Goal: Task Accomplishment & Management: Contribute content

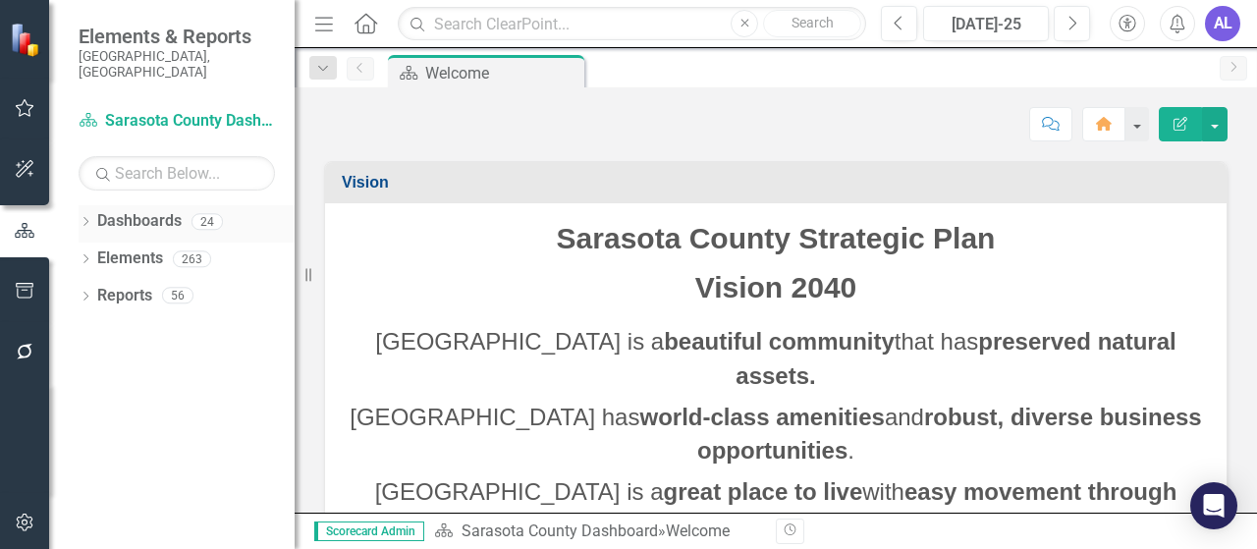
click at [93, 207] on div "Dropdown Dashboards 24" at bounding box center [187, 223] width 216 height 37
click at [85, 218] on icon "Dropdown" at bounding box center [86, 223] width 14 height 11
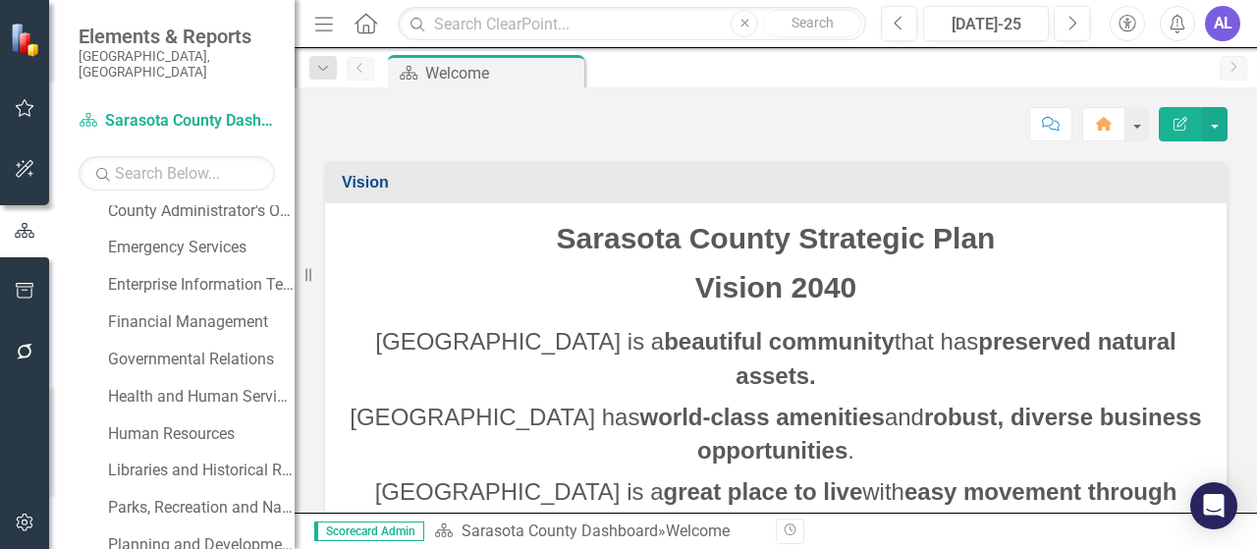
scroll to position [295, 0]
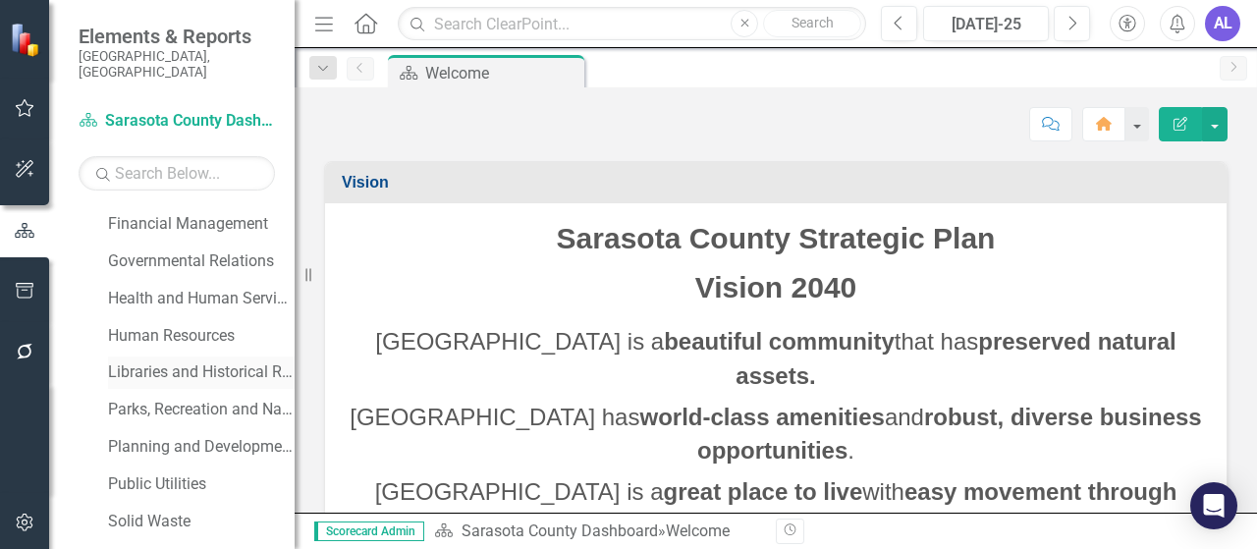
click at [169, 361] on link "Libraries and Historical Resources" at bounding box center [201, 372] width 187 height 23
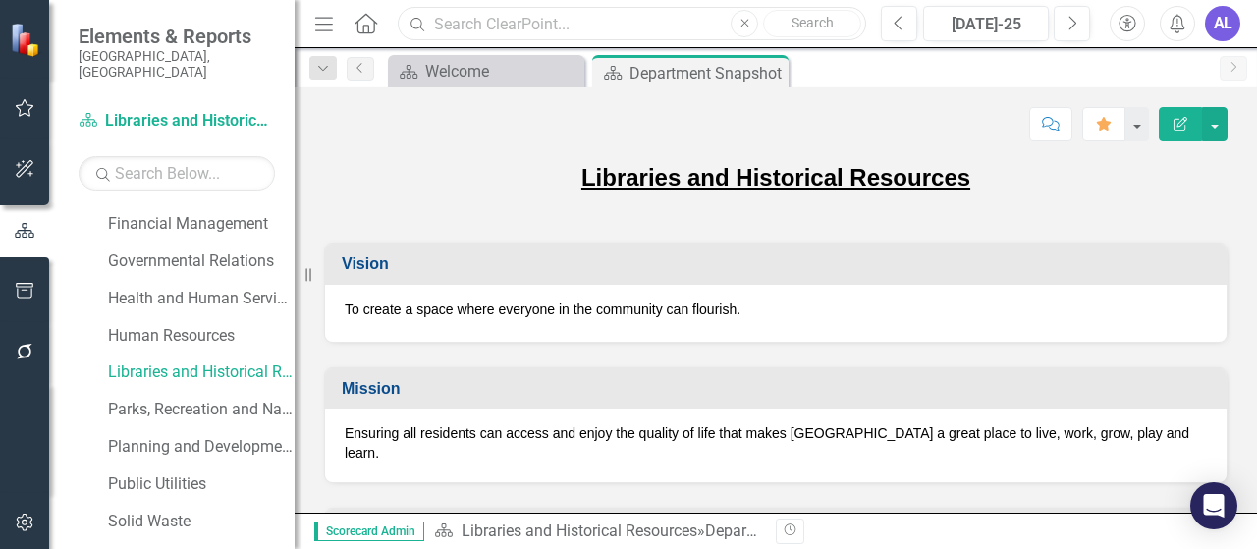
click at [483, 25] on input "text" at bounding box center [632, 24] width 468 height 34
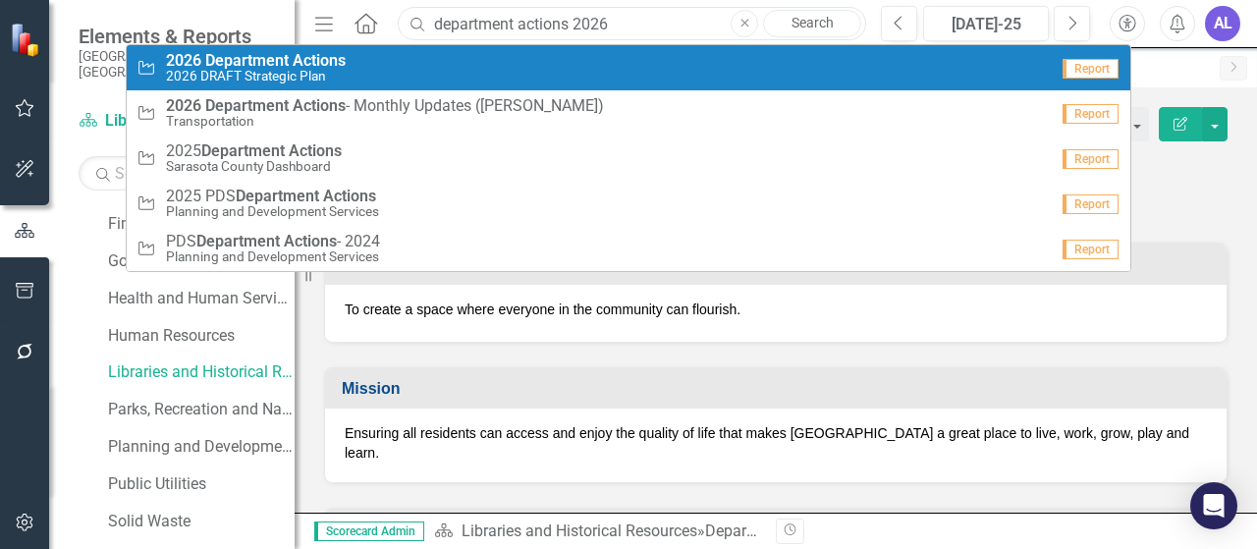
type input "department actions 2026"
click at [352, 80] on div "Action 2026 Department Actions 2026 DRAFT Strategic Plan" at bounding box center [592, 68] width 911 height 32
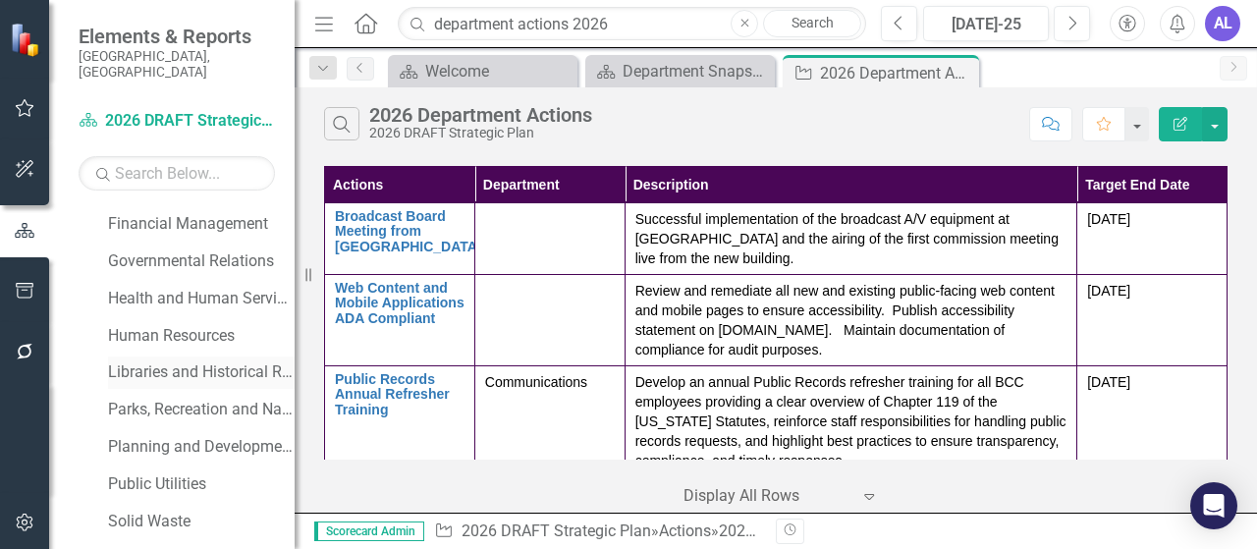
click at [170, 361] on link "Libraries and Historical Resources" at bounding box center [201, 372] width 187 height 23
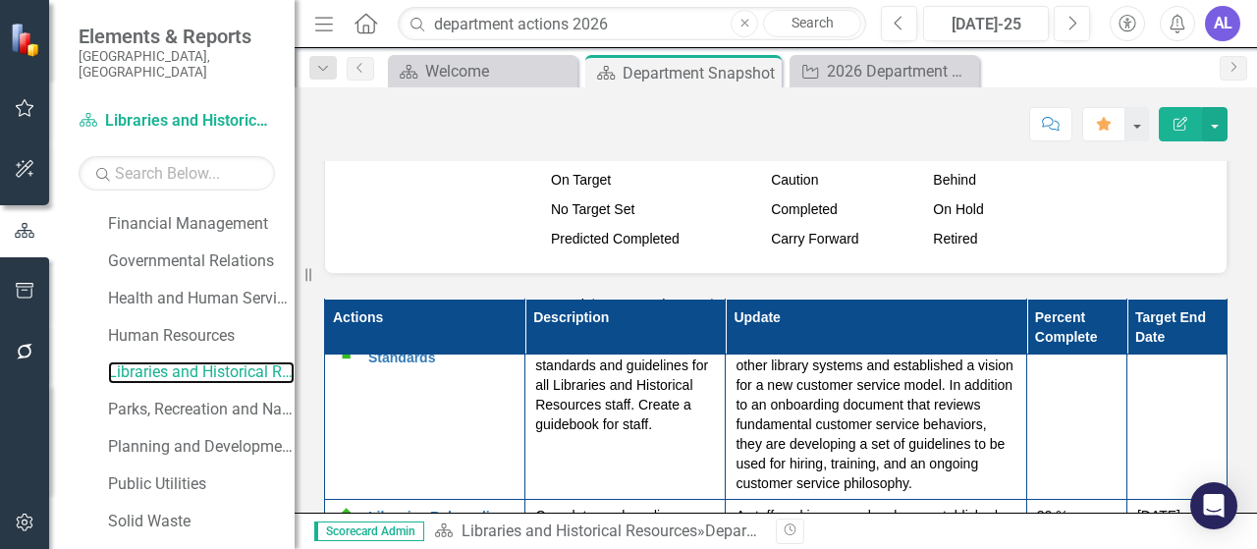
scroll to position [2750, 0]
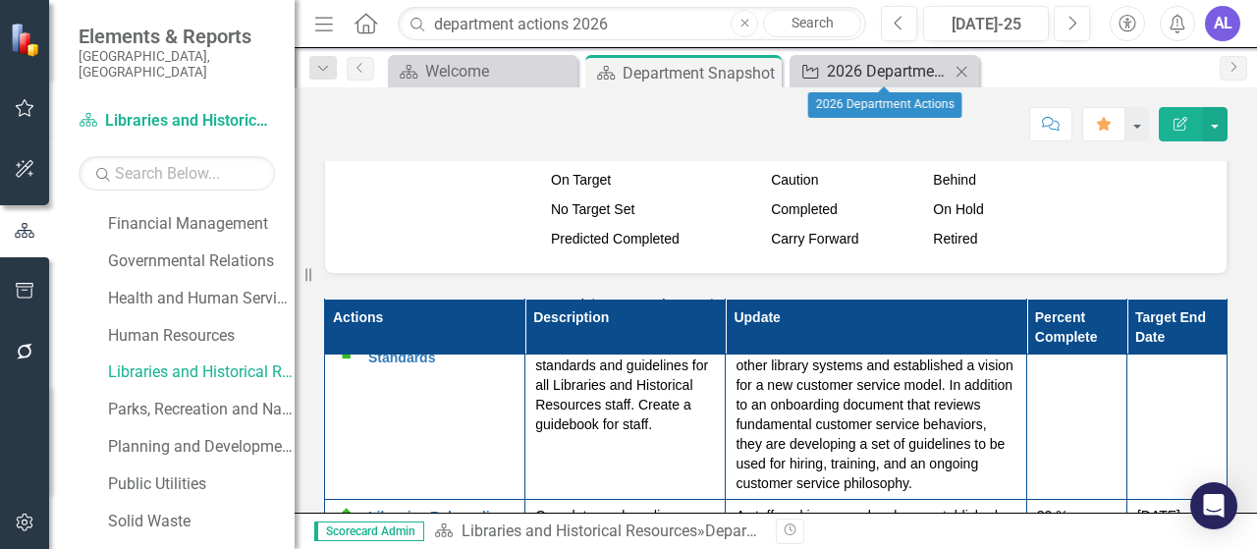
click at [857, 79] on div "2026 Department Actions" at bounding box center [888, 71] width 123 height 25
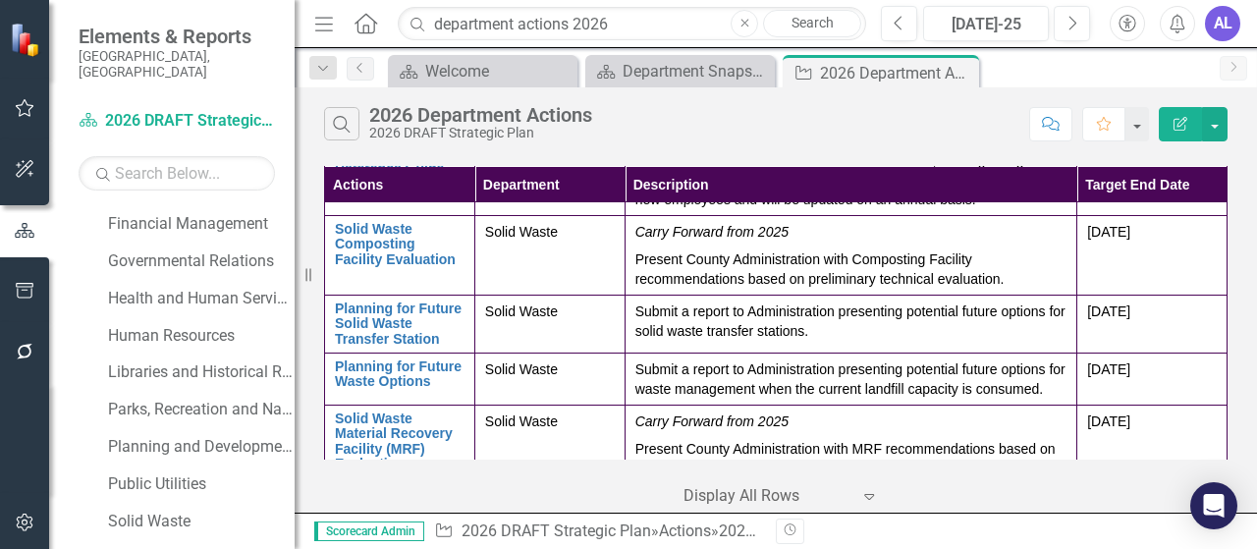
scroll to position [2320, 0]
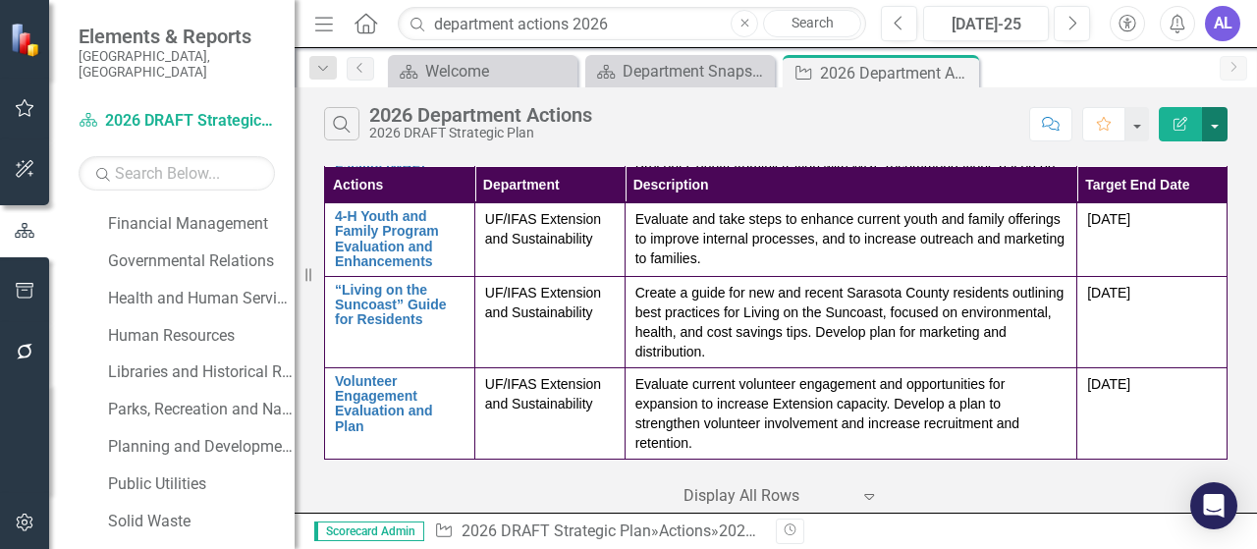
click at [1219, 129] on button "button" at bounding box center [1215, 124] width 26 height 34
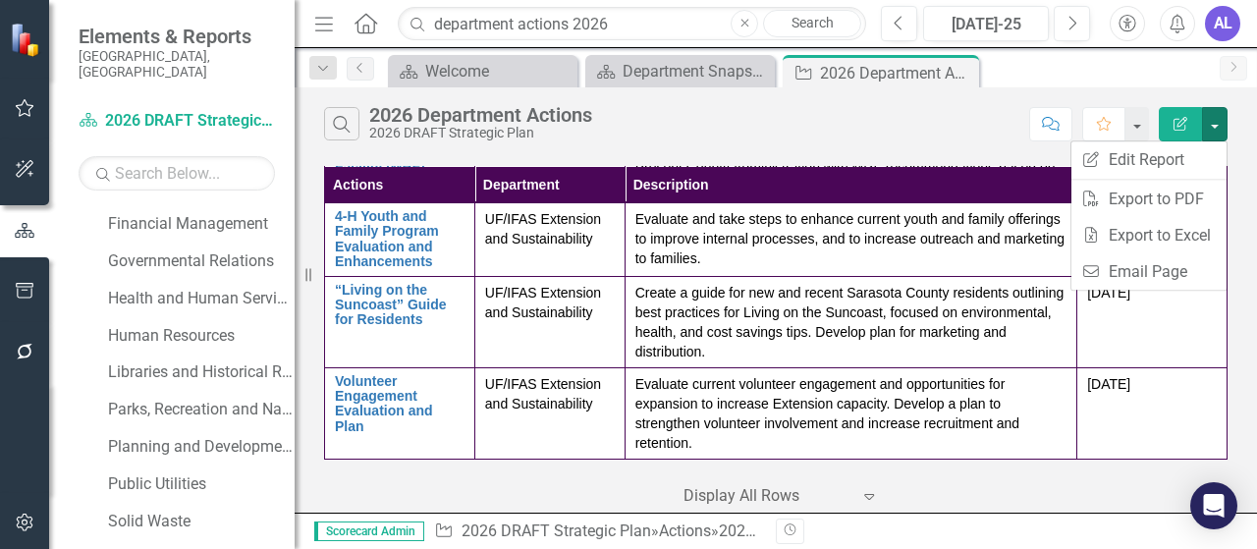
click at [971, 130] on div "Search 2026 Department Actions 2026 DRAFT Strategic Plan" at bounding box center [671, 123] width 695 height 33
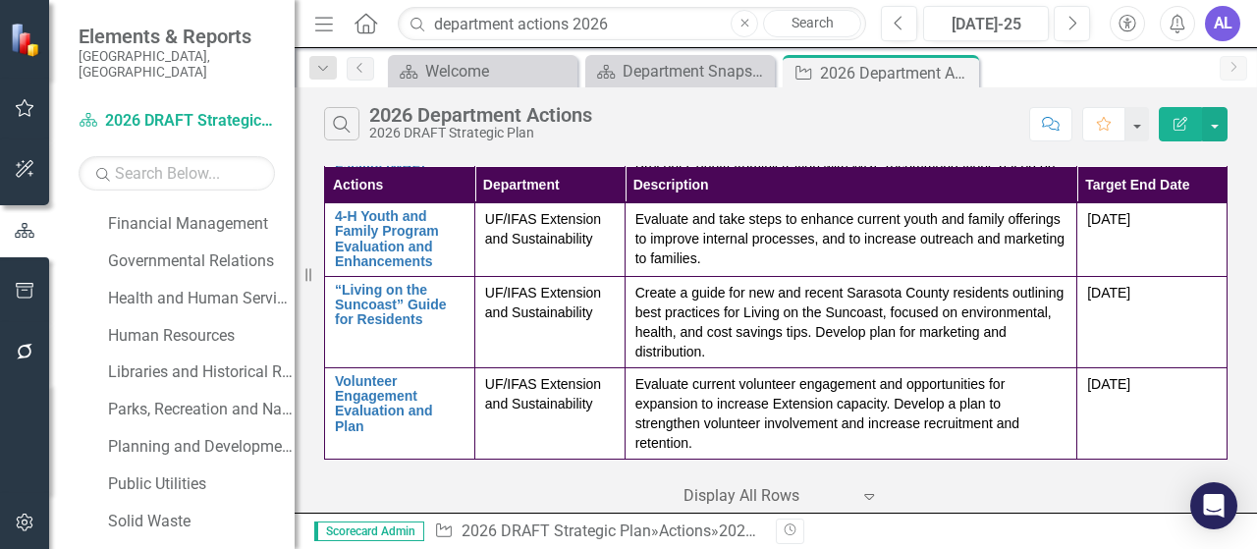
click at [1183, 130] on icon "button" at bounding box center [1181, 124] width 14 height 14
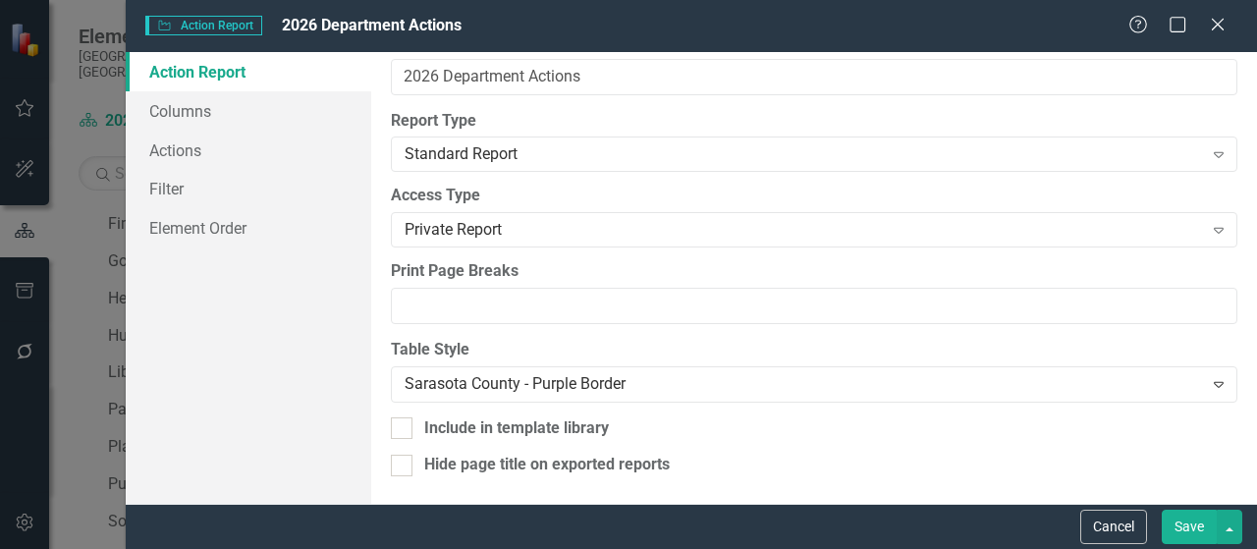
scroll to position [0, 0]
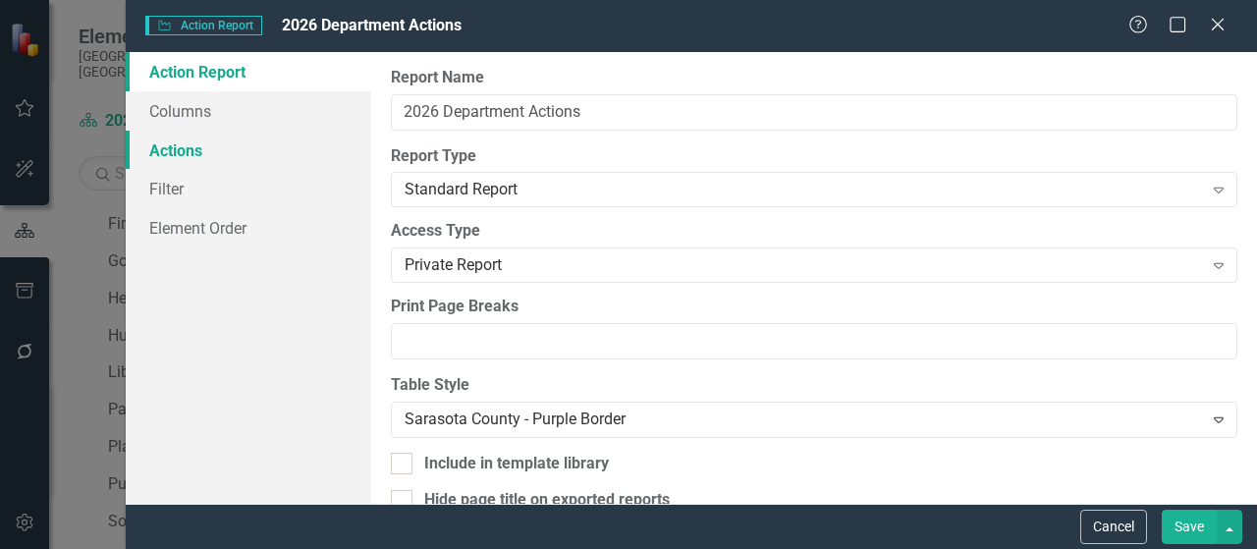
click at [196, 150] on link "Actions" at bounding box center [249, 150] width 246 height 39
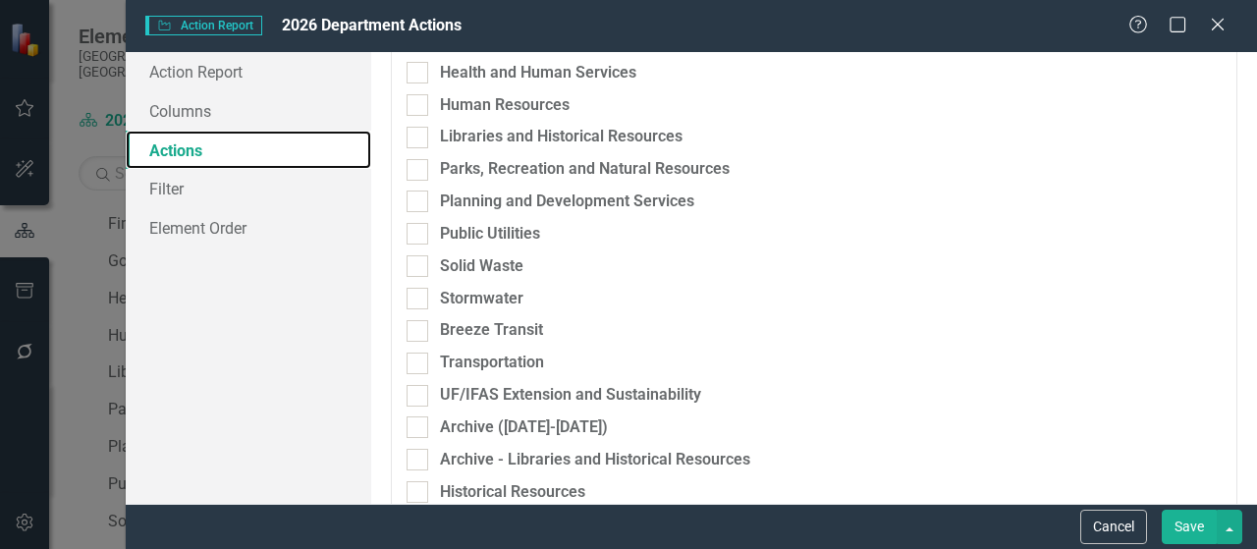
scroll to position [359, 0]
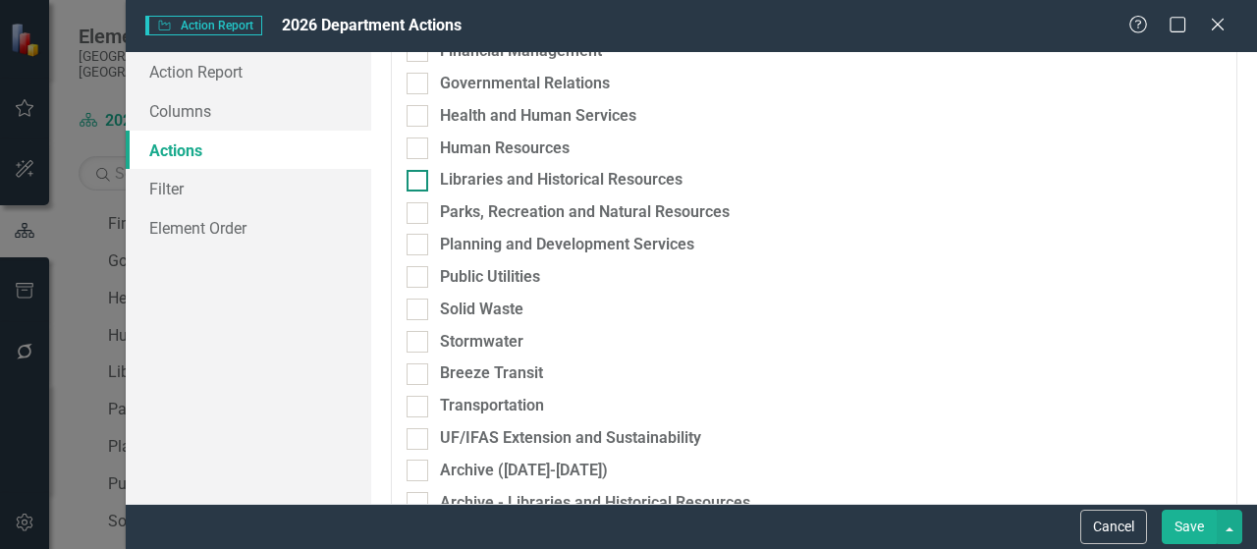
click at [424, 177] on div at bounding box center [418, 181] width 22 height 22
click at [419, 177] on input "Libraries and Historical Resources" at bounding box center [413, 176] width 13 height 13
checkbox input "true"
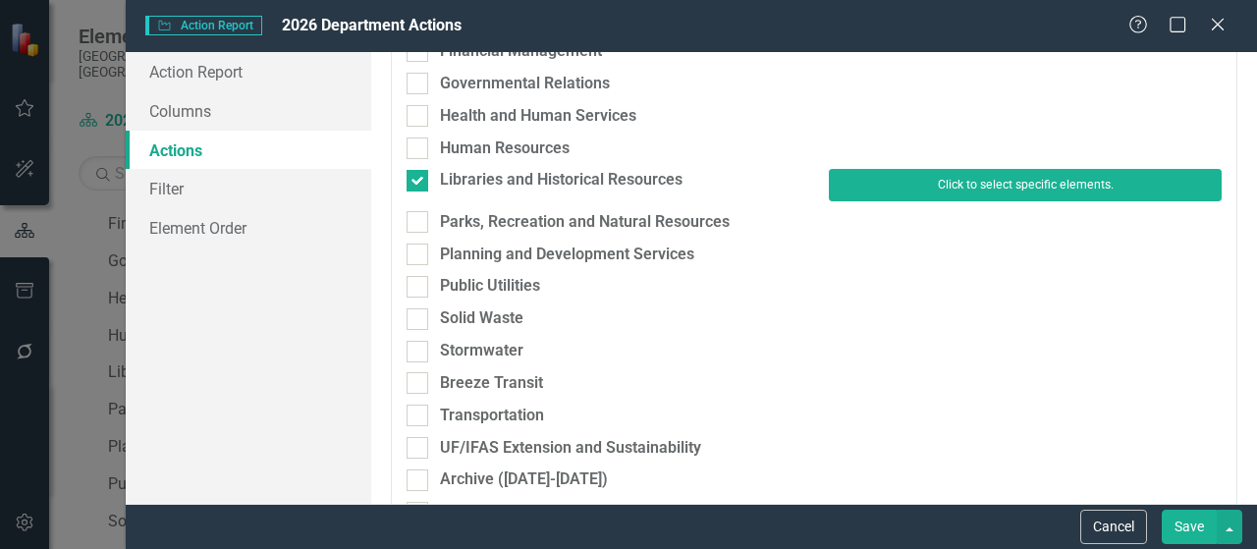
click at [992, 186] on button "Click to select specific elements." at bounding box center [1025, 184] width 393 height 31
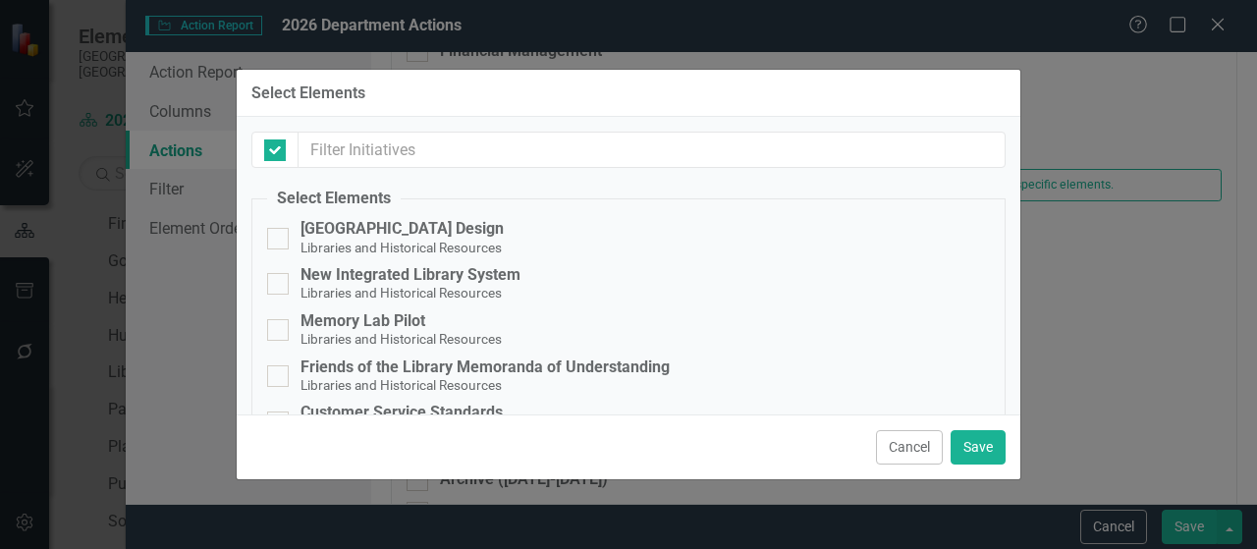
checkbox input "false"
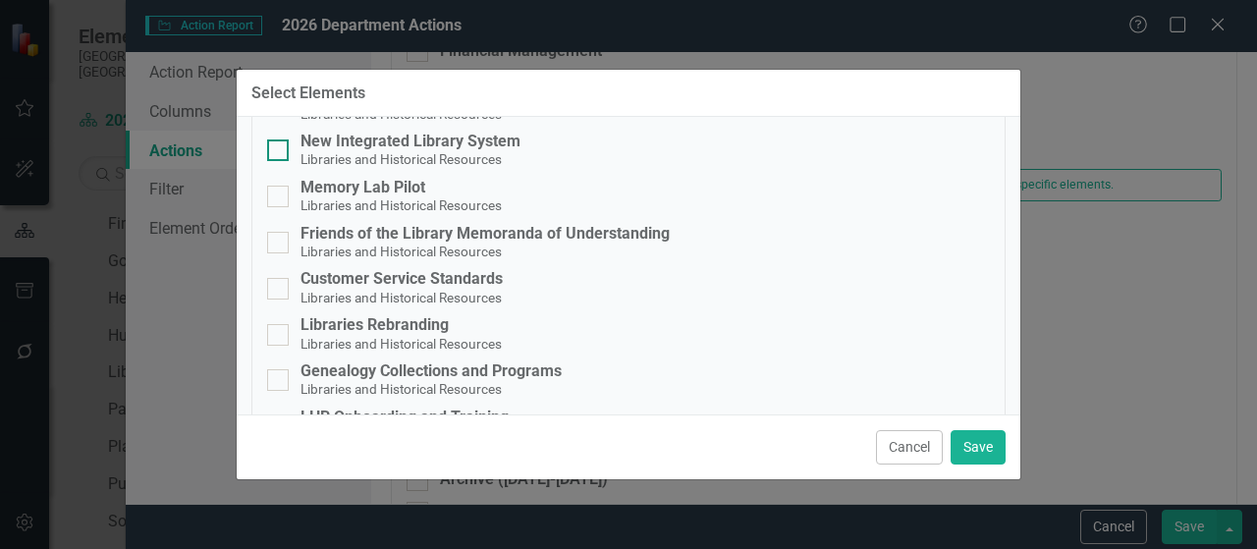
scroll to position [232, 0]
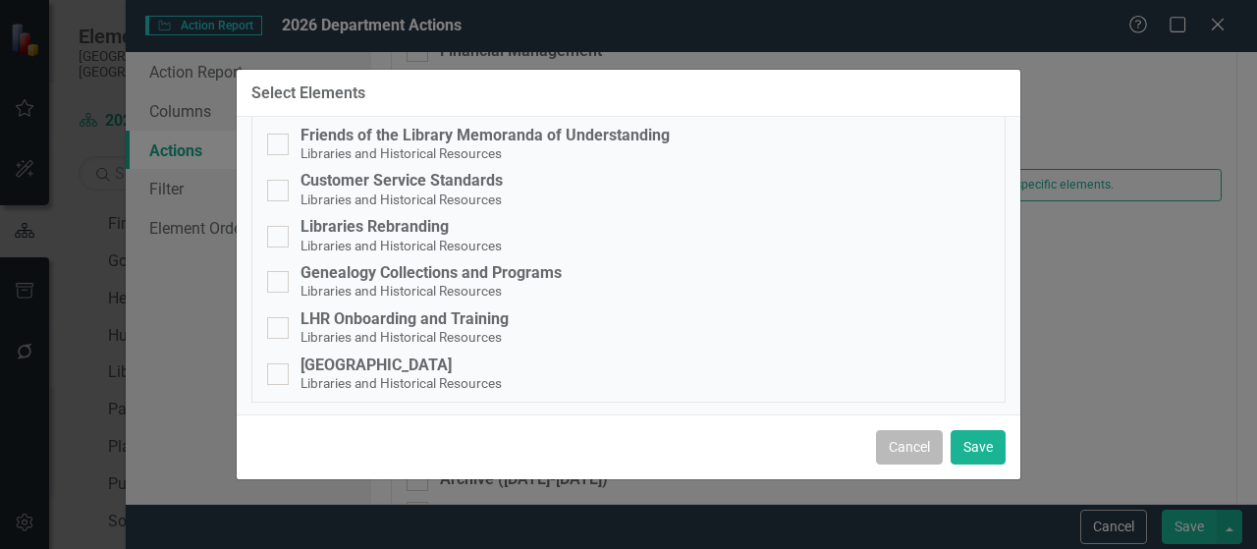
click at [908, 441] on button "Cancel" at bounding box center [909, 447] width 67 height 34
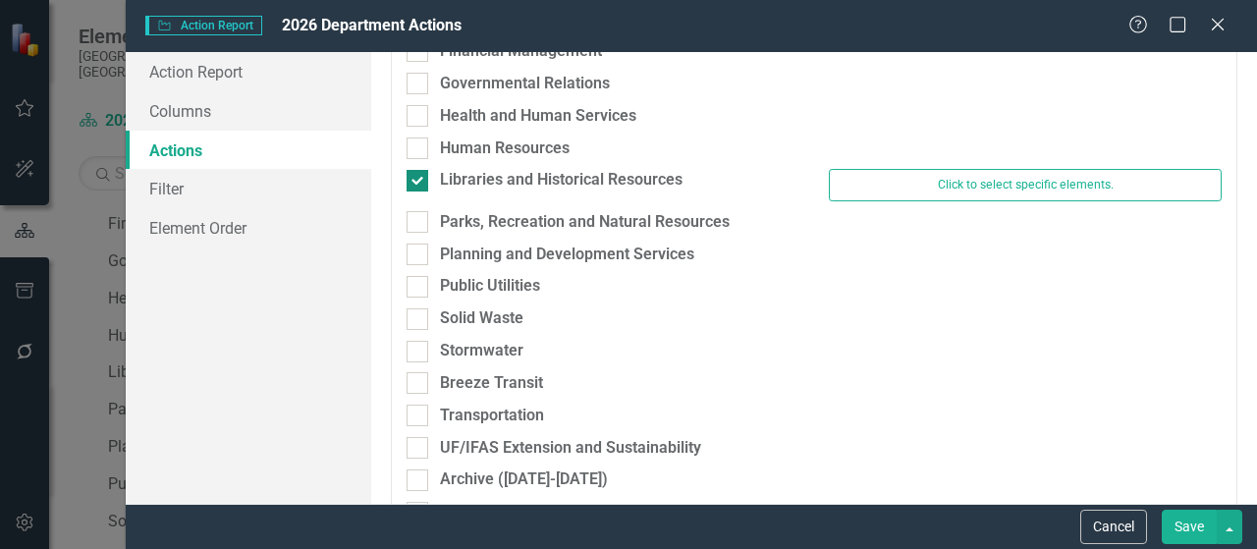
click at [593, 175] on div "Libraries and Historical Resources" at bounding box center [561, 180] width 243 height 23
click at [419, 175] on input "Libraries and Historical Resources" at bounding box center [413, 176] width 13 height 13
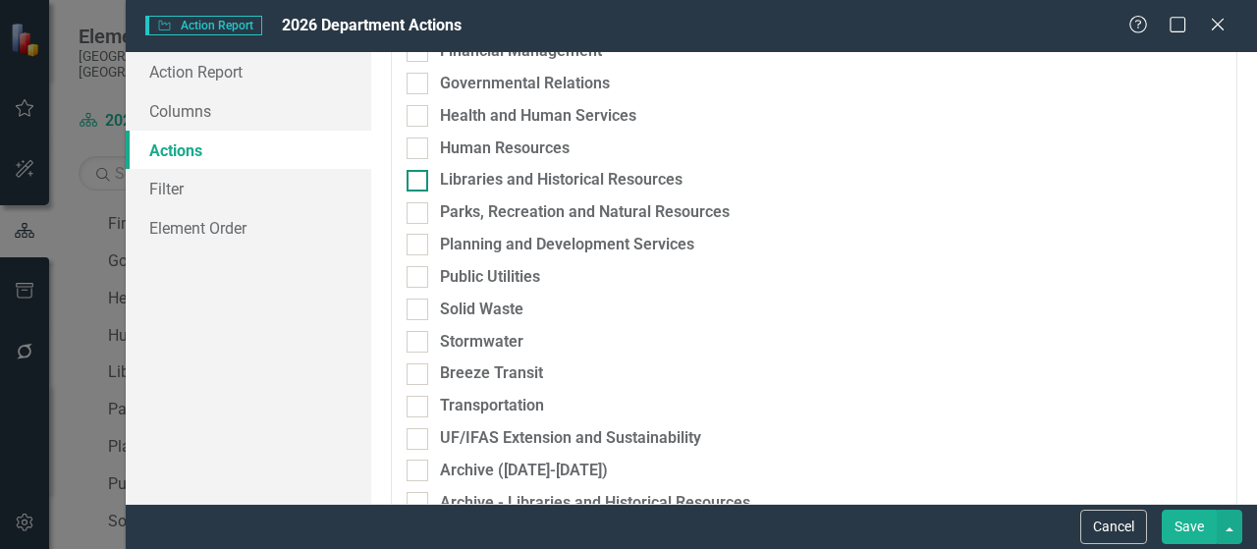
click at [593, 175] on div "Libraries and Historical Resources" at bounding box center [561, 180] width 243 height 23
click at [419, 175] on input "Libraries and Historical Resources" at bounding box center [413, 176] width 13 height 13
checkbox input "true"
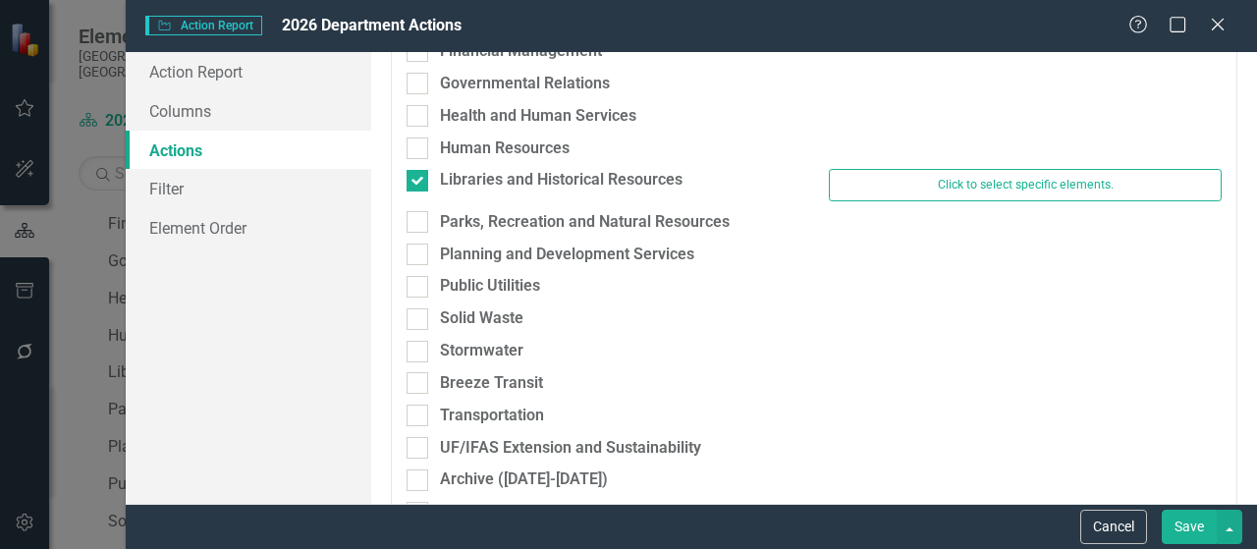
click at [1194, 533] on button "Save" at bounding box center [1189, 527] width 55 height 34
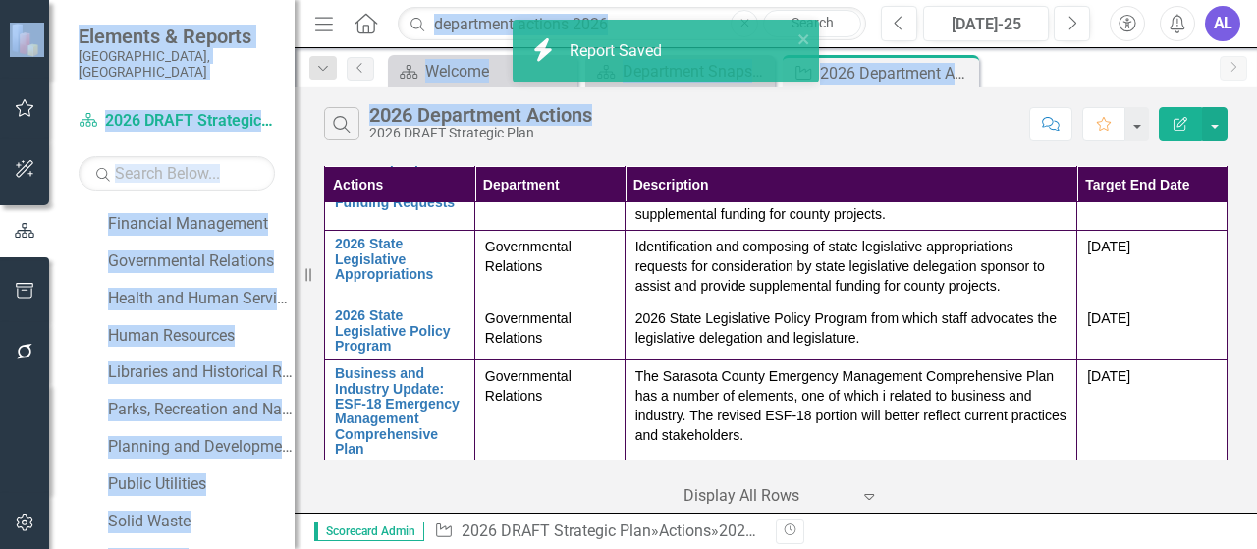
drag, startPoint x: 629, startPoint y: 68, endPoint x: 666, endPoint y: 112, distance: 57.8
click at [666, 114] on div "icon.bolt Report Saved Elements & Reports Sarasota County, FL Dashboard 2026 DR…" at bounding box center [628, 274] width 1257 height 549
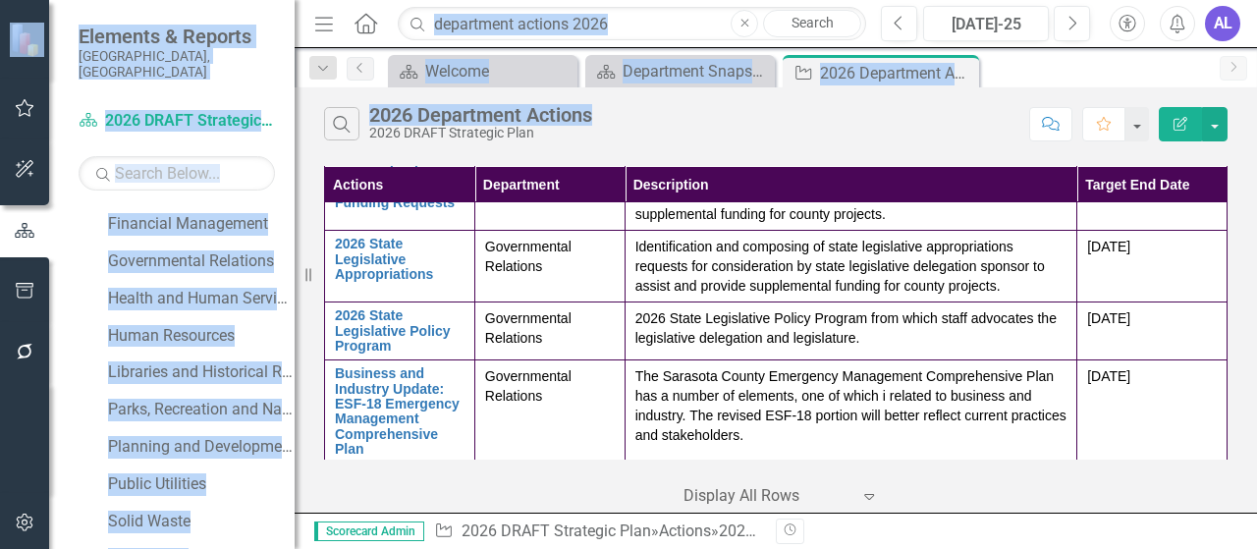
click at [709, 119] on div "Search 2026 Department Actions 2026 DRAFT Strategic Plan" at bounding box center [671, 123] width 695 height 33
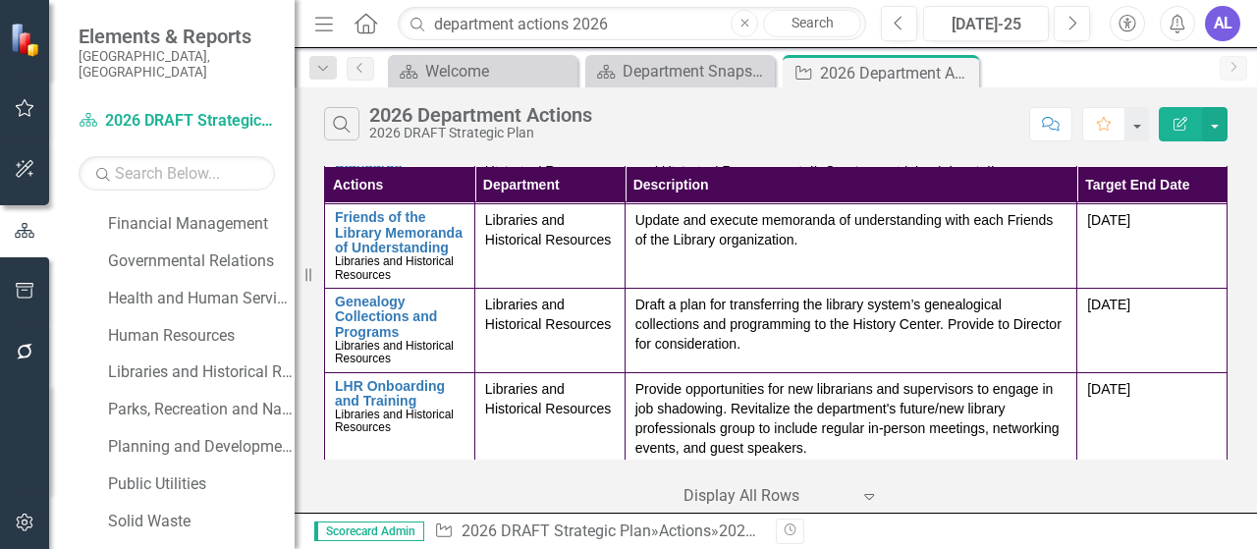
scroll to position [0, 0]
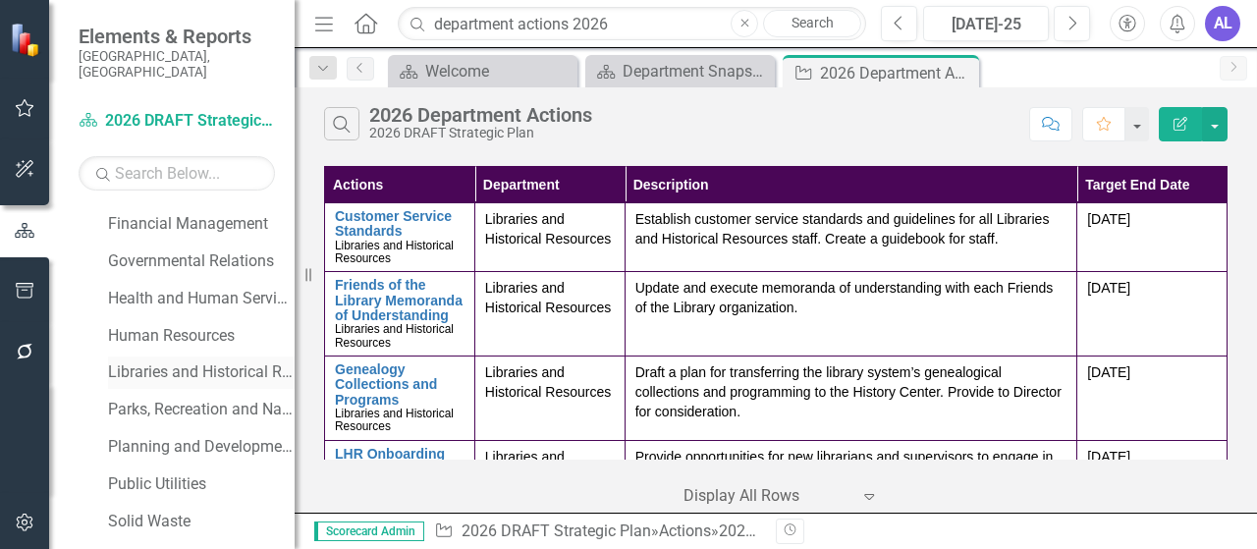
click at [218, 361] on link "Libraries and Historical Resources" at bounding box center [201, 372] width 187 height 23
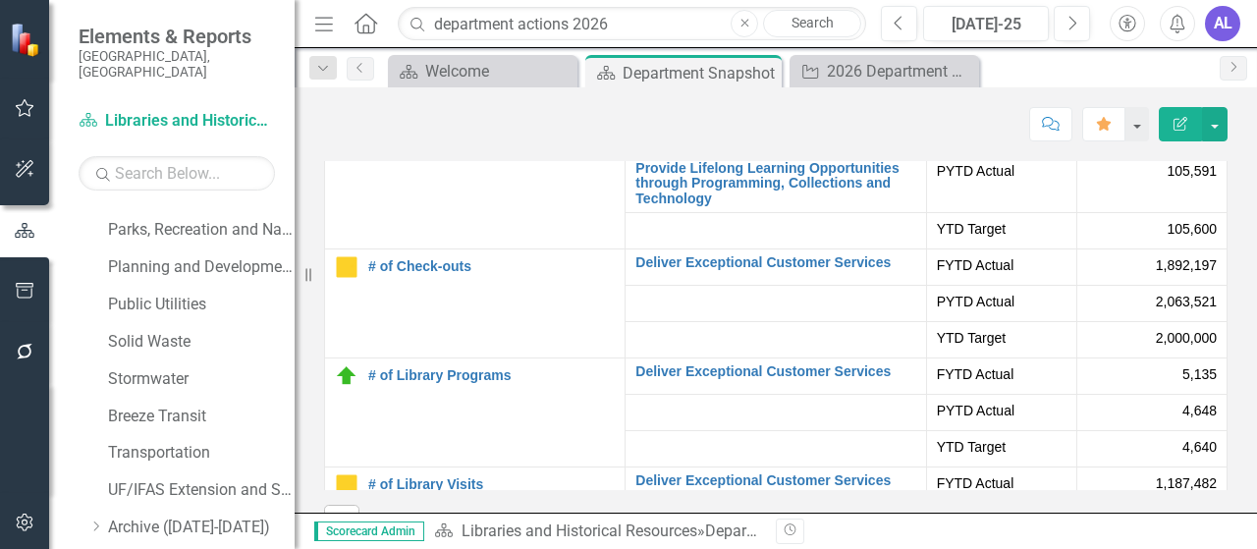
scroll to position [569, 0]
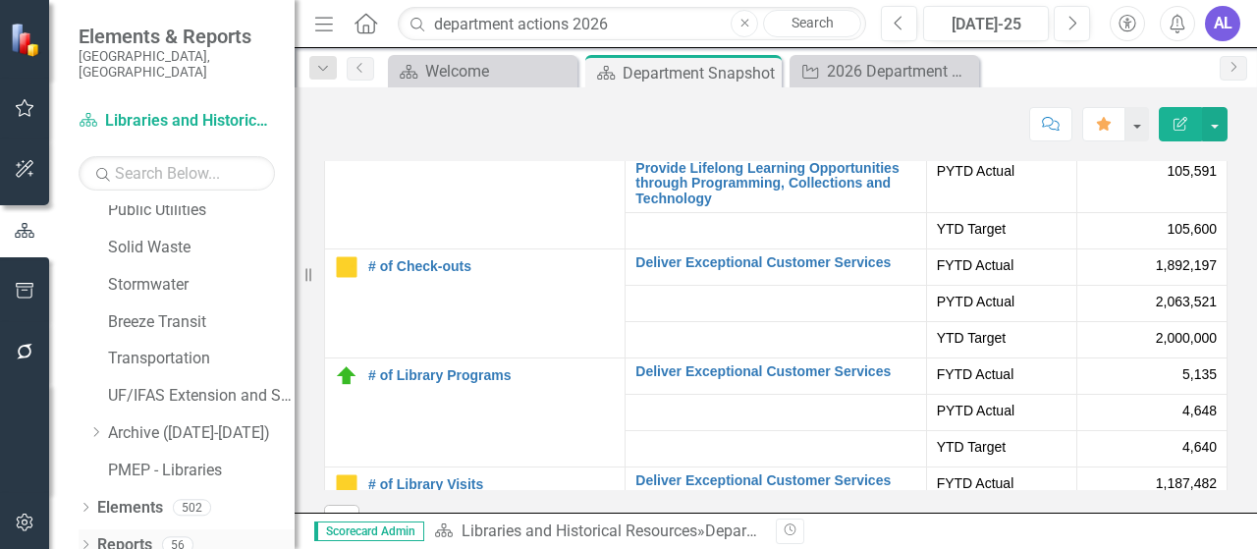
click at [136, 534] on link "Reports" at bounding box center [124, 545] width 55 height 23
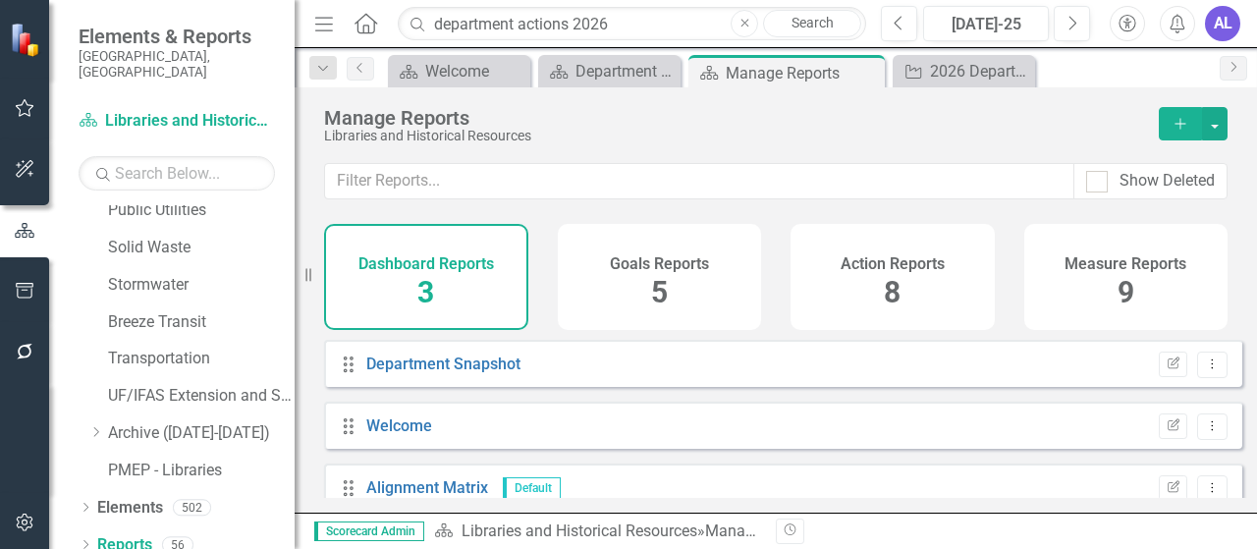
click at [903, 260] on h4 "Action Reports" at bounding box center [893, 264] width 104 height 18
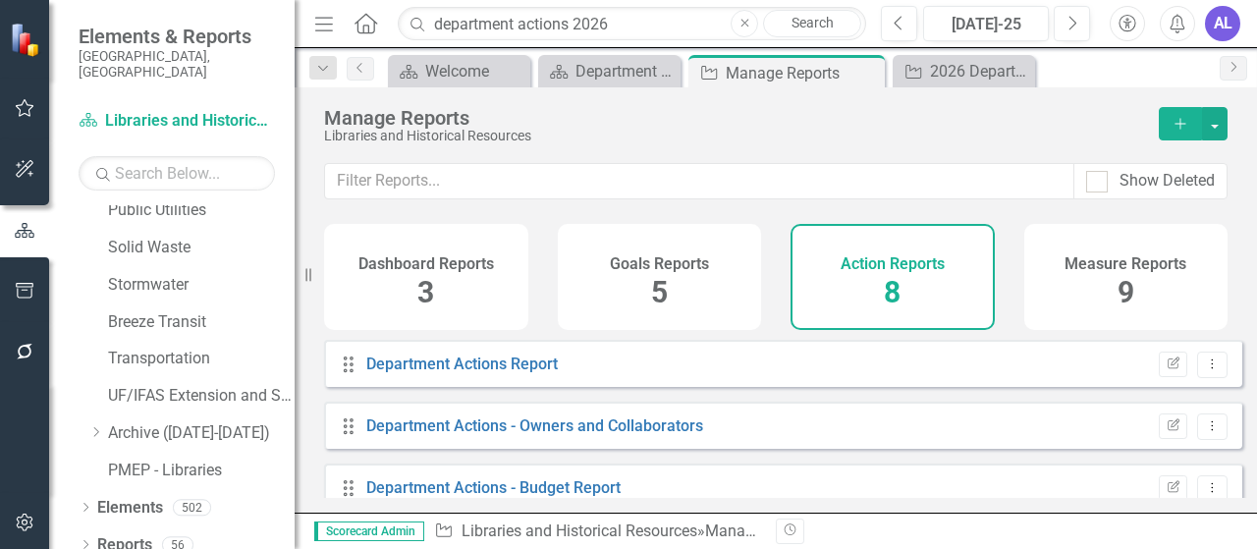
click at [889, 272] on div "8" at bounding box center [892, 293] width 17 height 42
click at [454, 373] on link "Department Actions Report" at bounding box center [462, 364] width 192 height 19
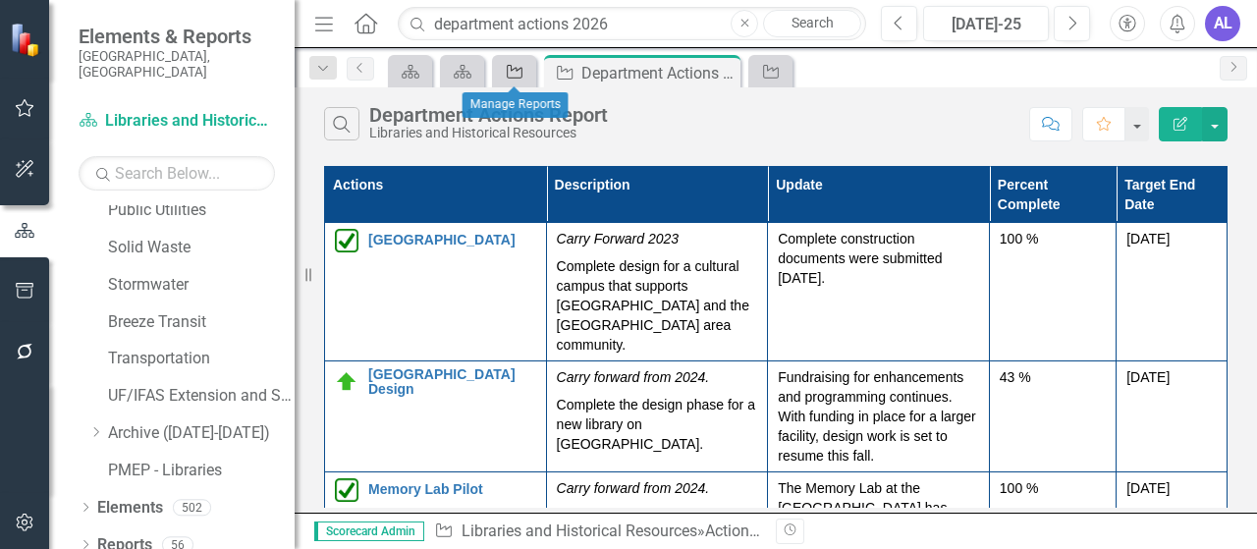
click at [510, 67] on icon "Action" at bounding box center [515, 72] width 20 height 16
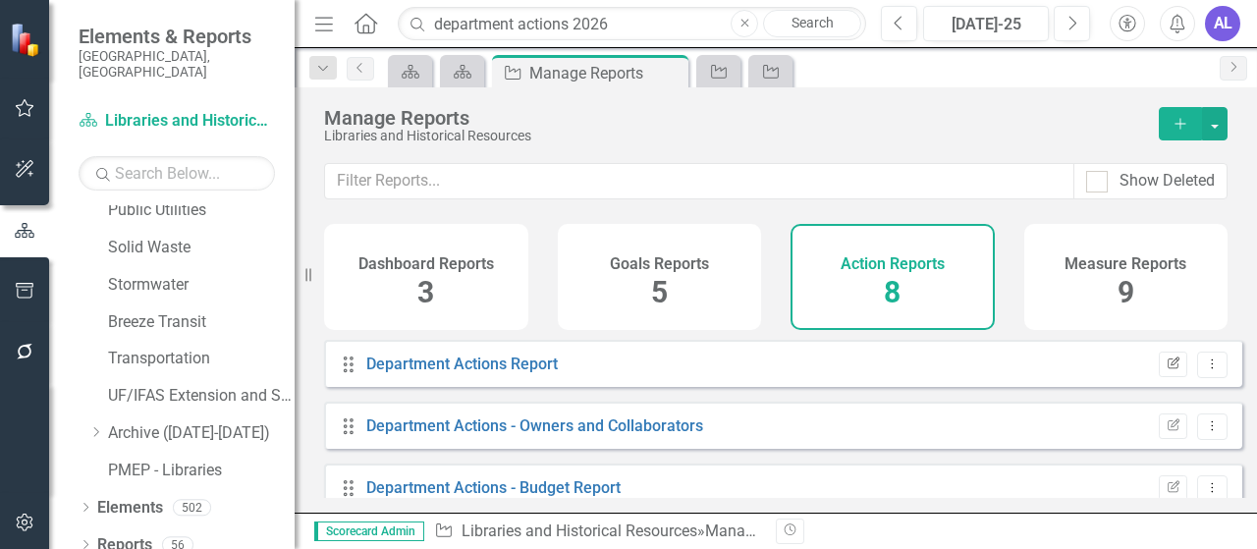
click at [1159, 374] on button "Edit Report" at bounding box center [1173, 365] width 28 height 26
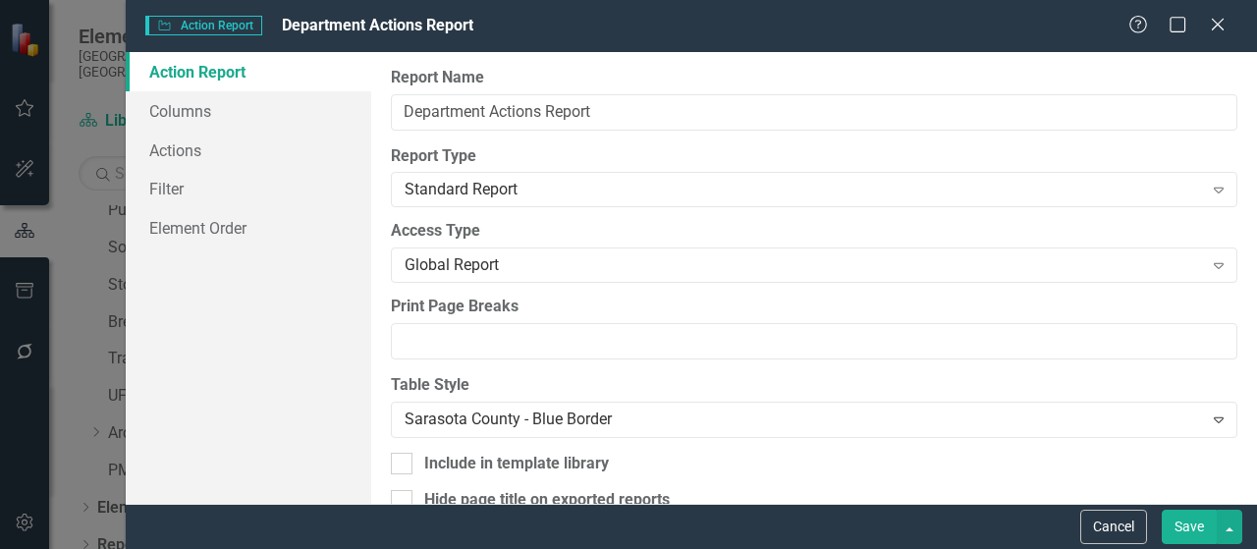
scroll to position [35, 0]
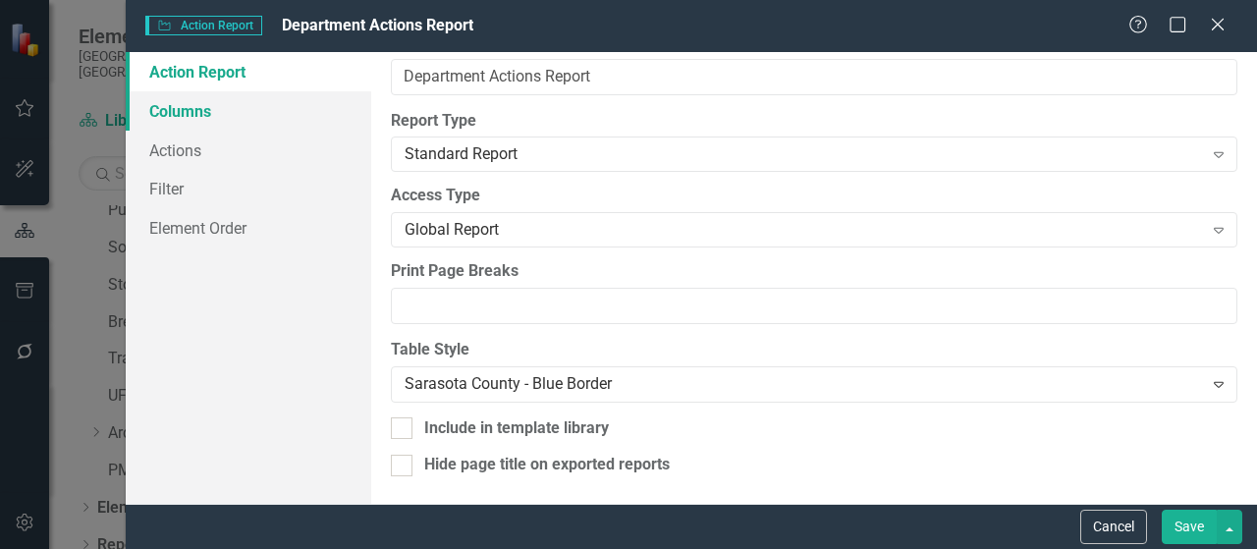
click at [199, 123] on link "Columns" at bounding box center [249, 110] width 246 height 39
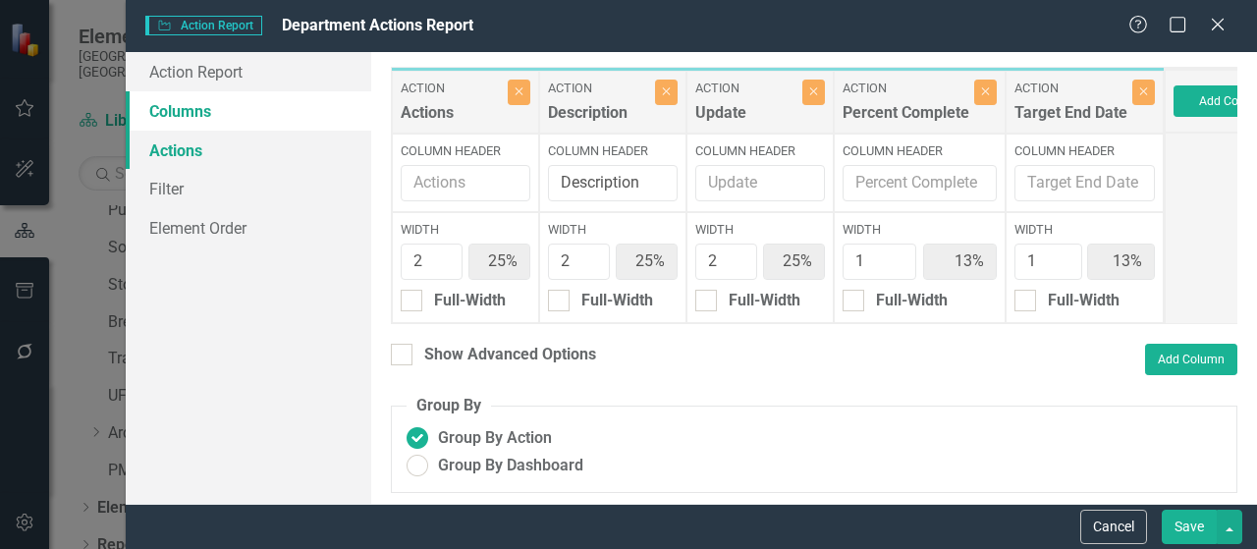
click at [183, 151] on link "Actions" at bounding box center [249, 150] width 246 height 39
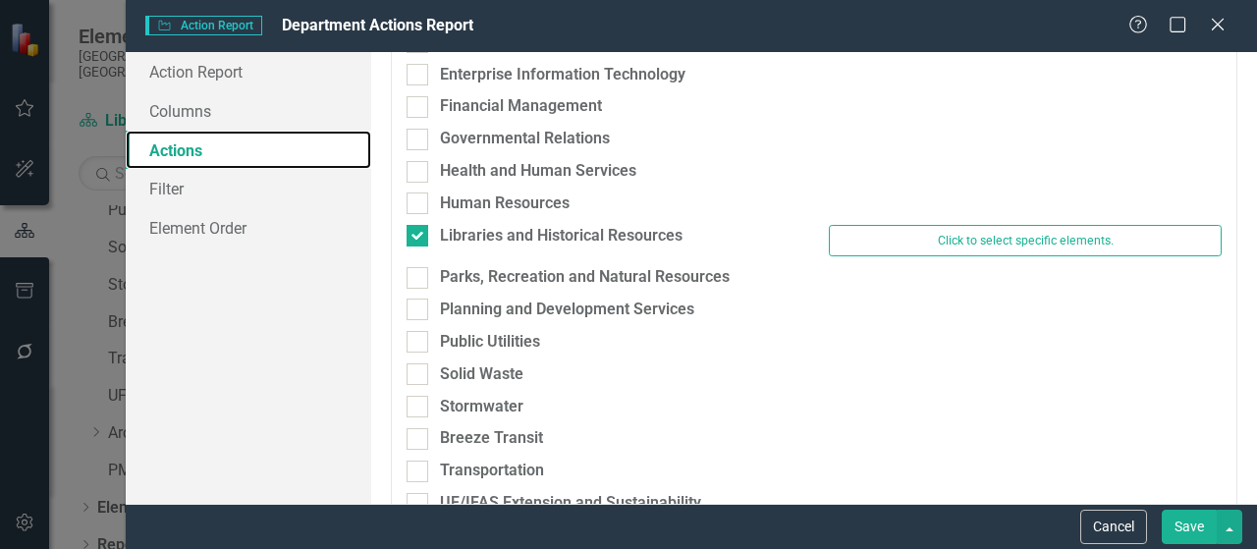
scroll to position [98, 0]
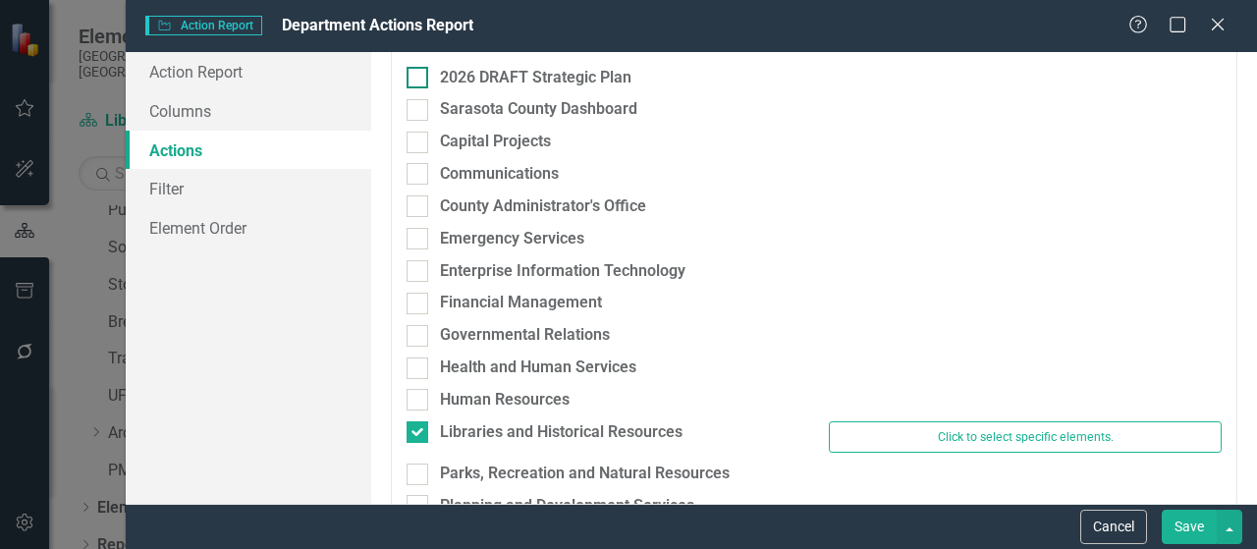
click at [424, 76] on div at bounding box center [418, 78] width 22 height 22
click at [419, 76] on input "2026 DRAFT Strategic Plan" at bounding box center [413, 73] width 13 height 13
checkbox input "true"
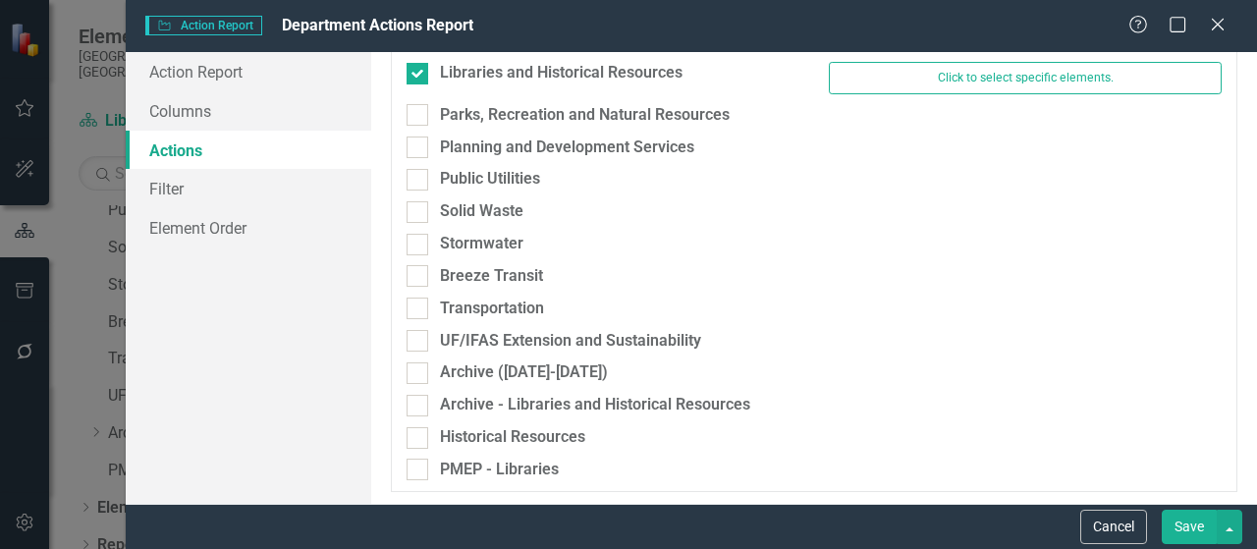
scroll to position [0, 0]
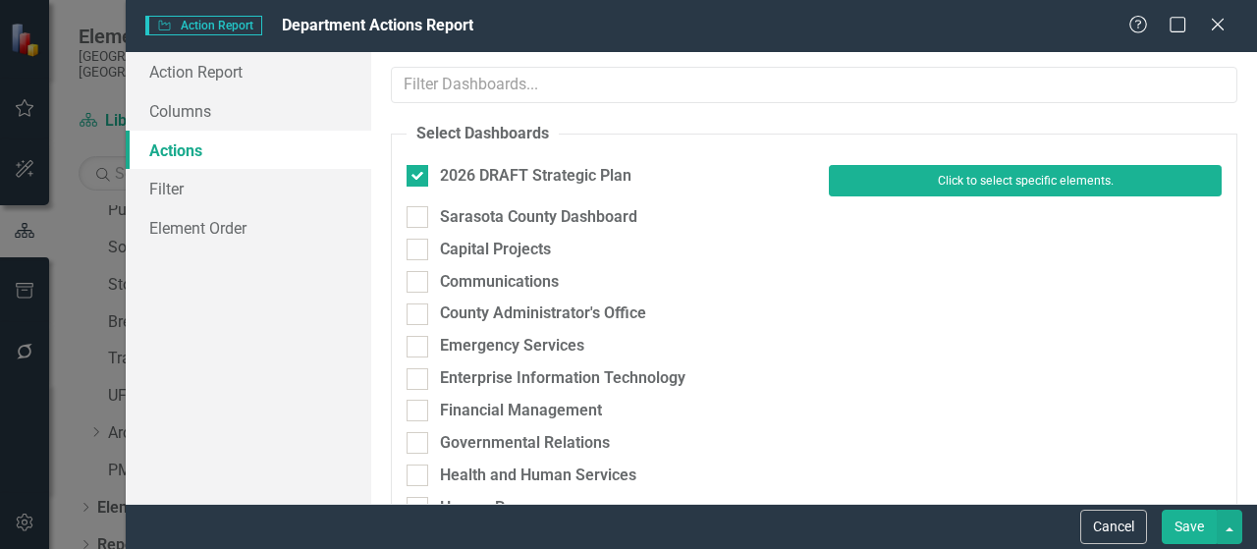
click at [1026, 184] on button "Click to select specific elements." at bounding box center [1025, 180] width 393 height 31
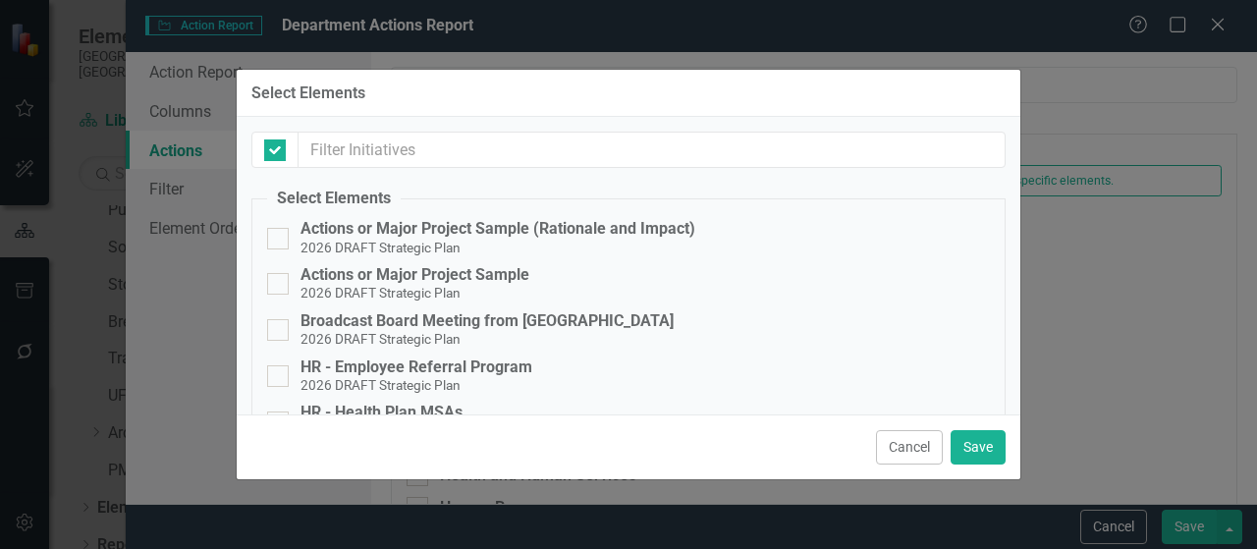
checkbox input "false"
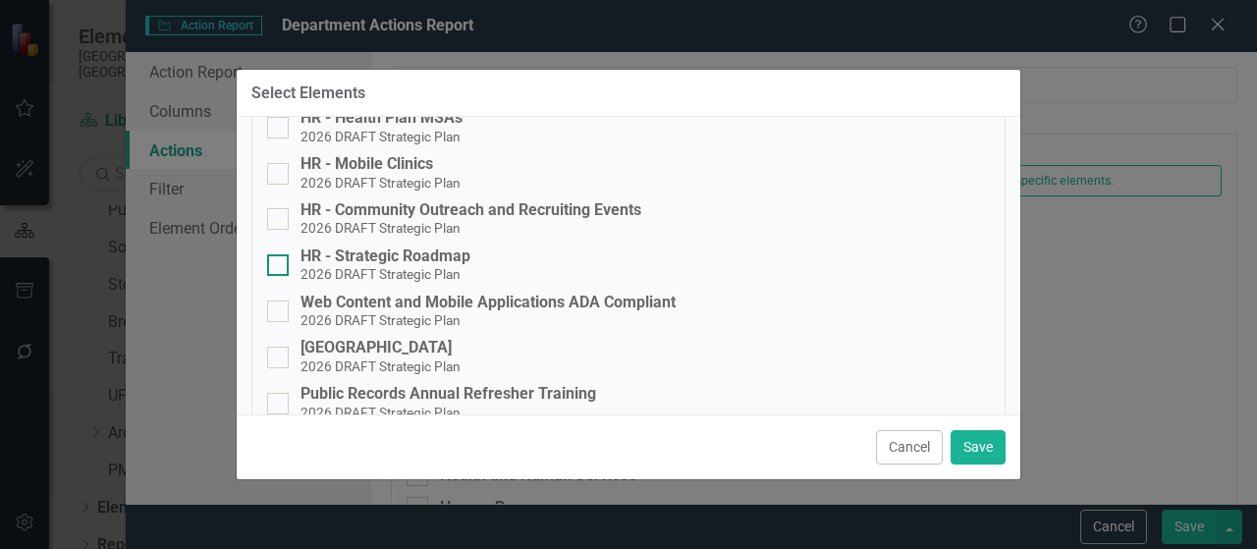
scroll to position [393, 0]
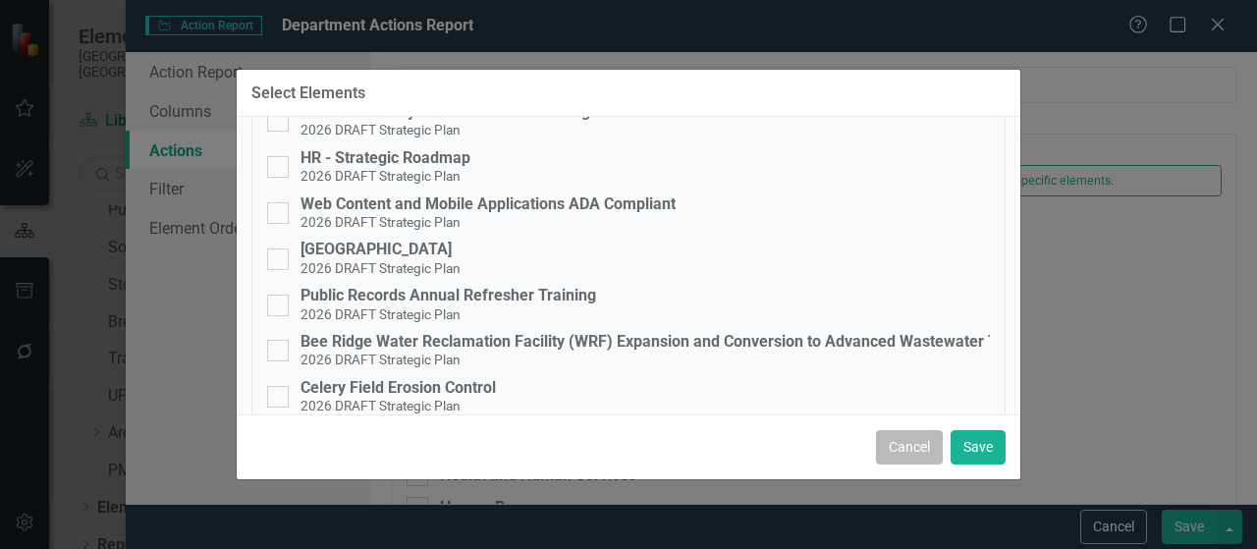
click at [912, 448] on button "Cancel" at bounding box center [909, 447] width 67 height 34
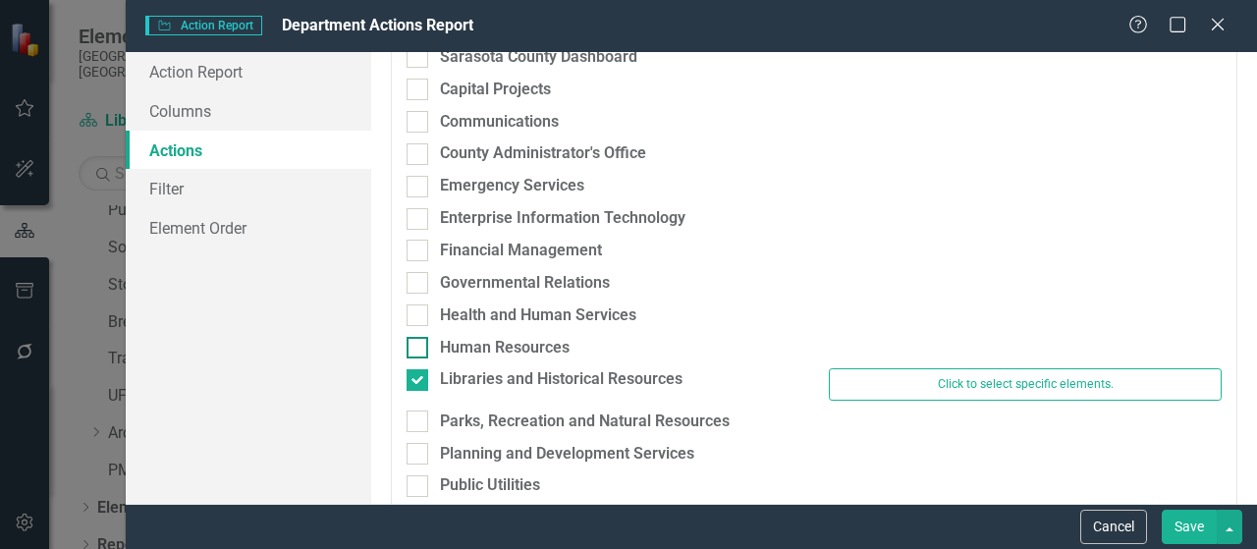
scroll to position [196, 0]
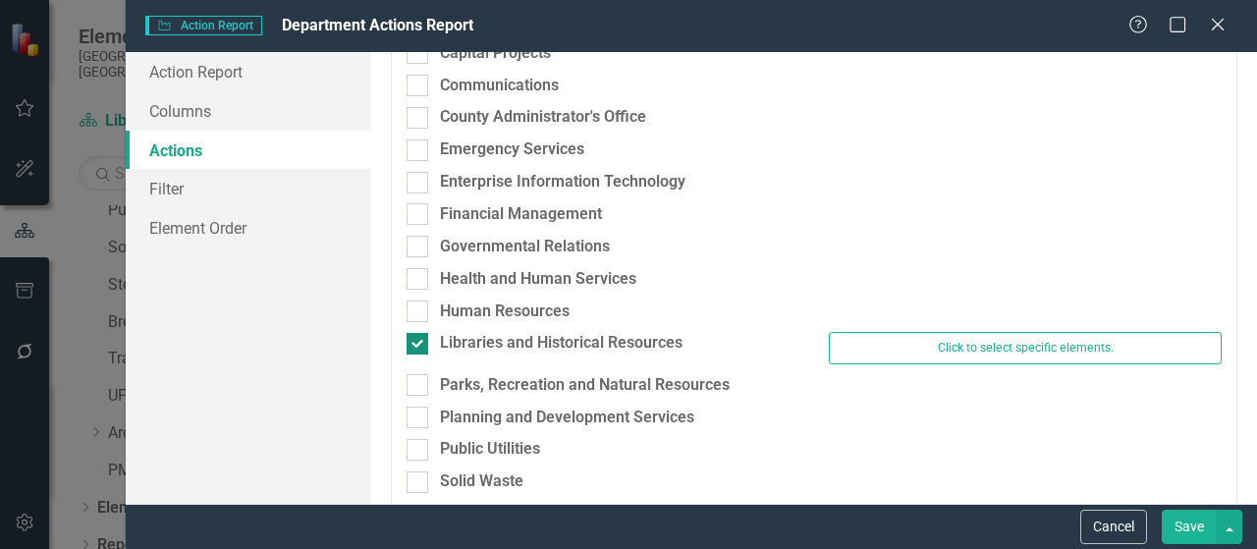
click at [415, 343] on input "Libraries and Historical Resources" at bounding box center [413, 339] width 13 height 13
checkbox input "false"
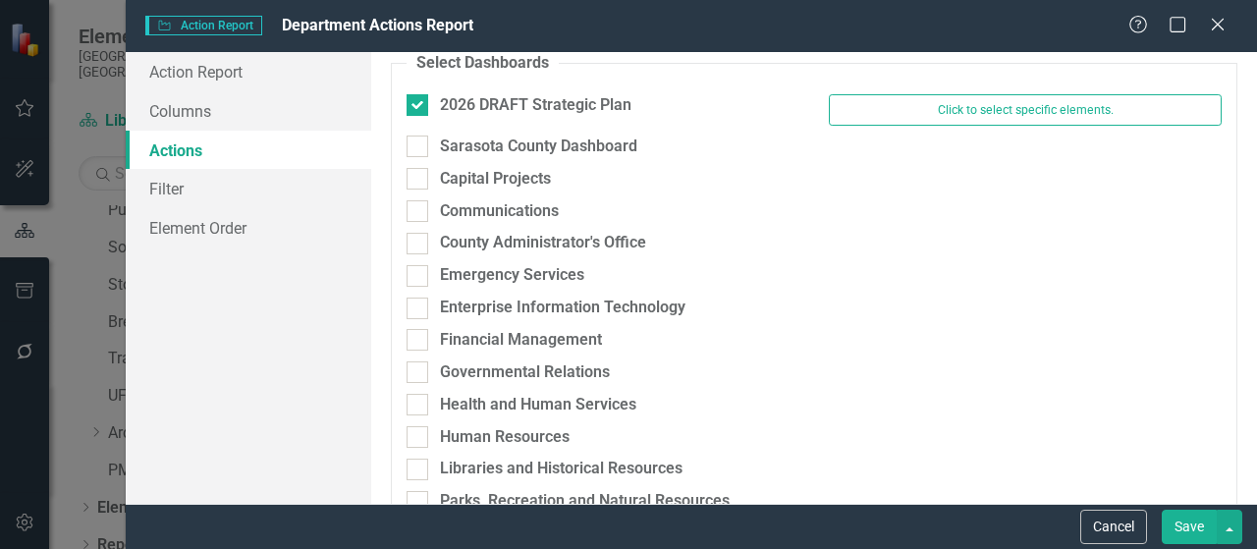
scroll to position [0, 0]
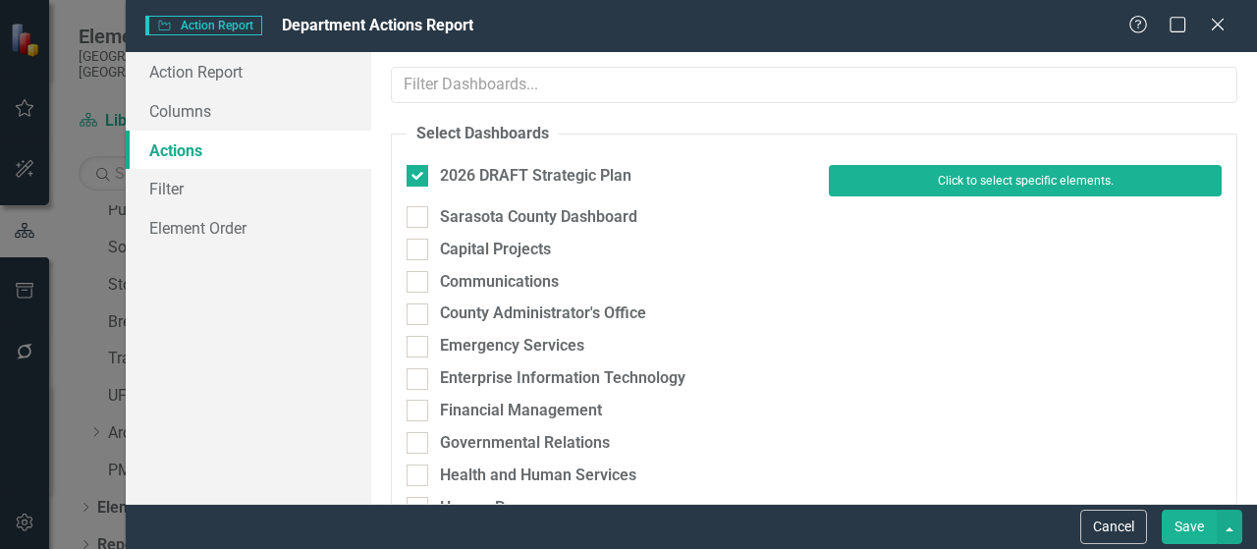
click at [900, 176] on button "Click to select specific elements." at bounding box center [1025, 180] width 393 height 31
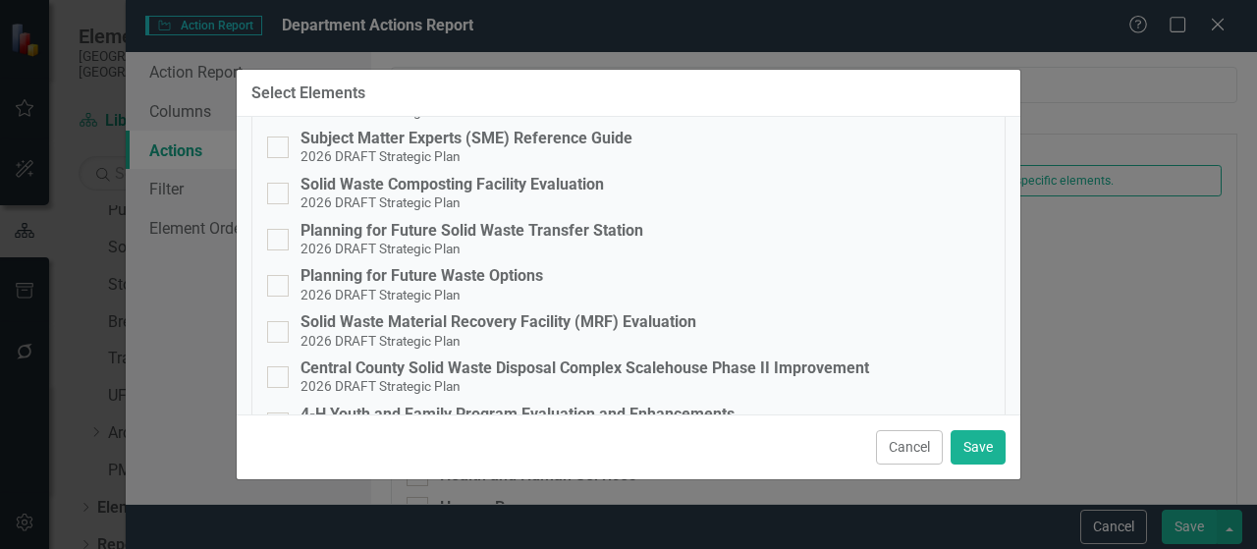
scroll to position [2393, 0]
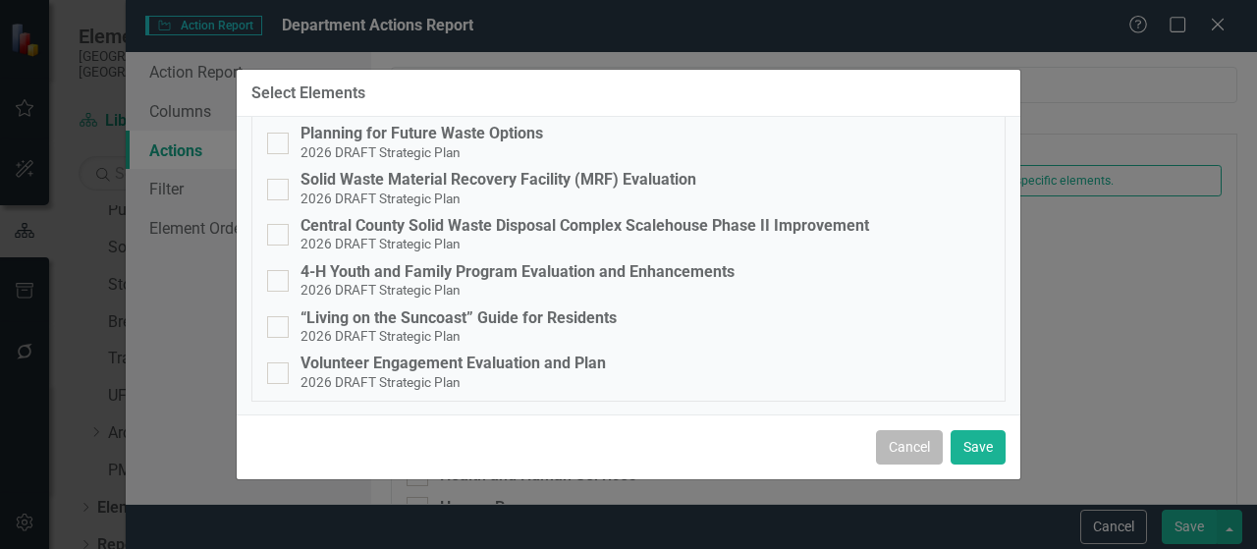
click at [913, 445] on button "Cancel" at bounding box center [909, 447] width 67 height 34
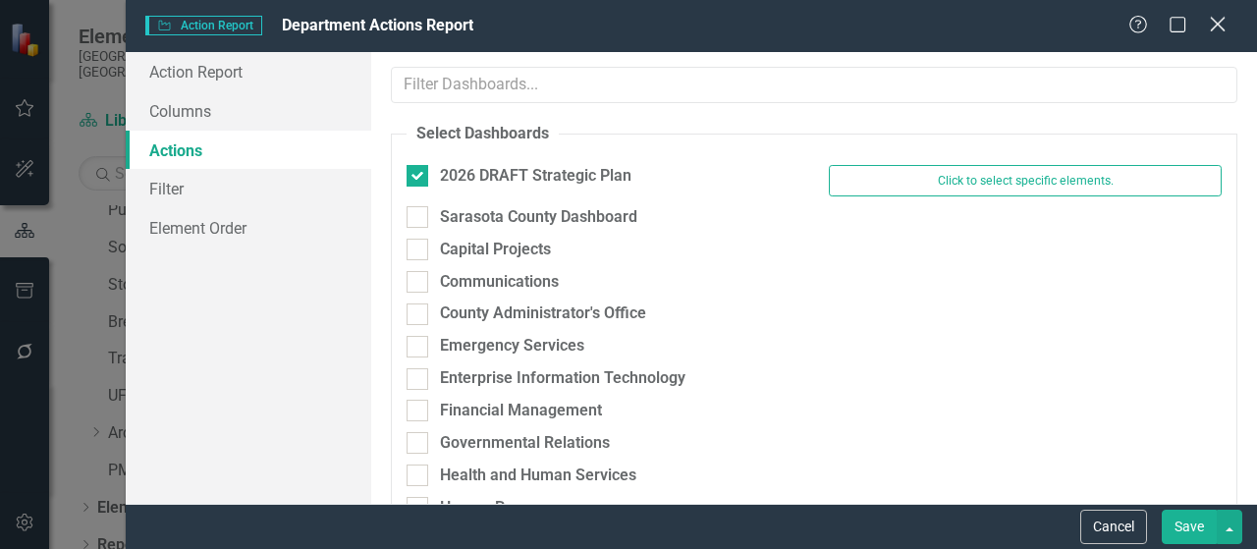
click at [1227, 25] on icon "Close" at bounding box center [1217, 24] width 25 height 19
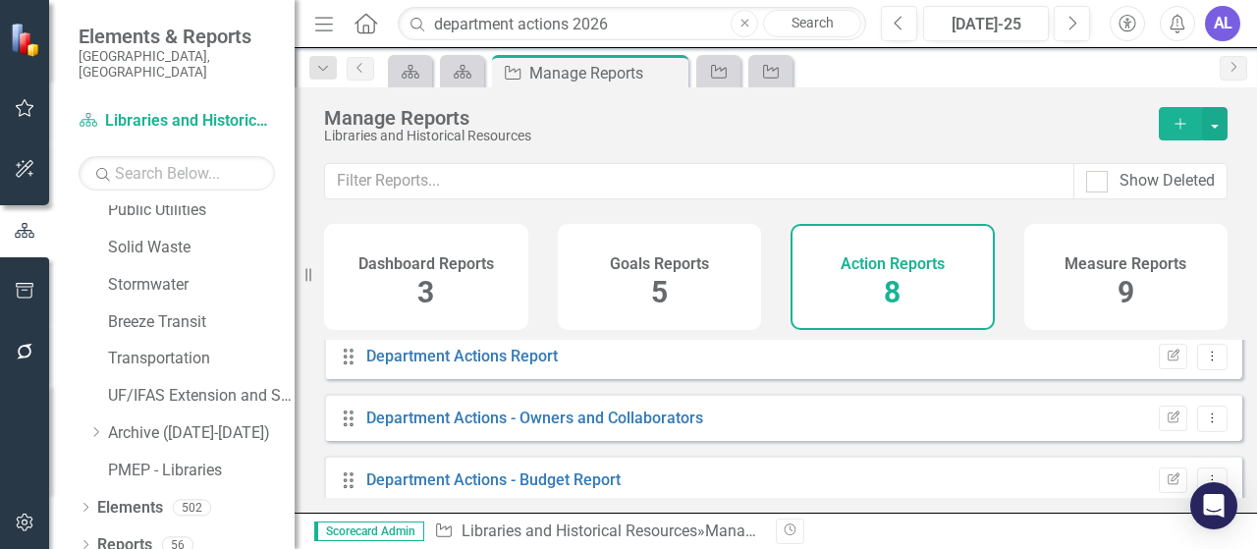
scroll to position [0, 0]
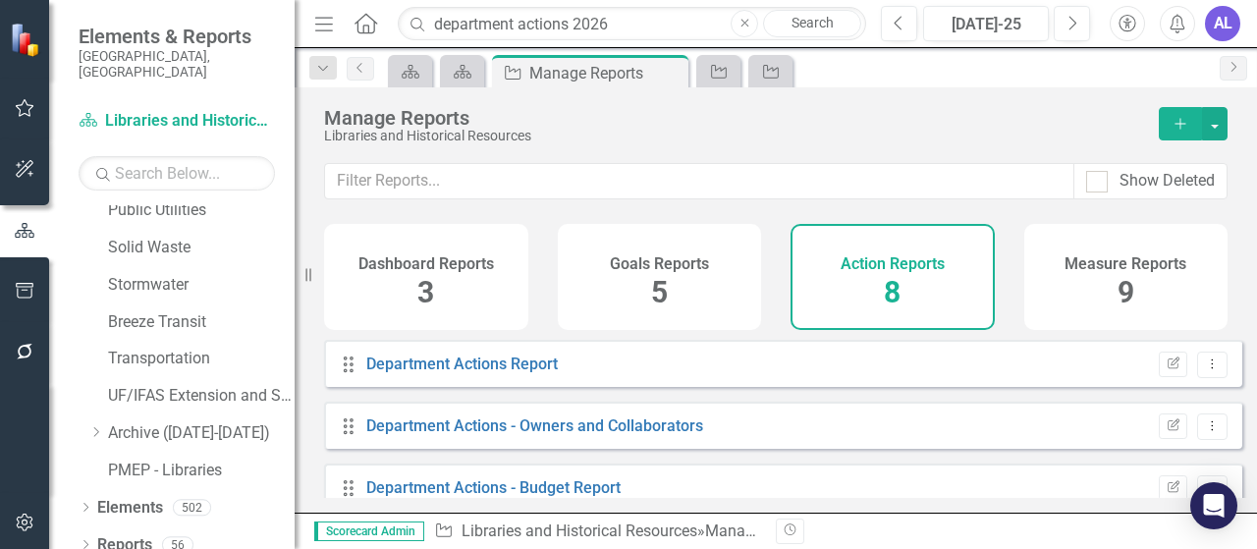
click at [351, 374] on icon "Drag" at bounding box center [349, 365] width 26 height 20
click at [405, 373] on link "Department Actions Report" at bounding box center [462, 364] width 192 height 19
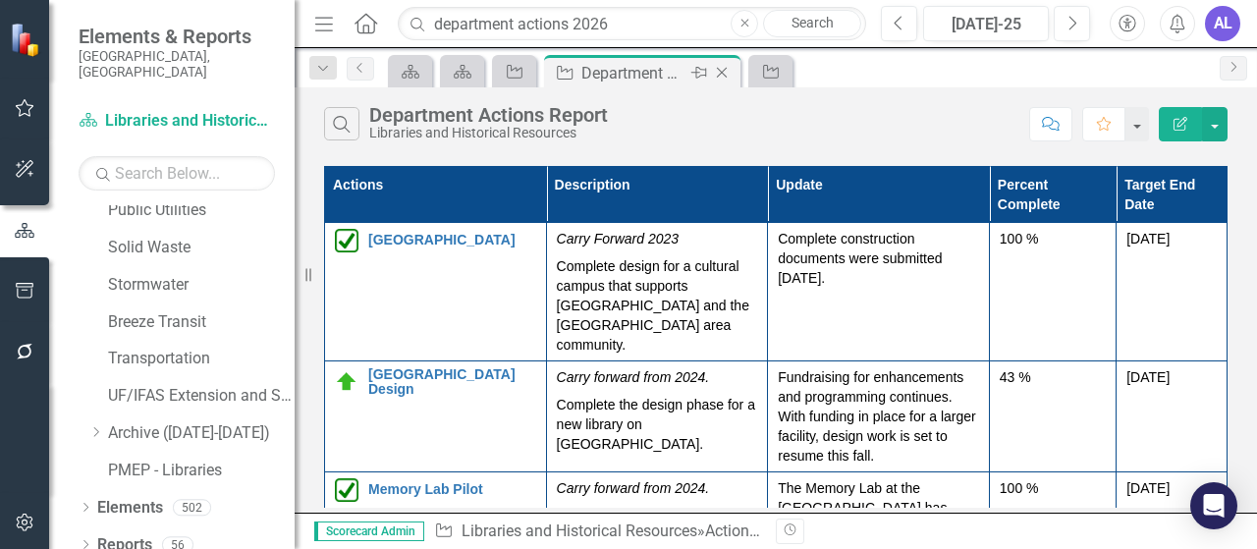
click at [623, 76] on div "Department Actions Report" at bounding box center [633, 73] width 105 height 25
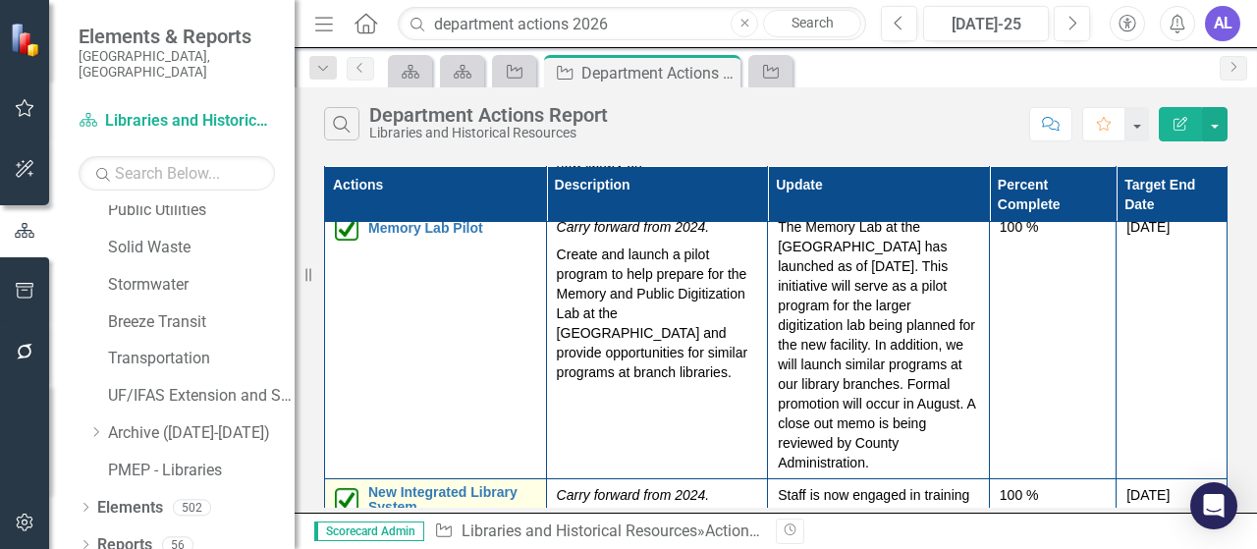
scroll to position [295, 0]
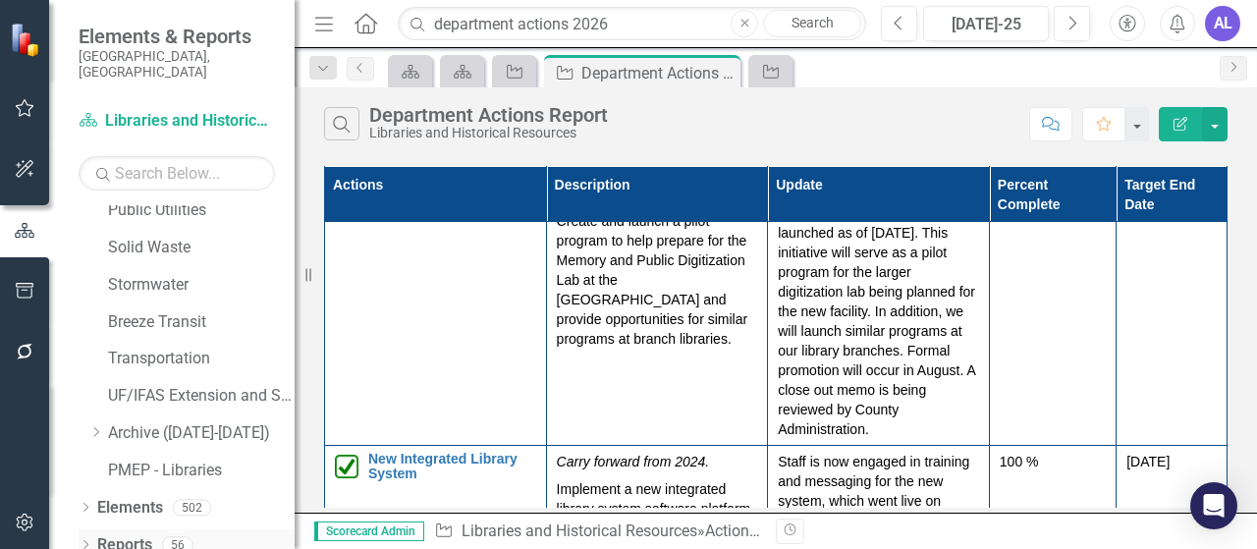
click at [140, 534] on link "Reports" at bounding box center [124, 545] width 55 height 23
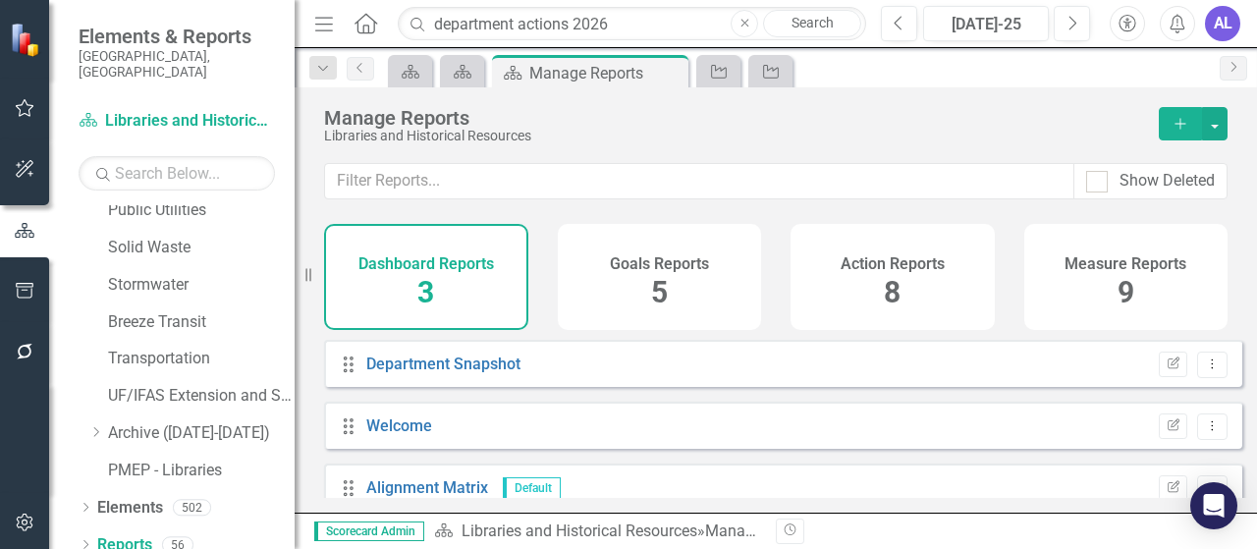
click at [863, 261] on h4 "Action Reports" at bounding box center [893, 264] width 104 height 18
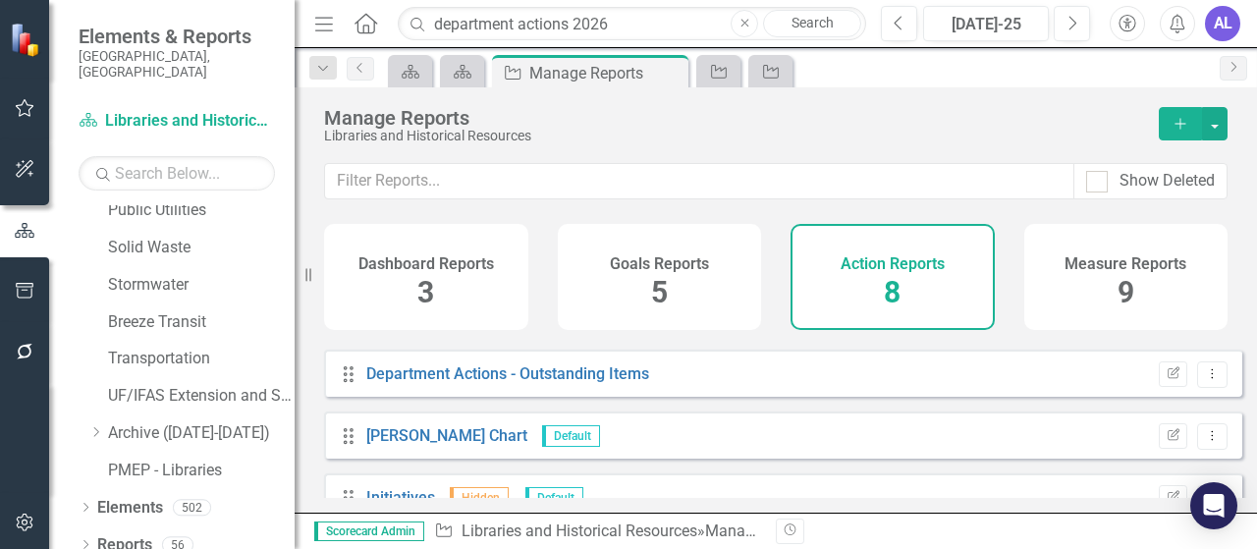
scroll to position [41, 0]
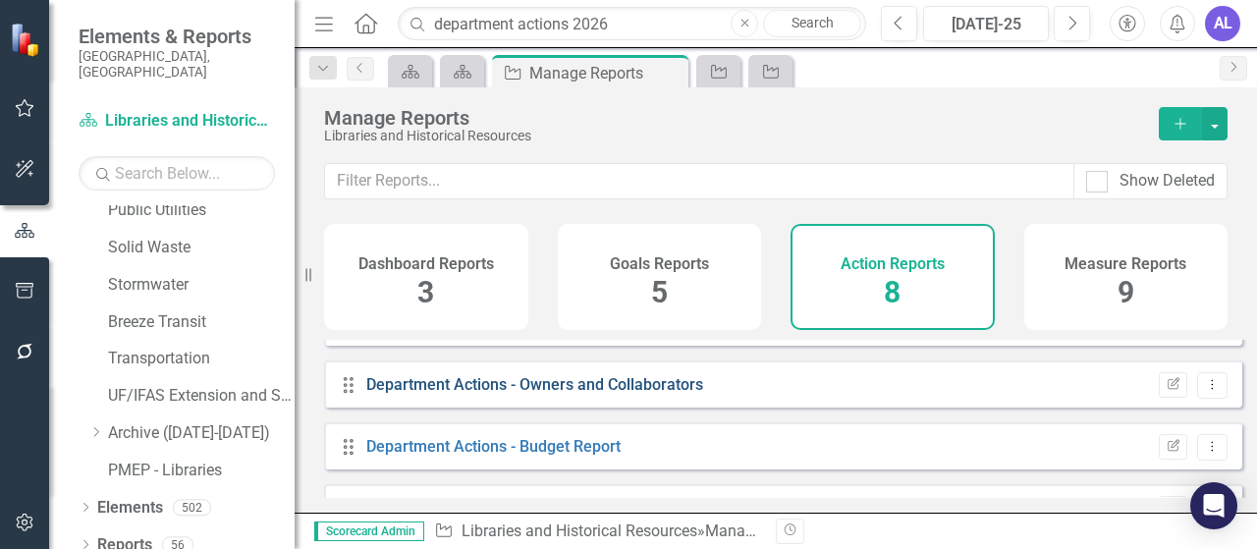
click at [633, 394] on link "Department Actions - Owners and Collaborators" at bounding box center [534, 384] width 337 height 19
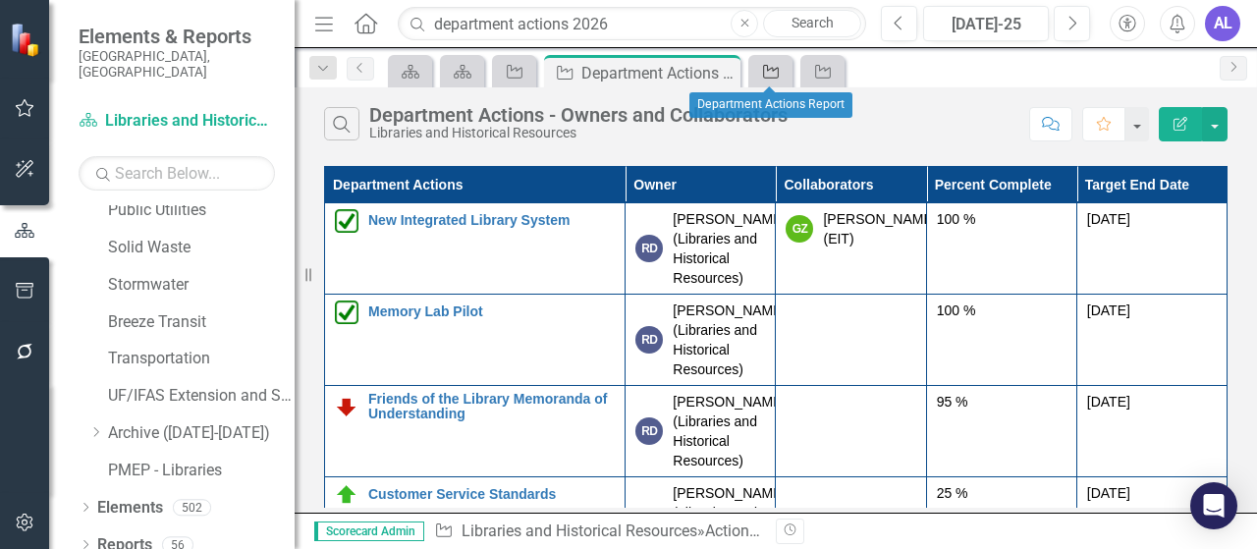
click at [765, 70] on icon "Action" at bounding box center [771, 72] width 20 height 16
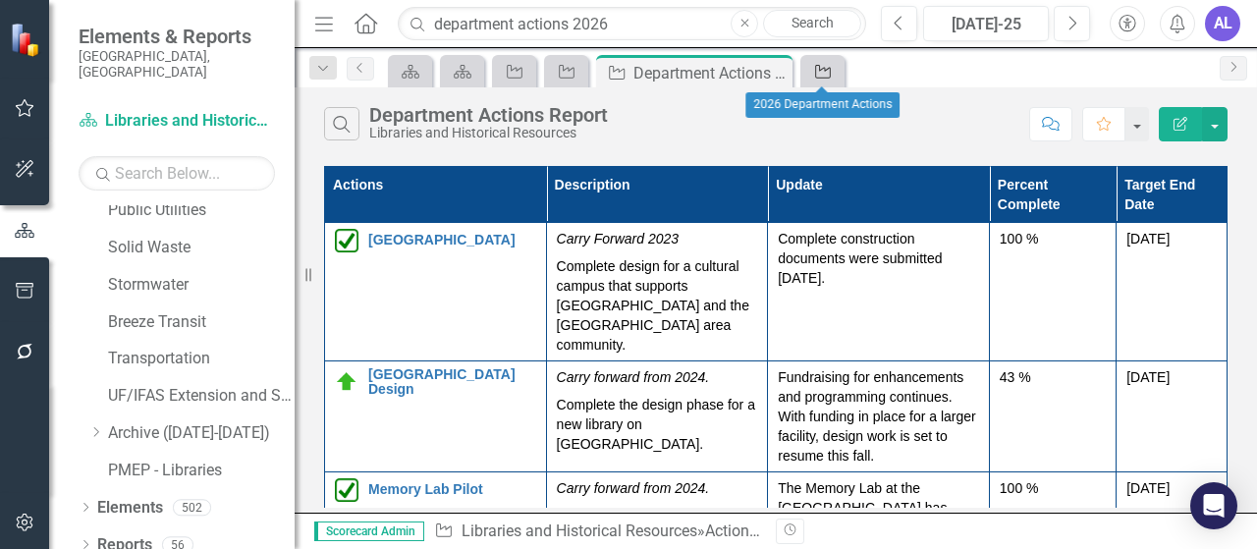
click at [825, 74] on icon "Action" at bounding box center [823, 72] width 20 height 16
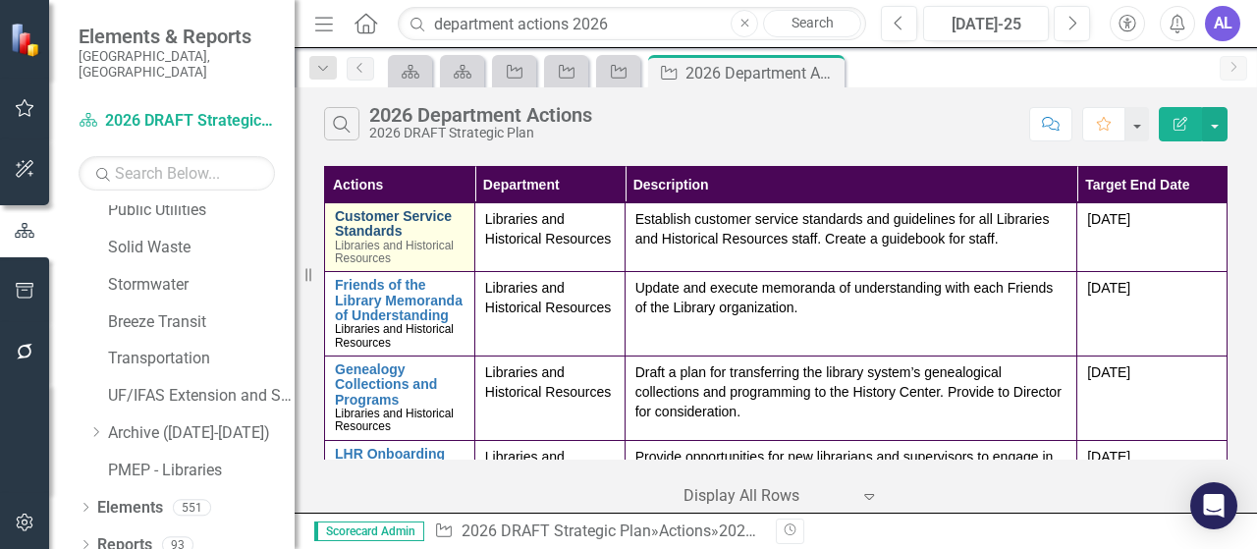
click at [404, 235] on link "Customer Service Standards" at bounding box center [400, 224] width 130 height 30
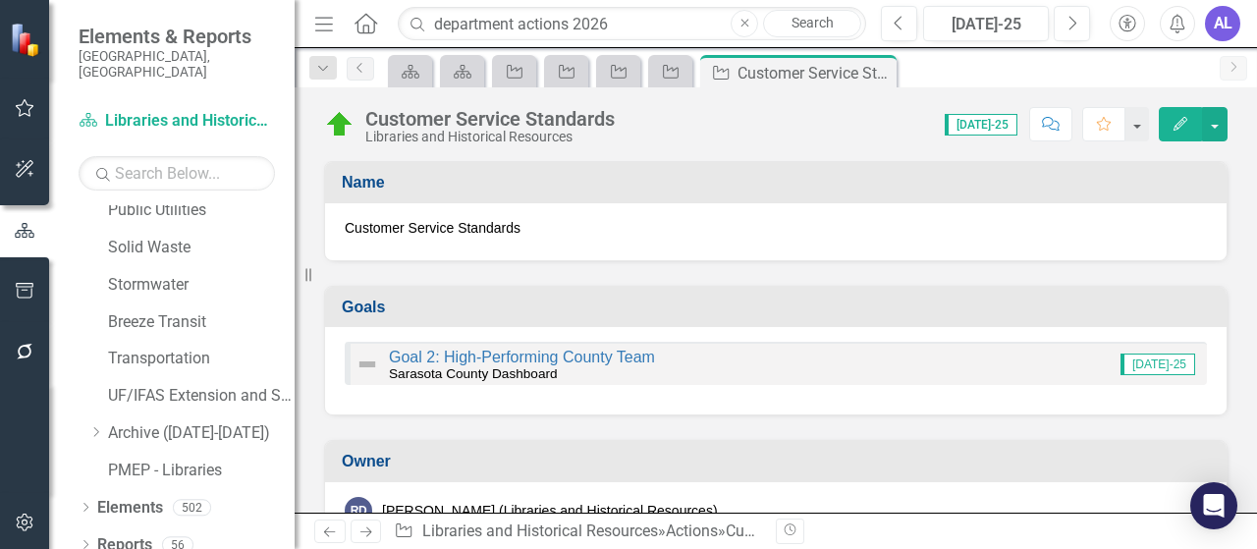
click at [543, 228] on span "Customer Service Standards" at bounding box center [776, 228] width 862 height 20
drag, startPoint x: 532, startPoint y: 228, endPoint x: 517, endPoint y: 228, distance: 15.7
click at [532, 228] on span "Customer Service Standards" at bounding box center [776, 228] width 862 height 20
click at [515, 228] on span "Customer Service Standards" at bounding box center [776, 228] width 862 height 20
click at [1176, 117] on icon "Edit" at bounding box center [1181, 124] width 18 height 14
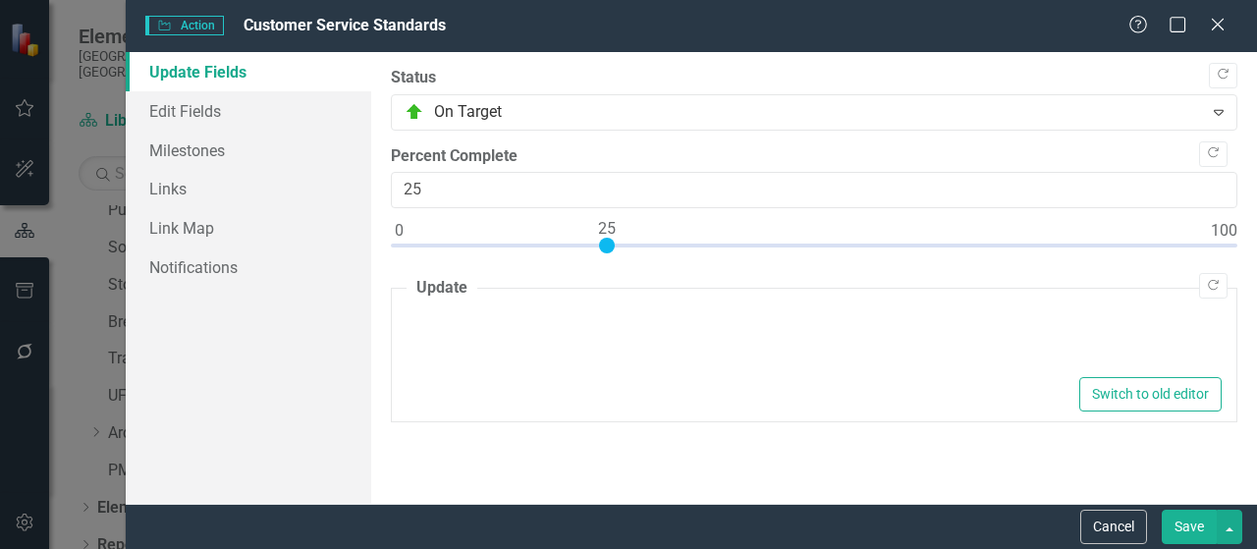
type textarea "<p>Staff has reviewed a variety of plans from other library systems and establi…"
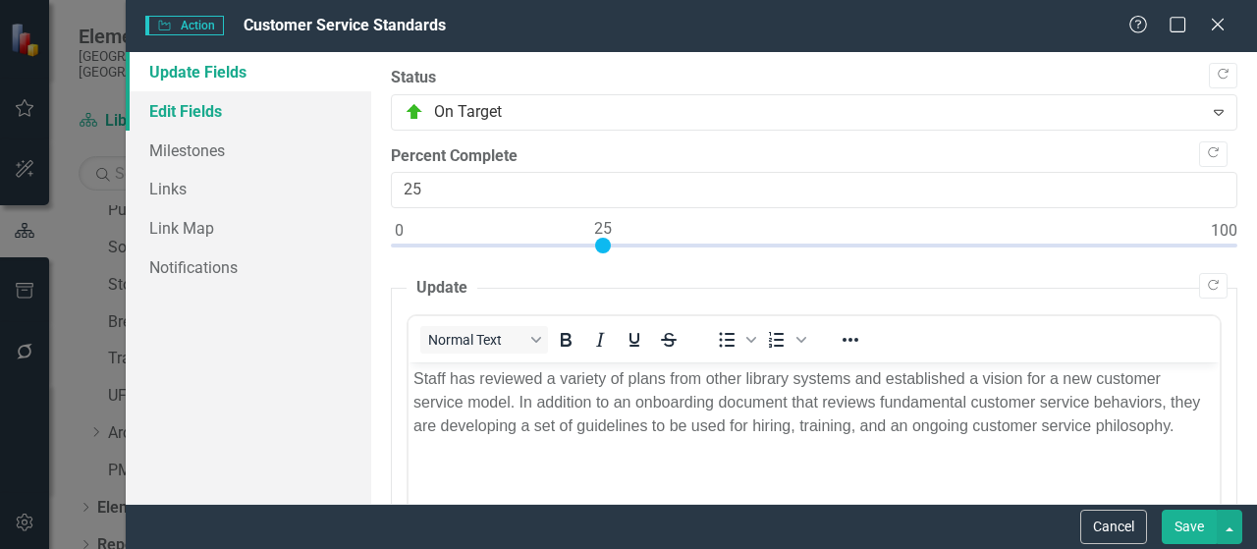
click at [193, 116] on link "Edit Fields" at bounding box center [249, 110] width 246 height 39
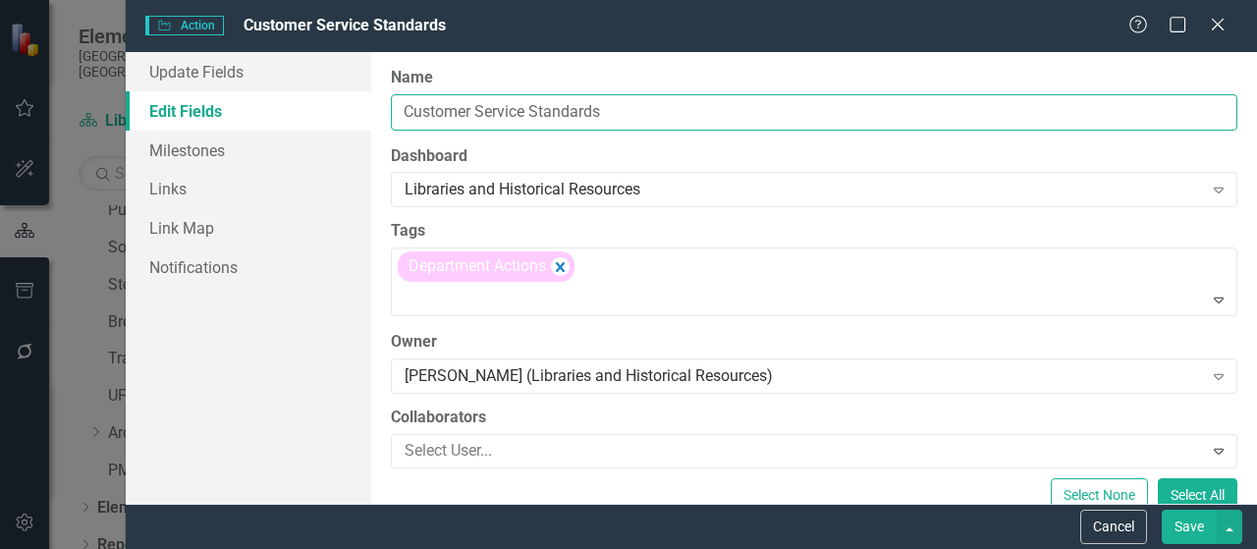
click at [603, 119] on input "Customer Service Standards" at bounding box center [814, 112] width 847 height 36
drag, startPoint x: 605, startPoint y: 109, endPoint x: 380, endPoint y: 111, distance: 224.9
click at [380, 111] on div "ClearPoint Can Do More! How ClearPoint Can Help Close Enterprise plans can auto…" at bounding box center [814, 278] width 886 height 452
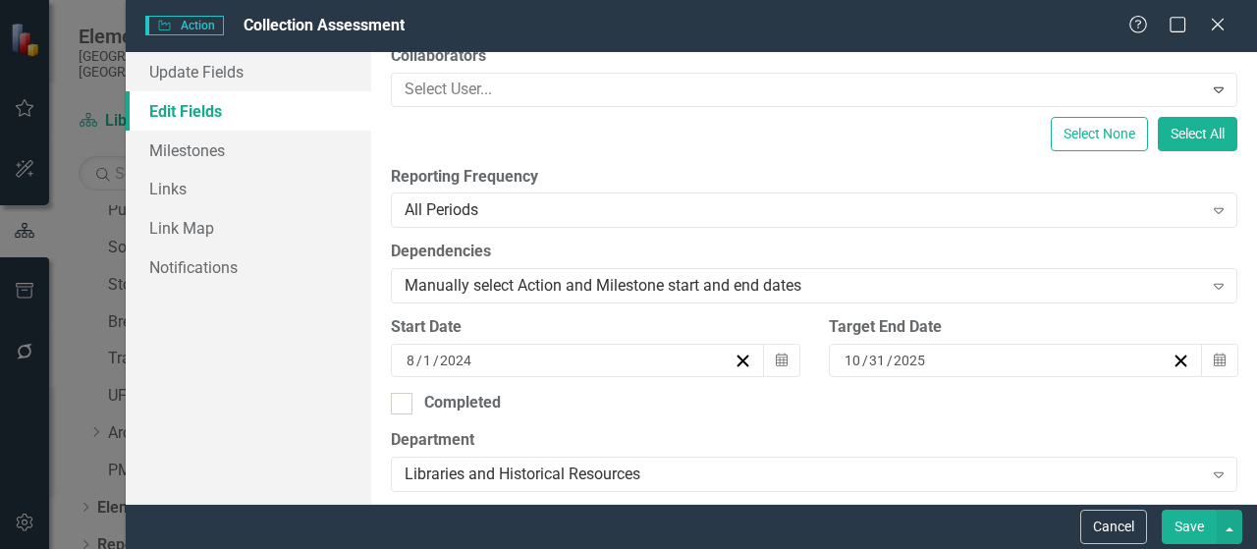
scroll to position [393, 0]
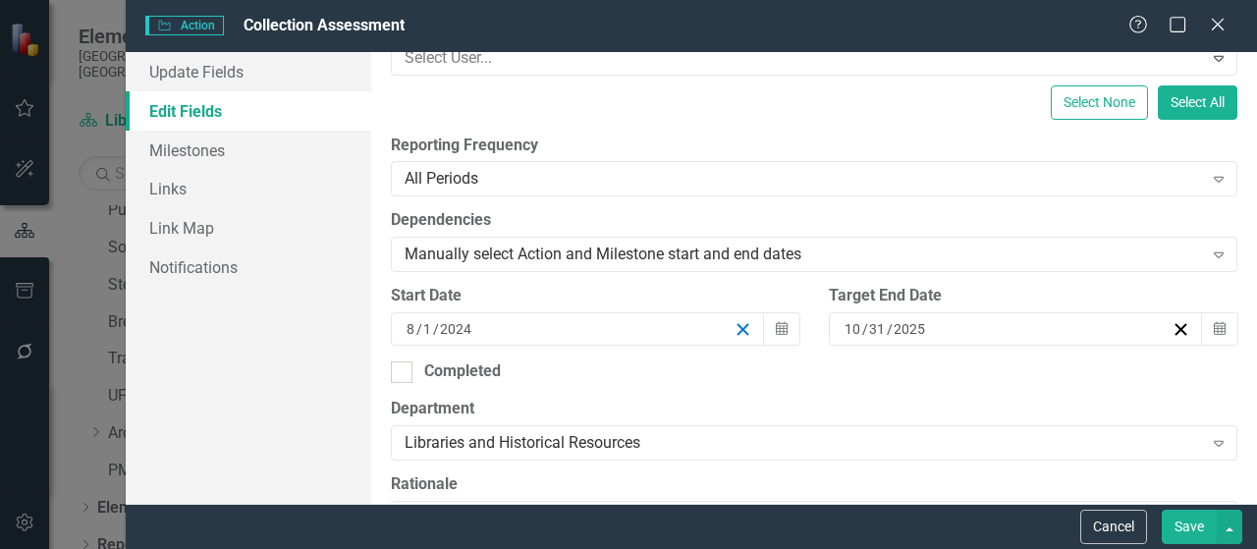
type input "Collection Assessment"
click at [738, 329] on line "button" at bounding box center [743, 329] width 11 height 11
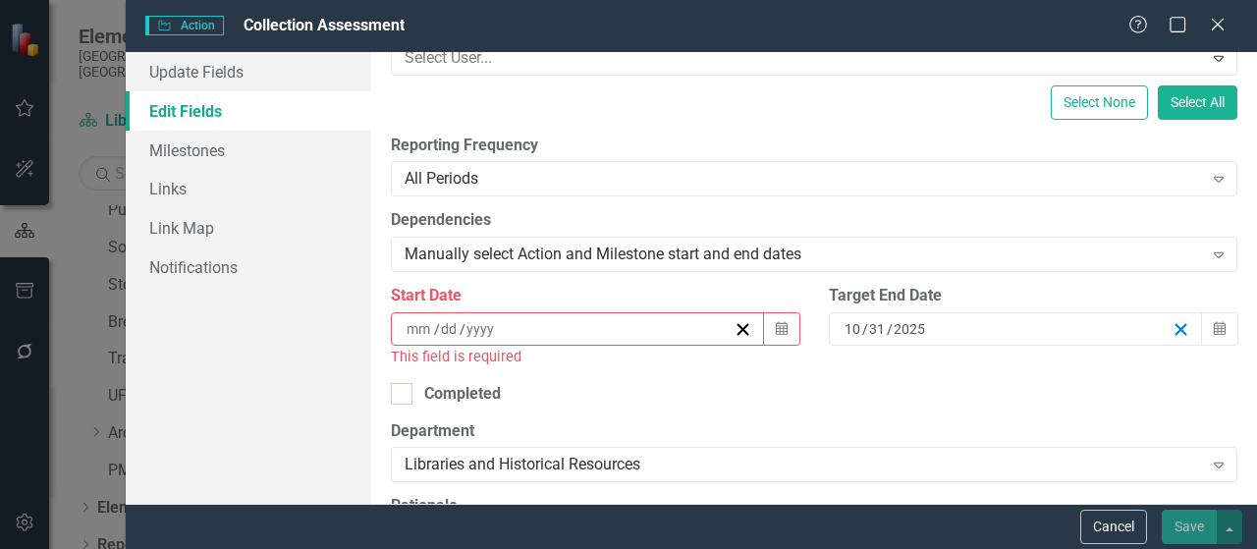
click at [1172, 327] on icon "button" at bounding box center [1181, 329] width 19 height 19
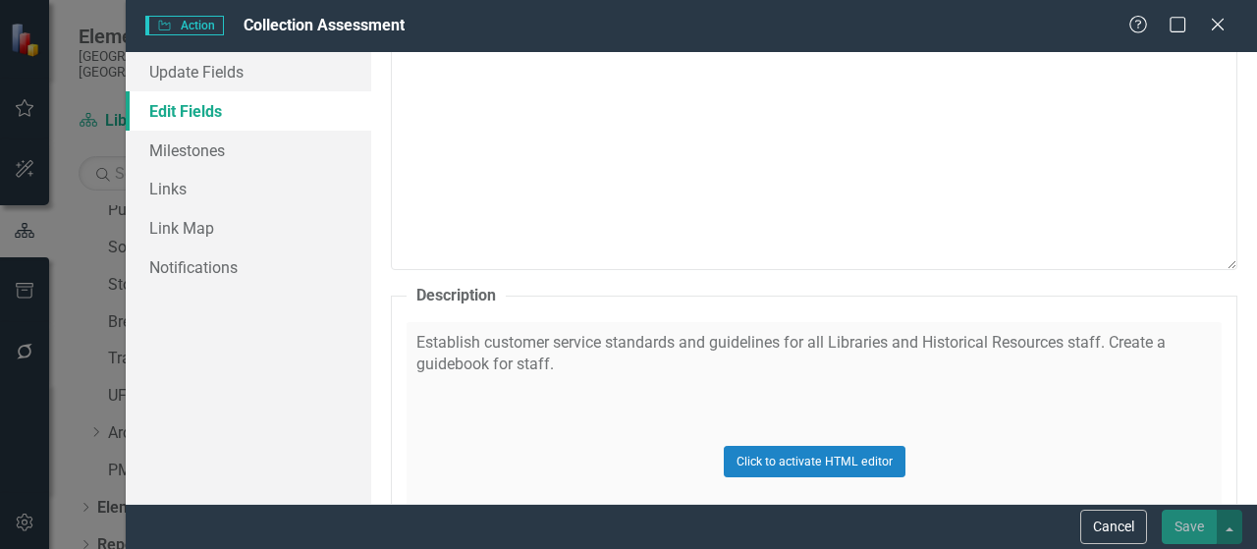
scroll to position [982, 0]
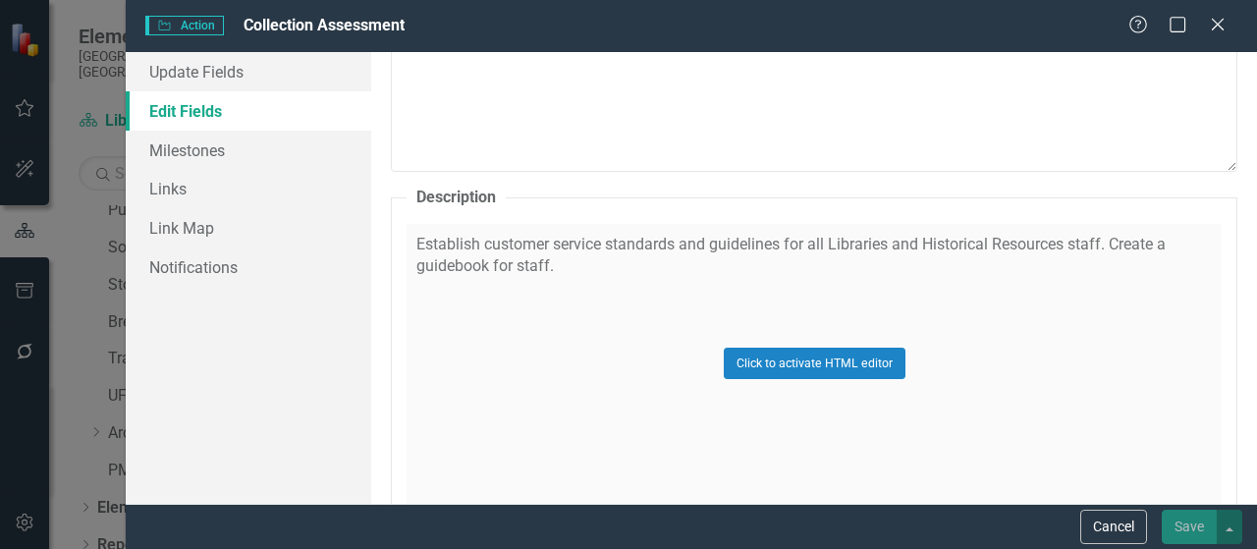
click at [532, 261] on div "Click to activate HTML editor" at bounding box center [814, 364] width 815 height 280
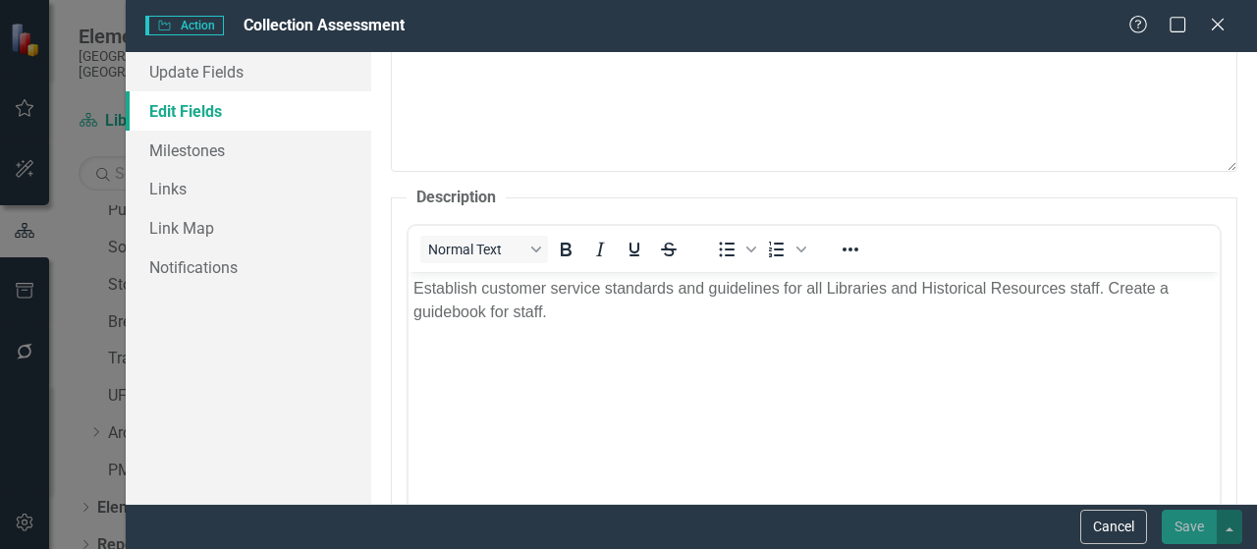
scroll to position [0, 0]
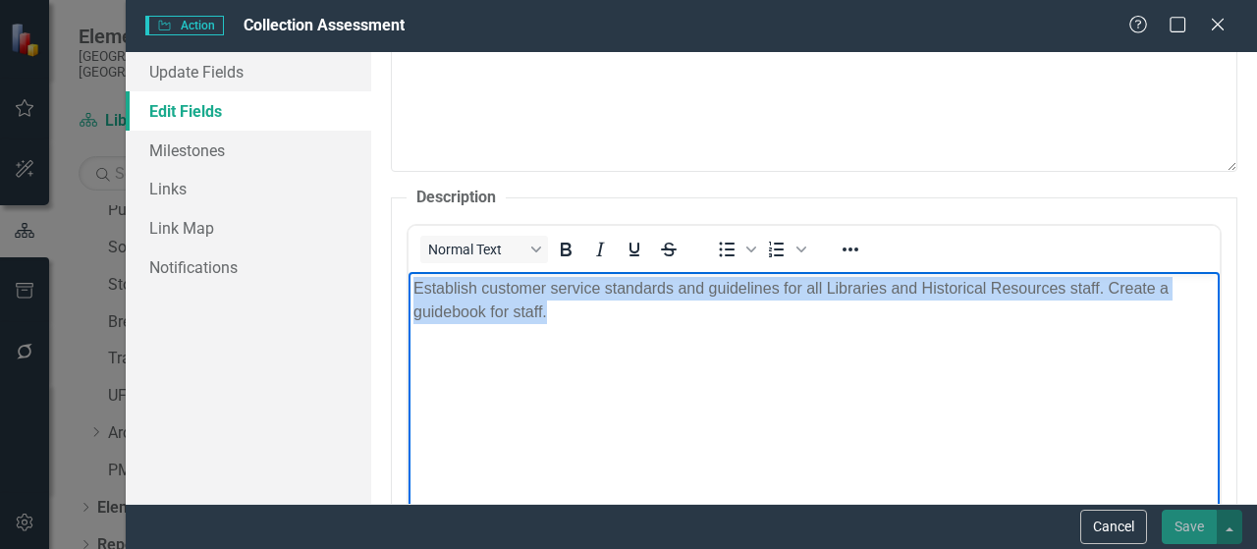
drag, startPoint x: 554, startPoint y: 311, endPoint x: 815, endPoint y: 547, distance: 351.9
click at [411, 277] on body "Establish customer service standards and guidelines for all Libraries and Histo…" at bounding box center [814, 418] width 811 height 295
paste body "Rich Text Area. Press ALT-0 for help."
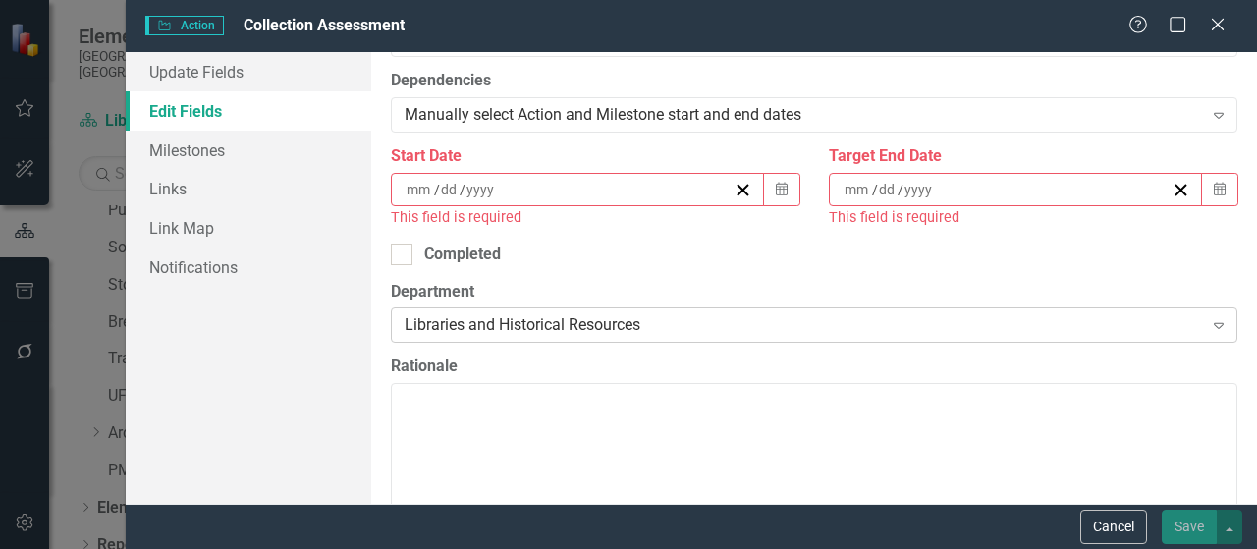
scroll to position [491, 0]
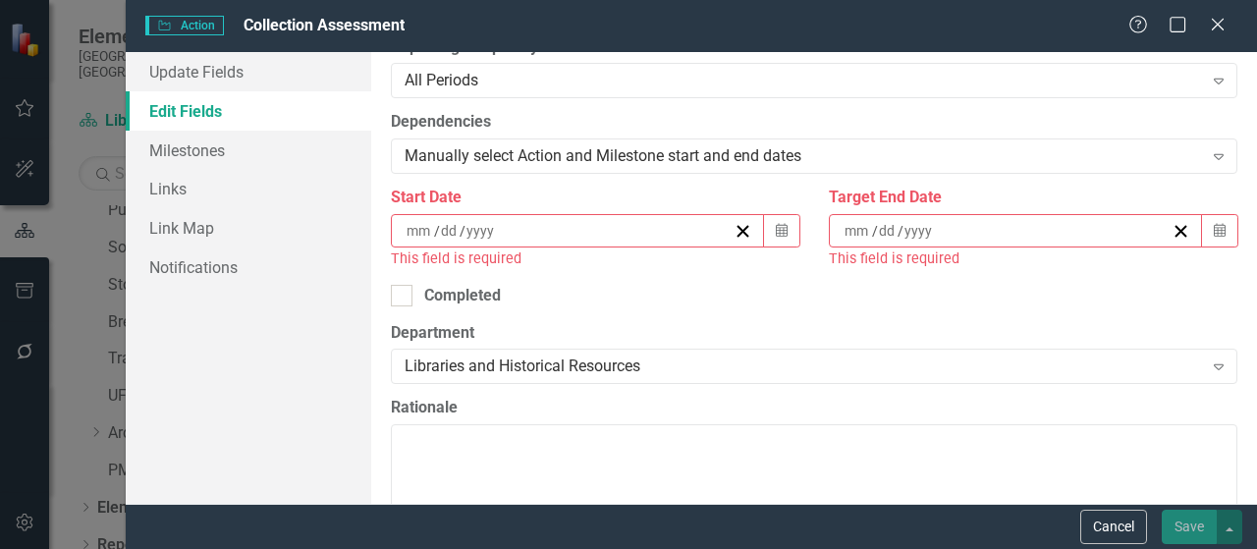
click at [858, 232] on input at bounding box center [858, 231] width 28 height 20
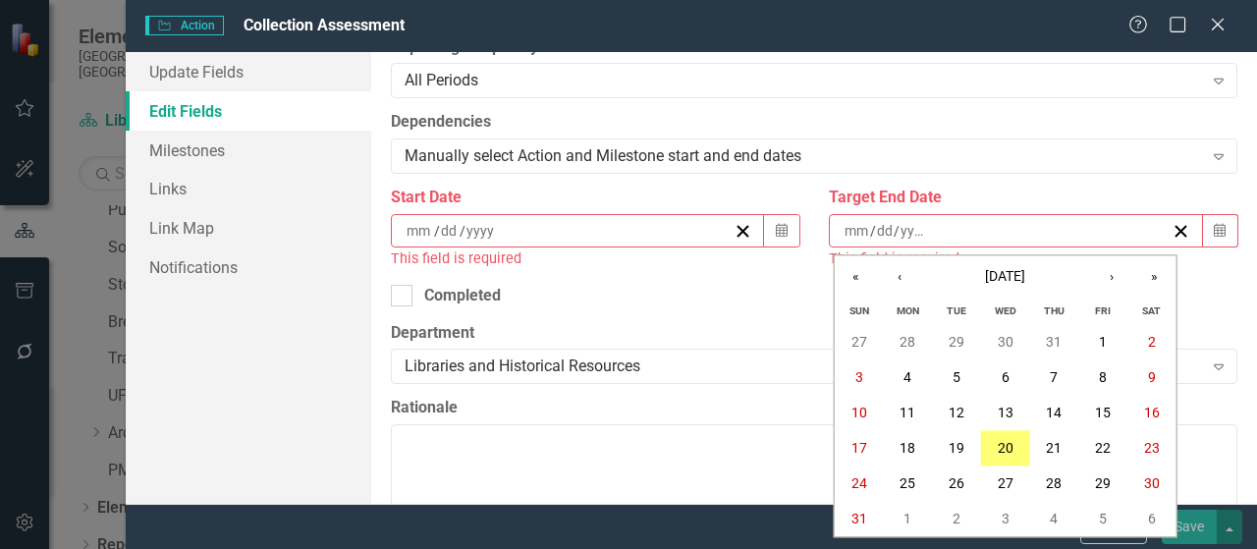
click at [854, 229] on input "number" at bounding box center [857, 231] width 27 height 20
click at [1106, 285] on button "›" at bounding box center [1111, 276] width 43 height 43
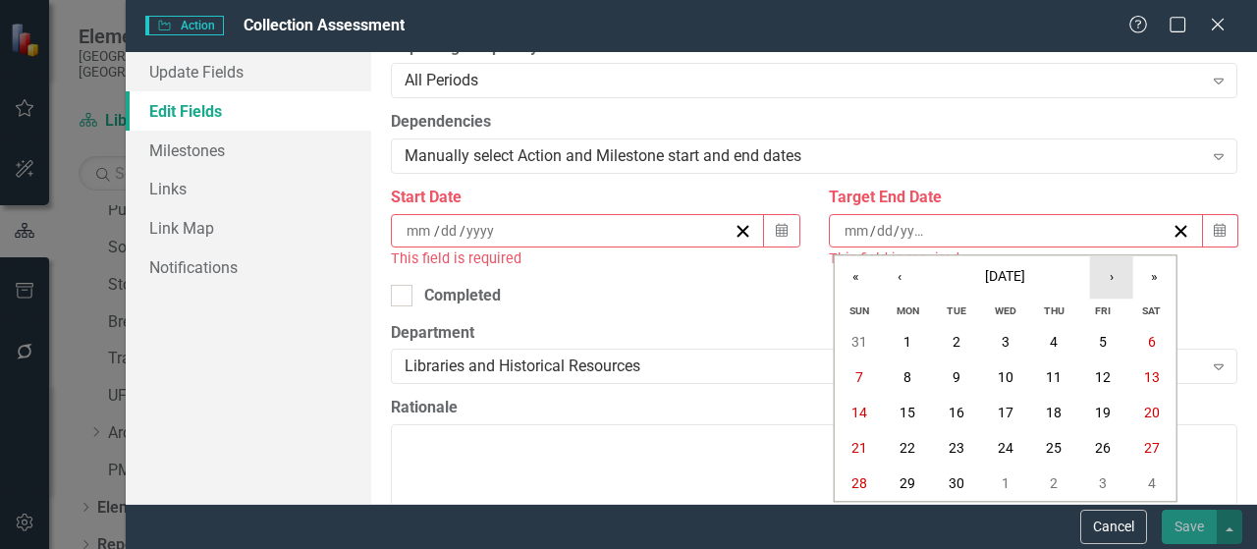
click at [1106, 285] on button "›" at bounding box center [1111, 276] width 43 height 43
click at [1156, 279] on button "»" at bounding box center [1154, 276] width 43 height 43
click at [1107, 488] on abbr "30" at bounding box center [1103, 484] width 16 height 16
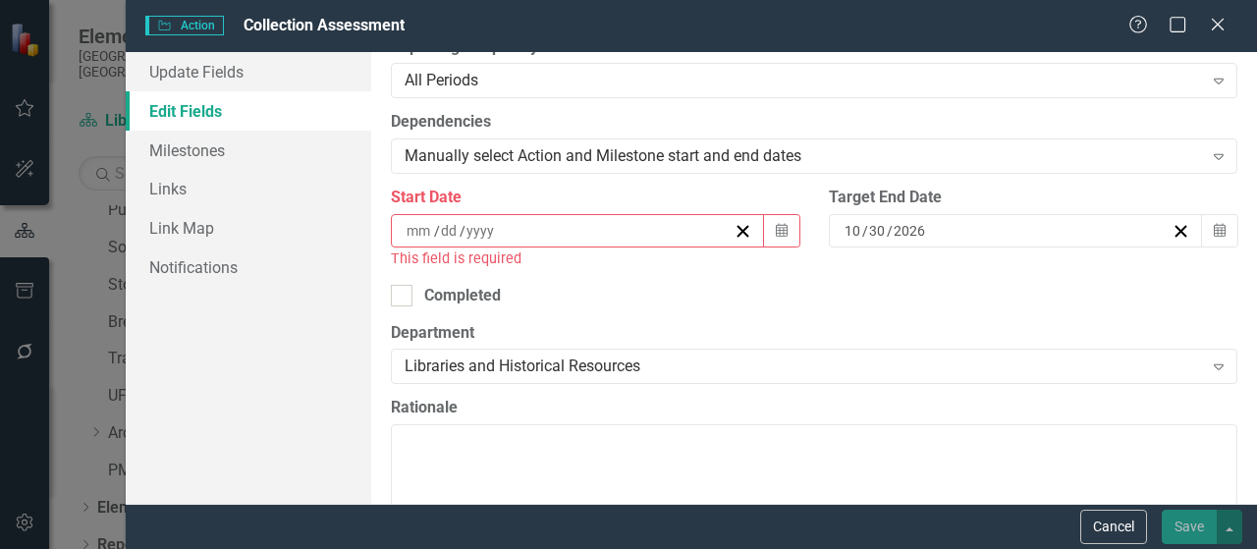
click at [423, 233] on input at bounding box center [420, 231] width 28 height 20
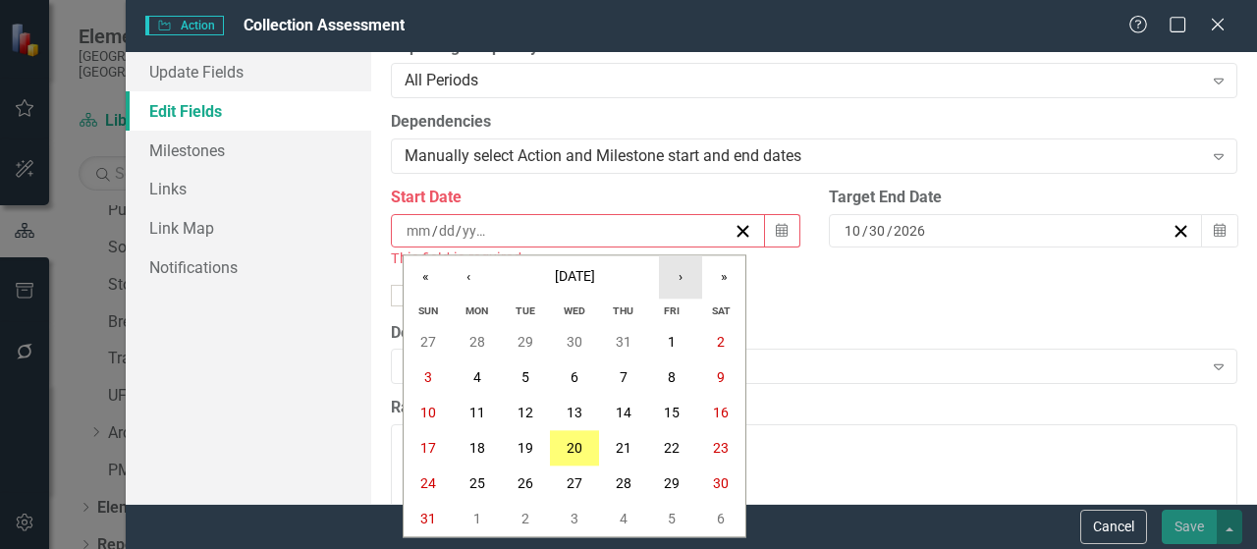
click at [679, 282] on button "›" at bounding box center [680, 276] width 43 height 43
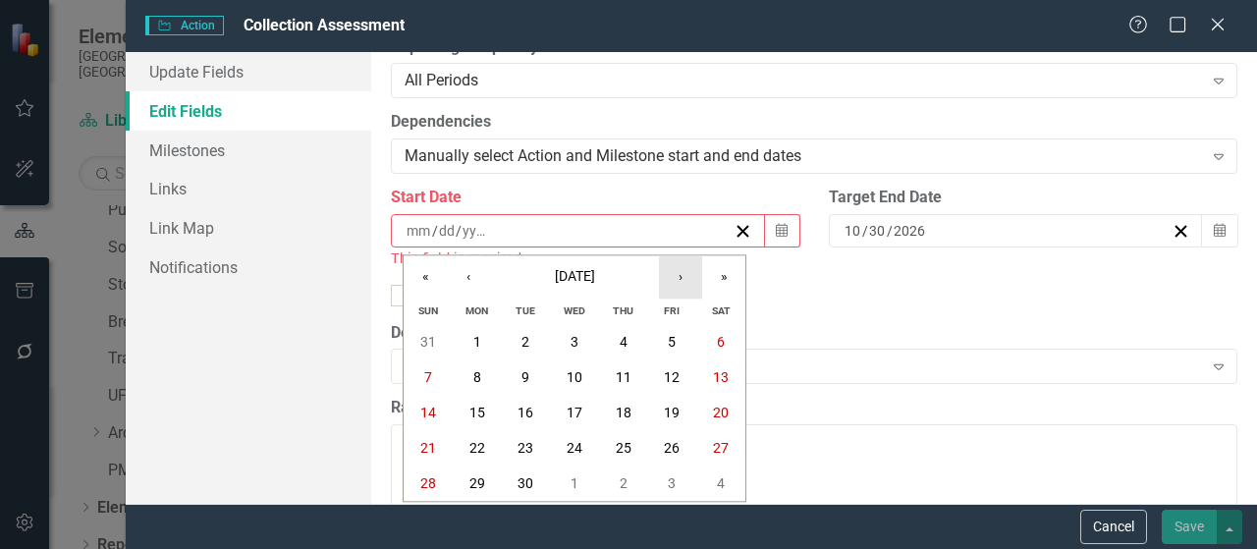
click at [679, 282] on button "›" at bounding box center [680, 276] width 43 height 43
click at [574, 346] on abbr "1" at bounding box center [575, 343] width 8 height 16
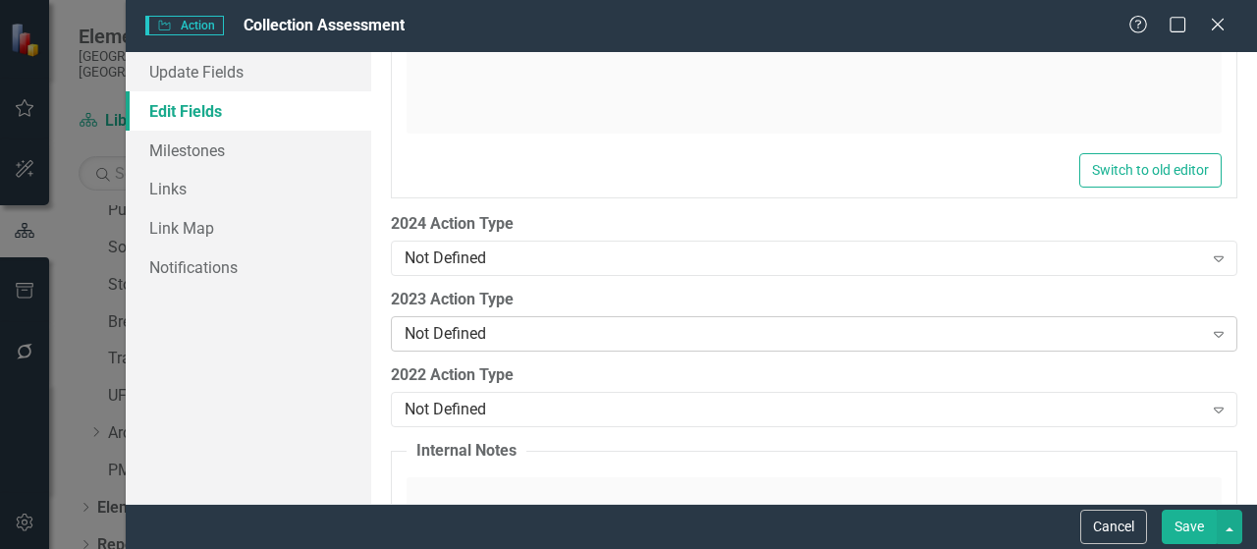
scroll to position [2946, 0]
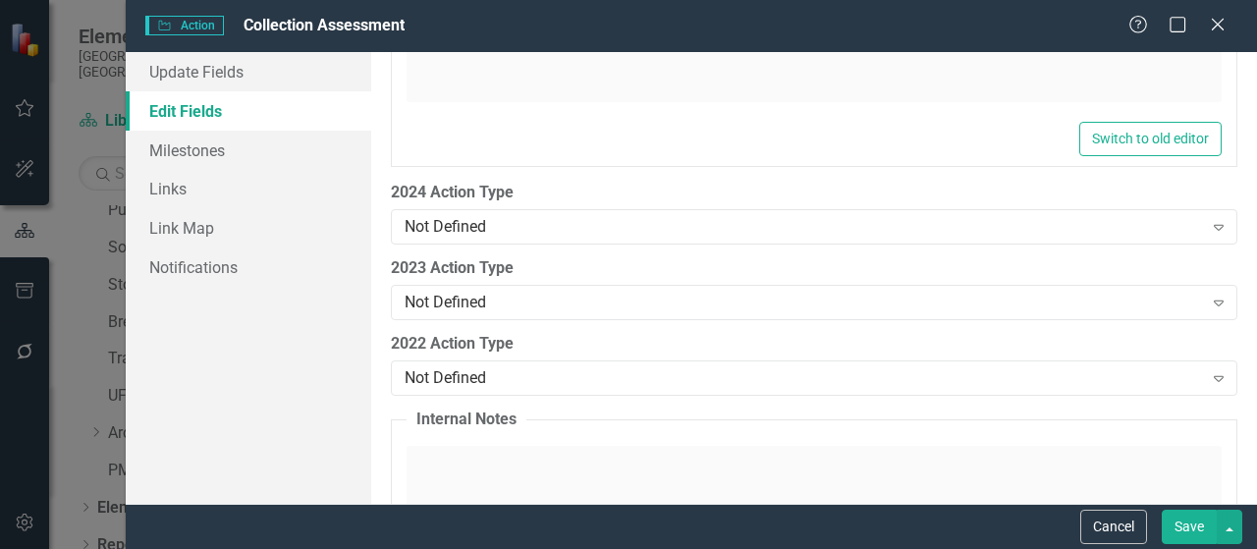
click at [1192, 529] on button "Save" at bounding box center [1189, 527] width 55 height 34
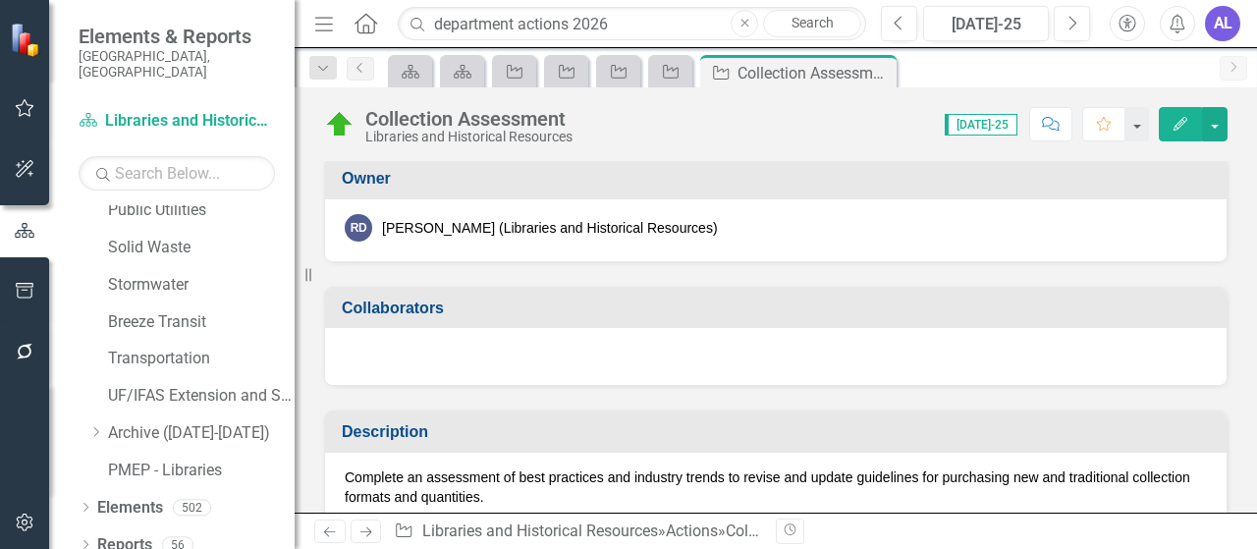
scroll to position [0, 0]
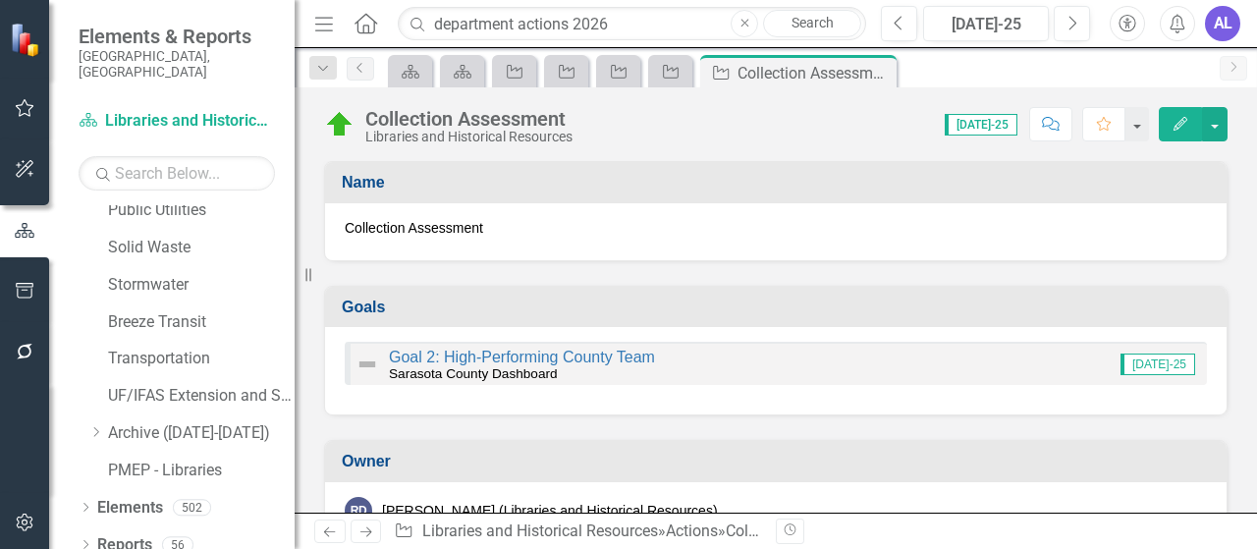
click at [1007, 129] on span "[DATE]-25" at bounding box center [981, 125] width 73 height 22
click at [1003, 129] on span "[DATE]-25" at bounding box center [981, 125] width 73 height 22
click at [998, 129] on span "[DATE]-25" at bounding box center [981, 125] width 73 height 22
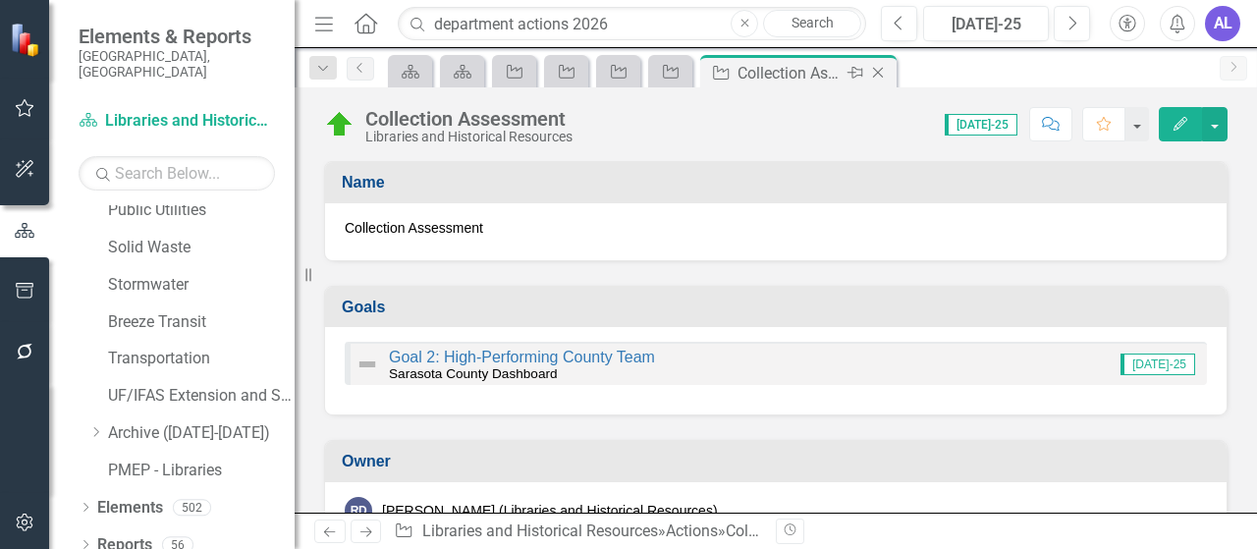
click at [878, 73] on icon at bounding box center [878, 73] width 11 height 11
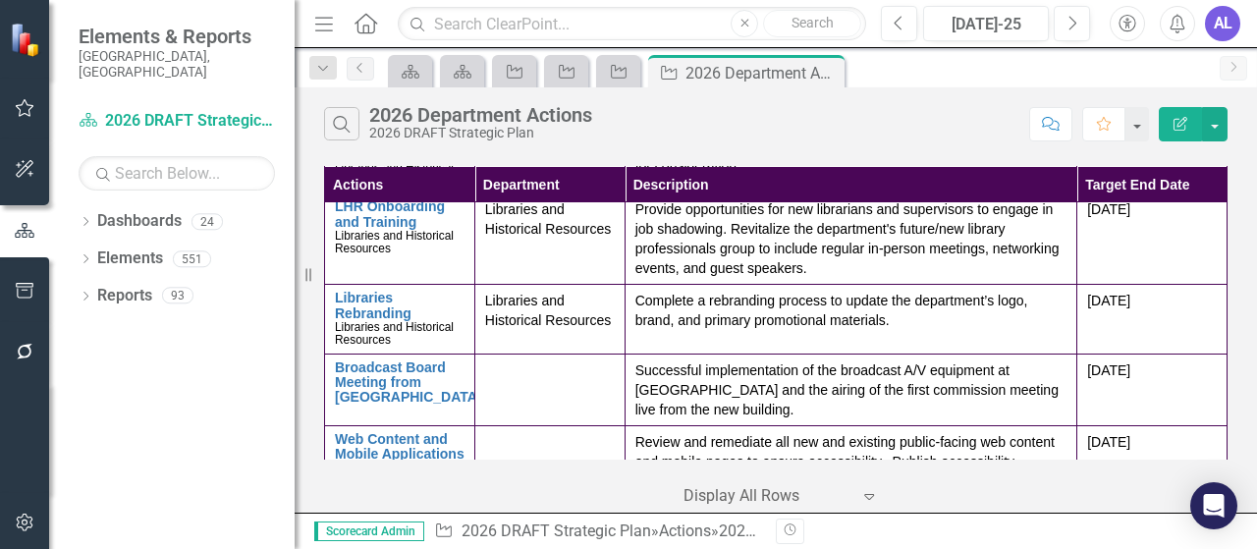
scroll to position [295, 0]
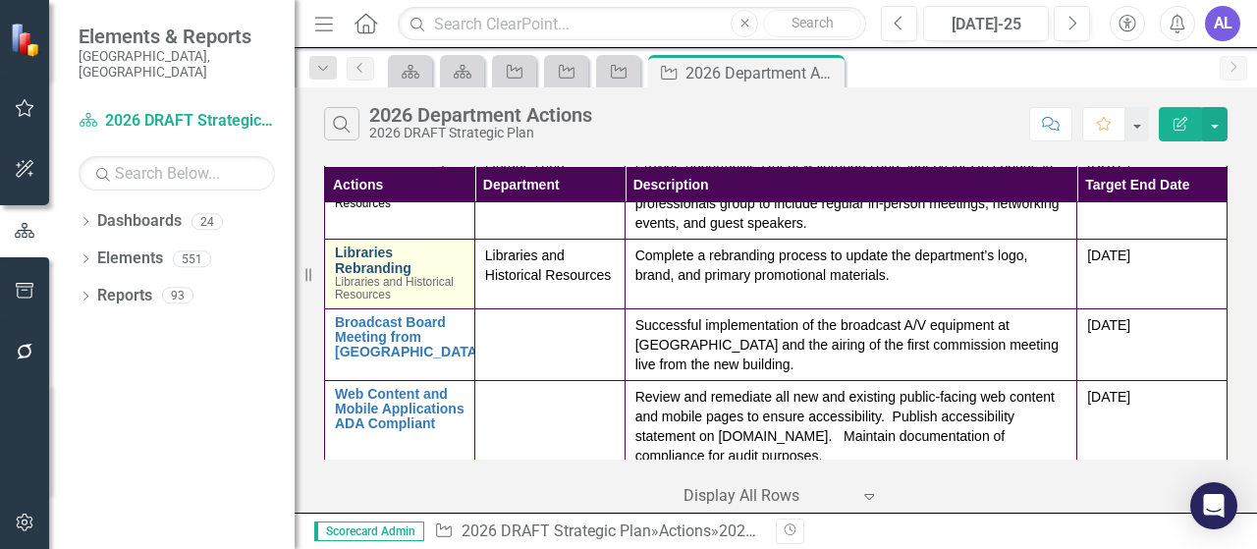
click at [383, 276] on link "Libraries Rebranding" at bounding box center [400, 261] width 130 height 30
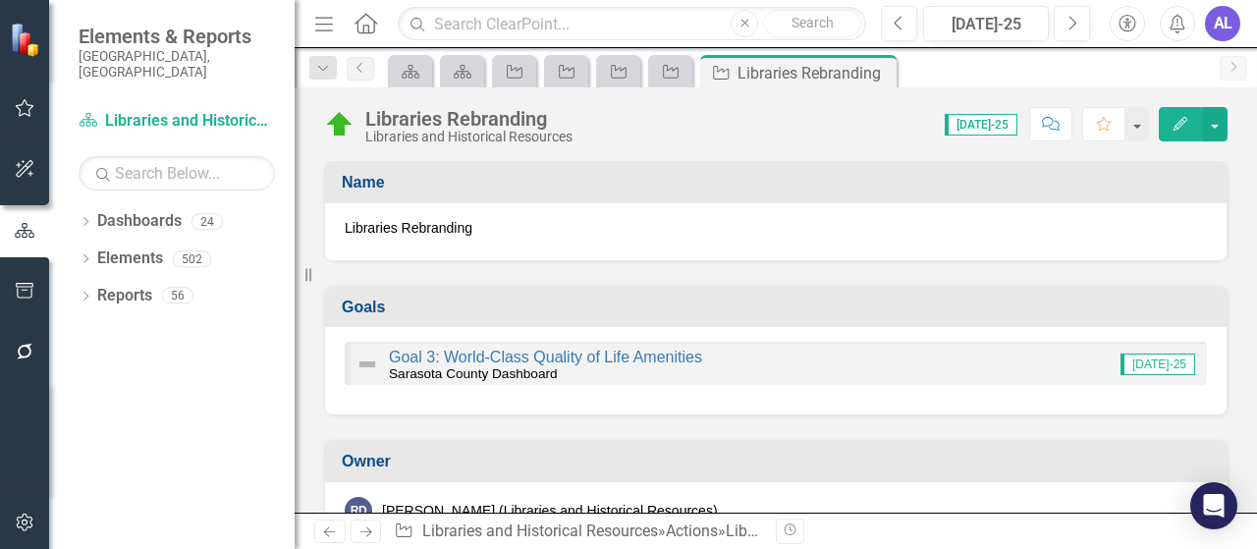
click at [1176, 127] on icon "button" at bounding box center [1181, 124] width 14 height 14
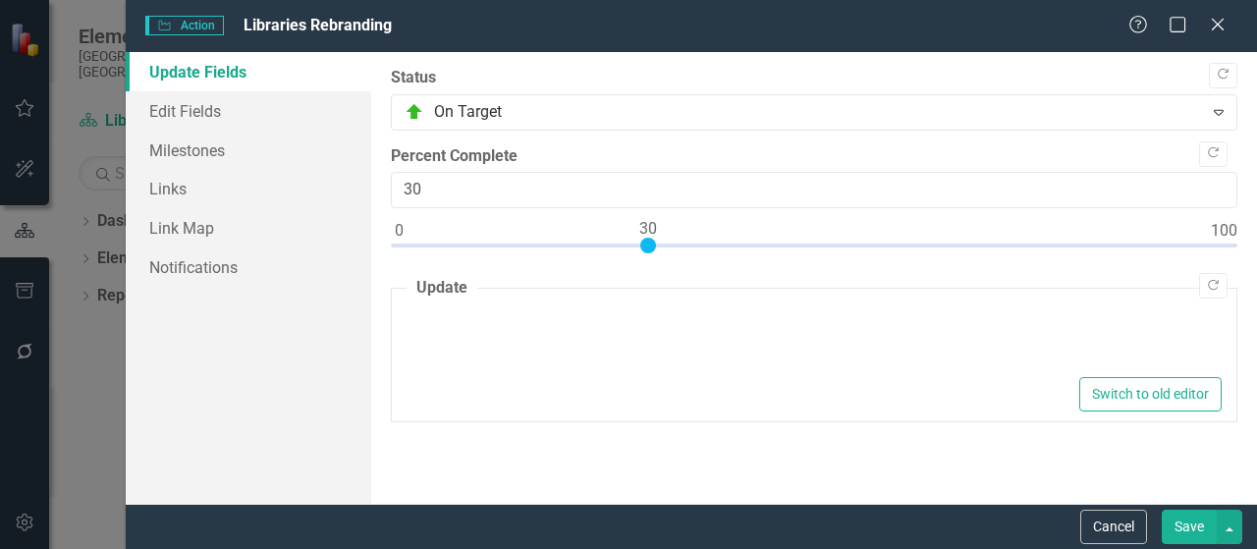
type textarea "<p>A staff working group has been established and is currently assessing inform…"
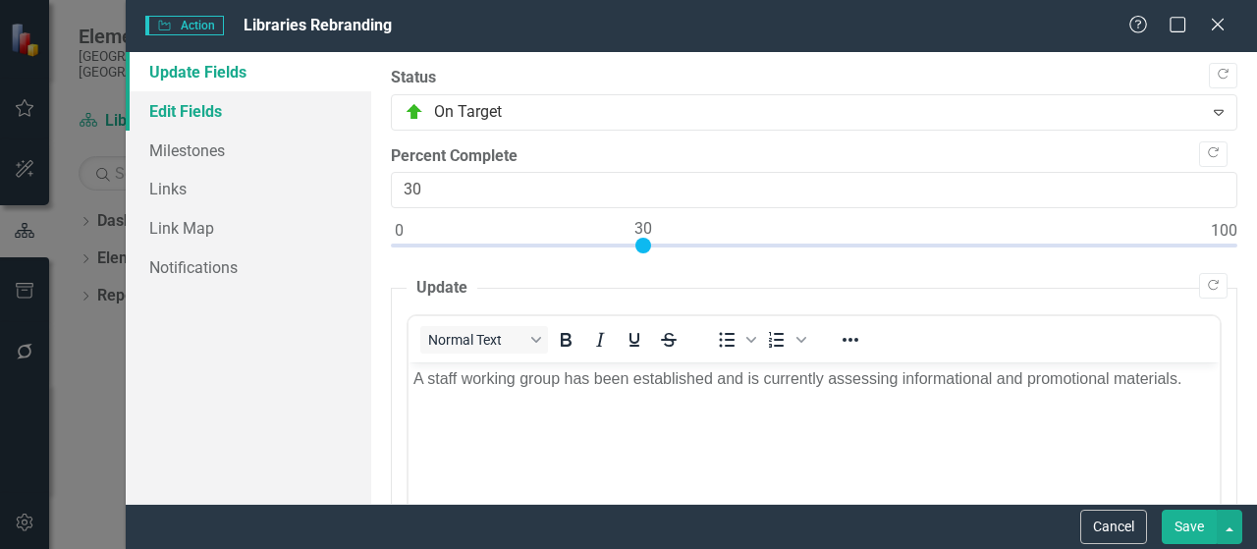
click at [193, 112] on link "Edit Fields" at bounding box center [249, 110] width 246 height 39
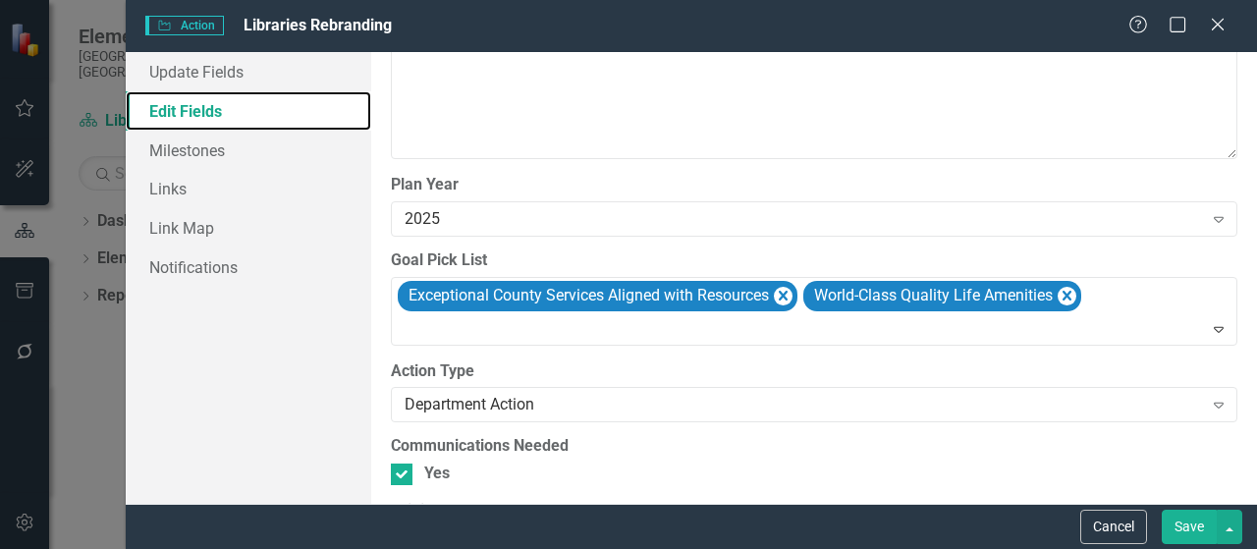
scroll to position [1866, 0]
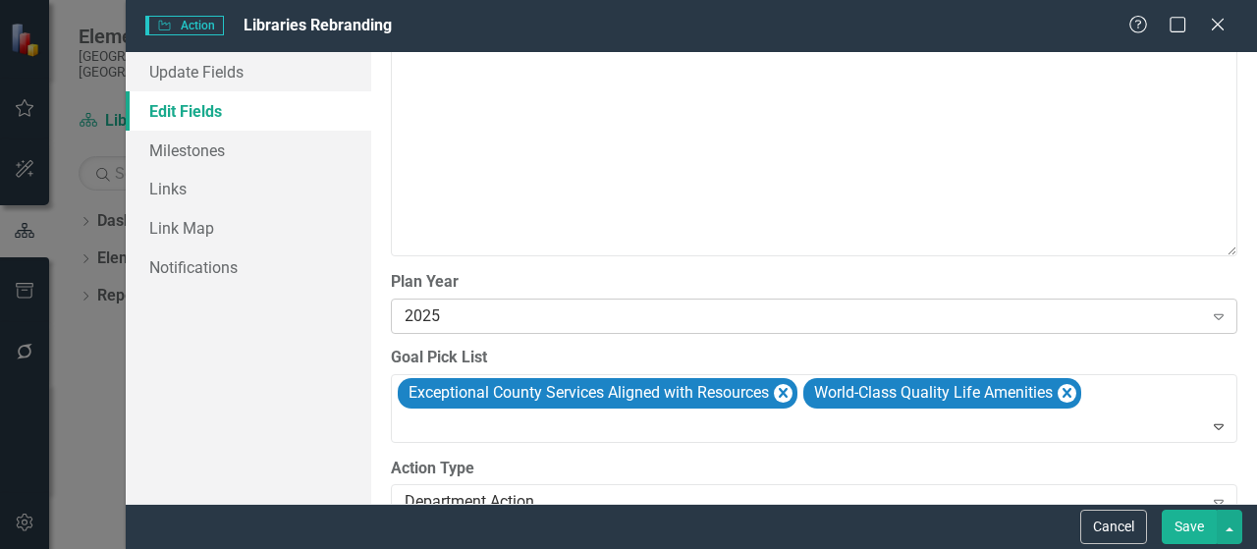
click at [449, 306] on div "2025" at bounding box center [804, 316] width 798 height 23
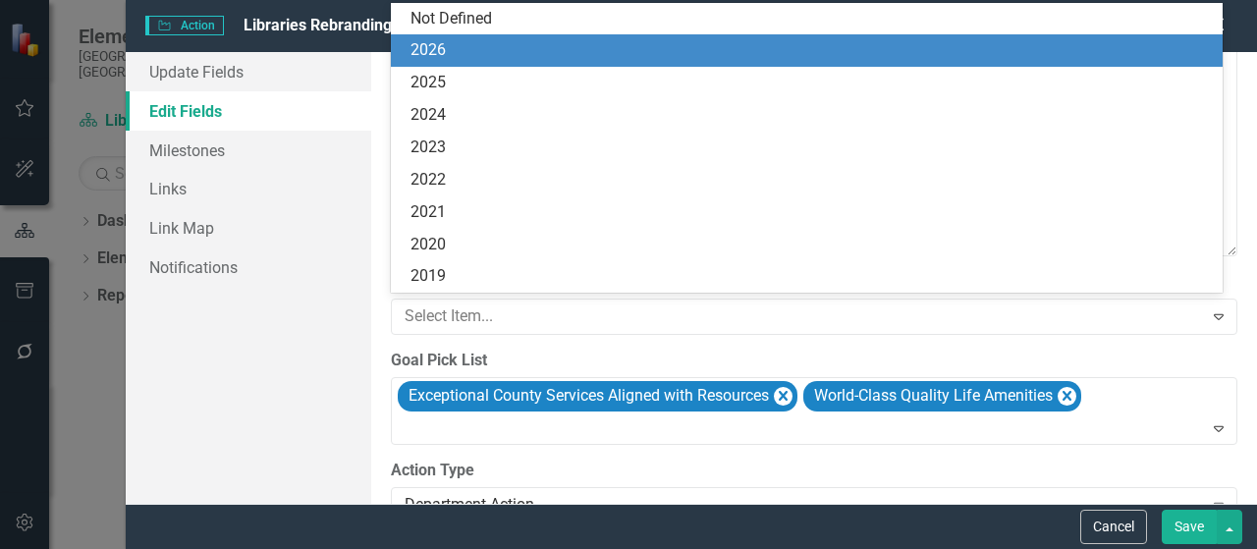
click at [450, 52] on div "2026" at bounding box center [811, 50] width 800 height 23
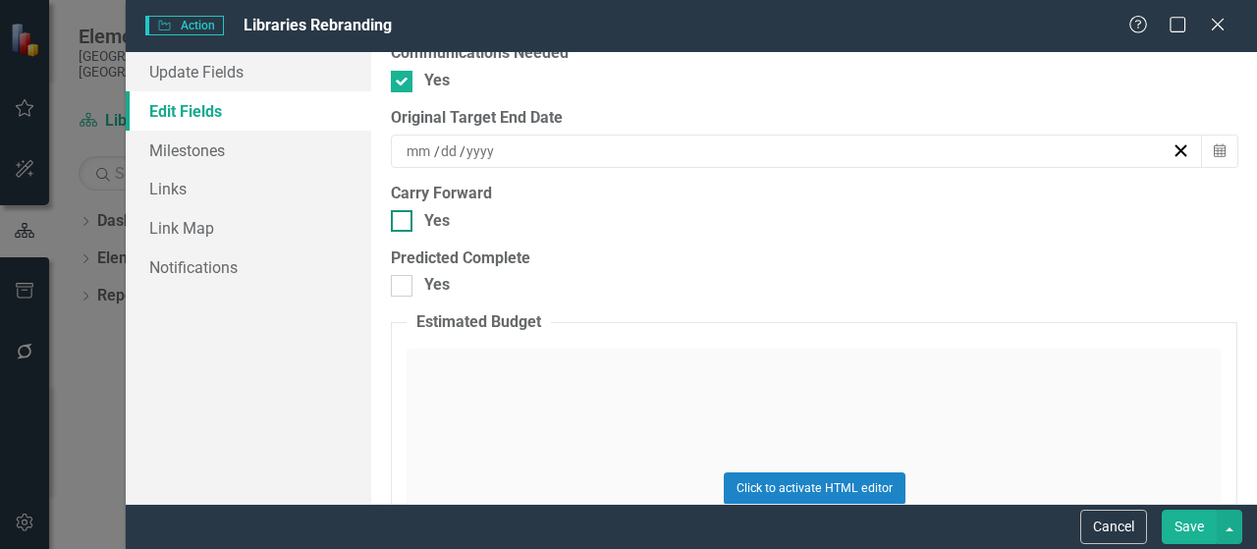
scroll to position [2357, 0]
click at [402, 216] on div at bounding box center [402, 220] width 22 height 22
click at [402, 216] on input "Yes" at bounding box center [397, 215] width 13 height 13
checkbox input "true"
click at [431, 141] on input at bounding box center [420, 150] width 28 height 20
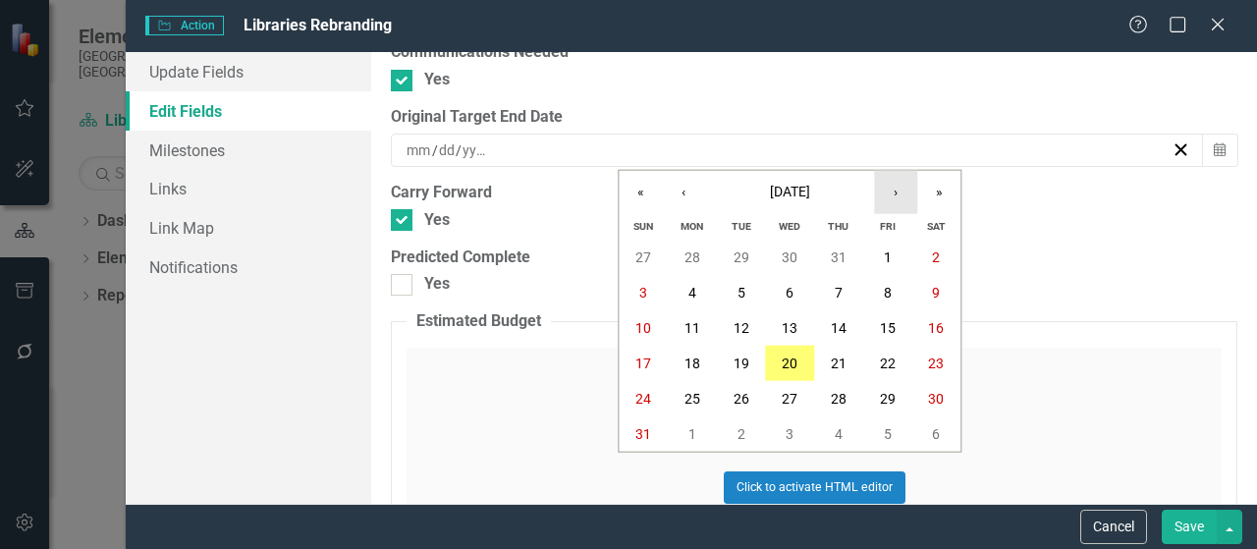
click at [895, 200] on button "›" at bounding box center [895, 192] width 43 height 43
click at [882, 398] on abbr "31" at bounding box center [888, 399] width 16 height 16
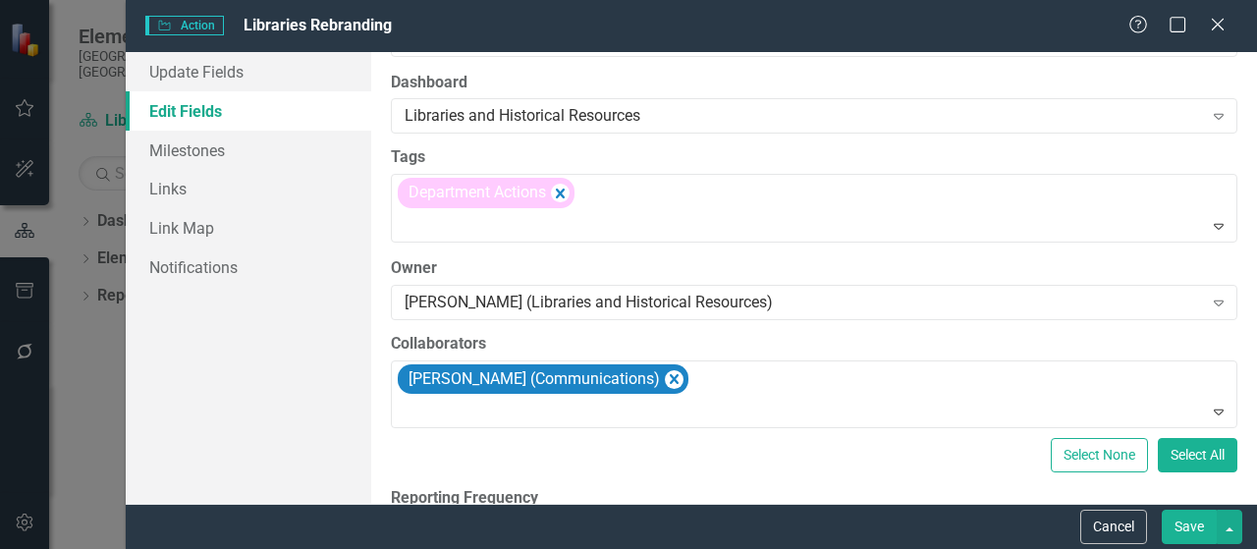
scroll to position [0, 0]
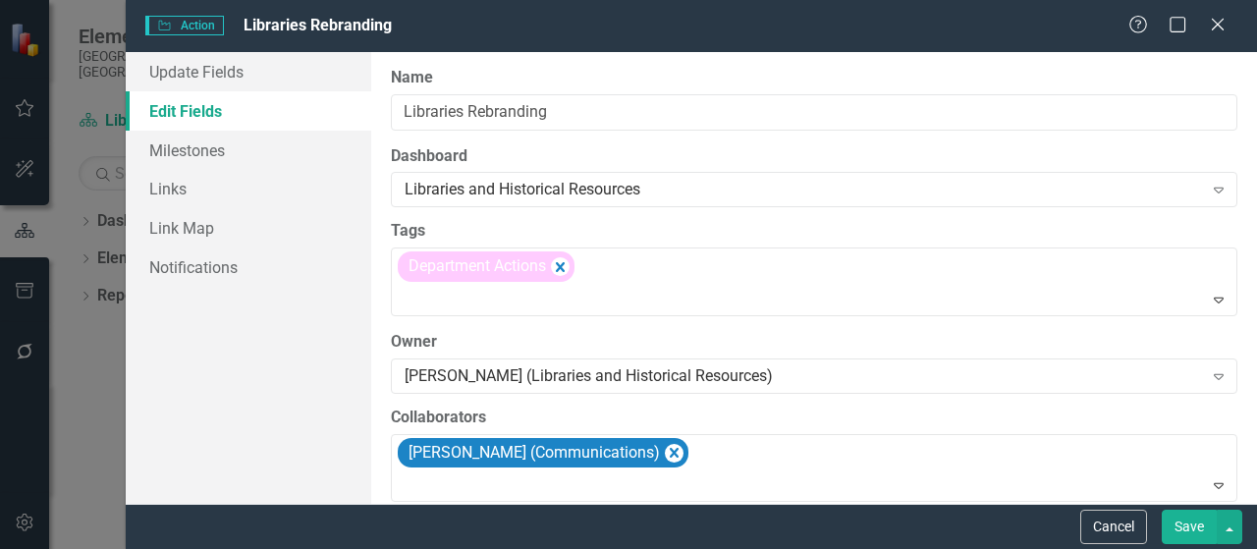
click at [1196, 535] on button "Save" at bounding box center [1189, 527] width 55 height 34
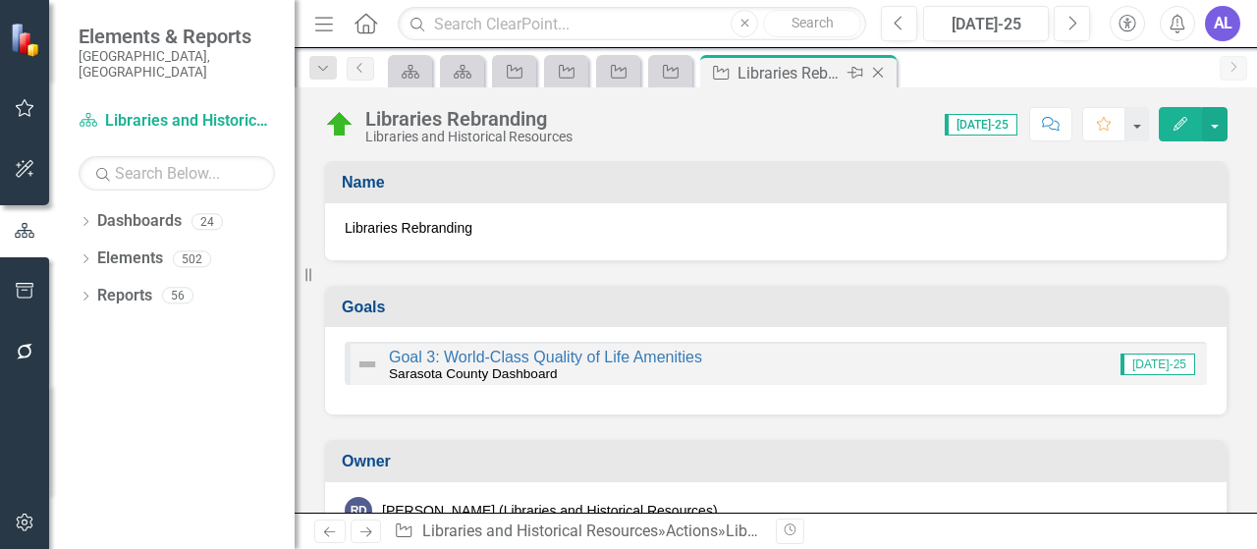
click at [878, 70] on icon "Close" at bounding box center [878, 73] width 20 height 16
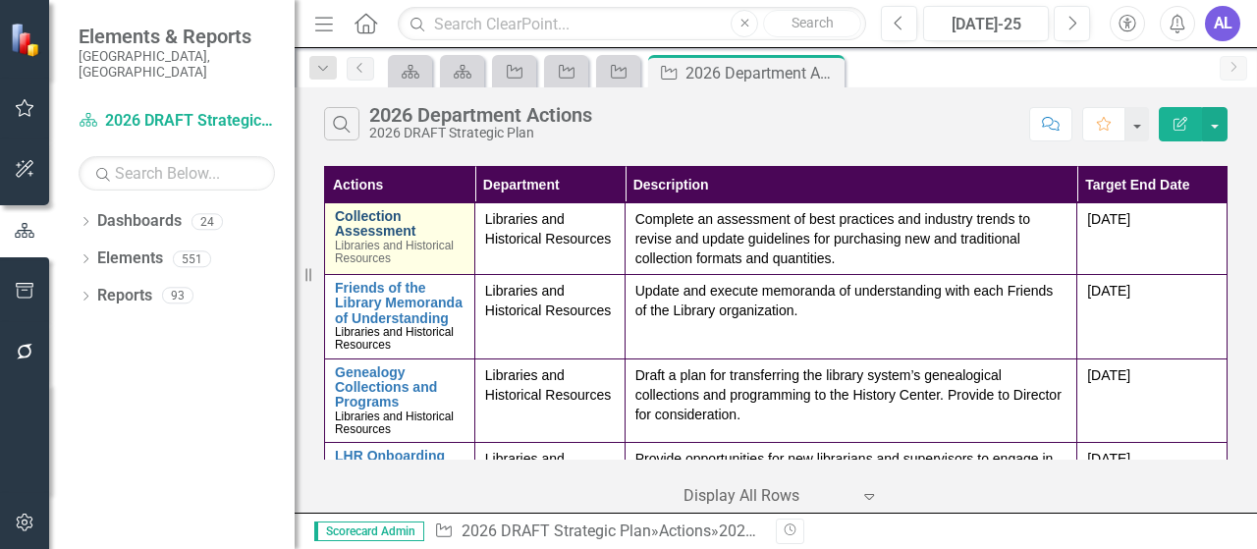
click at [397, 218] on link "Collection Assessment" at bounding box center [400, 224] width 130 height 30
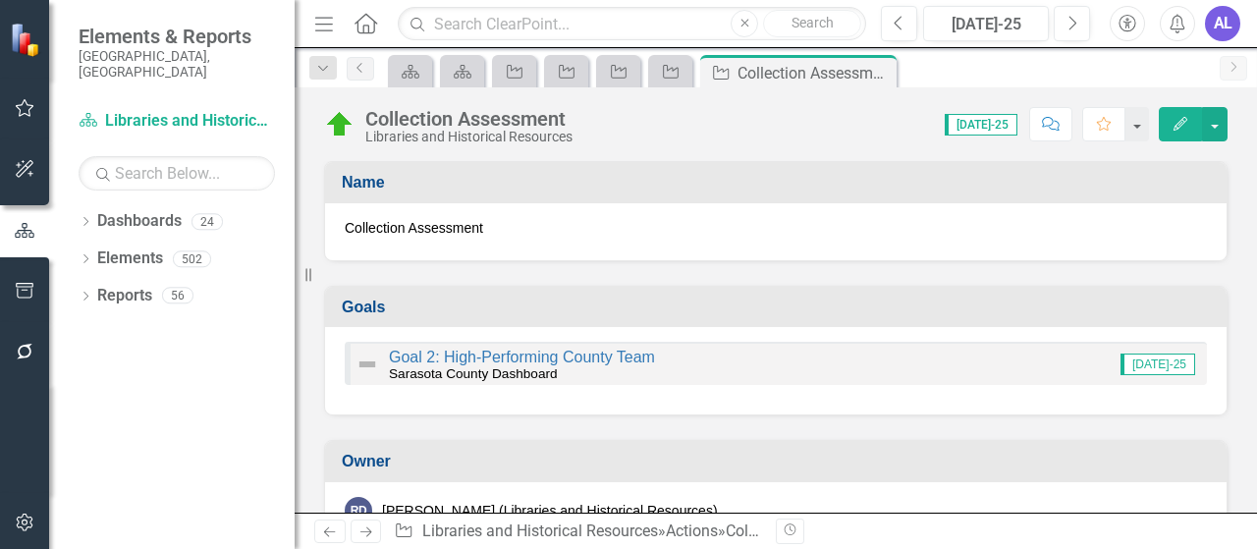
click at [1172, 122] on button "Edit" at bounding box center [1180, 124] width 43 height 34
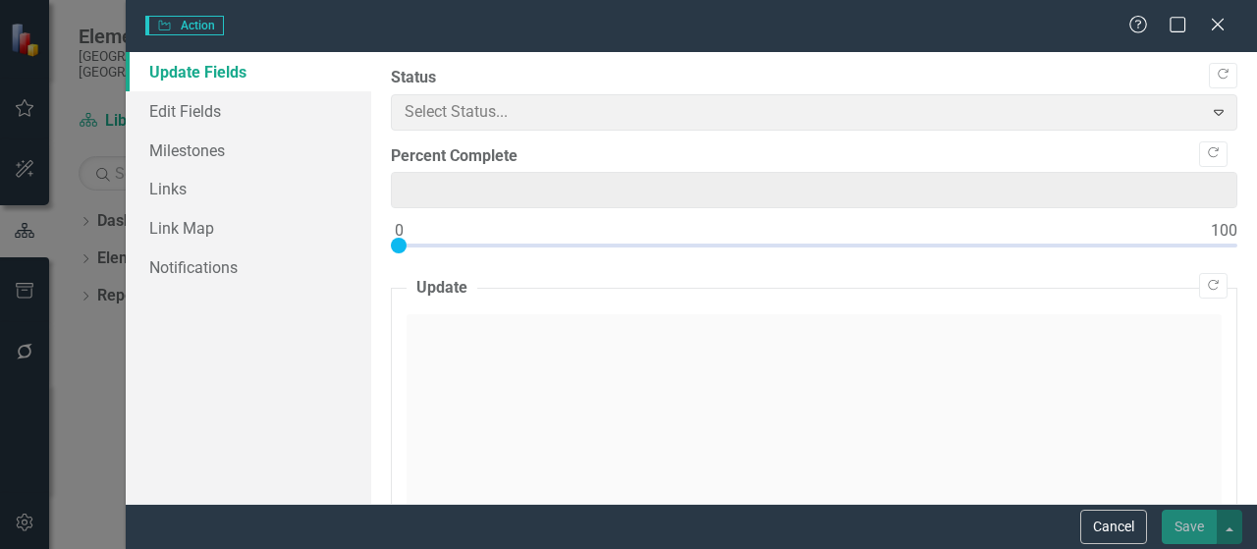
type input "25"
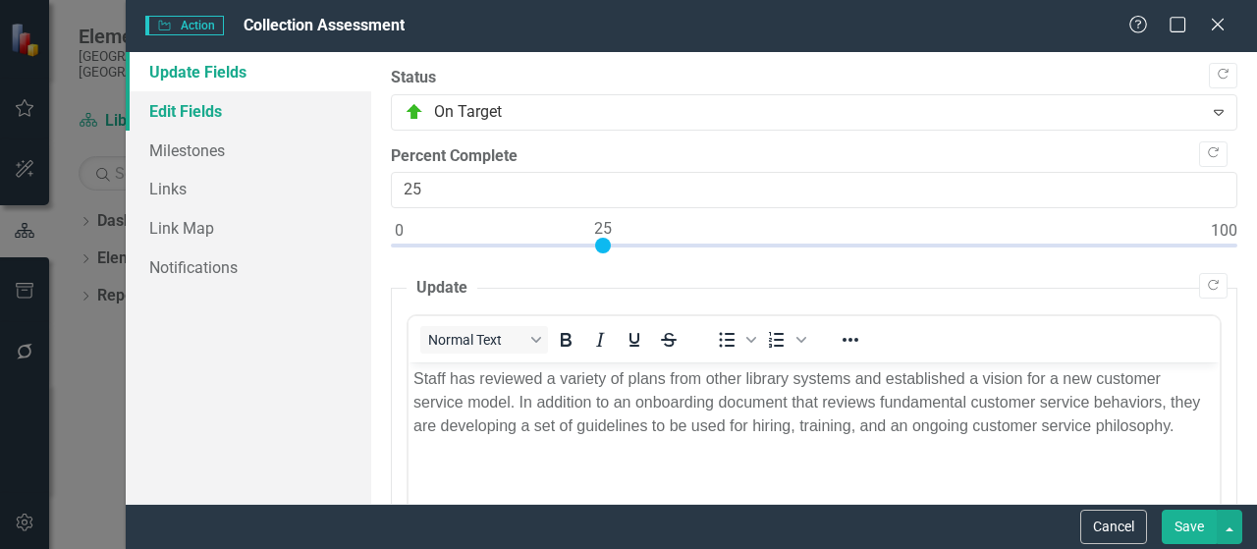
click at [202, 111] on link "Edit Fields" at bounding box center [249, 110] width 246 height 39
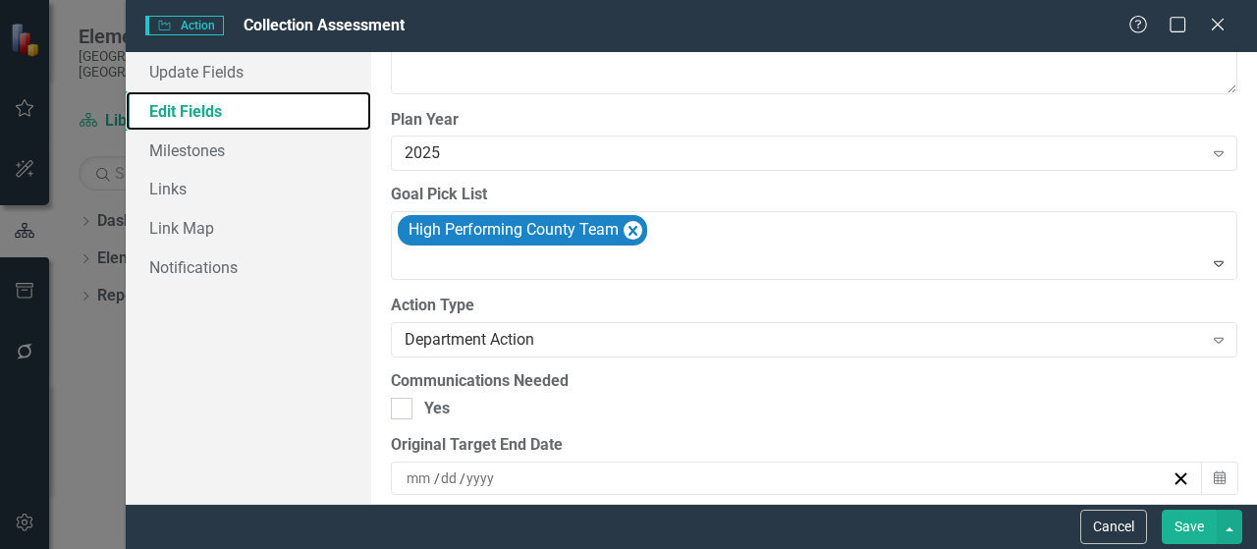
scroll to position [1964, 0]
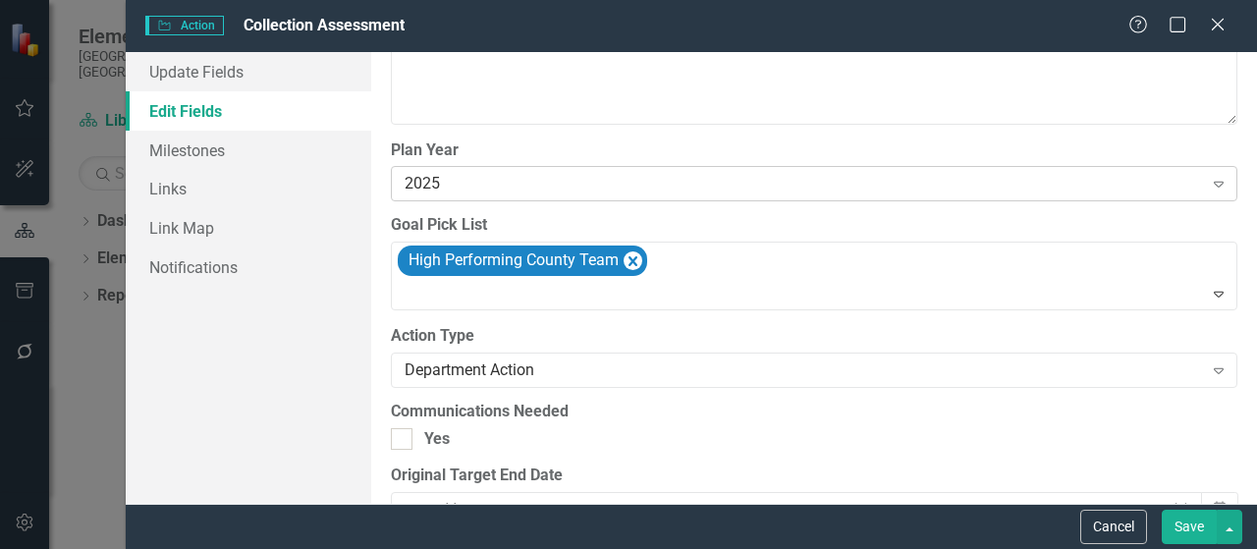
click at [462, 178] on div "2025" at bounding box center [804, 184] width 798 height 23
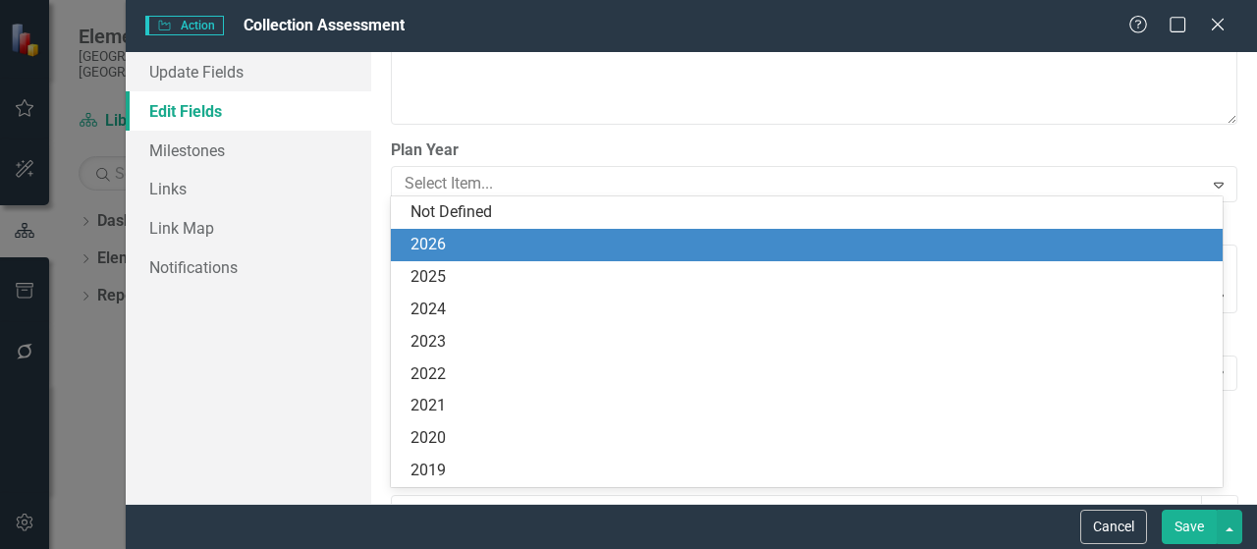
click at [440, 251] on div "2026" at bounding box center [811, 245] width 800 height 23
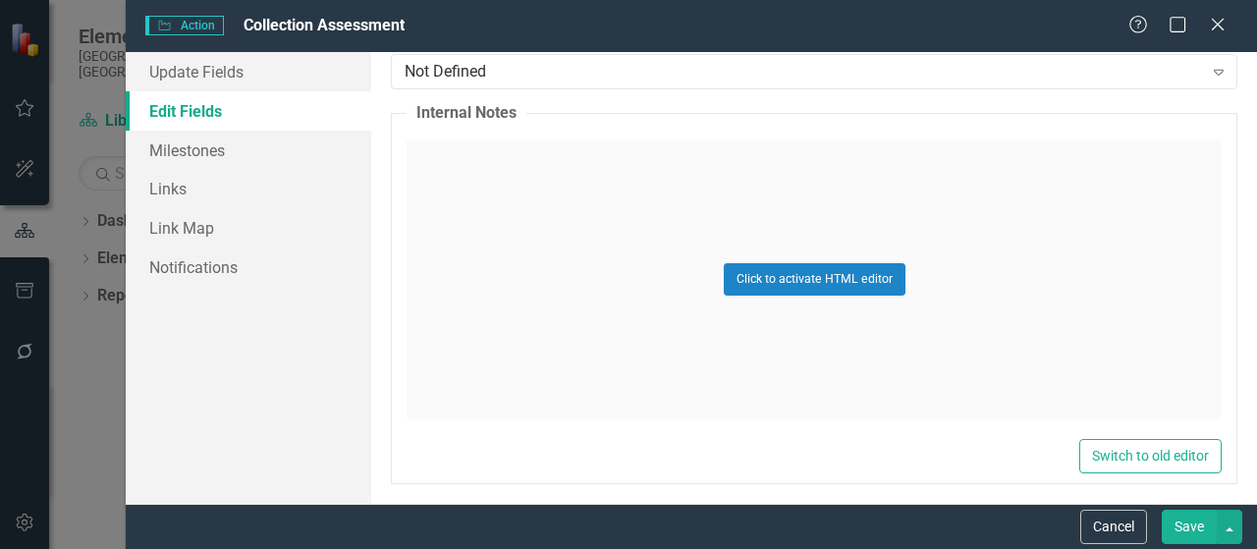
scroll to position [3156, 0]
click at [1198, 533] on button "Save" at bounding box center [1189, 527] width 55 height 34
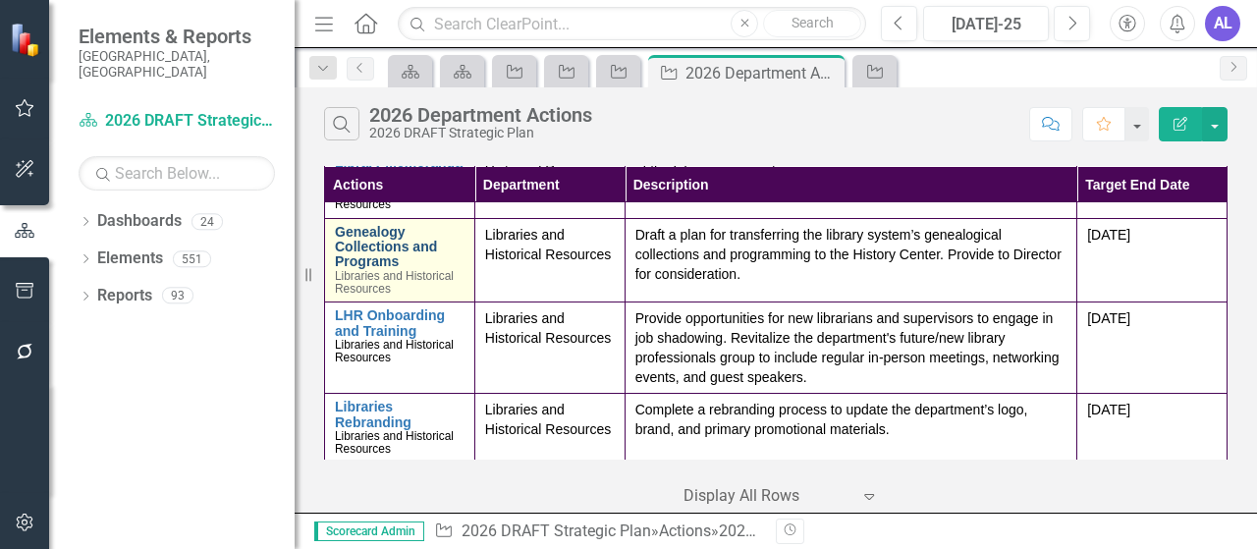
scroll to position [98, 0]
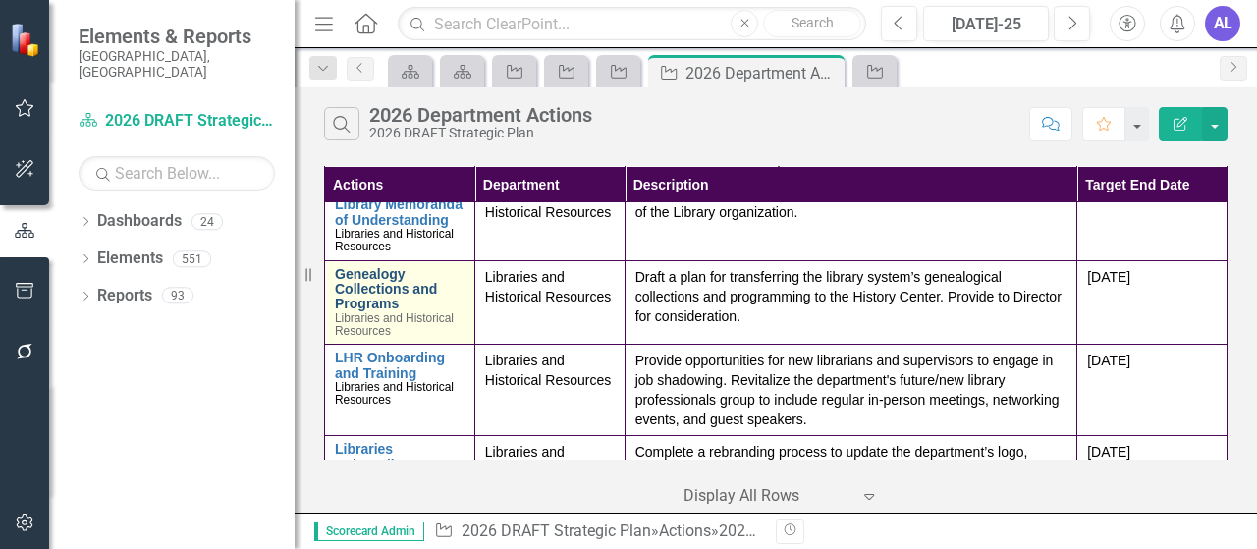
click at [388, 305] on link "Genealogy Collections and Programs" at bounding box center [400, 289] width 130 height 45
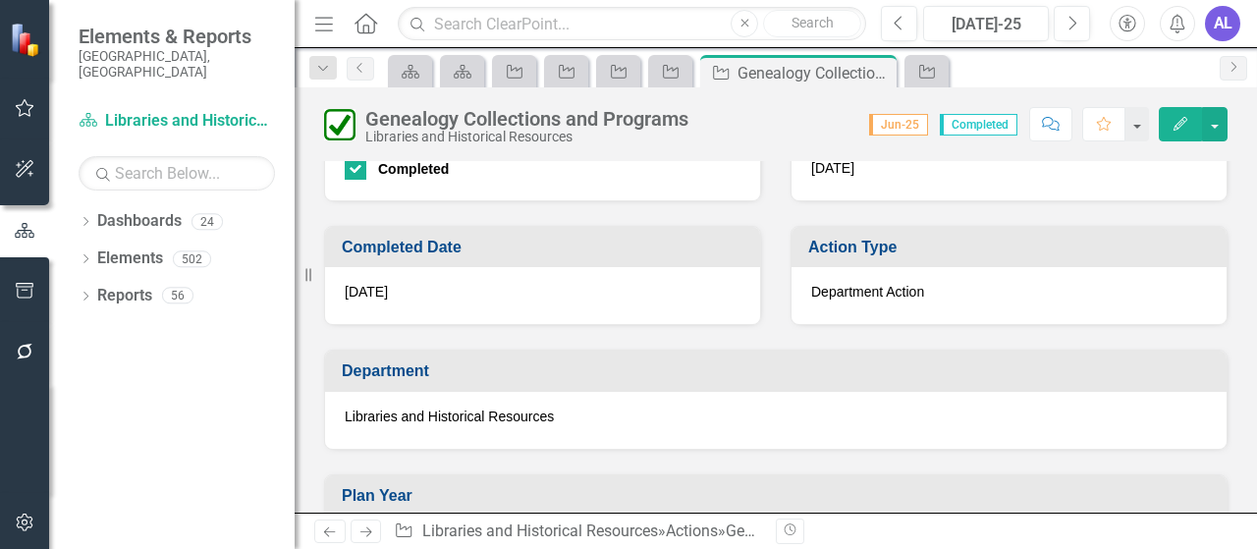
scroll to position [884, 0]
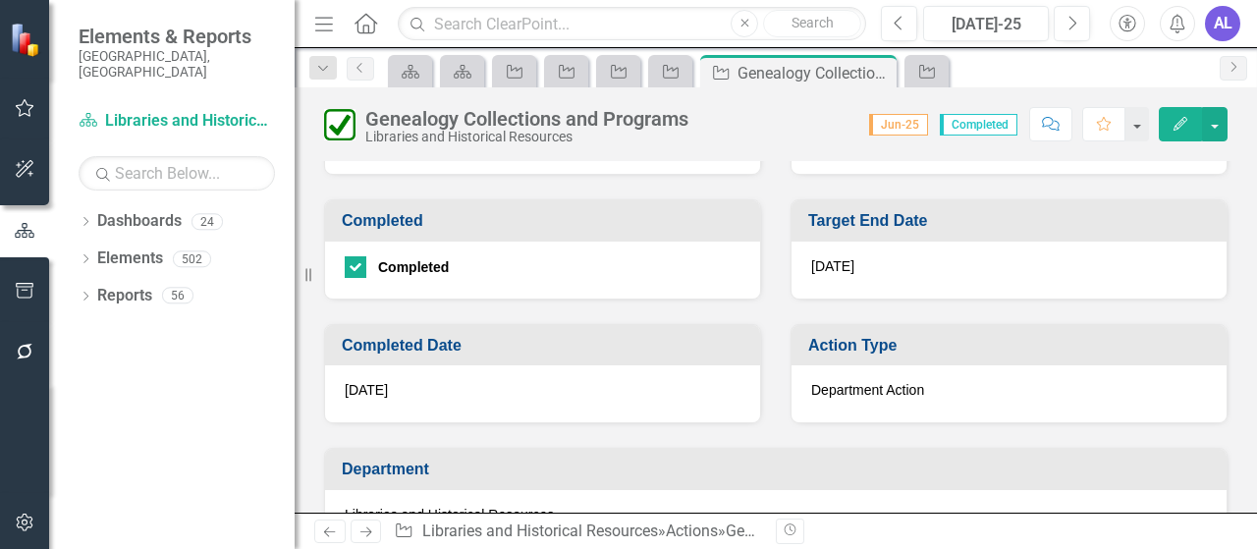
click at [1183, 123] on icon "Edit" at bounding box center [1181, 124] width 18 height 14
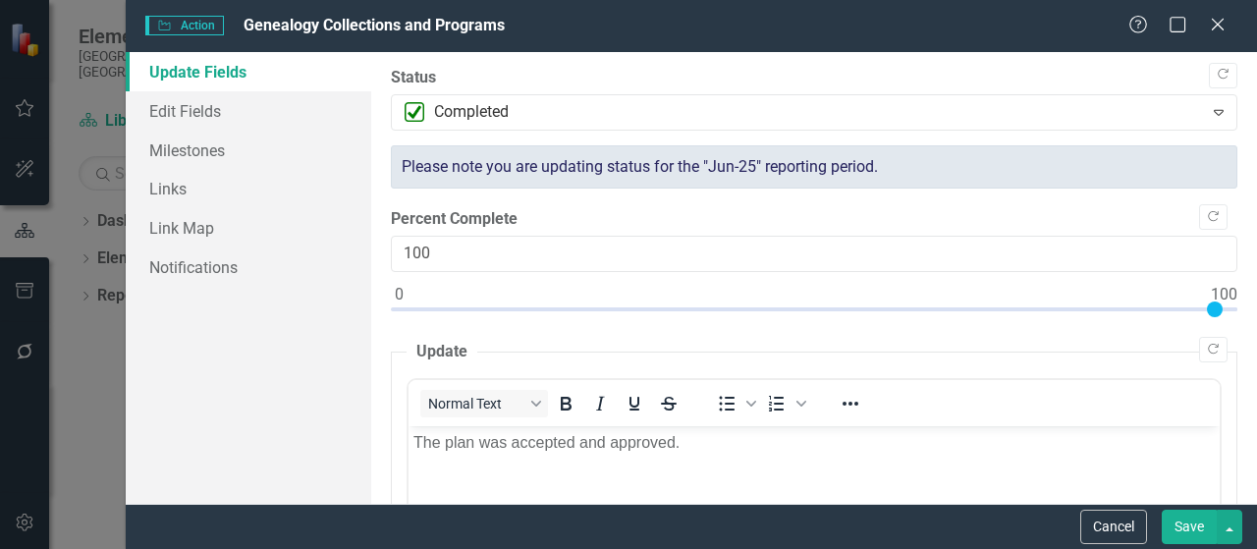
scroll to position [0, 0]
click at [155, 116] on link "Edit Fields" at bounding box center [249, 110] width 246 height 39
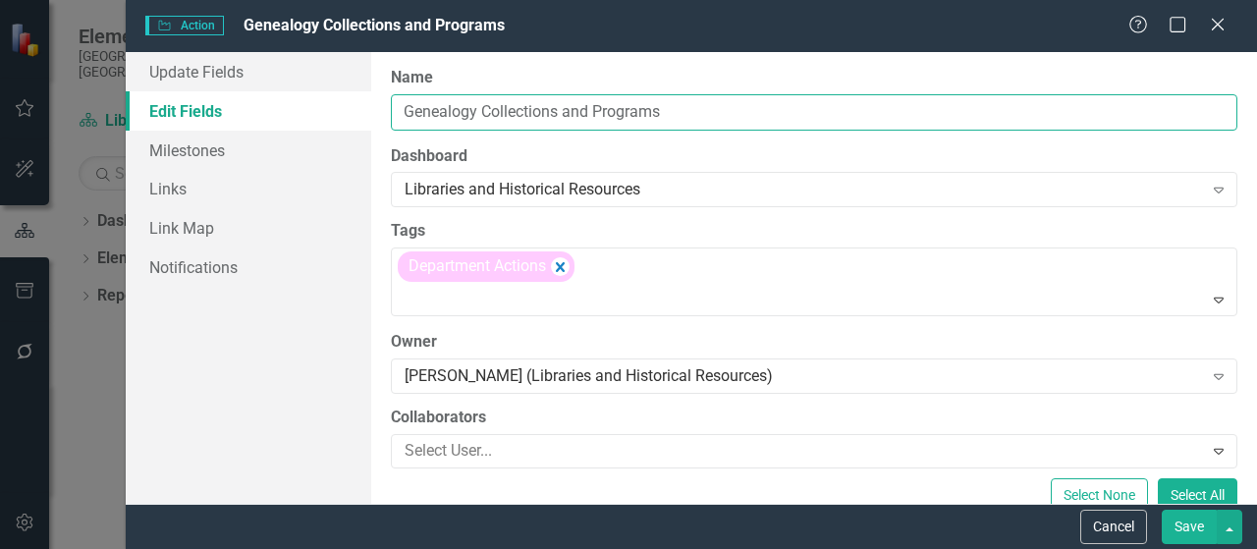
click at [662, 113] on input "Genealogy Collections and Programs" at bounding box center [814, 112] width 847 height 36
drag, startPoint x: 662, startPoint y: 113, endPoint x: 384, endPoint y: 84, distance: 279.4
click at [384, 84] on div "ClearPoint Can Do More! How ClearPoint Can Help Close Enterprise plans can auto…" at bounding box center [814, 278] width 886 height 452
click at [671, 125] on input "Genealogy Collections and Programs" at bounding box center [814, 112] width 847 height 36
paste input "Programming Evaluation and Refresh"
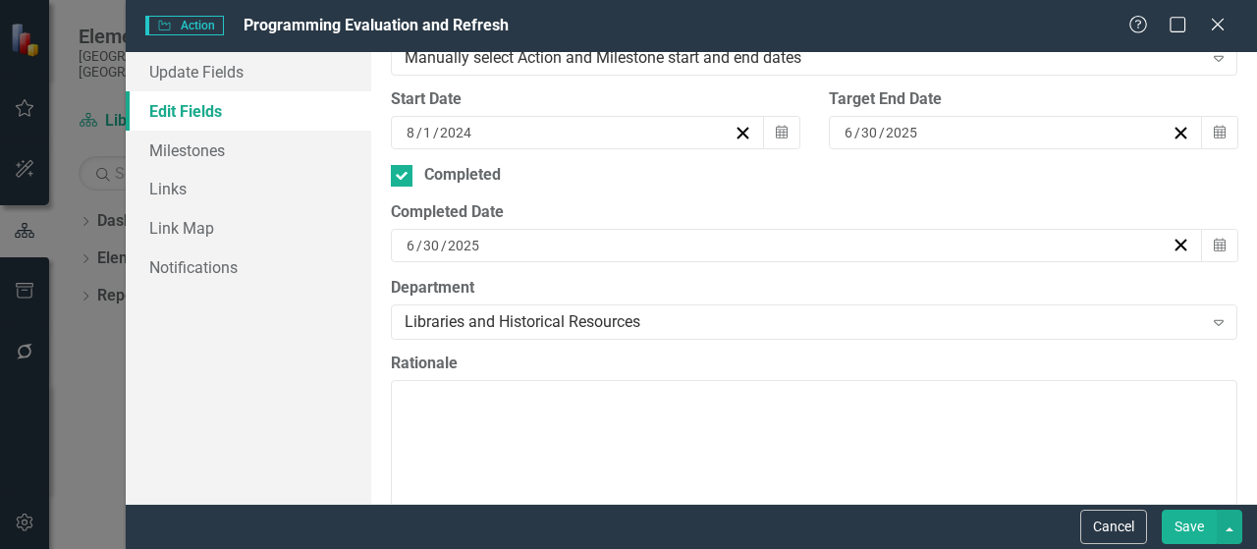
scroll to position [491, 0]
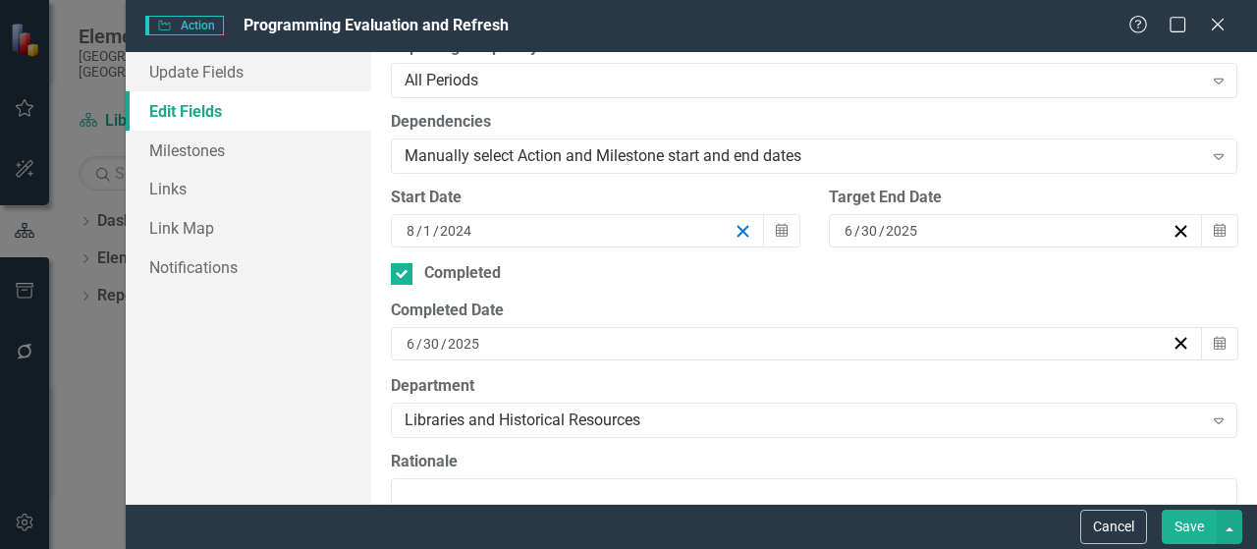
type input "Programming Evaluation and Refresh"
click at [734, 232] on icon "button" at bounding box center [743, 231] width 19 height 19
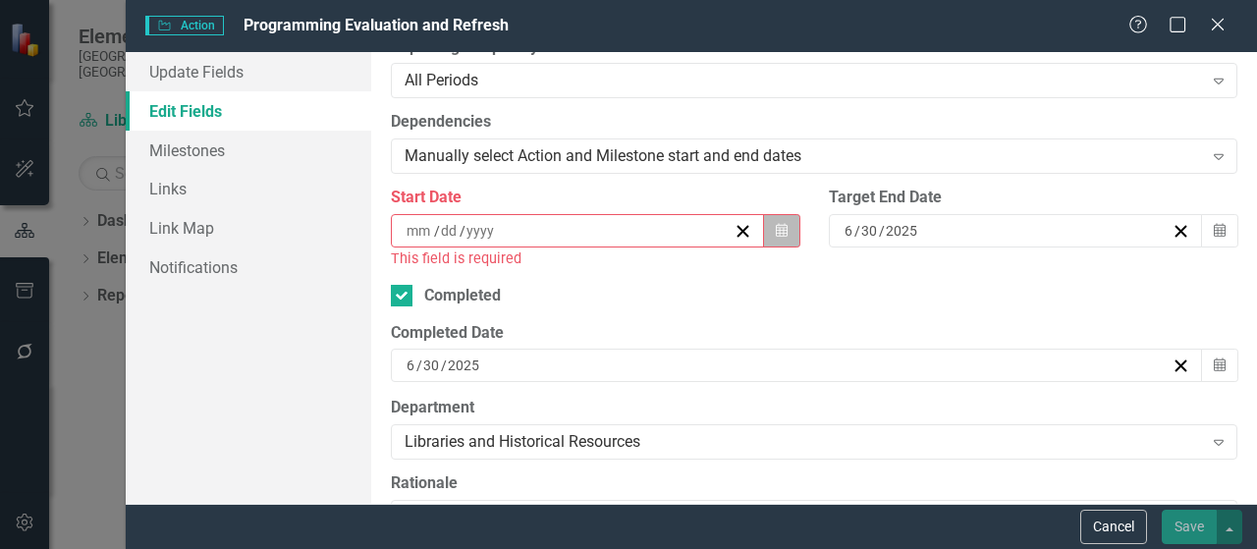
click at [776, 229] on icon "Calendar" at bounding box center [782, 231] width 12 height 14
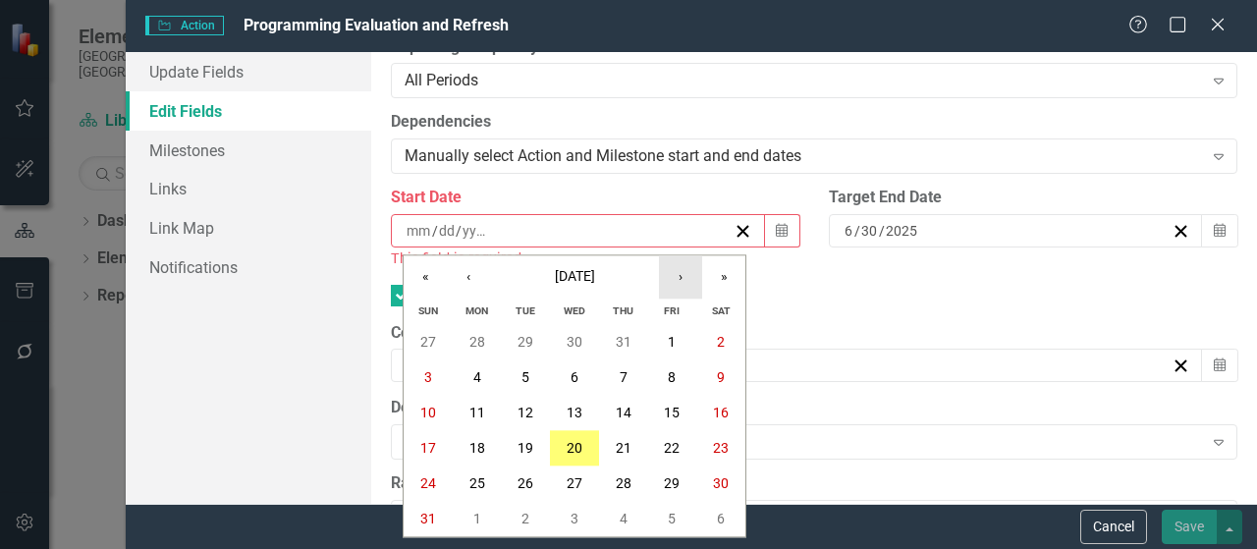
click at [689, 282] on button "›" at bounding box center [680, 276] width 43 height 43
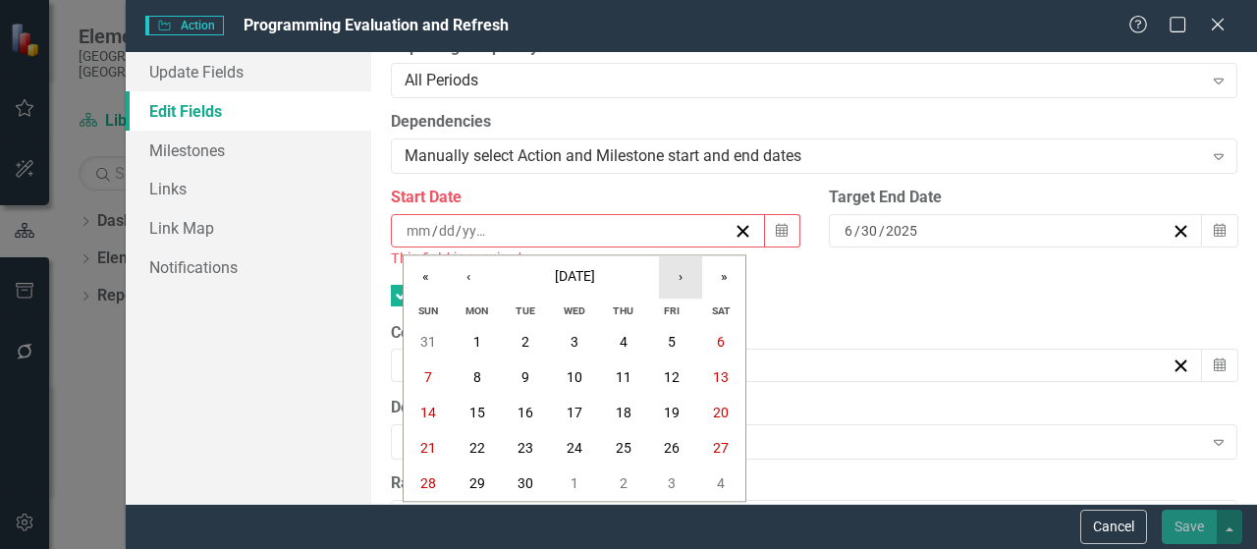
click at [687, 279] on button "›" at bounding box center [680, 276] width 43 height 43
click at [570, 333] on button "1" at bounding box center [574, 342] width 49 height 35
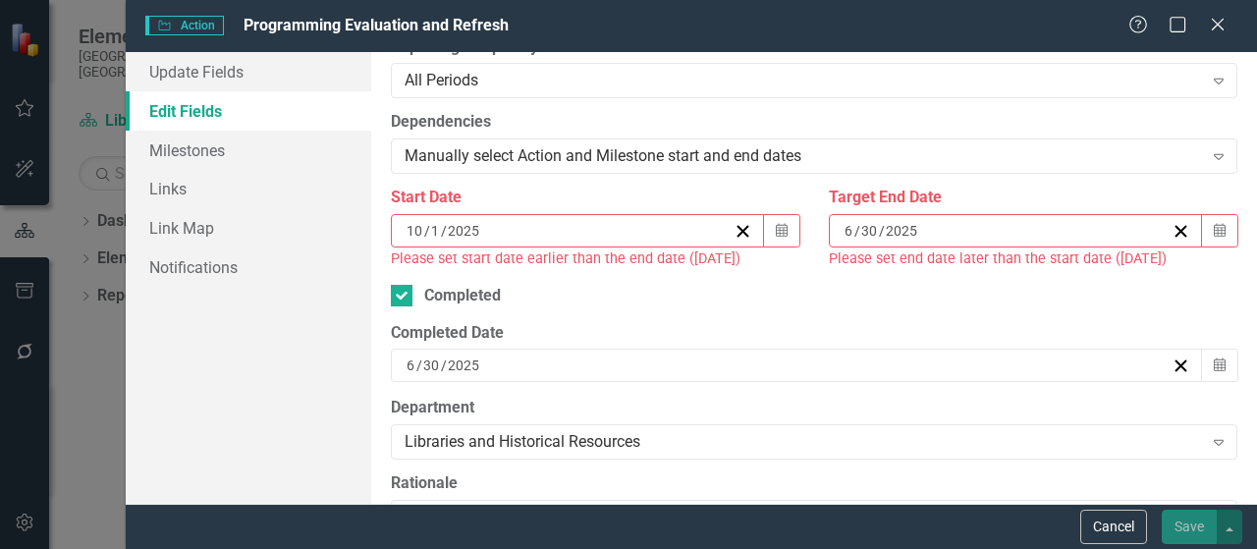
click at [864, 231] on input "30" at bounding box center [869, 231] width 19 height 20
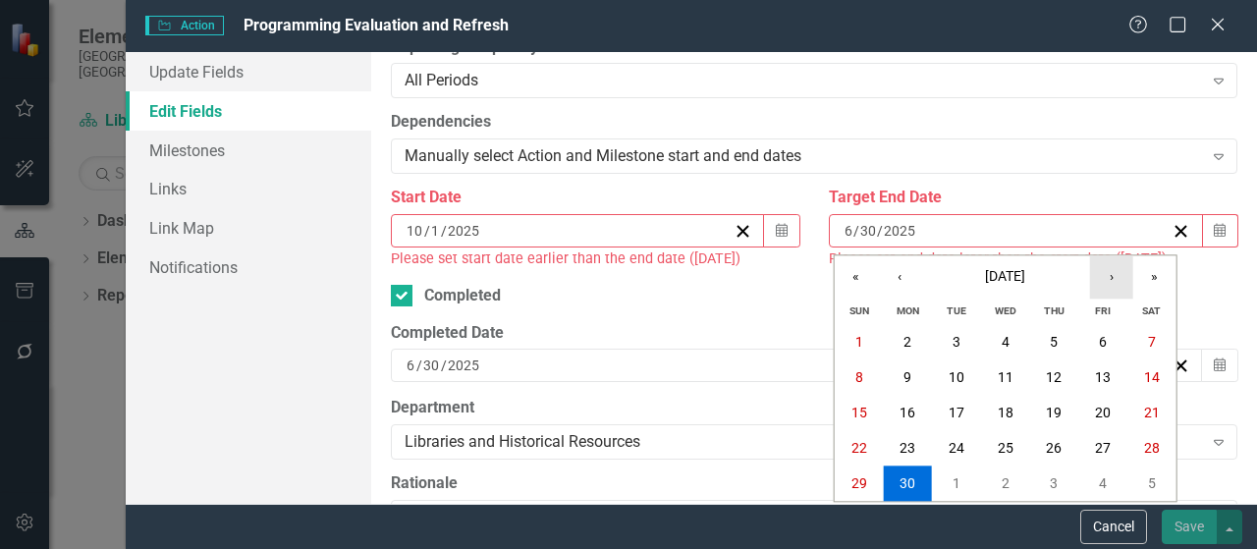
click at [1101, 278] on button "›" at bounding box center [1111, 276] width 43 height 43
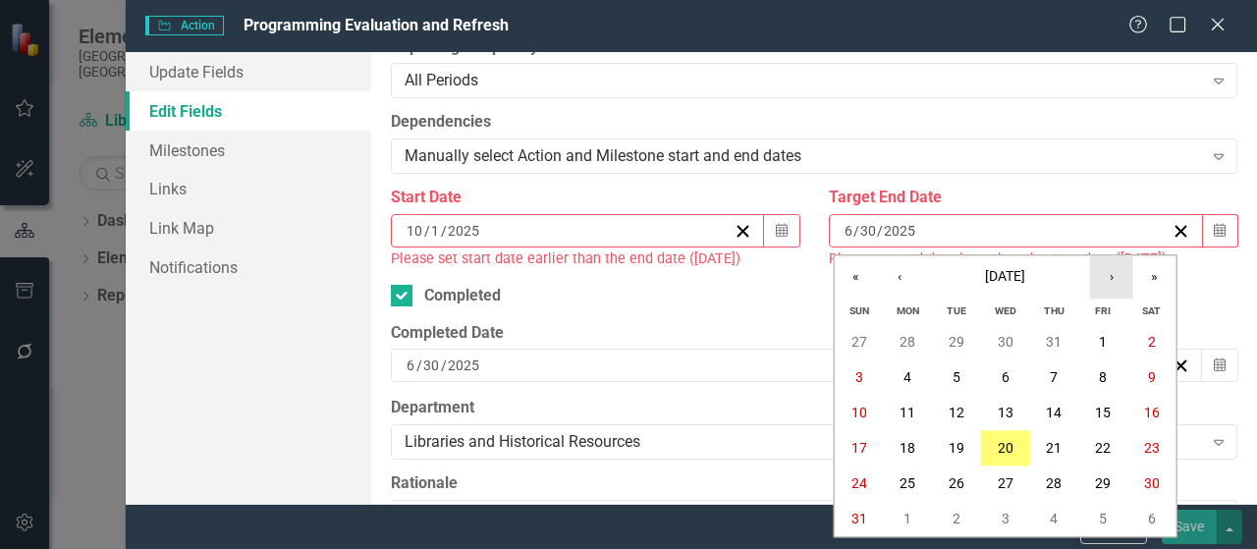
click at [1101, 278] on button "›" at bounding box center [1111, 276] width 43 height 43
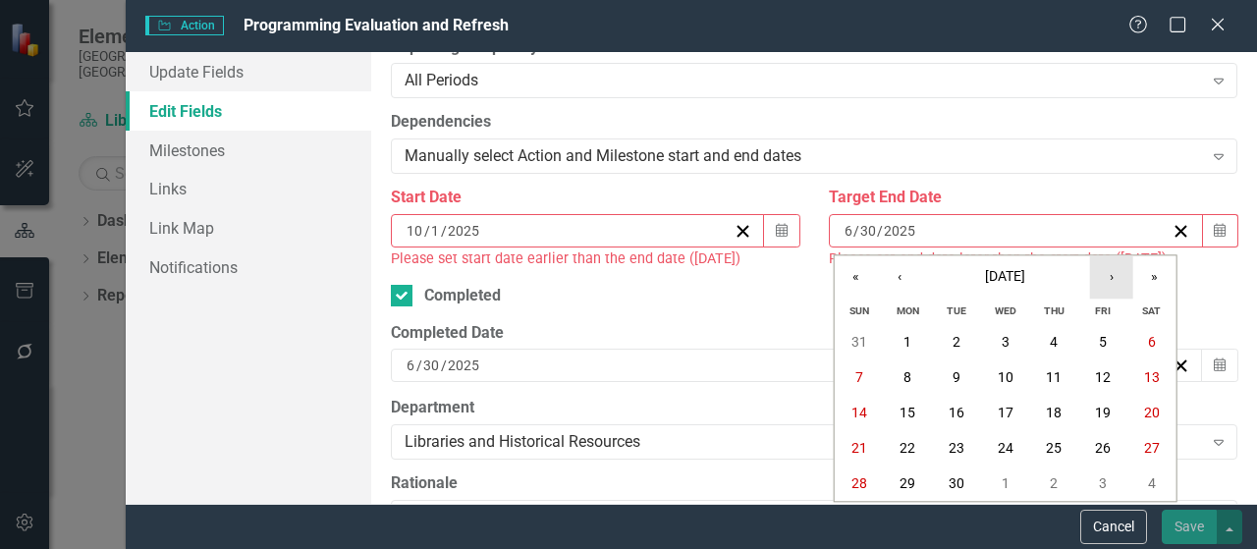
click at [1101, 278] on button "›" at bounding box center [1111, 276] width 43 height 43
click at [1149, 279] on button "»" at bounding box center [1154, 276] width 43 height 43
click at [1098, 476] on abbr "30" at bounding box center [1103, 484] width 16 height 16
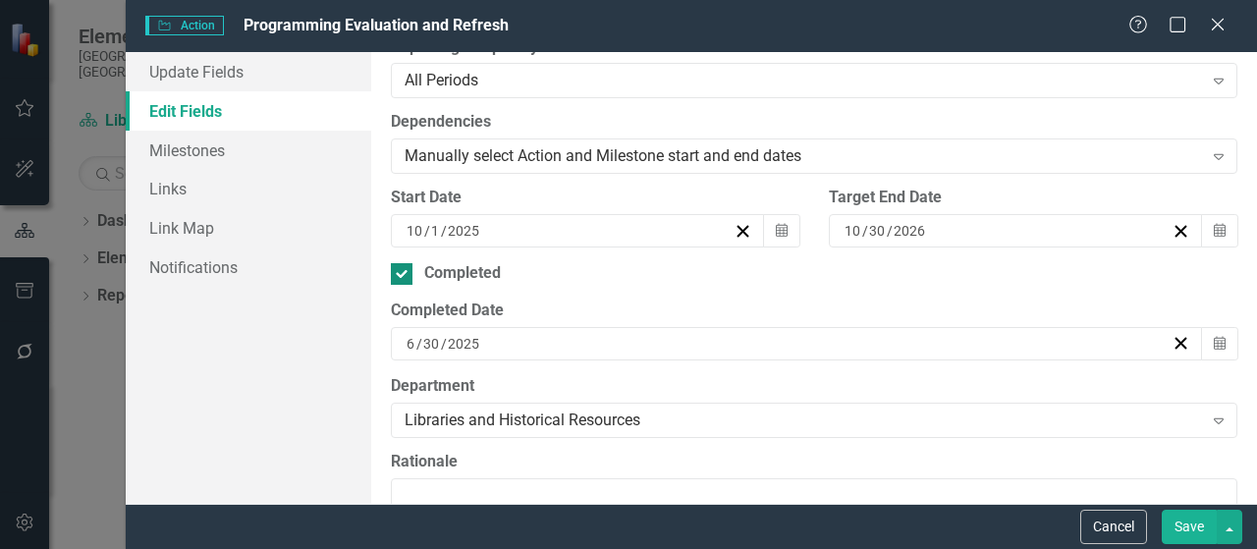
click at [407, 272] on div at bounding box center [402, 274] width 22 height 22
click at [404, 272] on input "Completed" at bounding box center [397, 269] width 13 height 13
checkbox input "false"
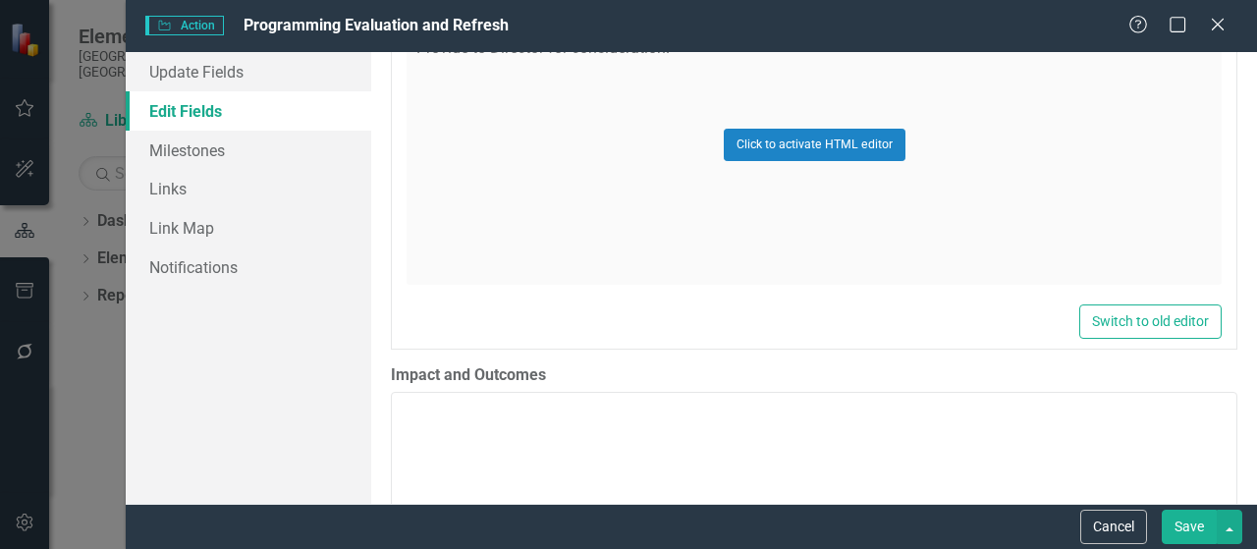
scroll to position [982, 0]
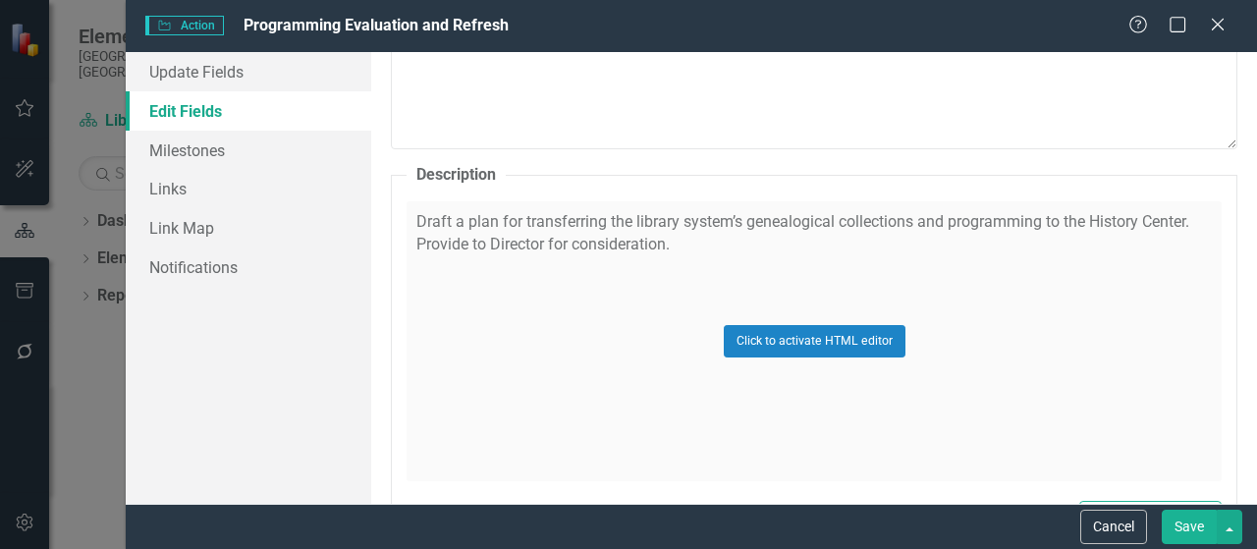
click at [675, 234] on div "Click to activate HTML editor" at bounding box center [814, 341] width 815 height 280
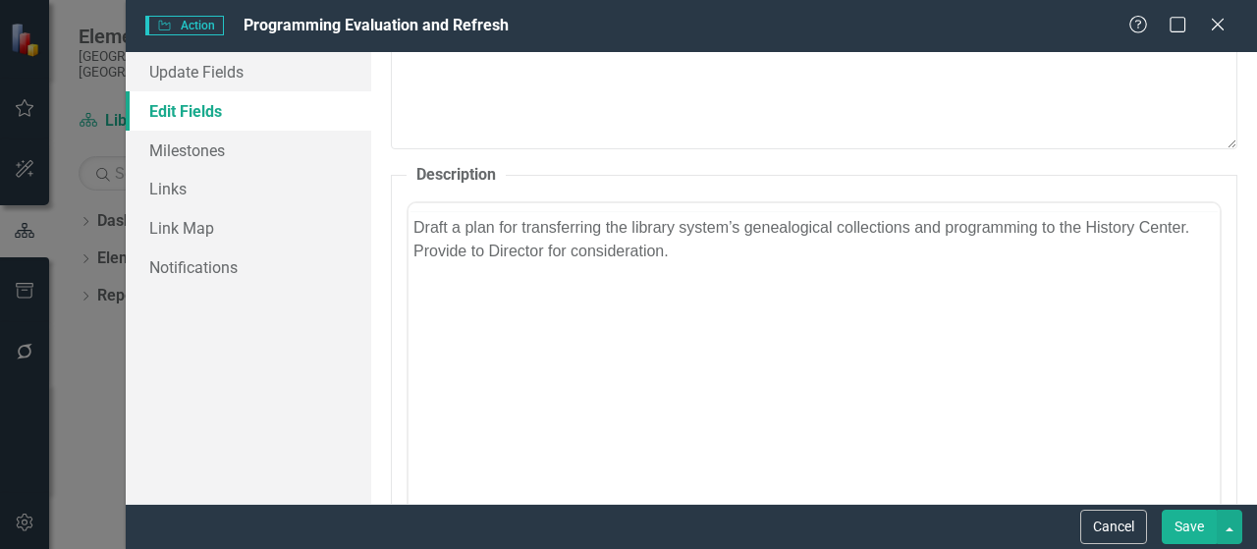
scroll to position [0, 0]
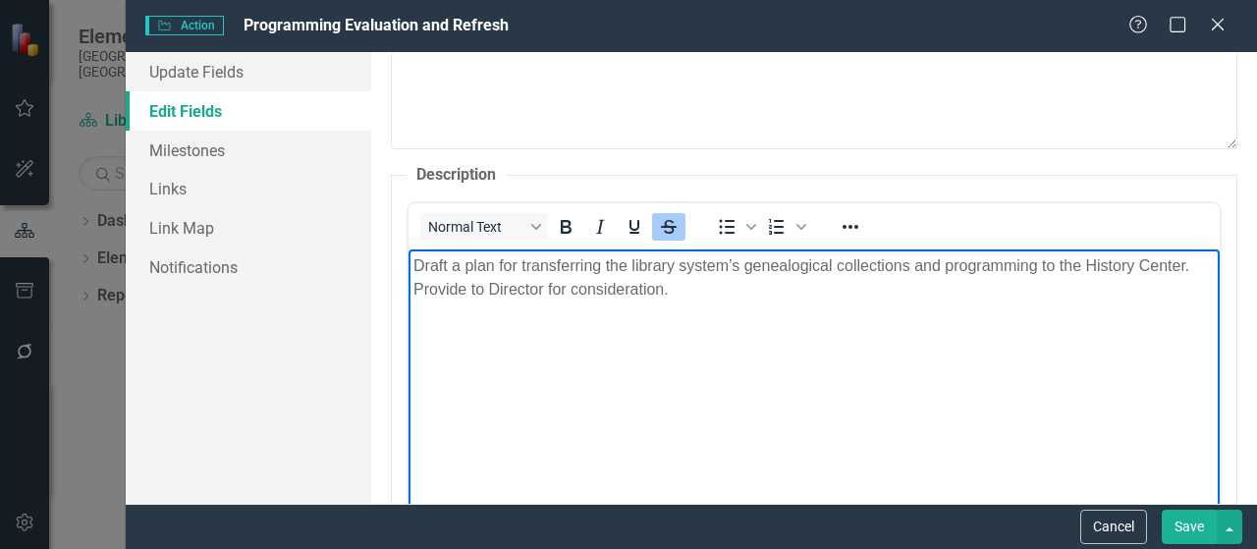
click at [679, 292] on p "﻿ Draft a plan for transferring the library system’s genealogical collections a…" at bounding box center [813, 276] width 801 height 47
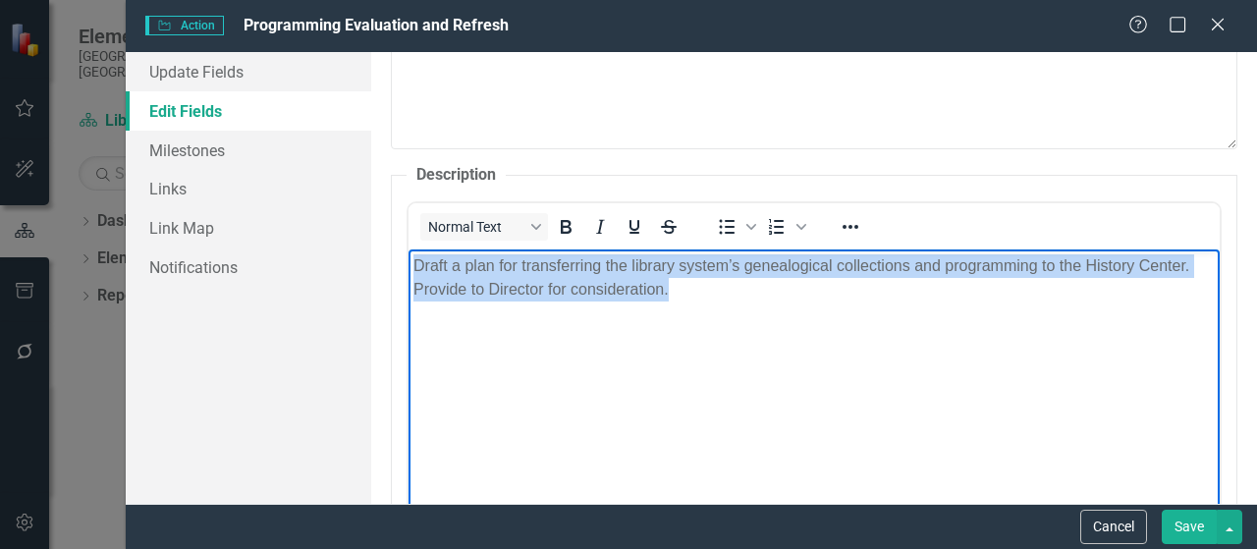
drag, startPoint x: 679, startPoint y: 292, endPoint x: 413, endPoint y: 270, distance: 267.0
click at [413, 270] on body "Draft a plan for transferring the library system’s genealogical collections and…" at bounding box center [814, 395] width 811 height 295
paste body "Rich Text Area. Press ALT-0 for help."
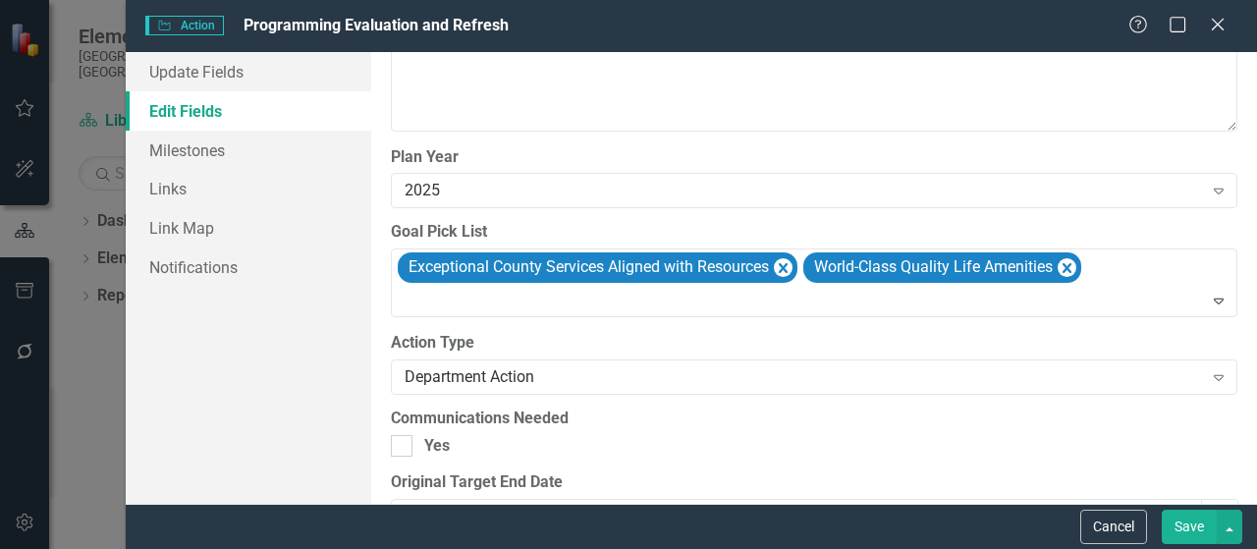
scroll to position [2063, 0]
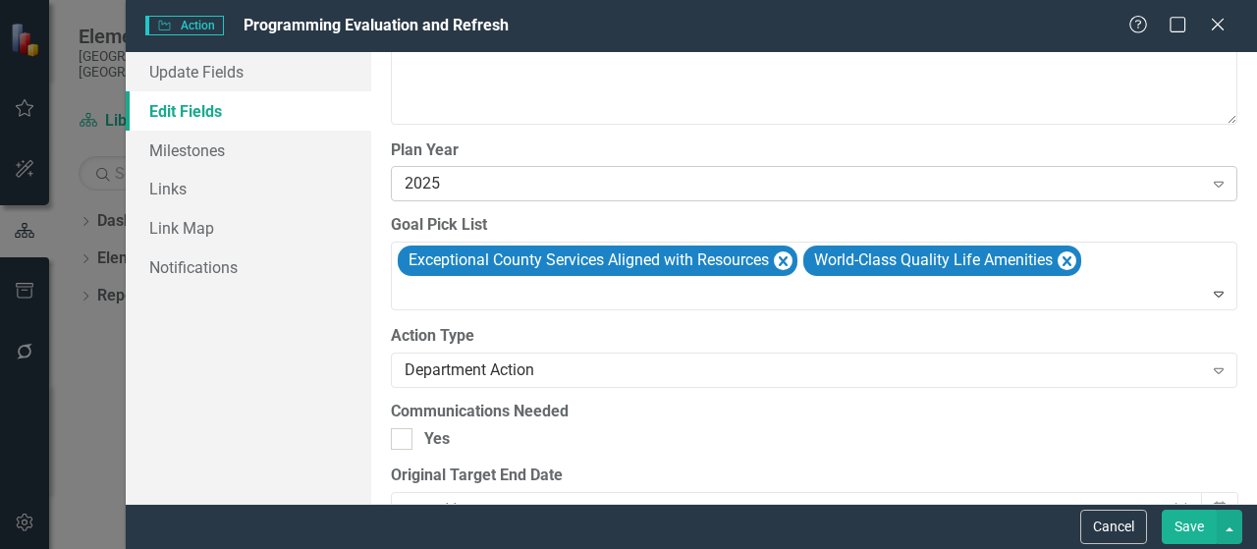
click at [522, 180] on div "2025" at bounding box center [804, 184] width 798 height 23
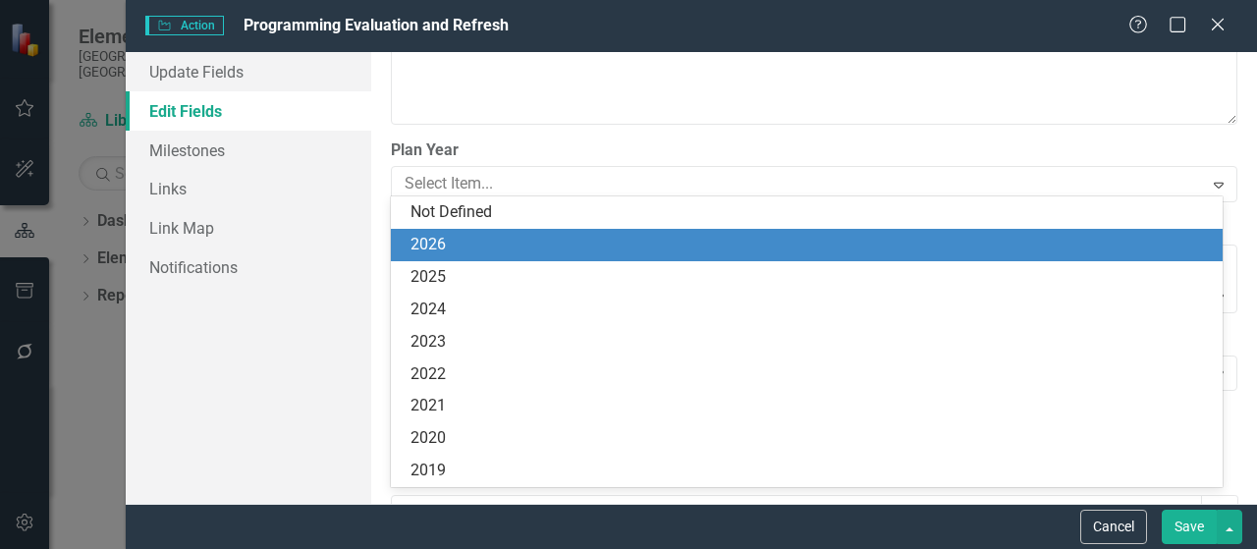
click at [466, 235] on div "2026" at bounding box center [811, 245] width 800 height 23
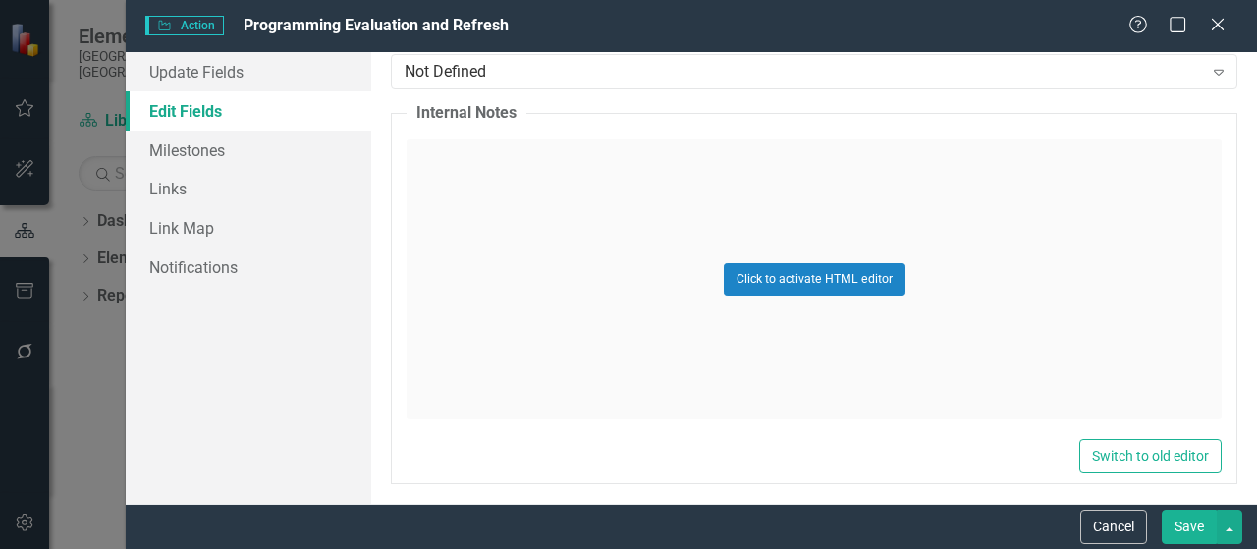
scroll to position [3254, 0]
click at [1200, 525] on button "Save" at bounding box center [1189, 527] width 55 height 34
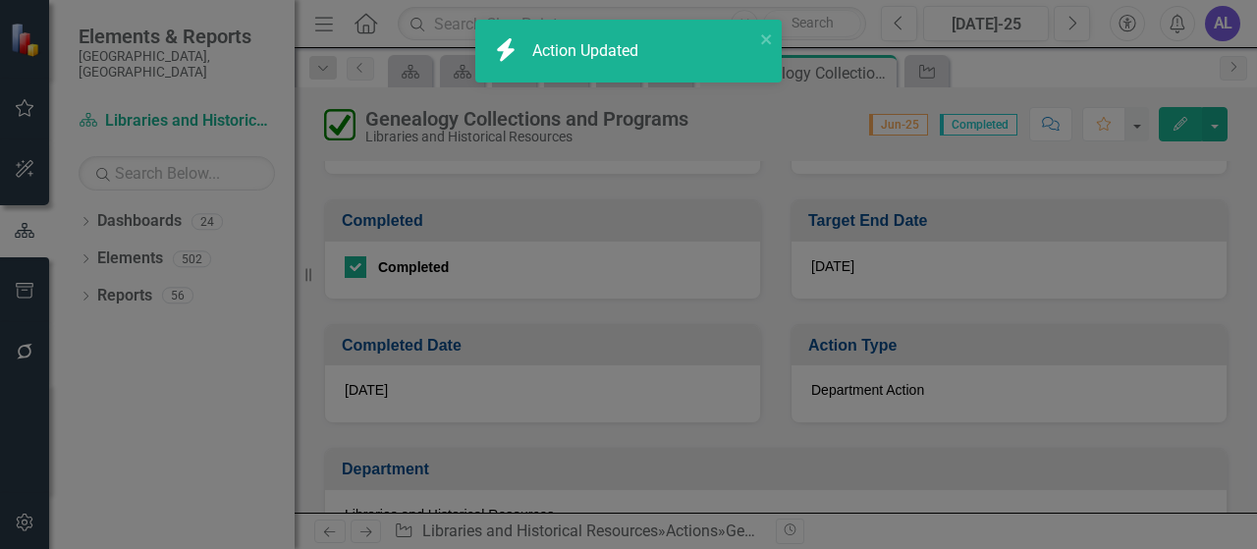
checkbox input "false"
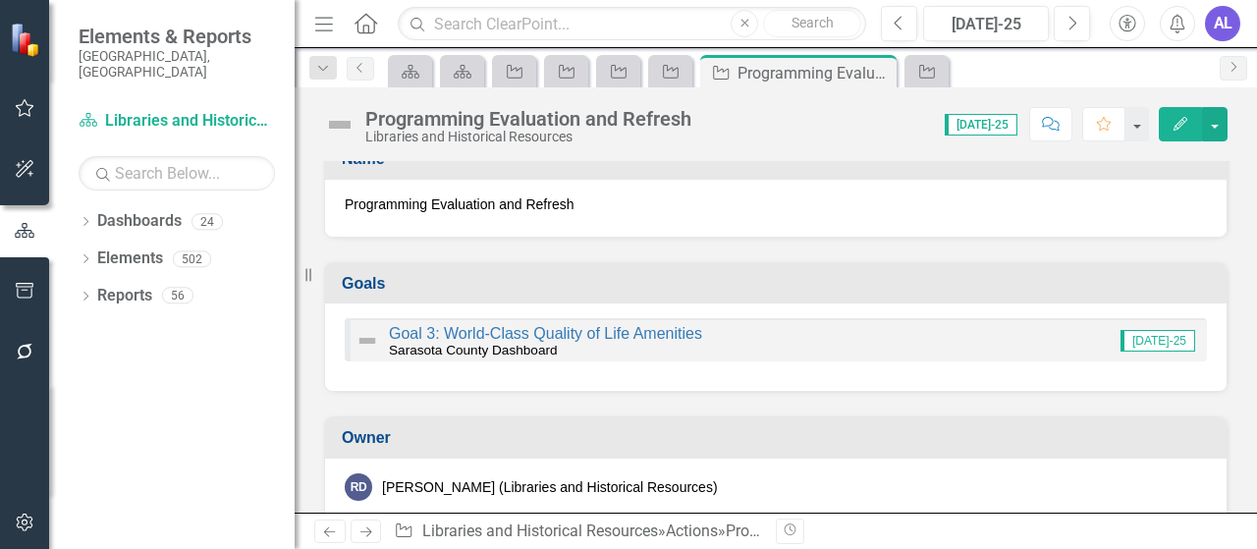
scroll to position [0, 0]
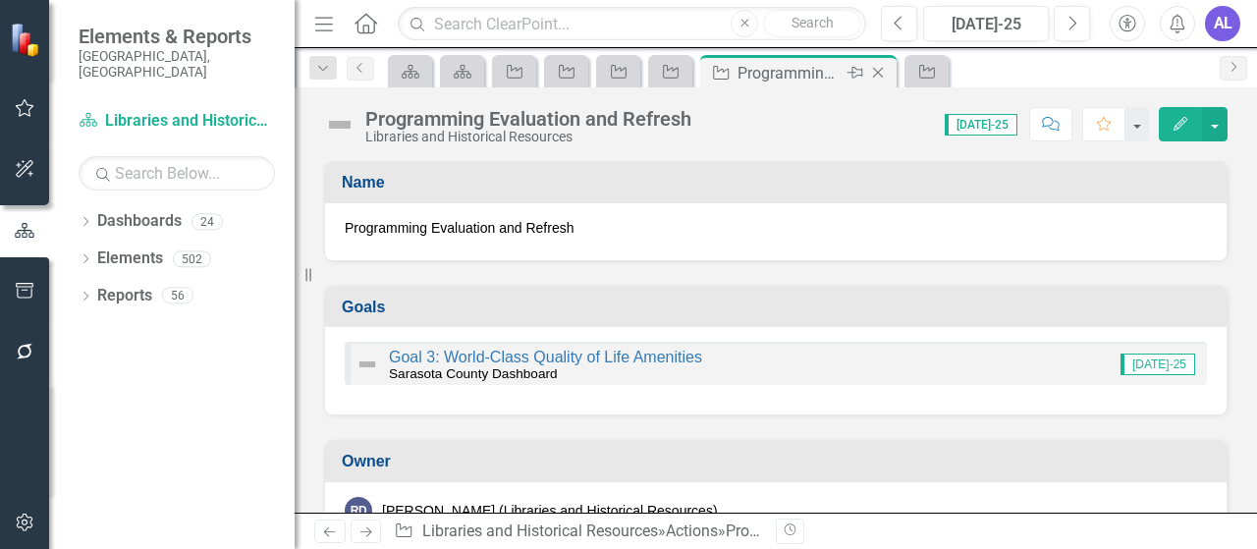
click at [880, 73] on icon "Close" at bounding box center [878, 73] width 20 height 16
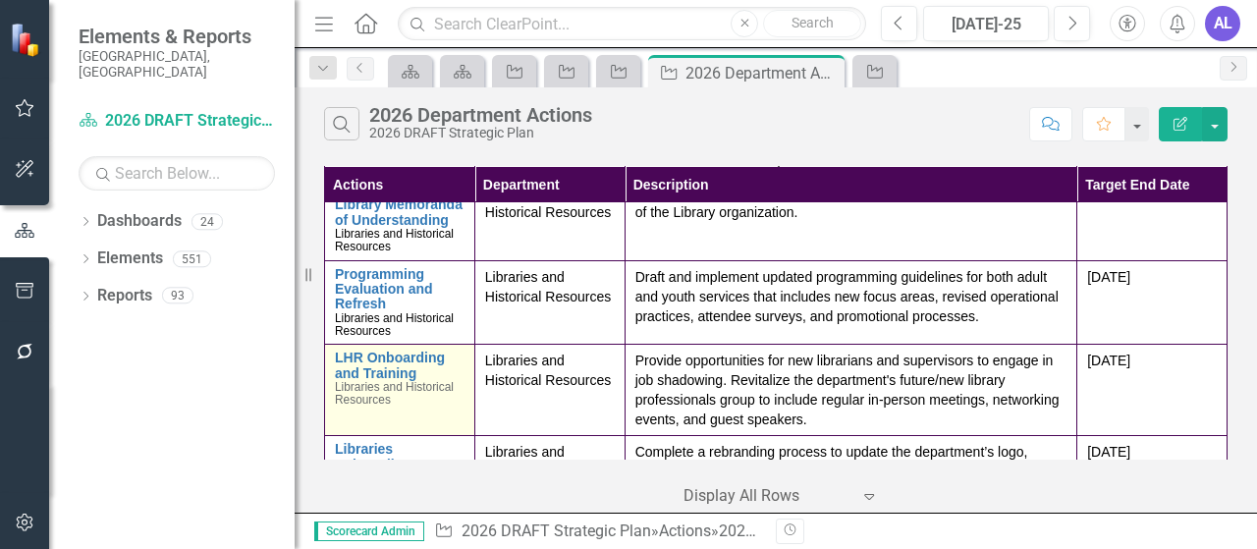
scroll to position [196, 0]
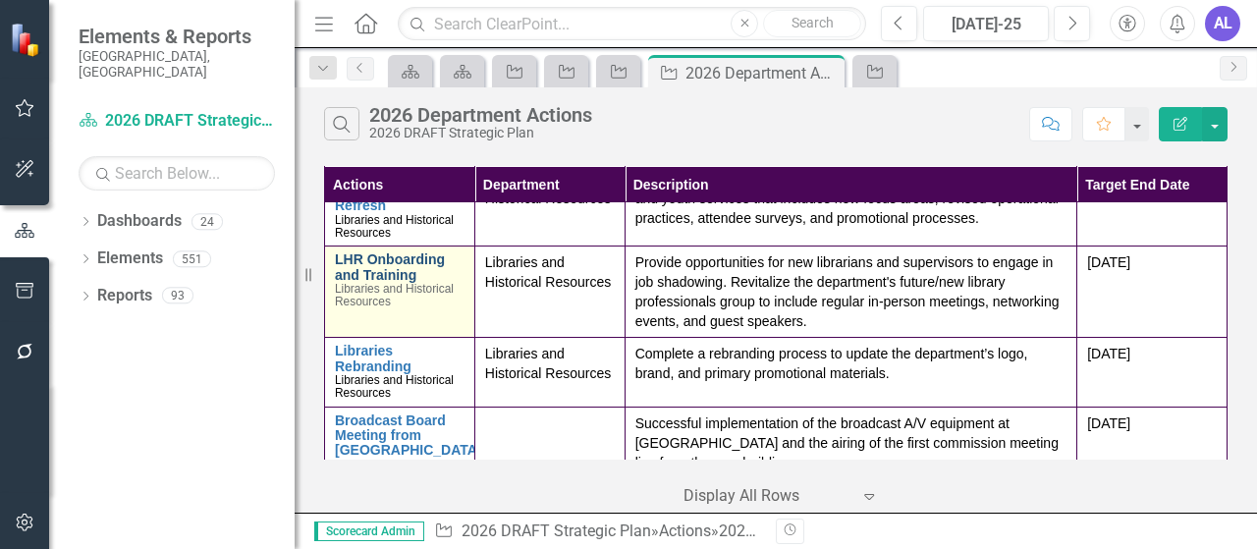
click at [391, 283] on link "LHR Onboarding and Training" at bounding box center [400, 267] width 130 height 30
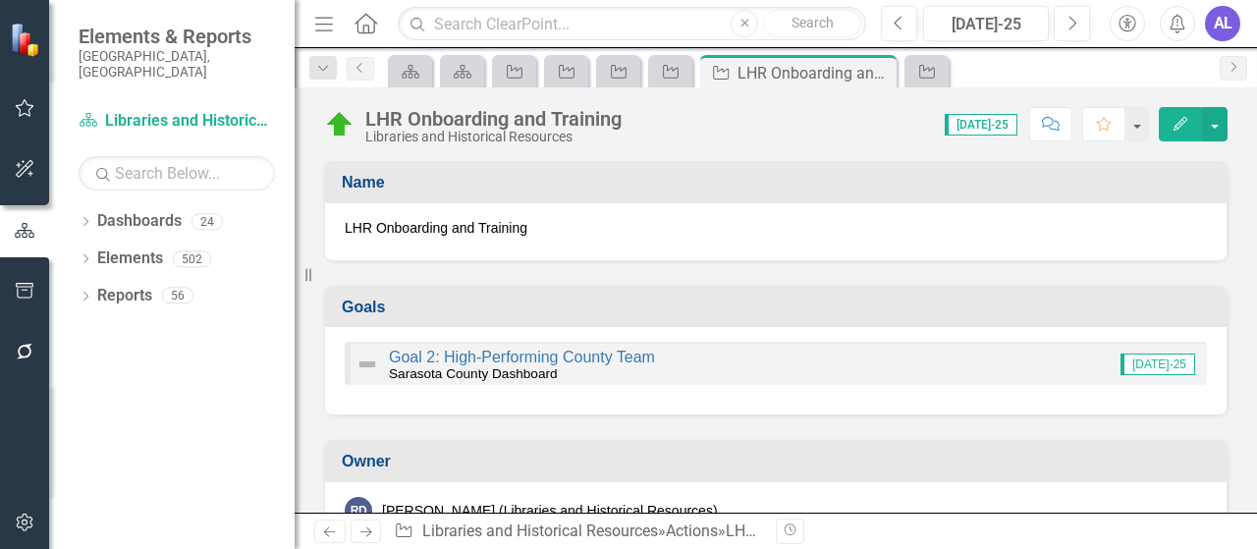
click at [1184, 126] on icon "Edit" at bounding box center [1181, 124] width 18 height 14
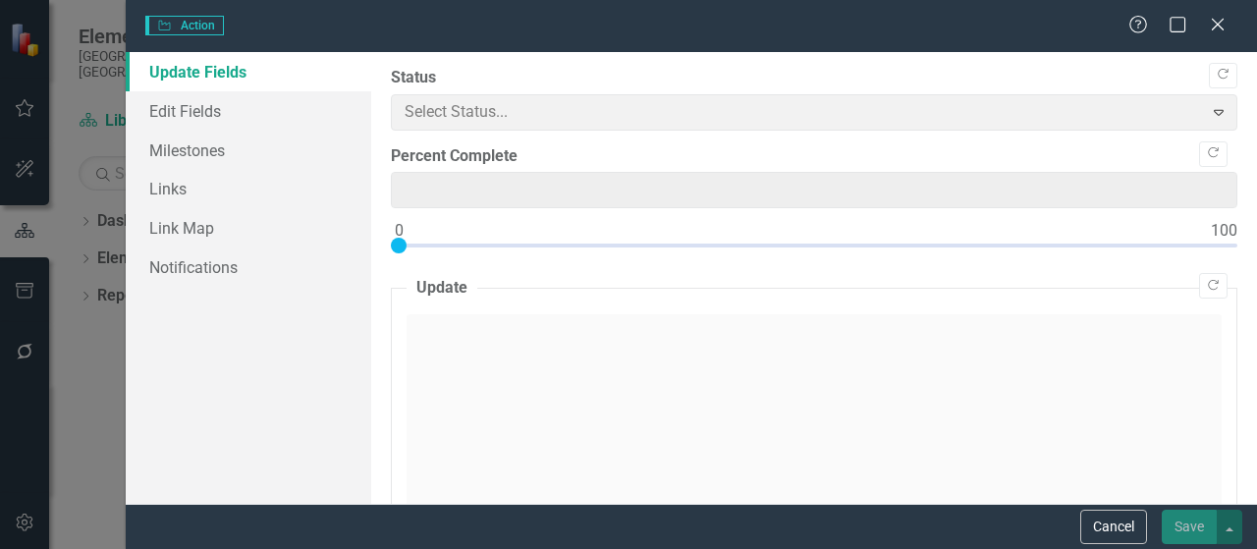
type input "95"
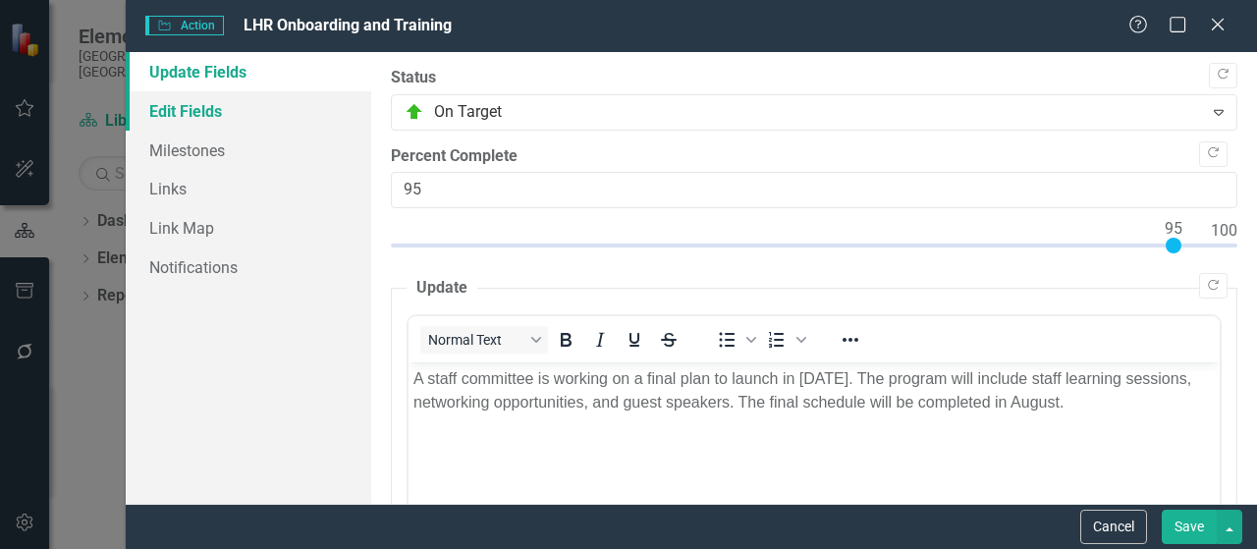
click at [206, 111] on link "Edit Fields" at bounding box center [249, 110] width 246 height 39
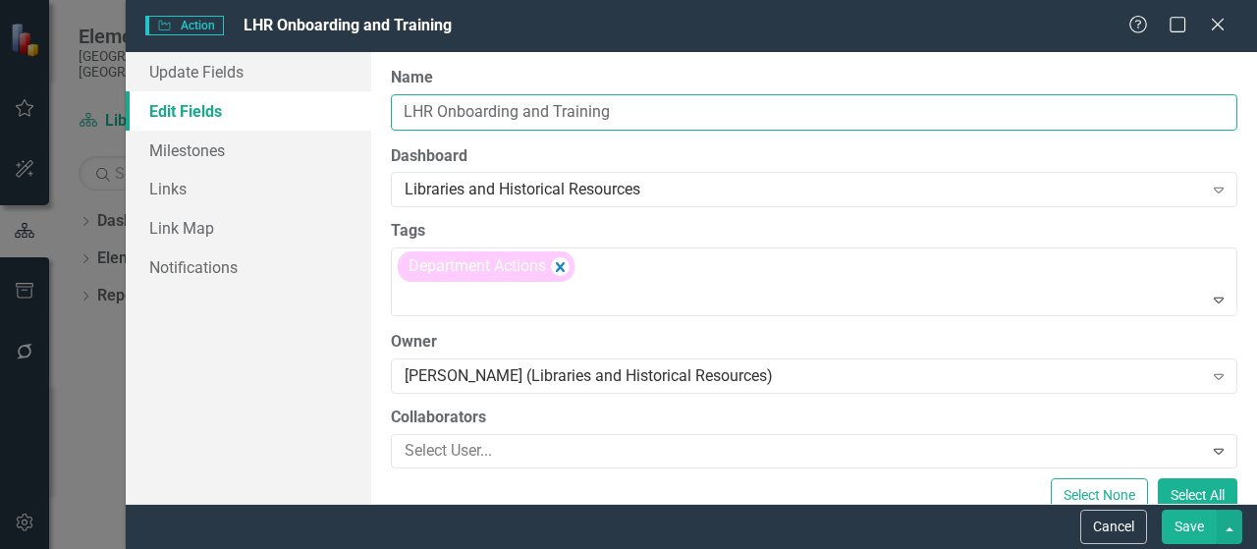
click at [630, 117] on input "LHR Onboarding and Training" at bounding box center [814, 112] width 847 height 36
drag, startPoint x: 602, startPoint y: 117, endPoint x: 379, endPoint y: 92, distance: 224.3
click at [379, 92] on div "ClearPoint Can Do More! How ClearPoint Can Help Close Enterprise plans can auto…" at bounding box center [814, 278] width 886 height 452
paste input "Culture Pass Program"
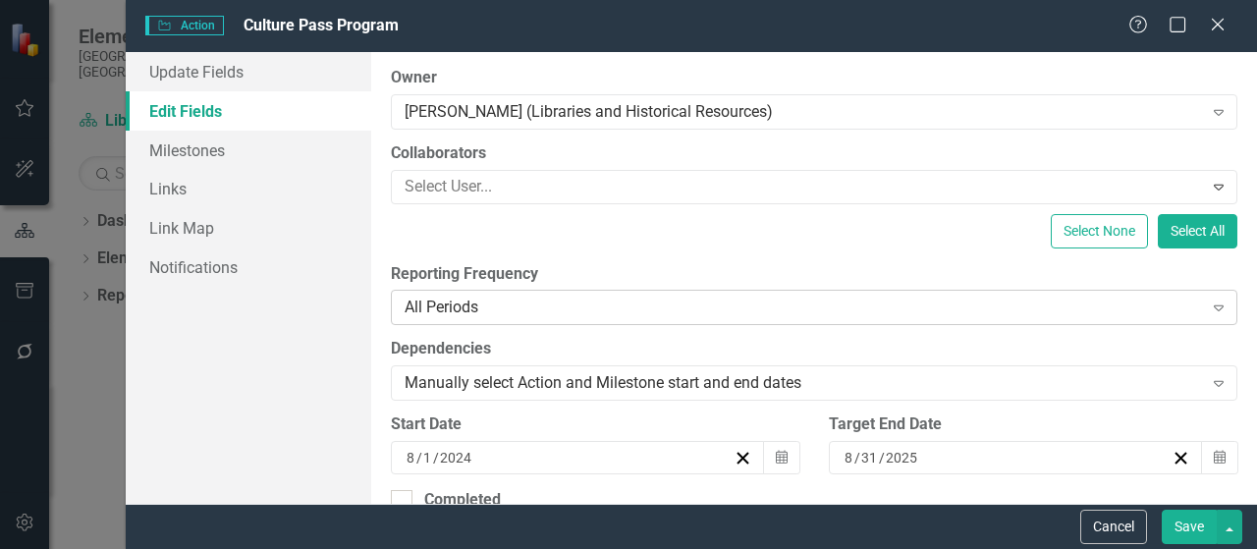
scroll to position [295, 0]
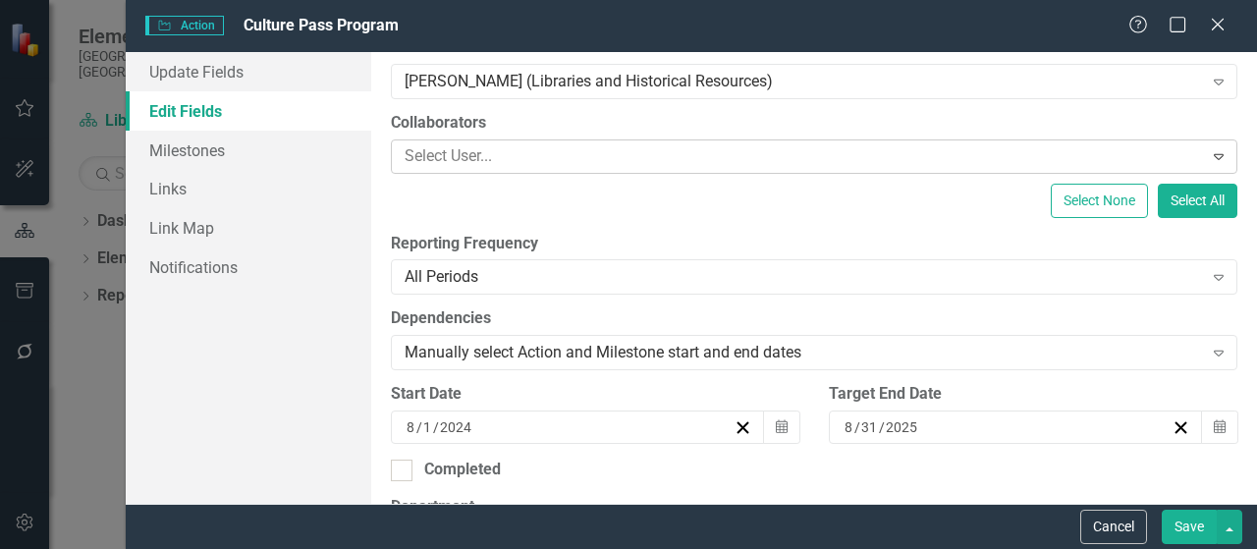
type input "Culture Pass Program"
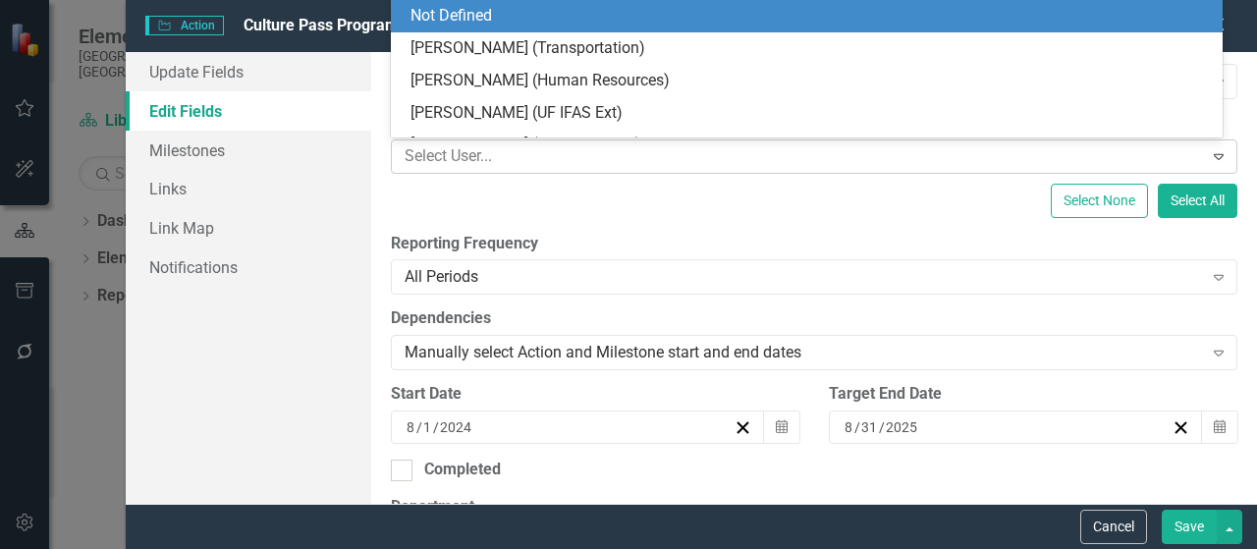
click at [1209, 162] on icon "Expand" at bounding box center [1219, 156] width 20 height 16
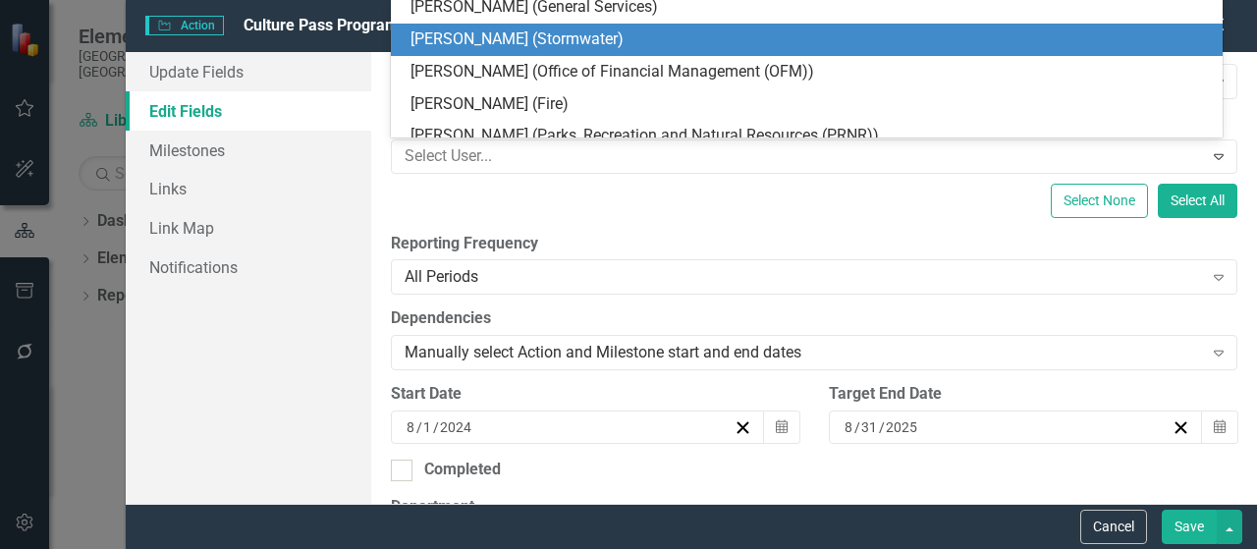
scroll to position [2784, 0]
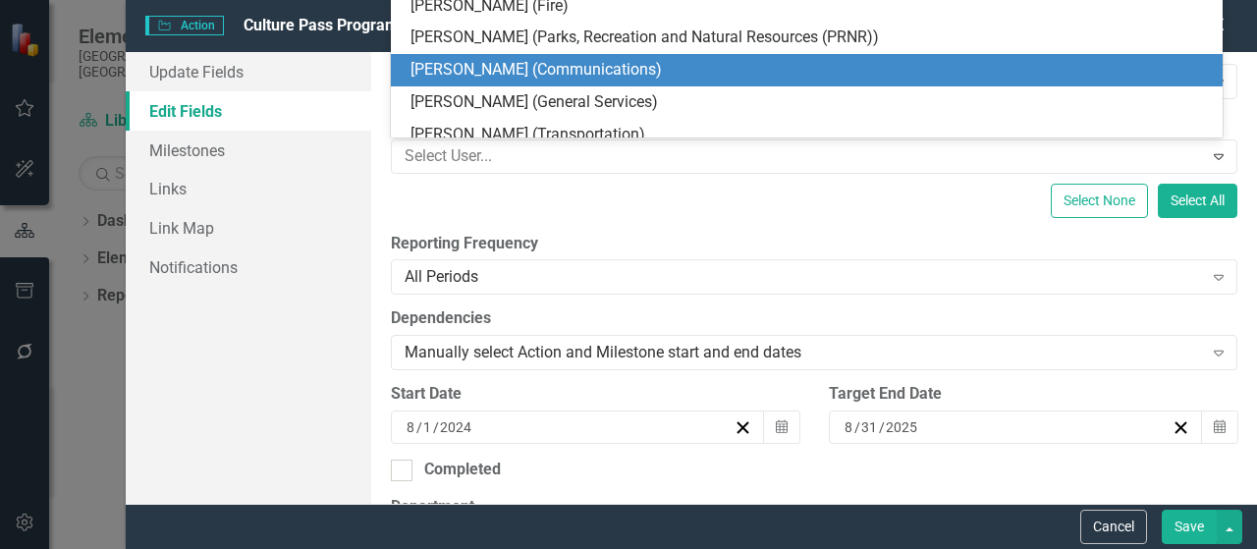
click at [572, 72] on div "[PERSON_NAME] (Communications)" at bounding box center [811, 70] width 800 height 23
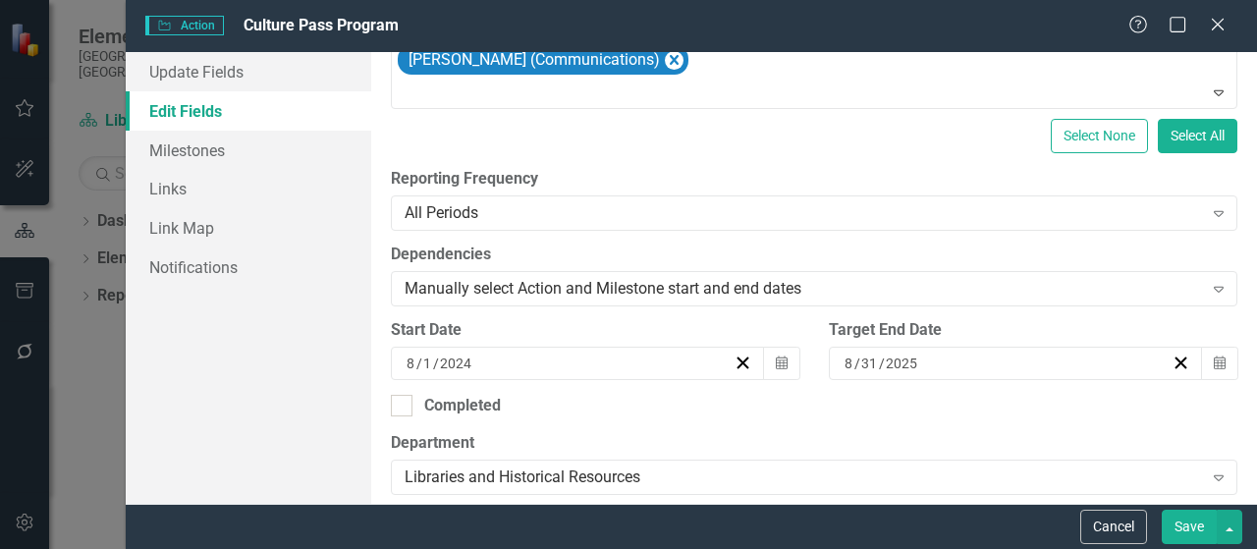
scroll to position [491, 0]
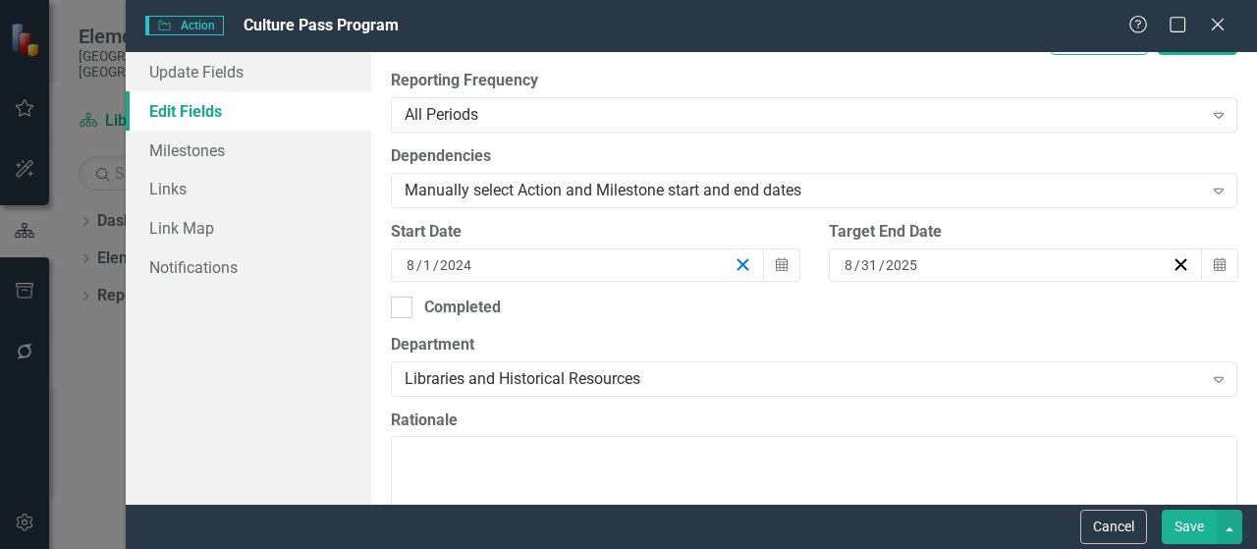
click at [741, 265] on line "button" at bounding box center [743, 264] width 11 height 11
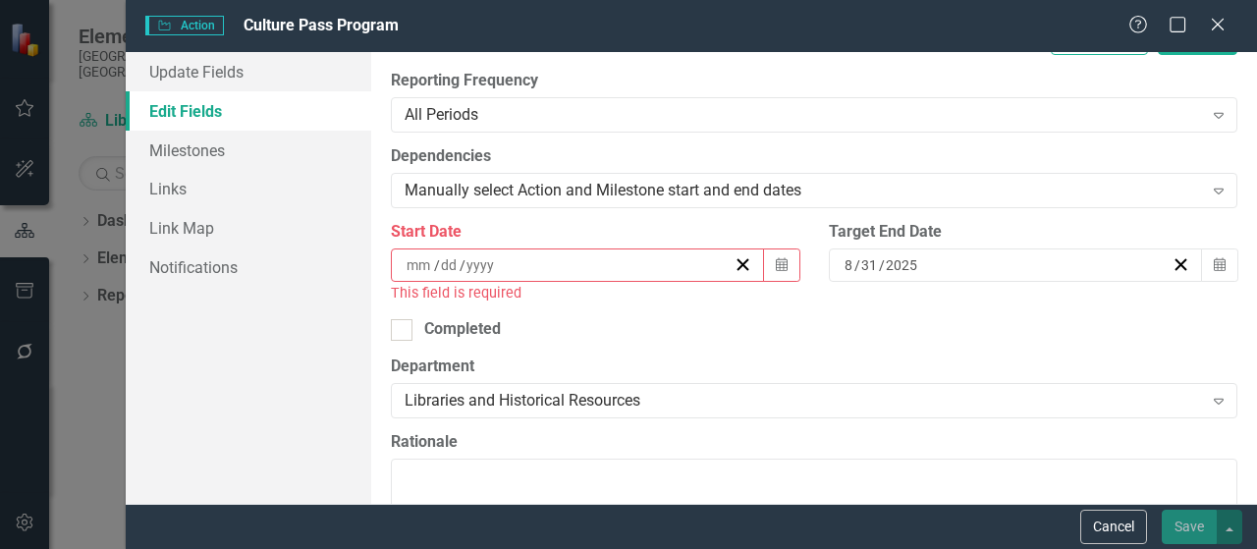
click at [426, 264] on input at bounding box center [420, 265] width 28 height 20
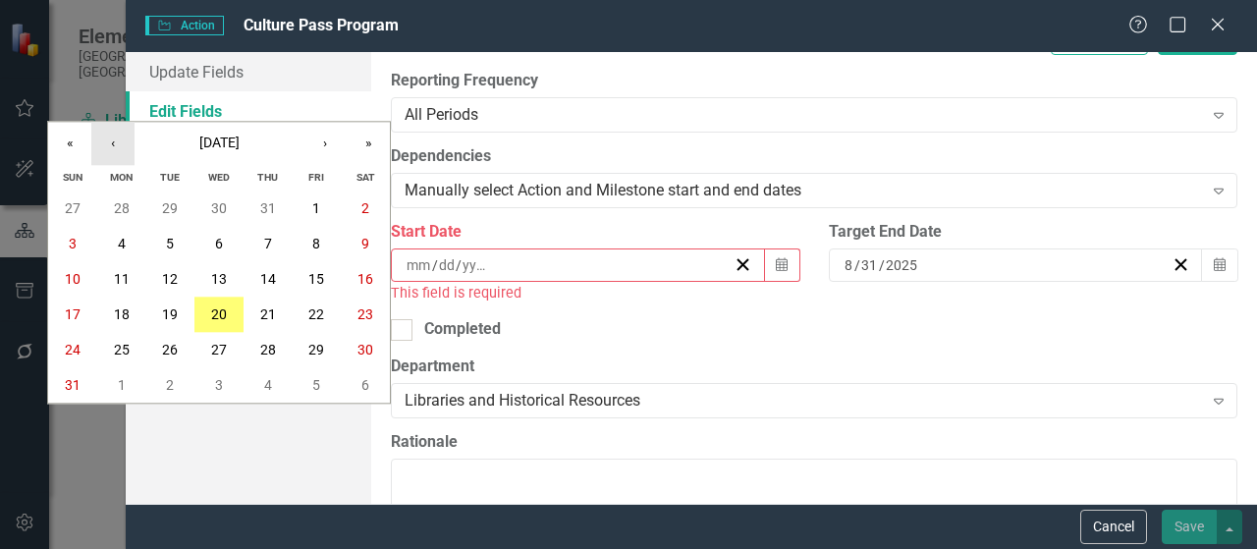
click at [117, 144] on button "‹" at bounding box center [112, 143] width 43 height 43
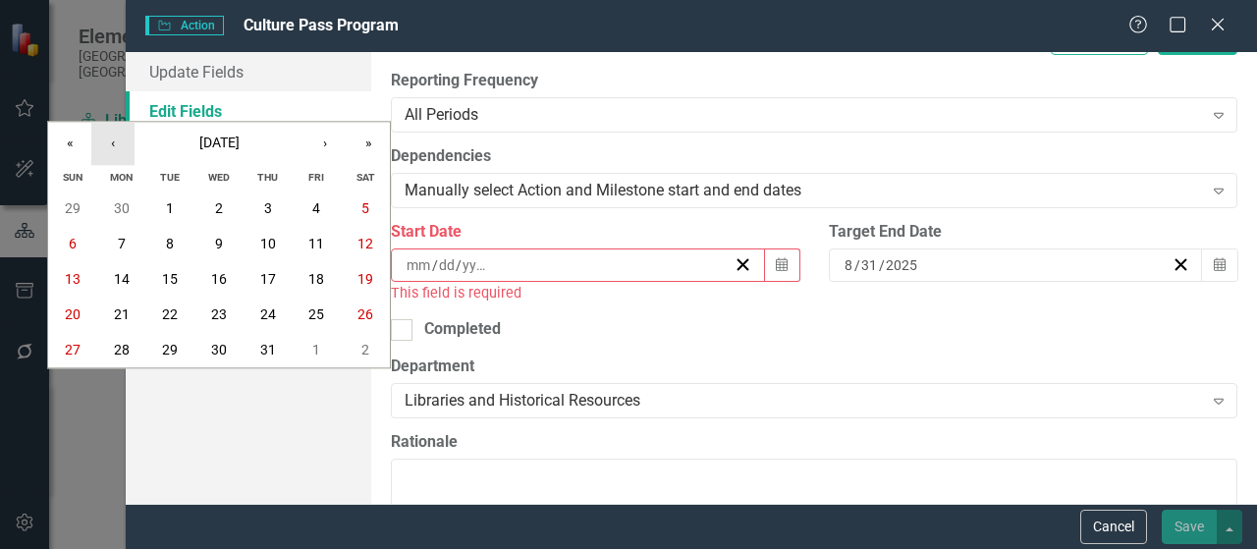
click at [117, 144] on button "‹" at bounding box center [112, 143] width 43 height 43
click at [129, 344] on button "30" at bounding box center [121, 350] width 49 height 35
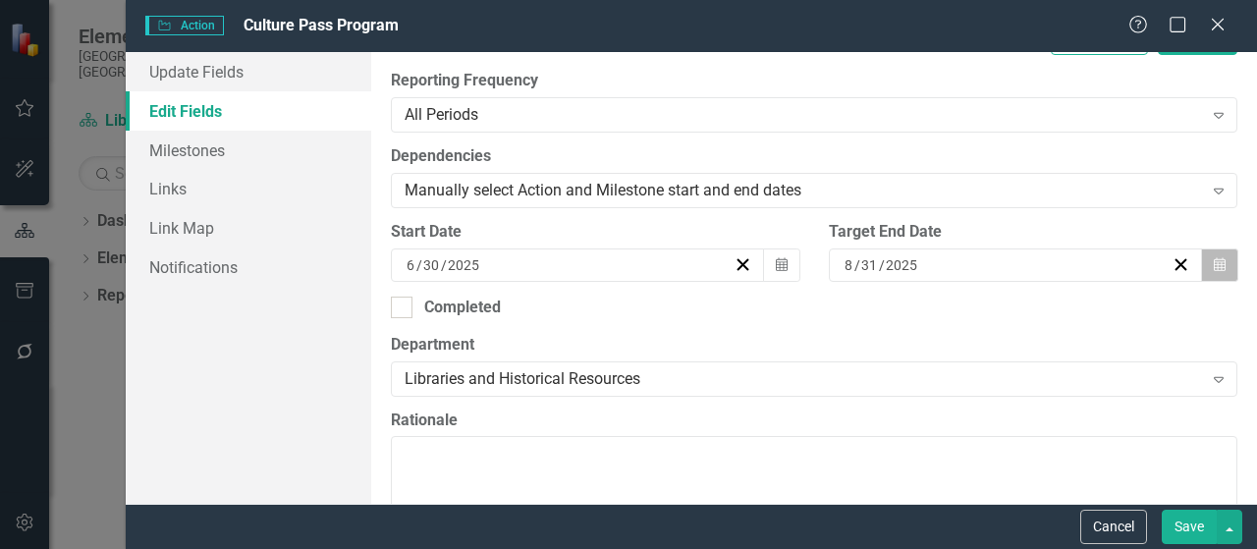
click at [1214, 264] on icon "button" at bounding box center [1220, 264] width 12 height 14
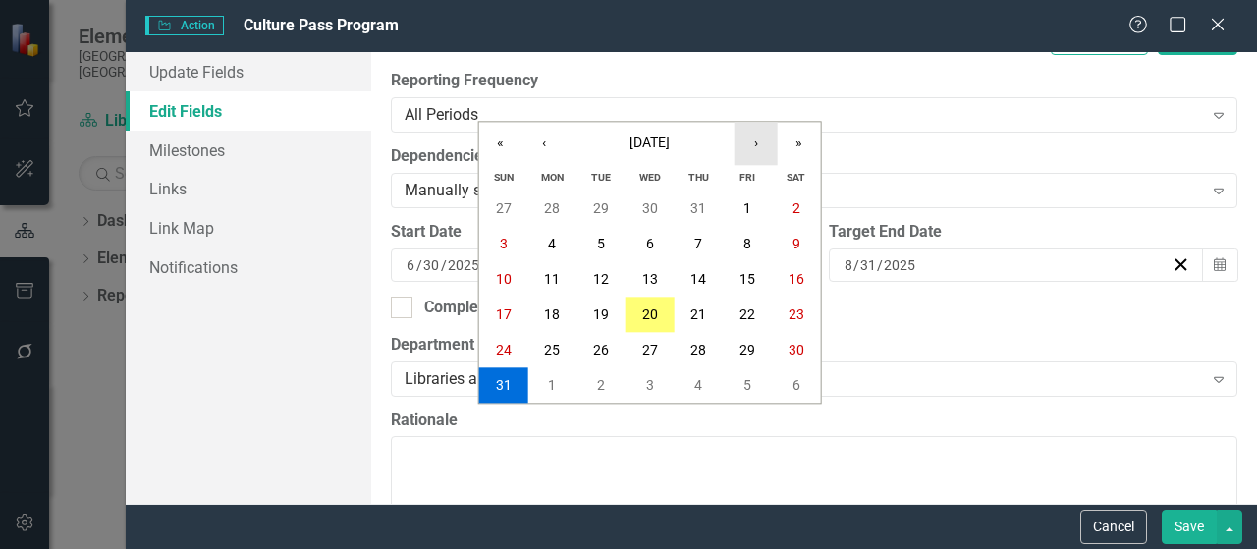
click at [758, 146] on button "›" at bounding box center [756, 143] width 43 height 43
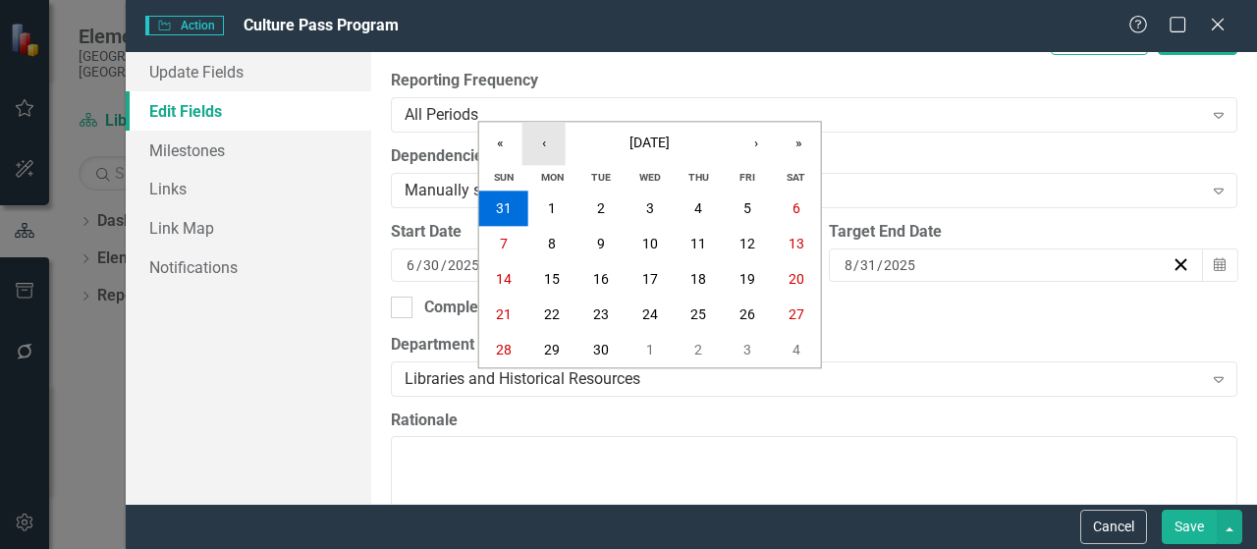
click at [563, 144] on button "‹" at bounding box center [544, 143] width 43 height 43
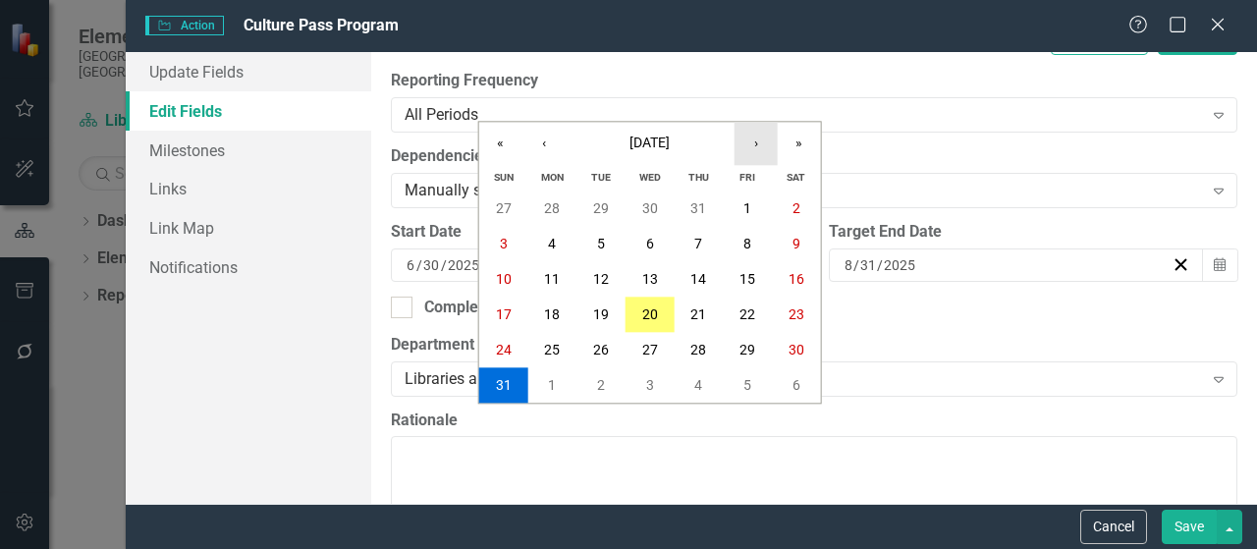
click at [750, 145] on button "›" at bounding box center [756, 143] width 43 height 43
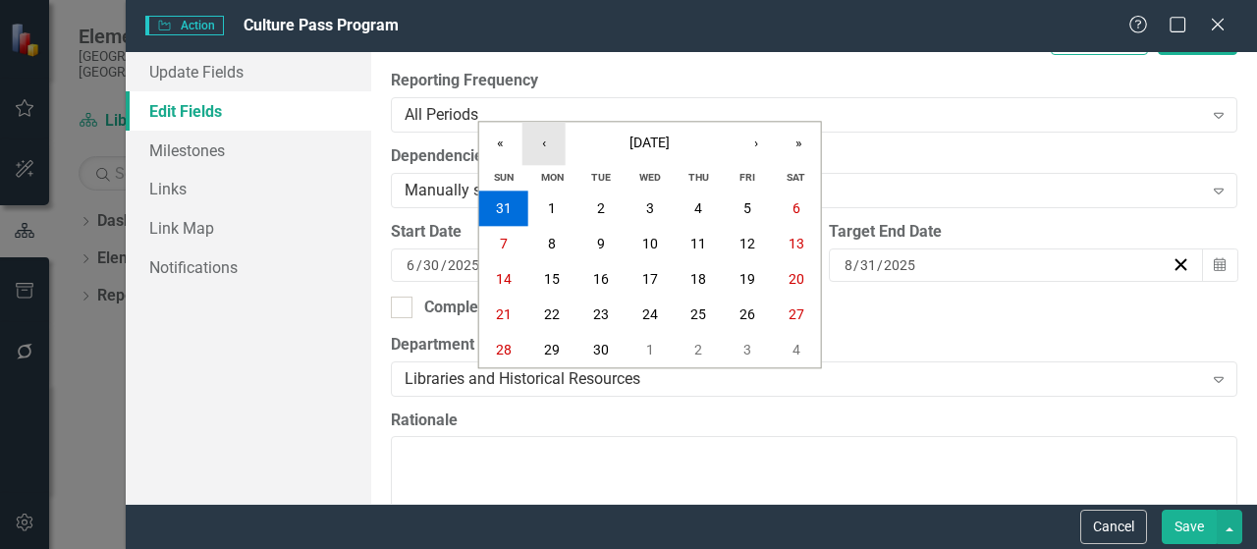
click at [548, 137] on button "‹" at bounding box center [544, 143] width 43 height 43
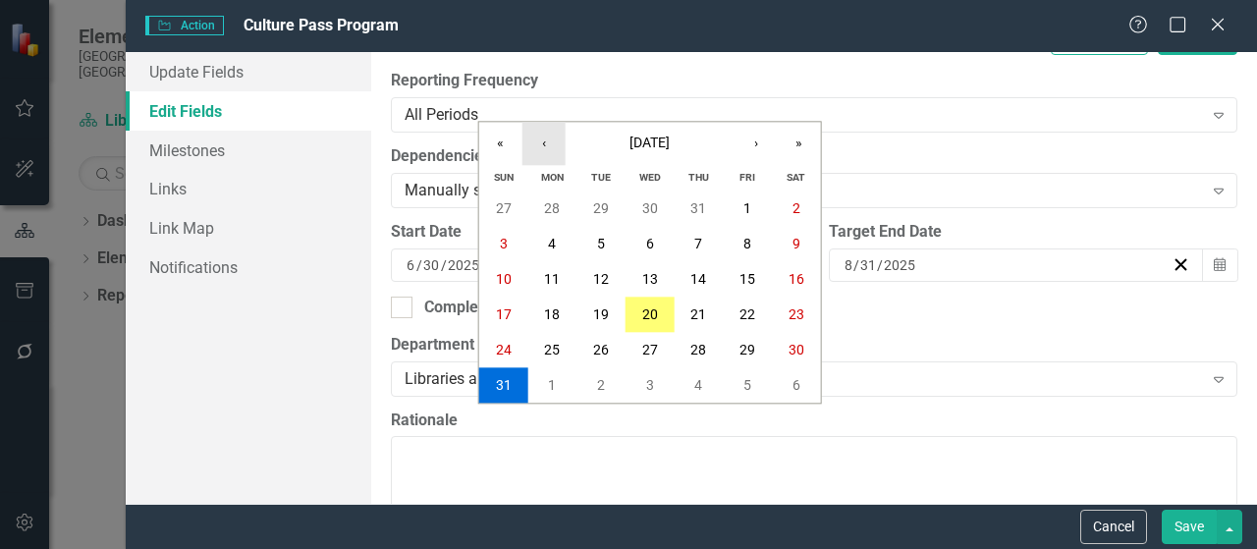
click at [548, 137] on button "‹" at bounding box center [544, 143] width 43 height 43
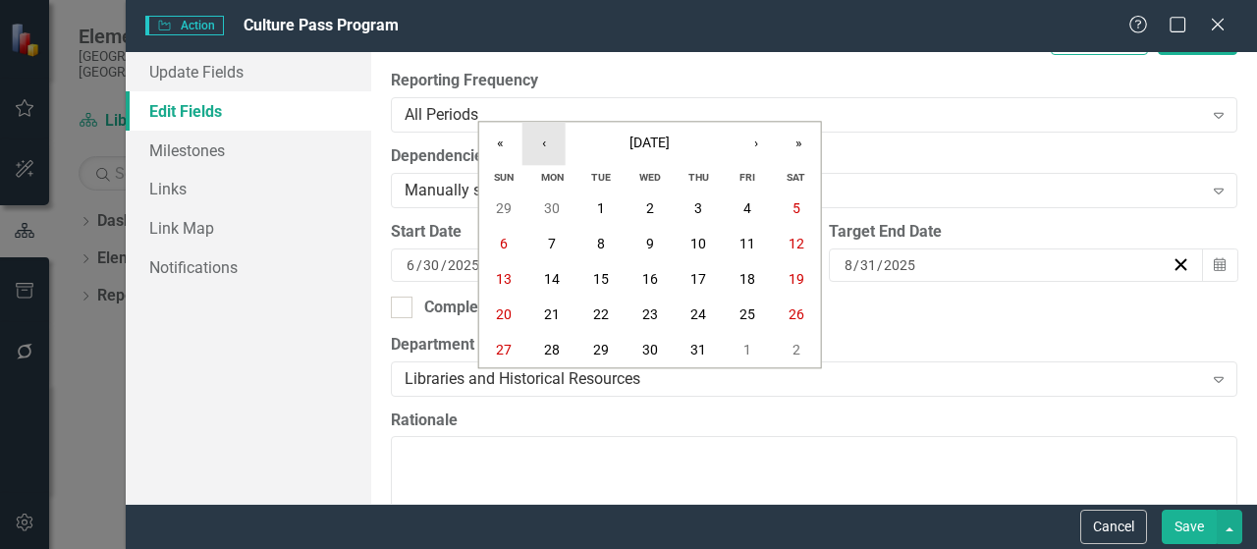
click at [548, 137] on button "‹" at bounding box center [544, 143] width 43 height 43
click at [799, 139] on button "»" at bounding box center [799, 143] width 43 height 43
click at [603, 345] on abbr "30" at bounding box center [601, 351] width 16 height 16
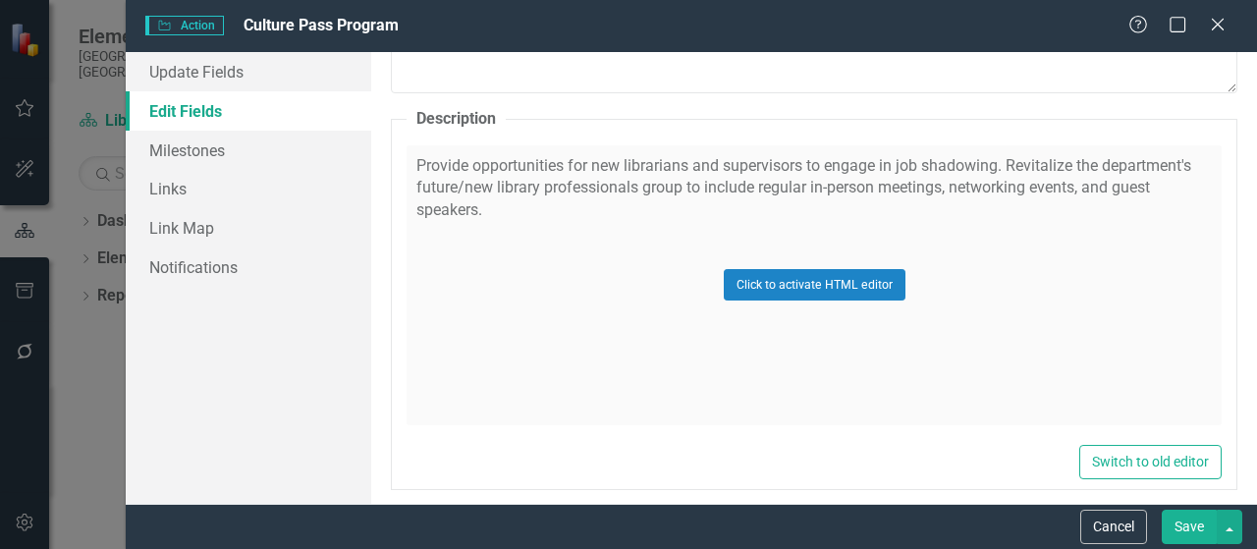
scroll to position [1080, 0]
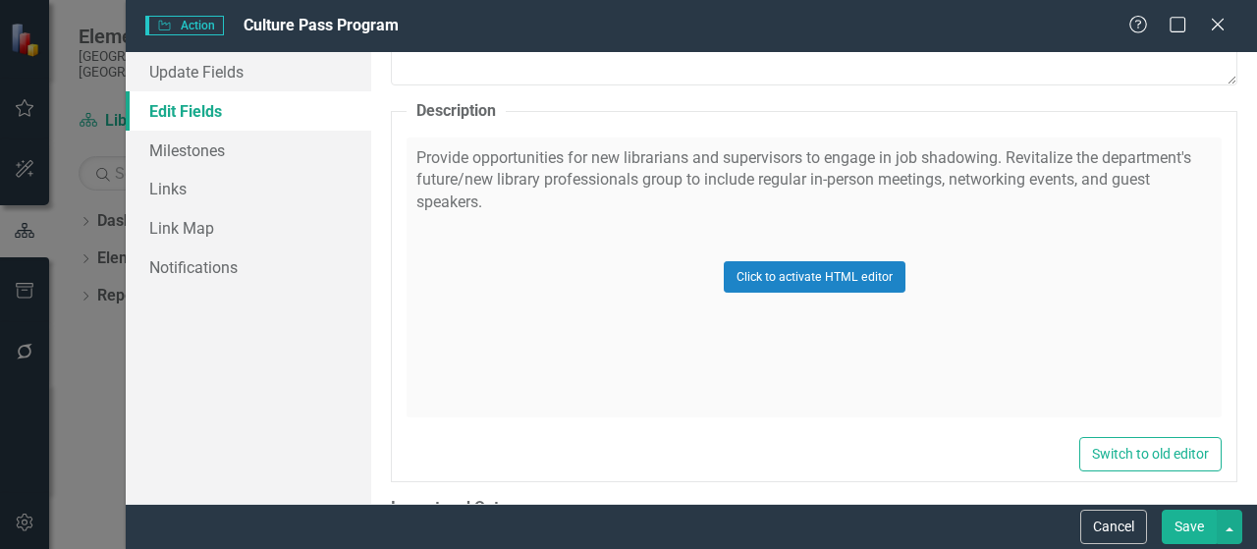
click at [488, 193] on div "Click to activate HTML editor" at bounding box center [814, 278] width 815 height 280
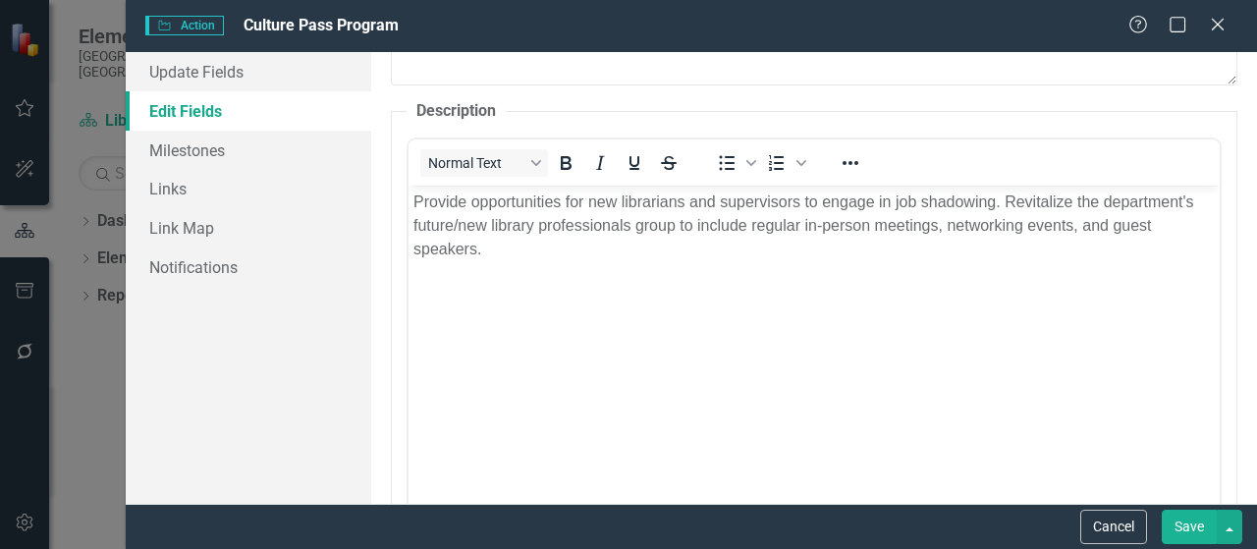
scroll to position [0, 0]
click at [488, 196] on p "Provide opportunities for new librarians and supervisors to engage in job shado…" at bounding box center [813, 225] width 801 height 71
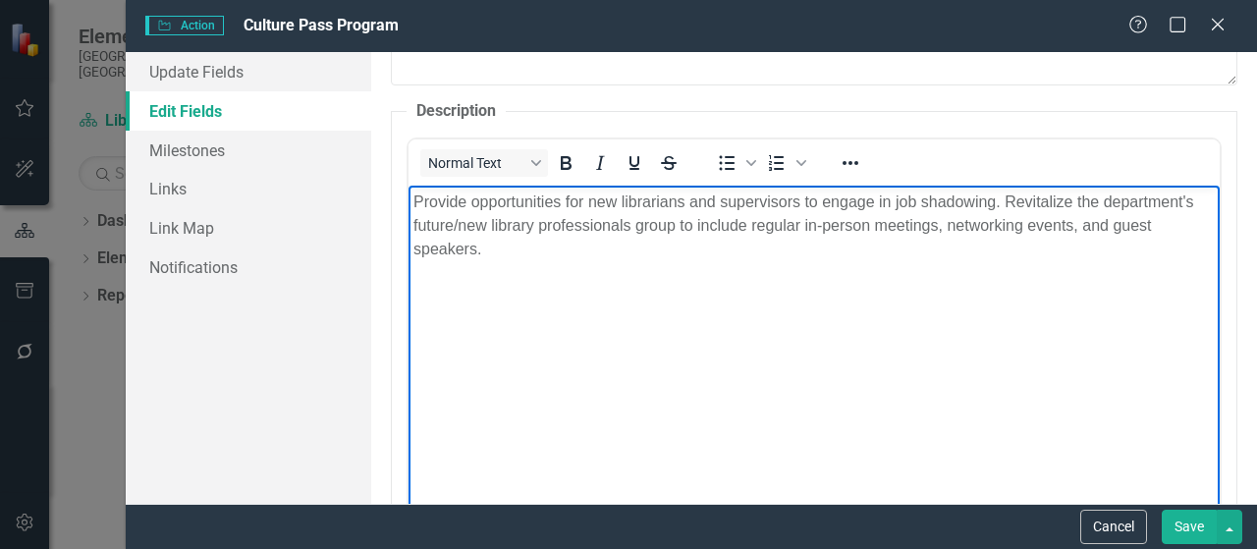
click at [482, 247] on p "Provide opportunities for new librarians and supervisors to engage in job shado…" at bounding box center [813, 225] width 801 height 71
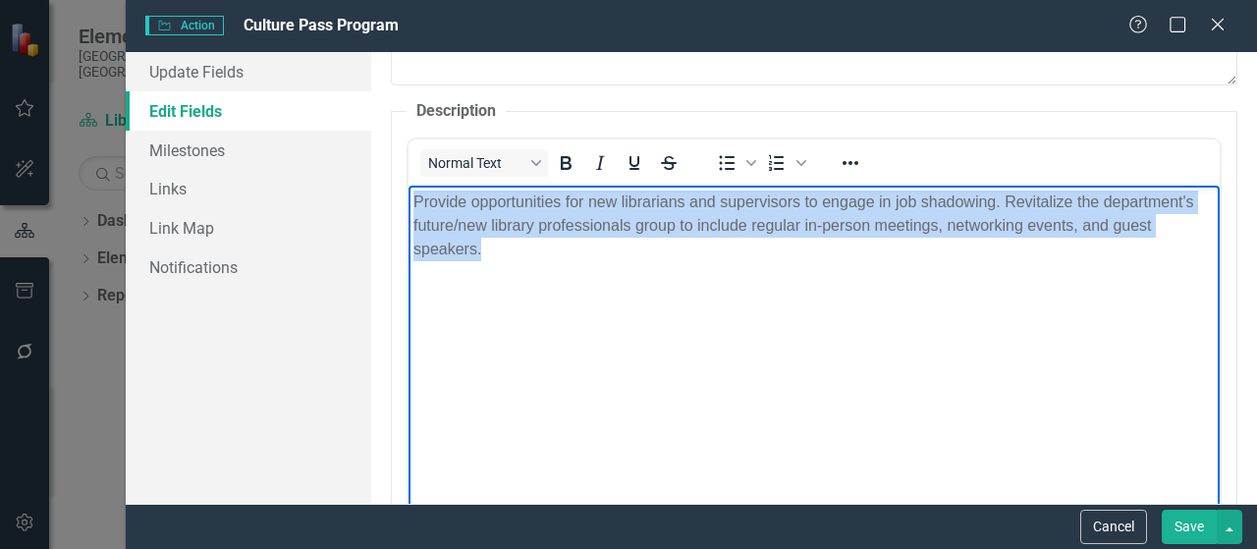
drag, startPoint x: 482, startPoint y: 251, endPoint x: 414, endPoint y: 198, distance: 86.1
click at [414, 198] on p "Provide opportunities for new librarians and supervisors to engage in job shado…" at bounding box center [813, 225] width 801 height 71
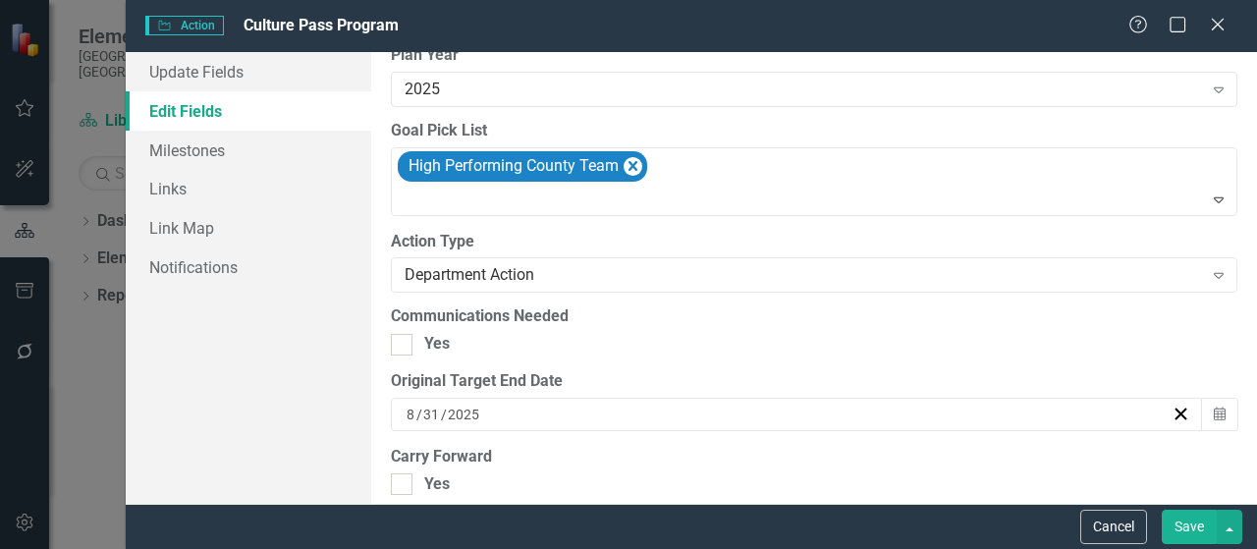
scroll to position [2161, 0]
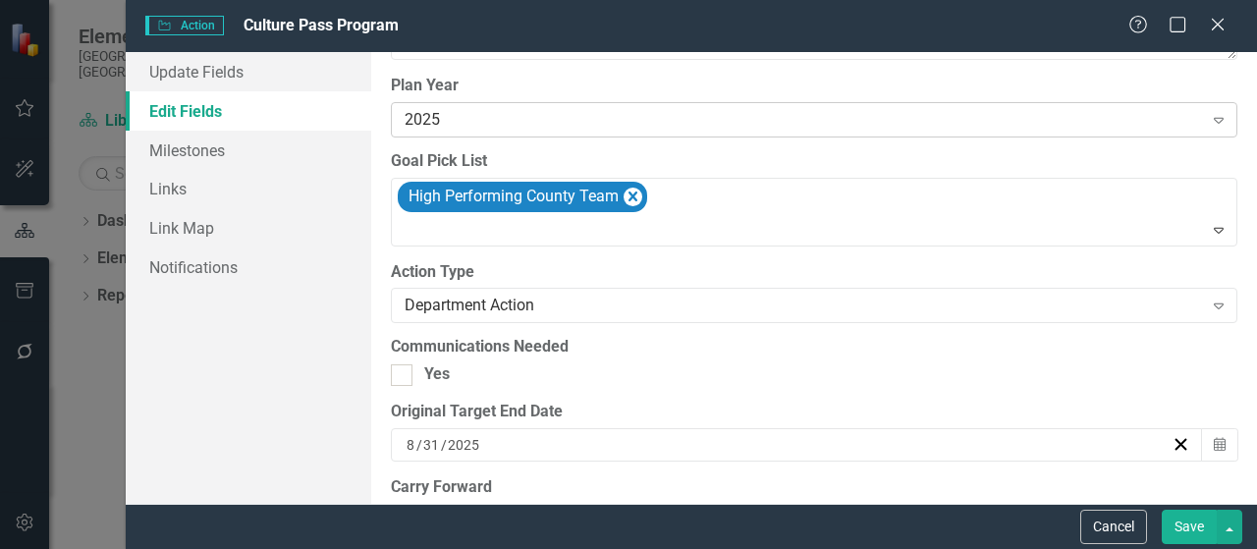
click at [430, 111] on div "2025" at bounding box center [804, 120] width 798 height 23
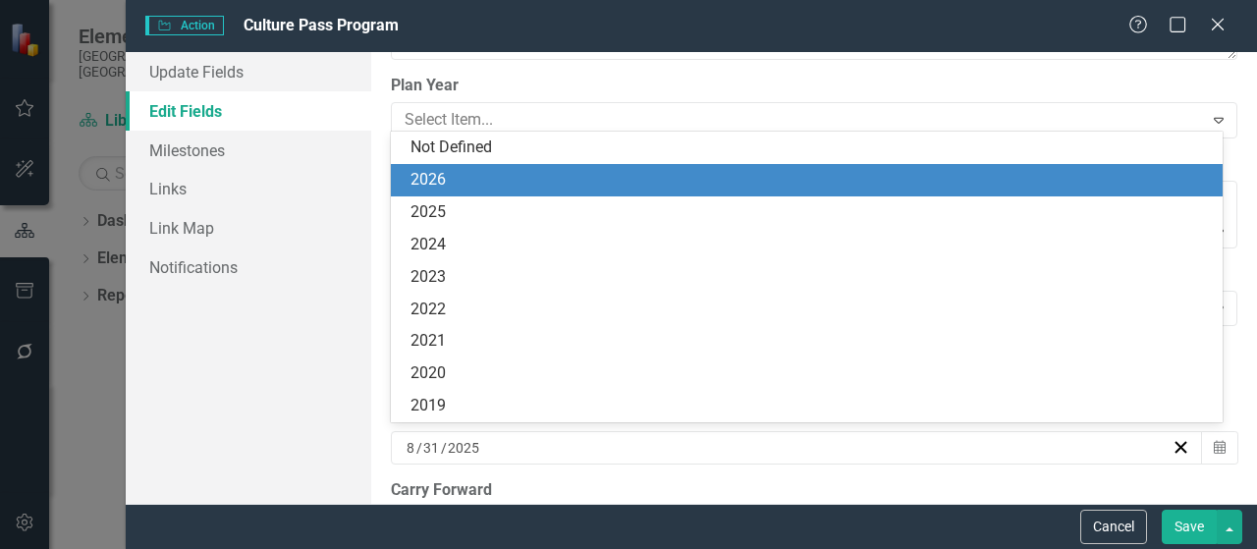
click at [444, 170] on div "2026" at bounding box center [811, 180] width 800 height 23
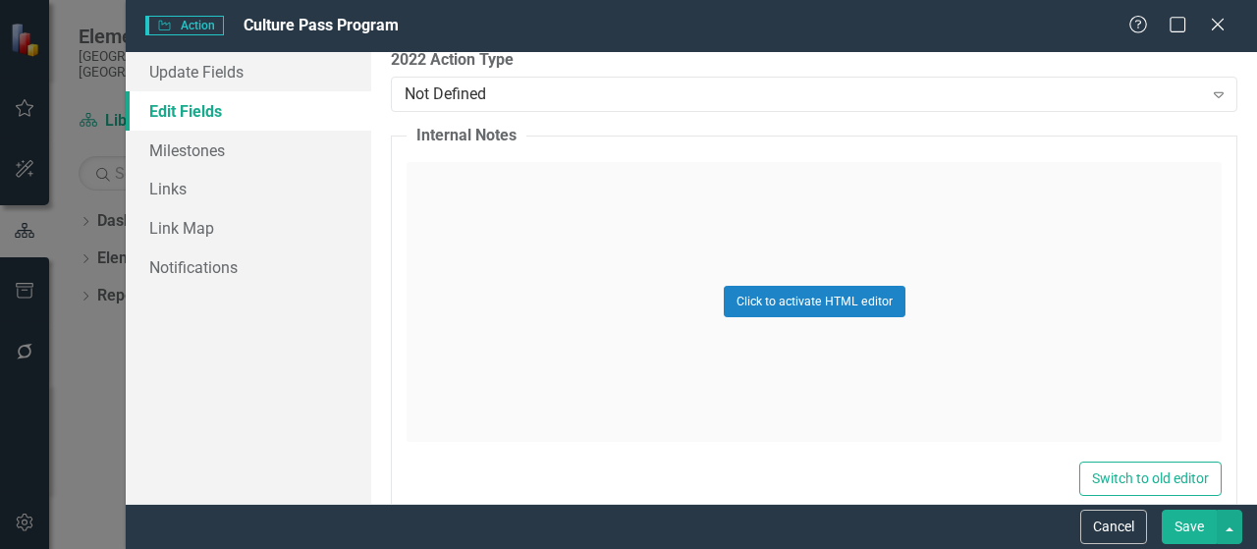
scroll to position [3287, 0]
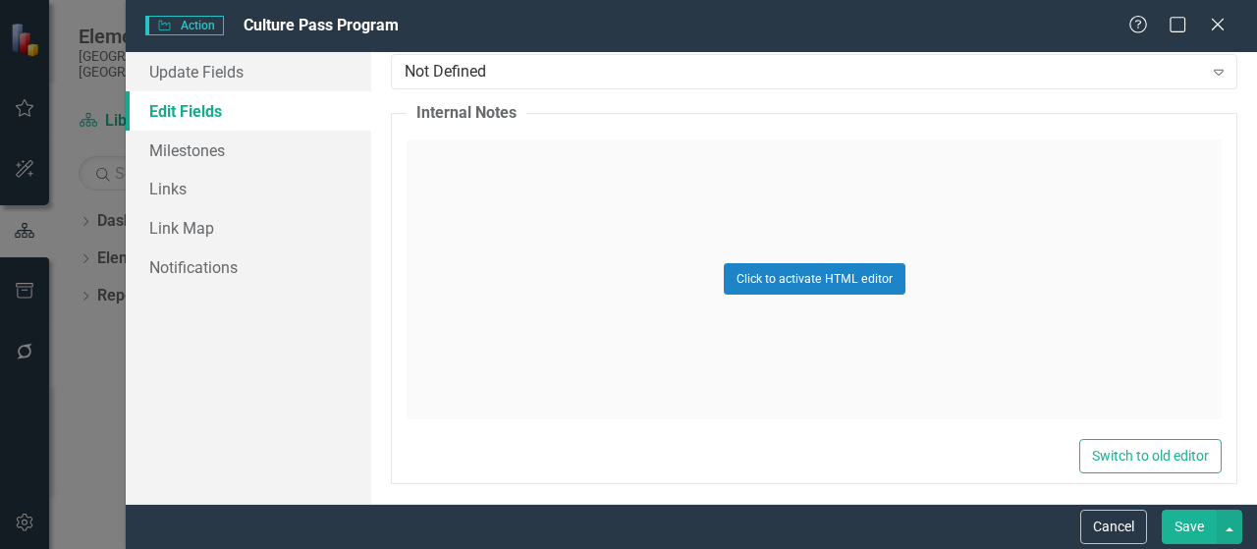
click at [1187, 522] on button "Save" at bounding box center [1189, 527] width 55 height 34
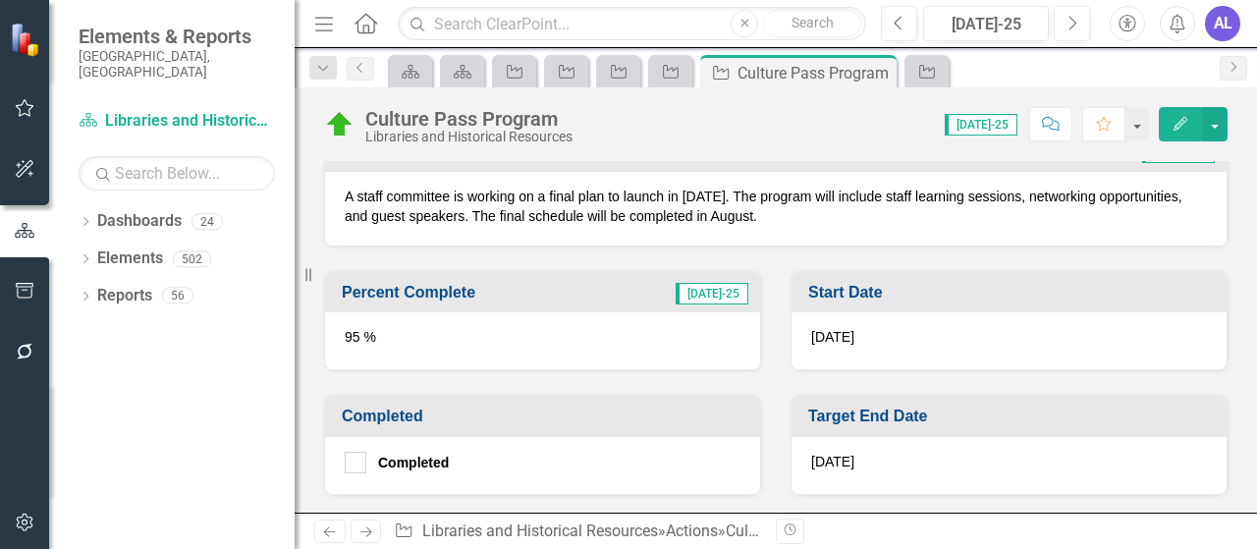
scroll to position [688, 0]
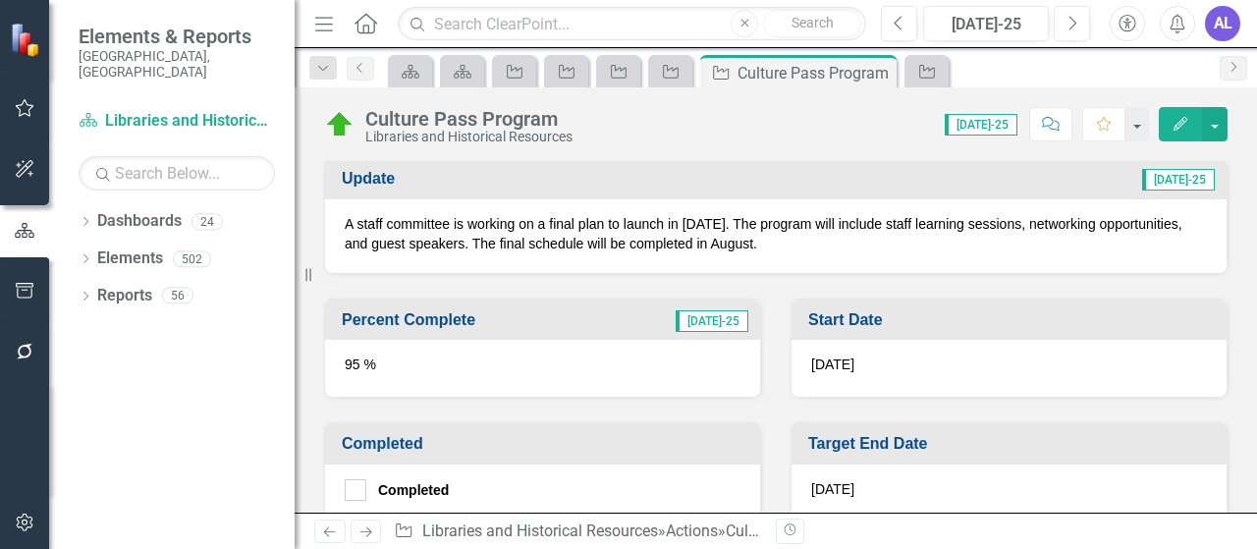
click at [414, 343] on div "95 %" at bounding box center [542, 368] width 435 height 57
click at [414, 344] on div "95 %" at bounding box center [542, 368] width 435 height 57
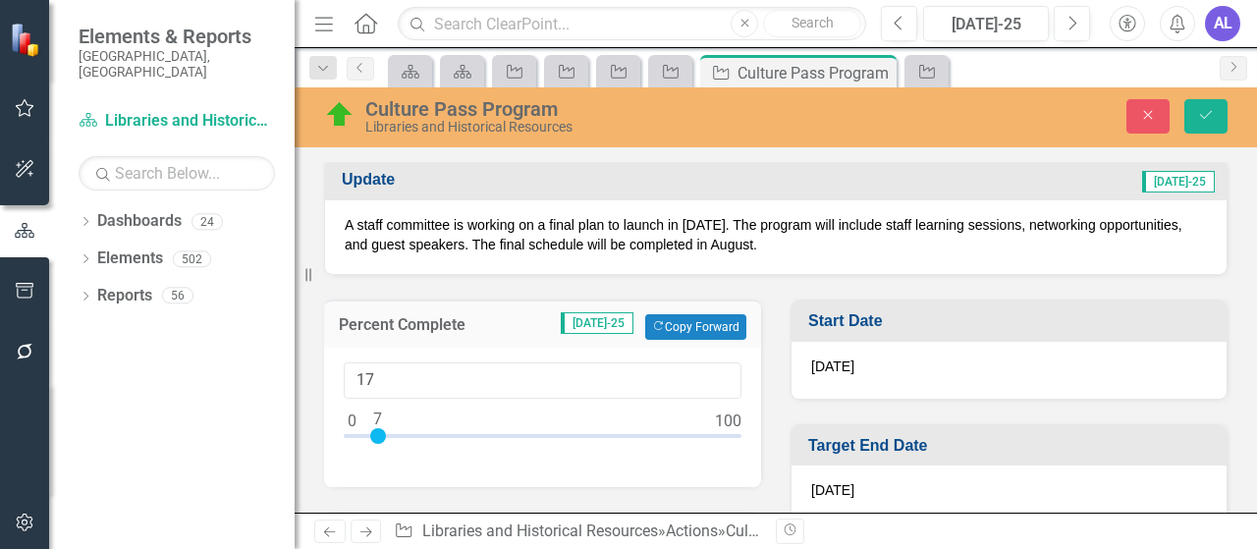
type input "0"
drag, startPoint x: 712, startPoint y: 427, endPoint x: 310, endPoint y: 431, distance: 401.7
click at [310, 431] on div "Percent Complete [DATE]-25 Copy Forward Copy Forward 0" at bounding box center [542, 381] width 467 height 212
click at [1232, 341] on div "Name Culture Pass Program Goals Goal 2: High-Performing County Team Sarasota Co…" at bounding box center [776, 413] width 963 height 1927
click at [1204, 117] on icon "Save" at bounding box center [1206, 115] width 18 height 14
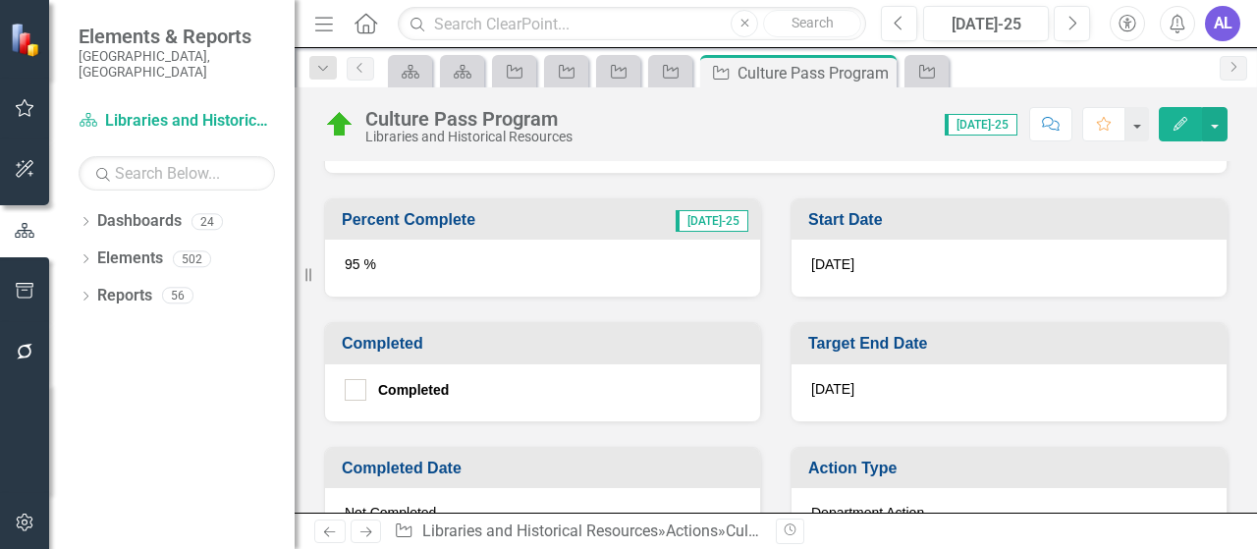
scroll to position [786, 0]
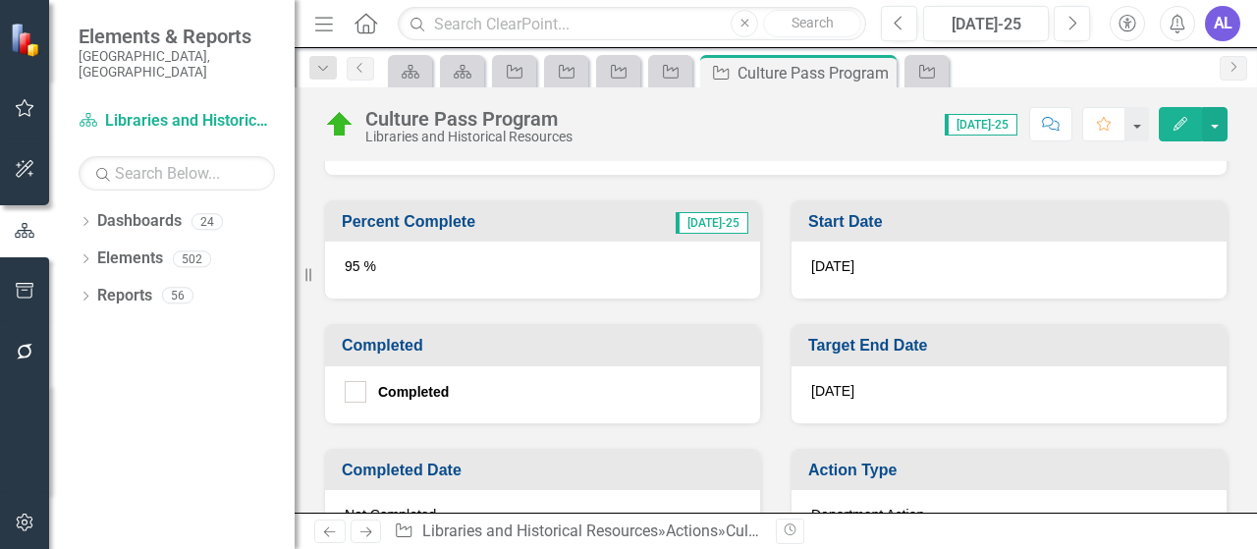
click at [353, 265] on div "95 %" at bounding box center [542, 270] width 435 height 57
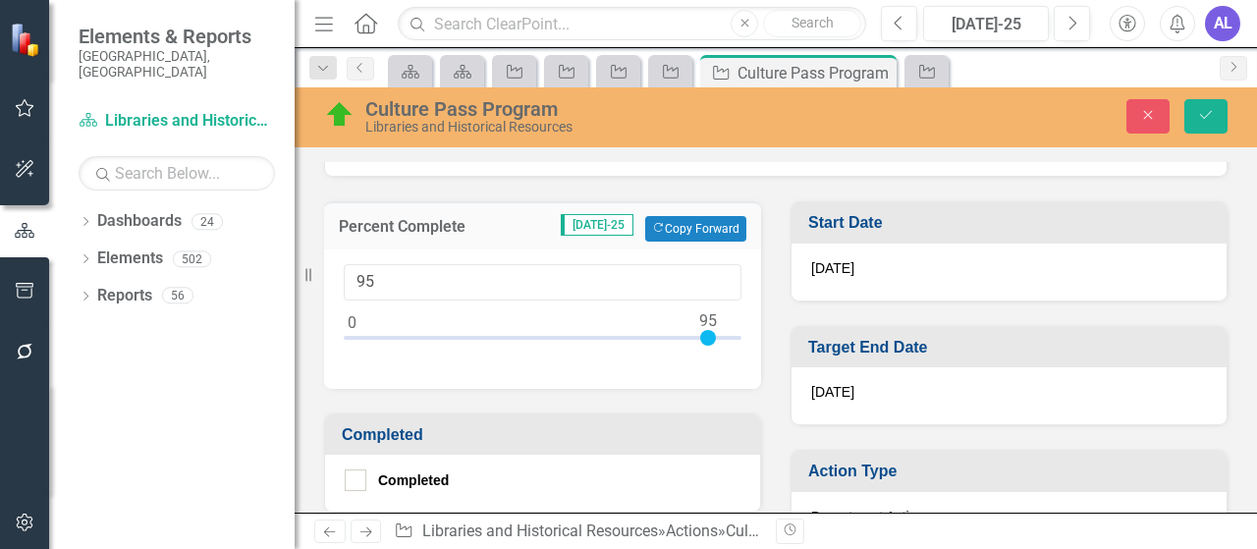
click at [709, 330] on div at bounding box center [708, 338] width 16 height 16
type input "0"
drag, startPoint x: 709, startPoint y: 327, endPoint x: 331, endPoint y: 329, distance: 378.1
click at [331, 329] on div "0" at bounding box center [542, 318] width 437 height 139
click at [1194, 120] on button "Save" at bounding box center [1205, 116] width 43 height 34
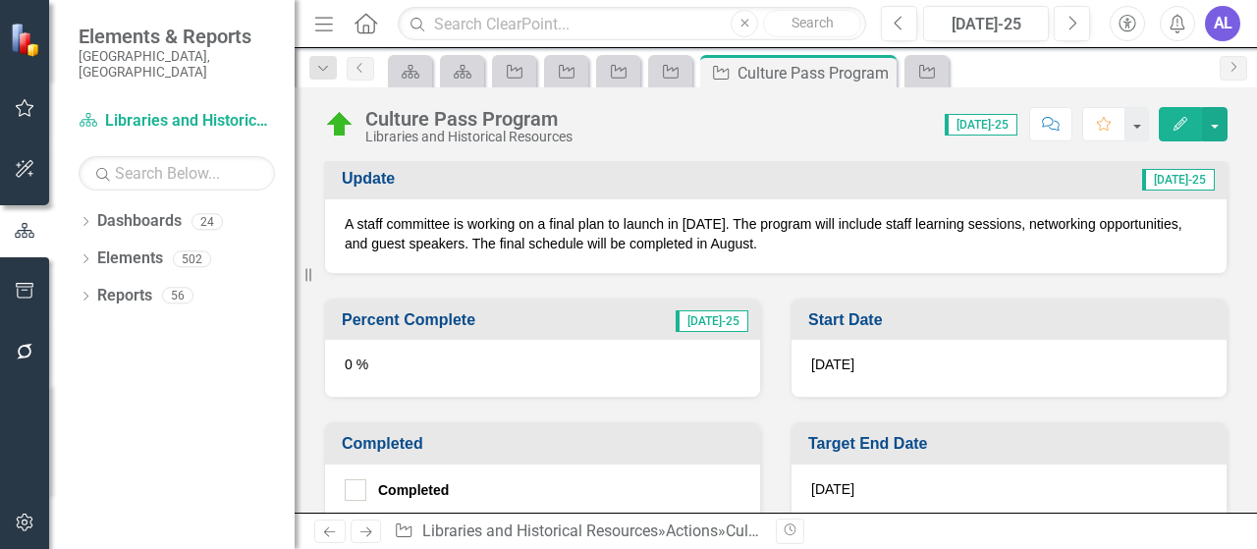
scroll to position [589, 0]
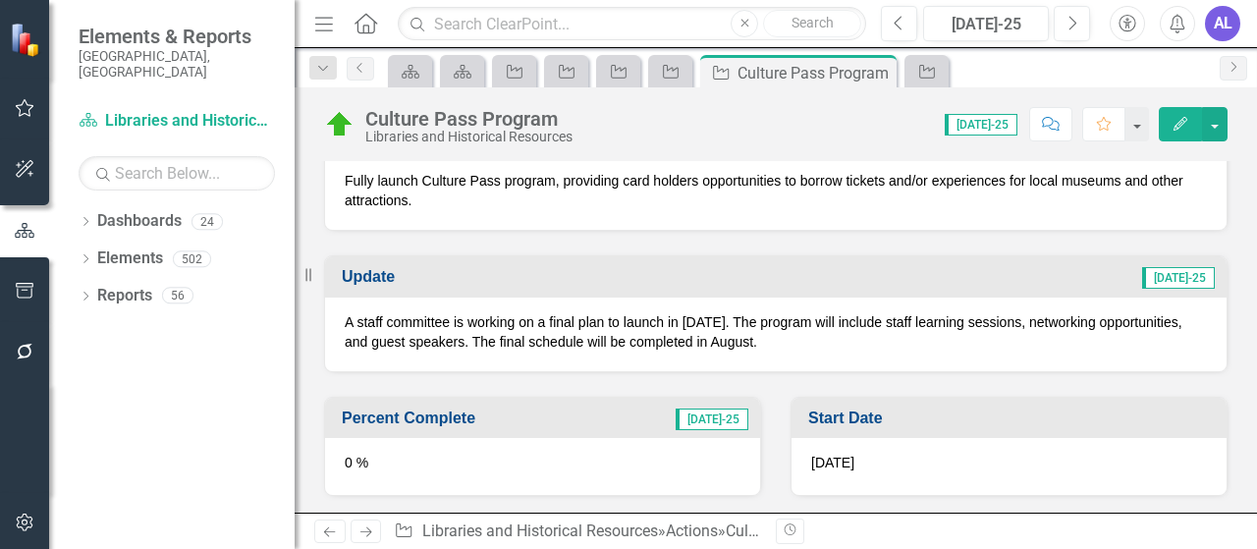
click at [900, 342] on p "A staff committee is working on a final plan to launch in [DATE]. The program w…" at bounding box center [776, 331] width 862 height 39
click at [853, 329] on p "A staff committee is working on a final plan to launch in [DATE]. The program w…" at bounding box center [776, 331] width 862 height 39
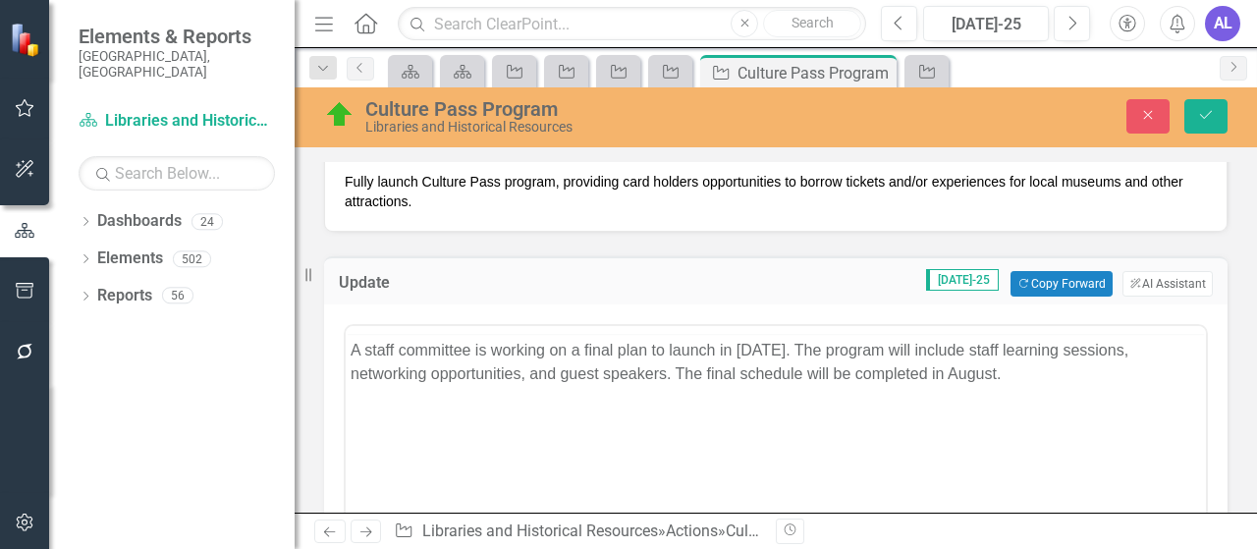
scroll to position [0, 0]
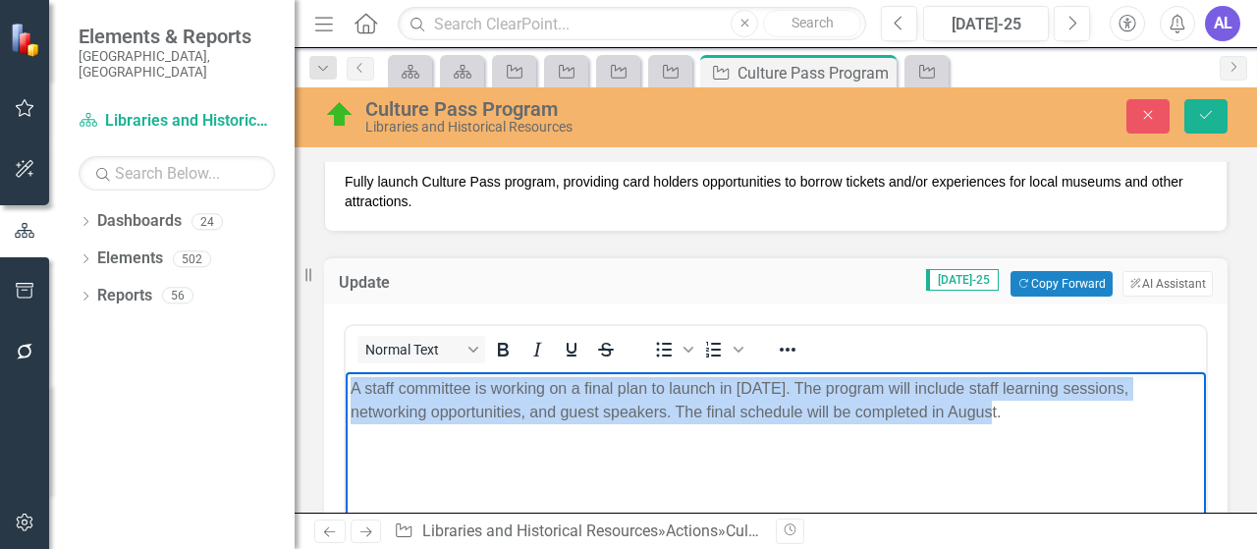
drag, startPoint x: 1021, startPoint y: 419, endPoint x: 330, endPoint y: 391, distance: 692.0
click at [346, 391] on html "A staff committee is working on a final plan to launch in [DATE]. The program w…" at bounding box center [776, 519] width 860 height 295
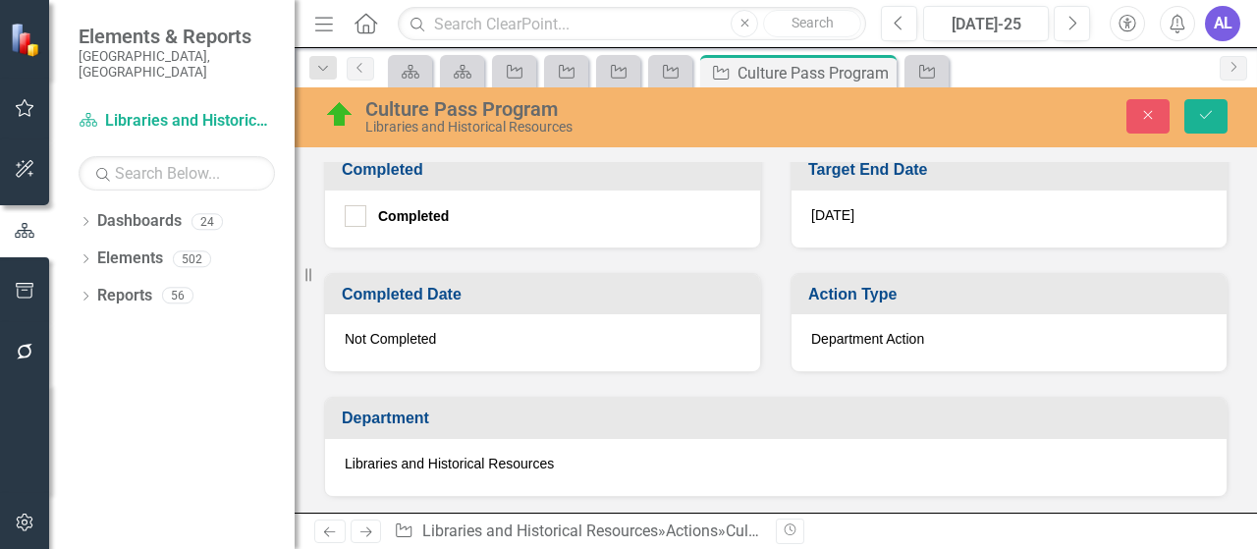
scroll to position [1379, 0]
click at [1202, 121] on icon "Save" at bounding box center [1206, 115] width 18 height 14
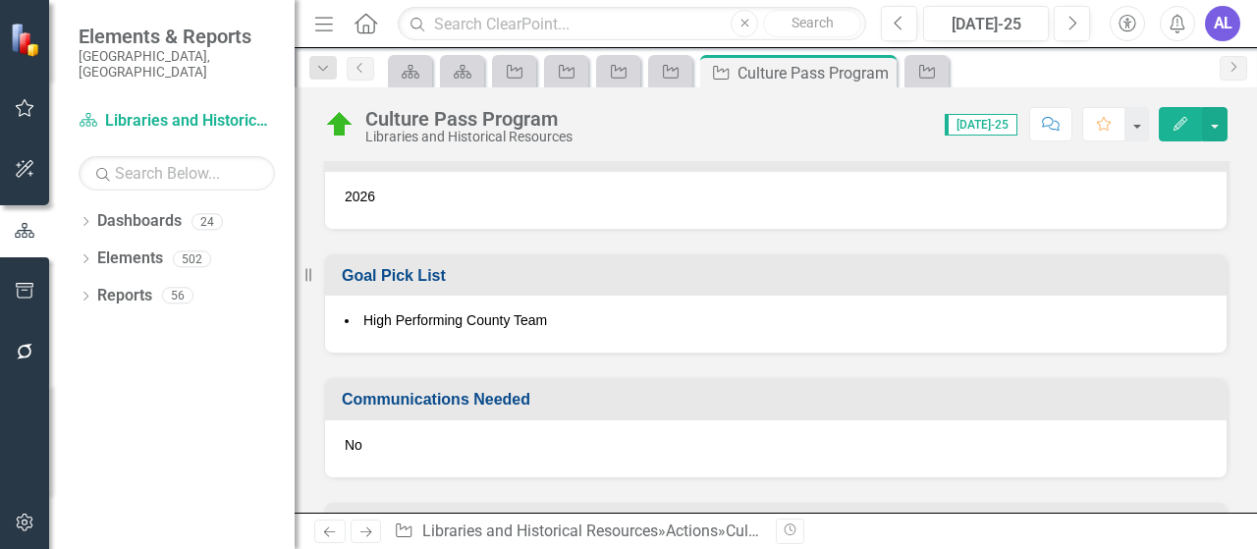
scroll to position [1238, 0]
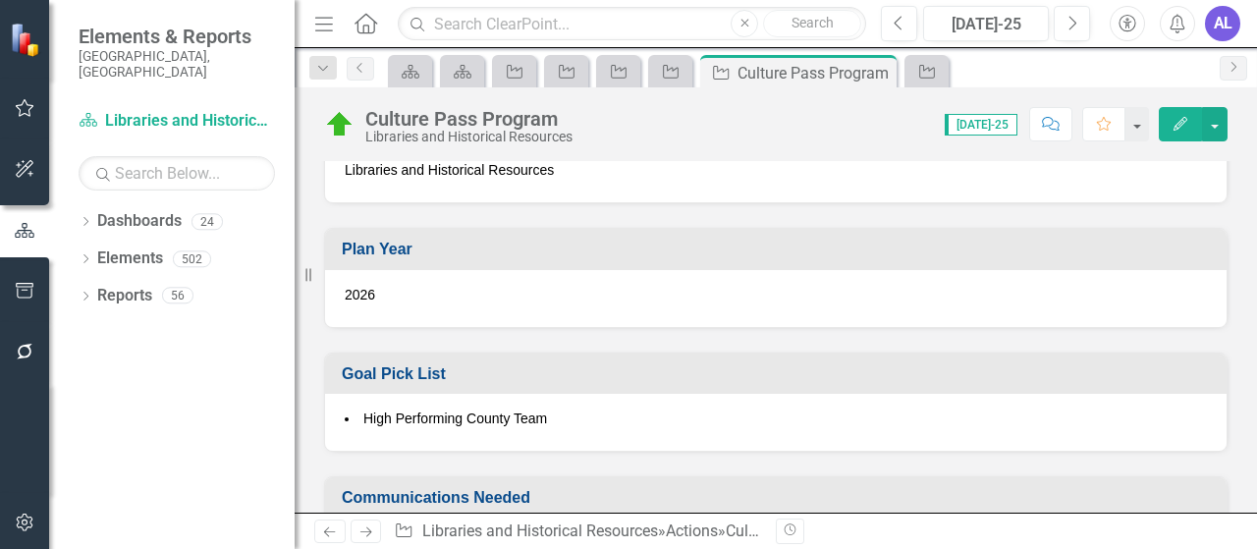
click at [420, 365] on h3 "Goal Pick List" at bounding box center [779, 374] width 875 height 18
click at [1179, 133] on button "Edit" at bounding box center [1180, 124] width 43 height 34
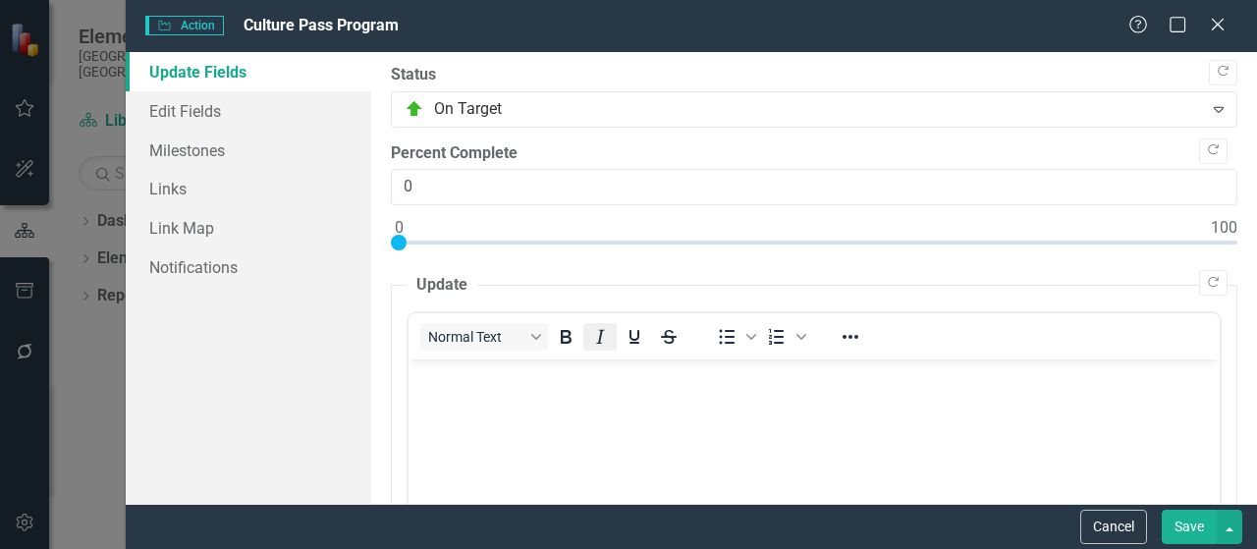
scroll to position [0, 0]
click at [197, 113] on link "Edit Fields" at bounding box center [249, 110] width 246 height 39
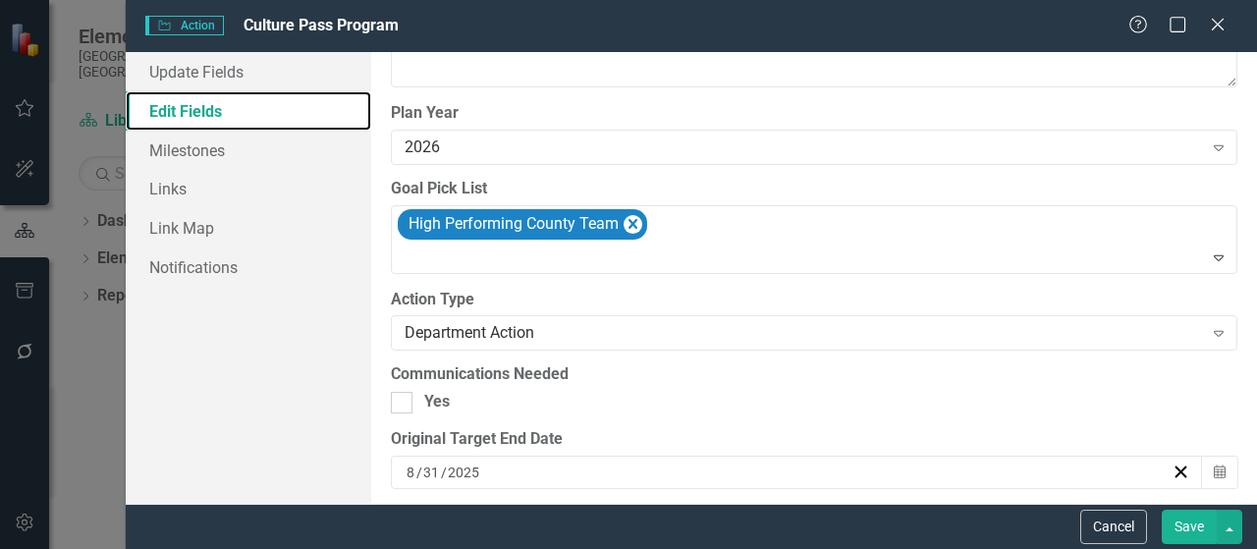
scroll to position [2063, 0]
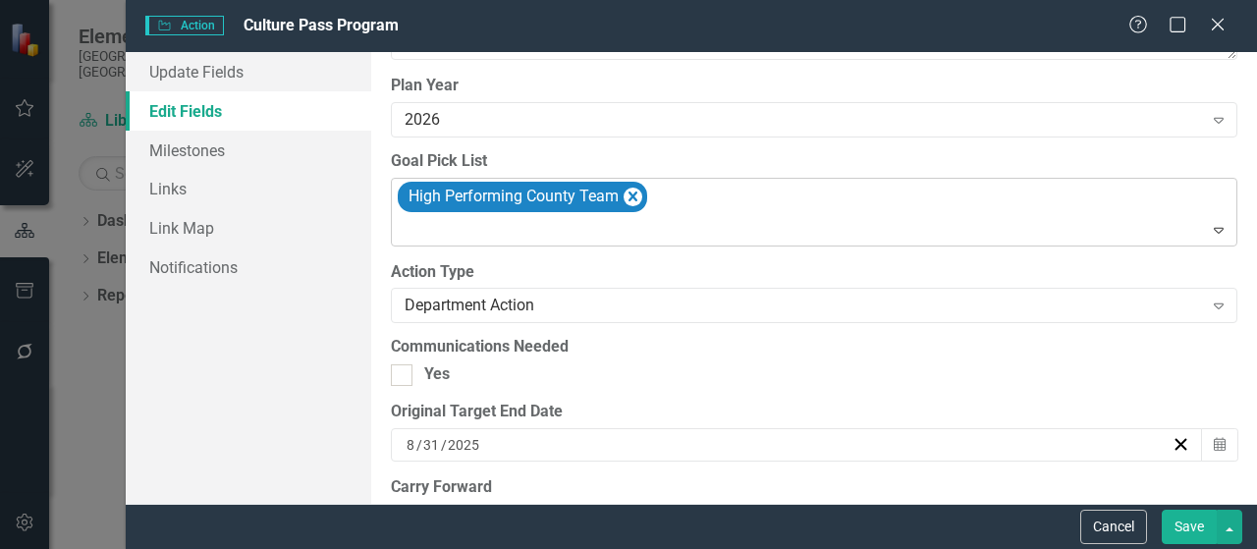
click at [1209, 227] on icon "Expand" at bounding box center [1219, 230] width 20 height 16
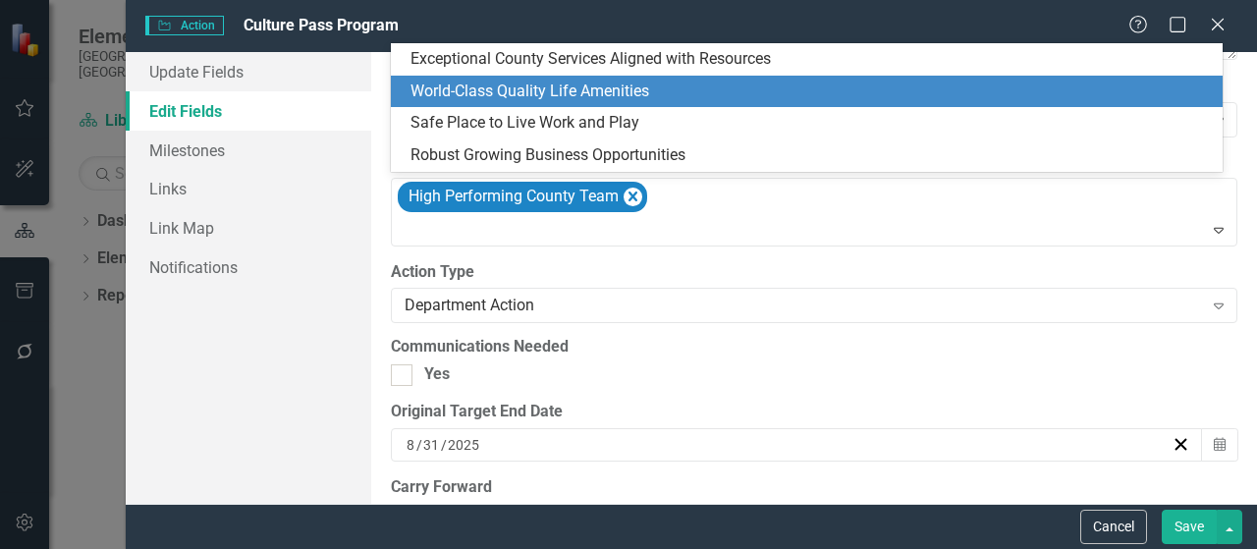
click at [988, 85] on div "World-Class Quality Life Amenities" at bounding box center [811, 92] width 800 height 23
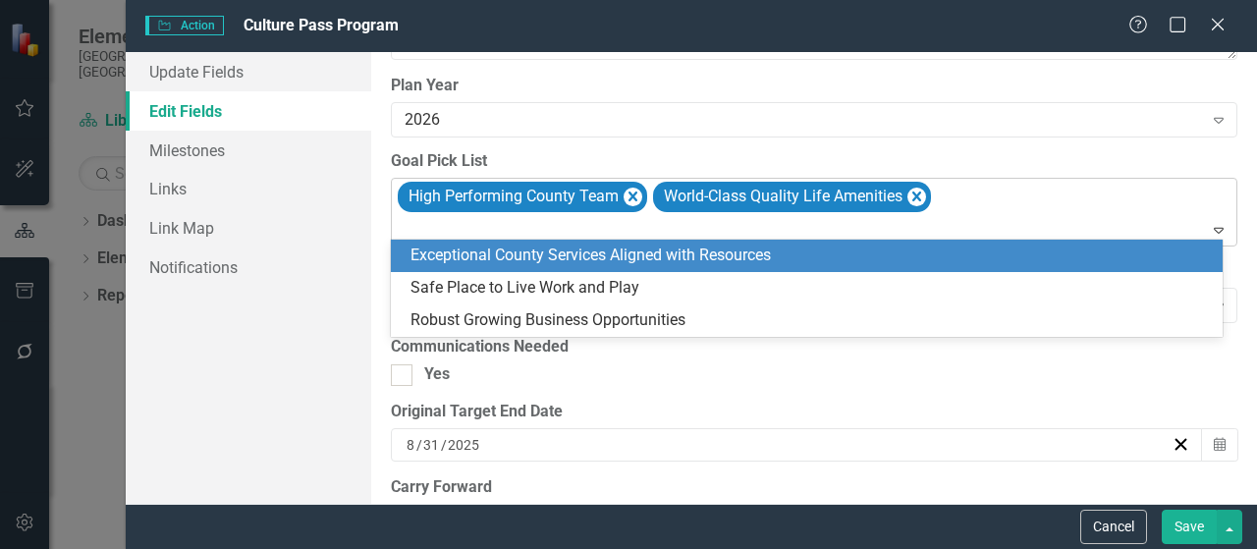
click at [1209, 225] on icon "Expand" at bounding box center [1219, 230] width 20 height 16
click at [661, 262] on div "Exceptional County Services Aligned with Resources" at bounding box center [811, 256] width 800 height 23
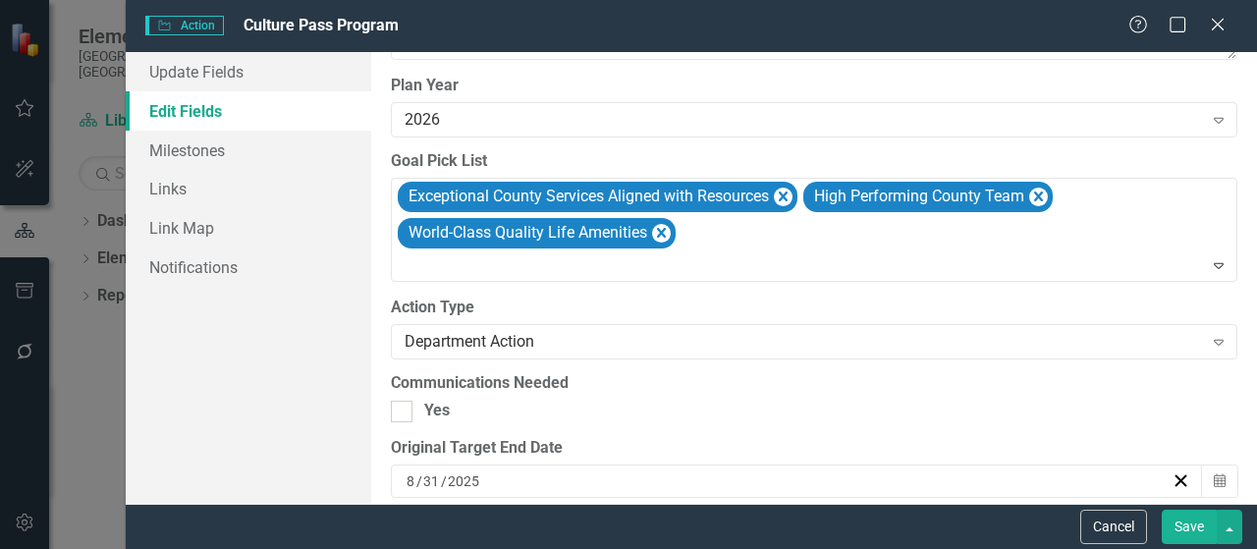
click at [1193, 525] on button "Save" at bounding box center [1189, 527] width 55 height 34
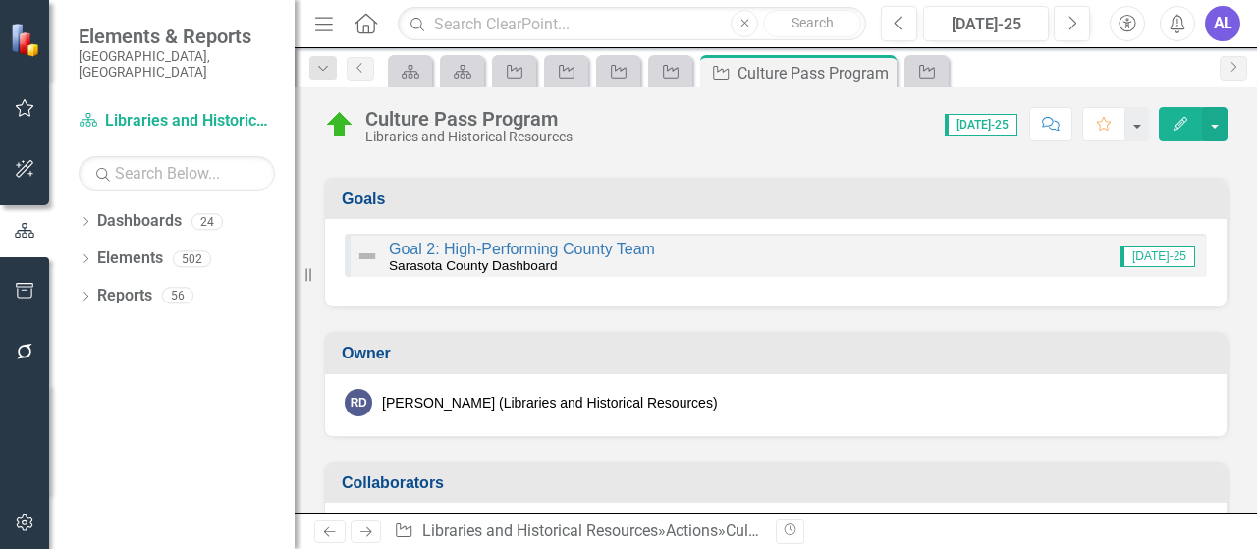
scroll to position [0, 0]
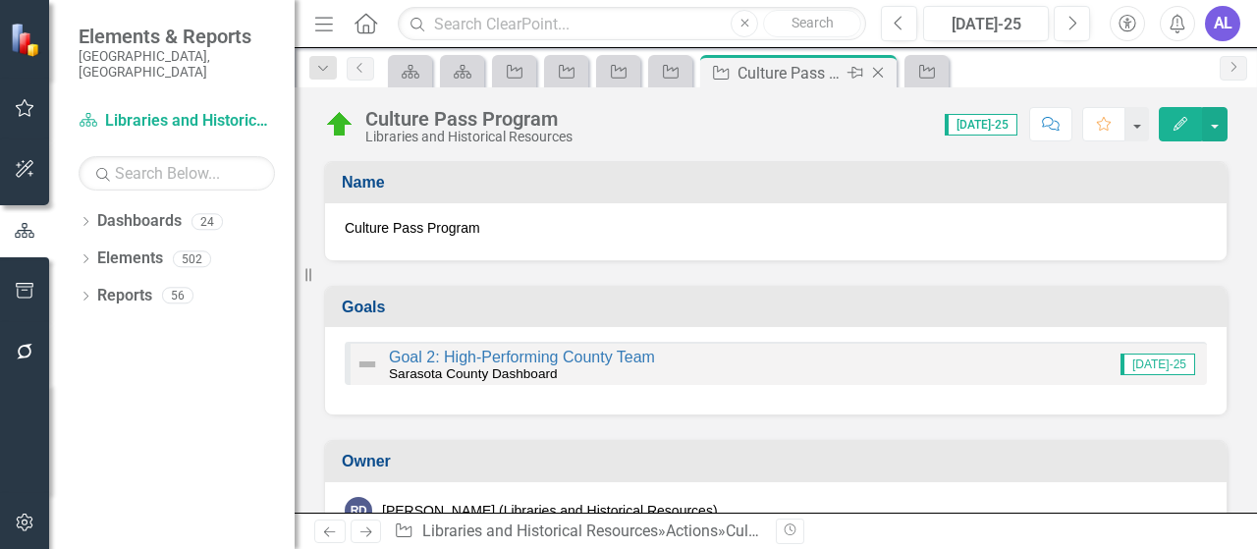
click at [881, 74] on icon "Close" at bounding box center [878, 73] width 20 height 16
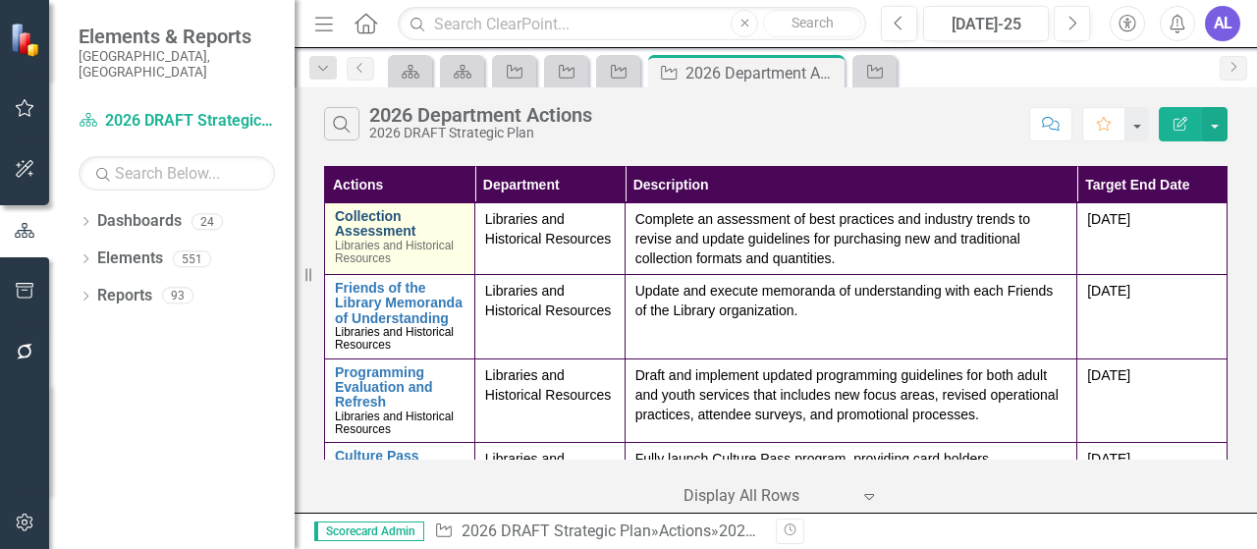
click at [386, 223] on link "Collection Assessment" at bounding box center [400, 224] width 130 height 30
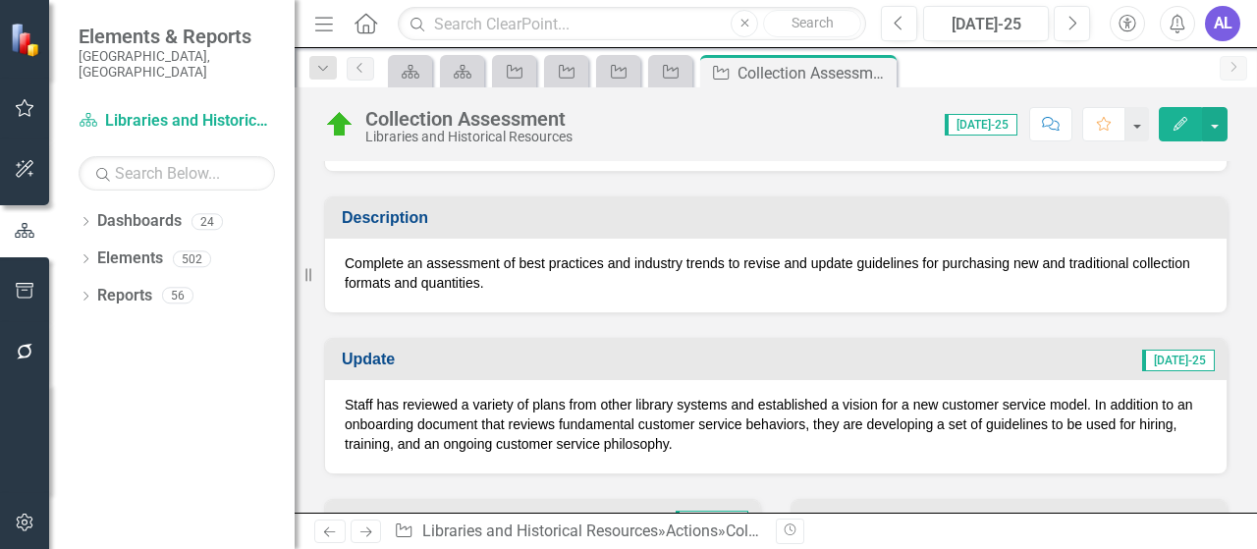
scroll to position [589, 0]
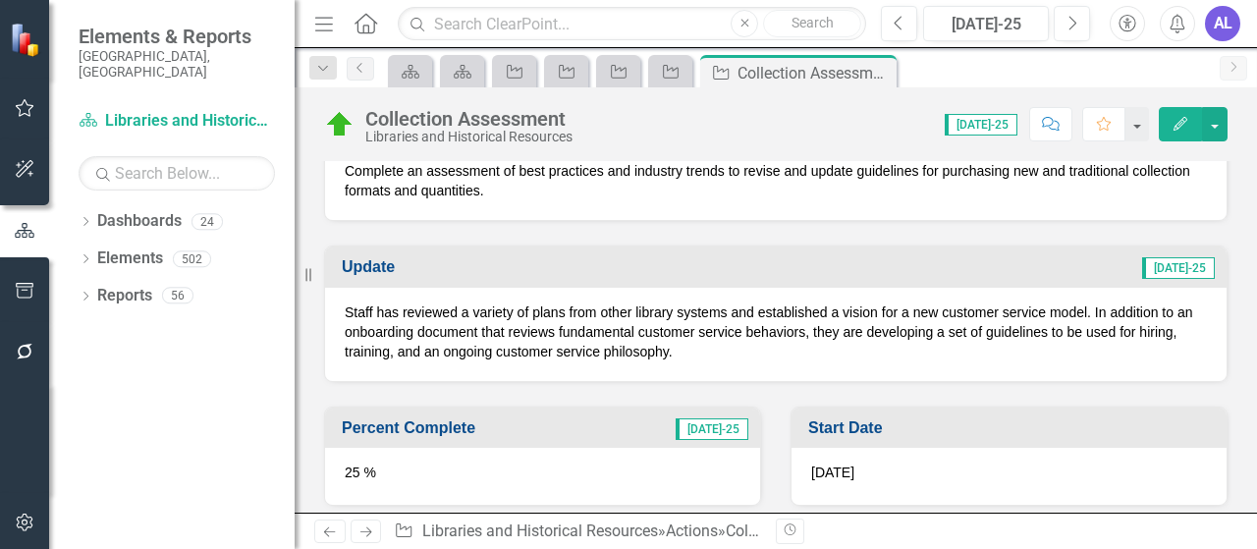
click at [1173, 125] on icon "Edit" at bounding box center [1181, 124] width 18 height 14
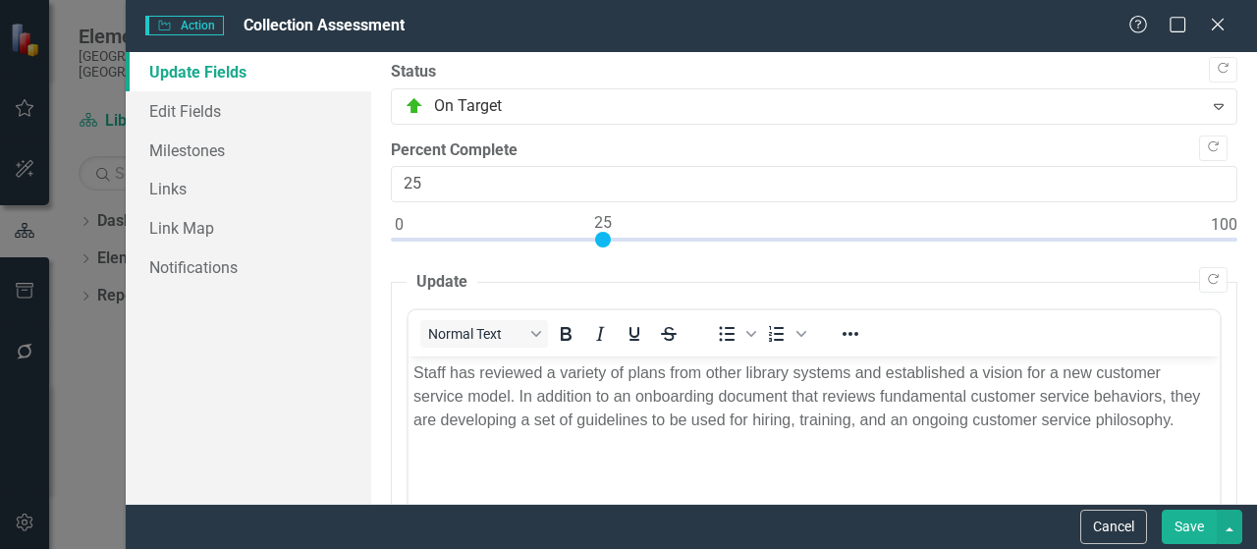
scroll to position [0, 0]
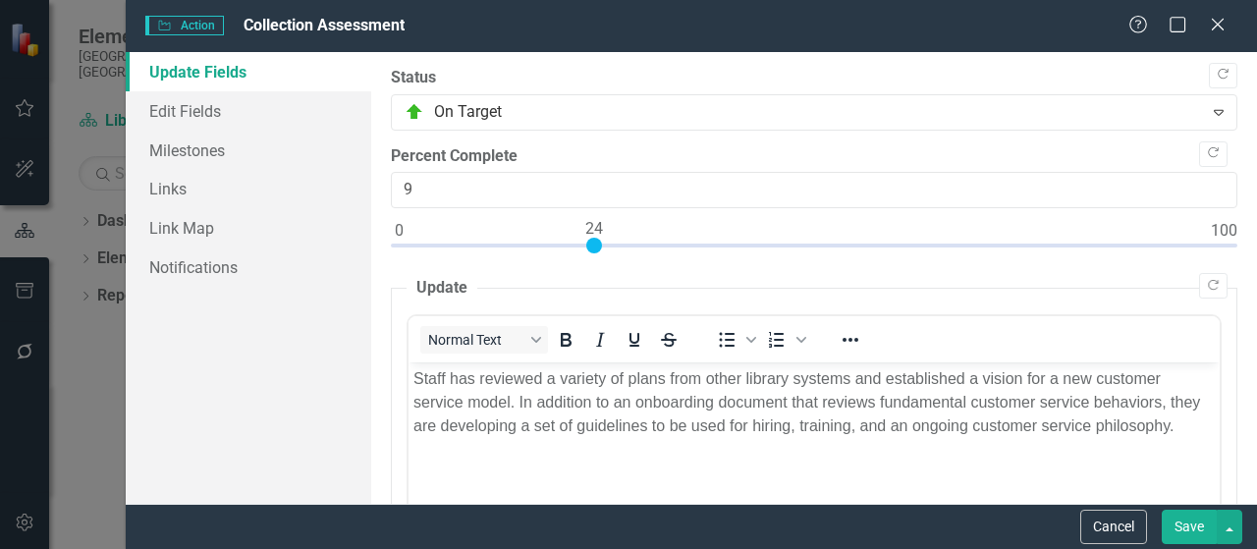
type input "0"
drag, startPoint x: 604, startPoint y: 246, endPoint x: 379, endPoint y: 244, distance: 224.9
click at [379, 244] on div ""Update" fields in ClearPoint are the fields that change from reporting period …" at bounding box center [814, 278] width 886 height 452
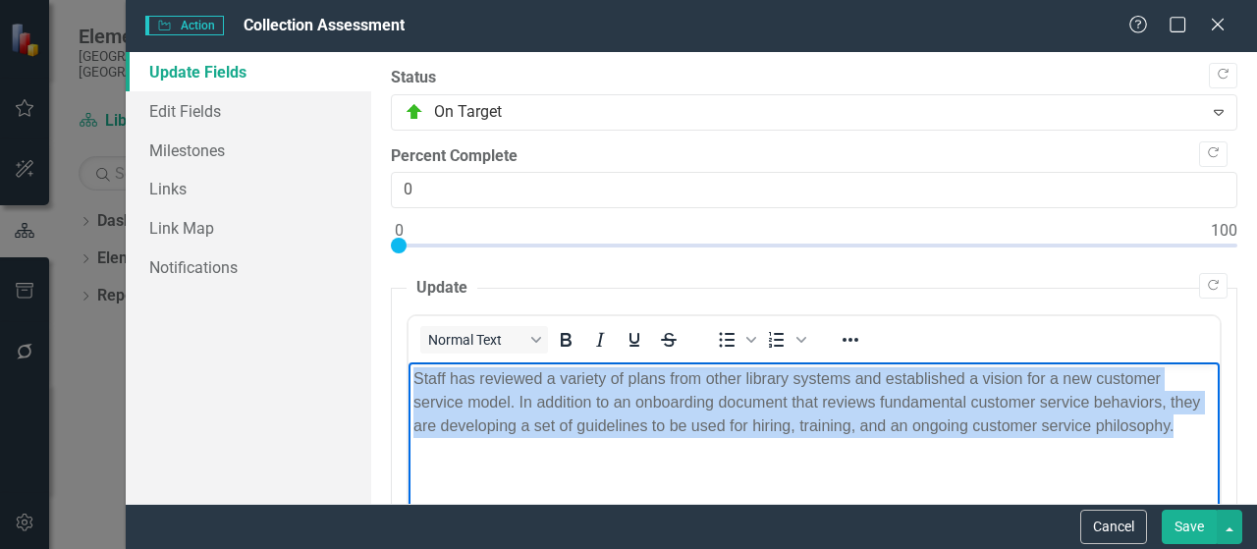
drag, startPoint x: 1179, startPoint y: 432, endPoint x: 776, endPoint y: 740, distance: 506.6
click at [409, 378] on html "Staff has reviewed a variety of plans from other library systems and establishe…" at bounding box center [814, 509] width 811 height 295
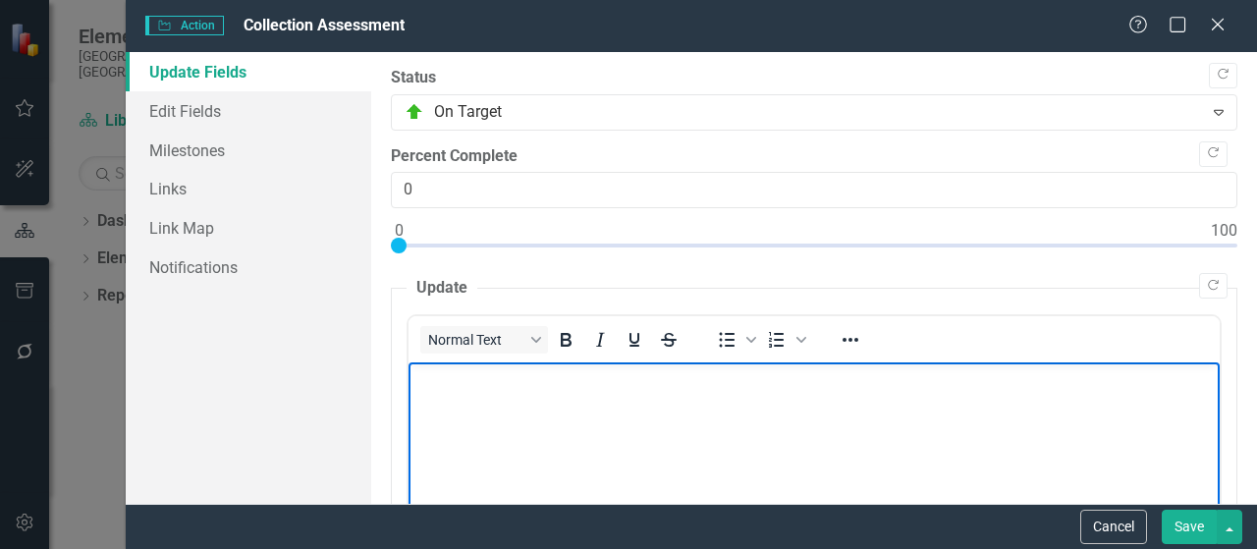
click at [1188, 530] on button "Save" at bounding box center [1189, 527] width 55 height 34
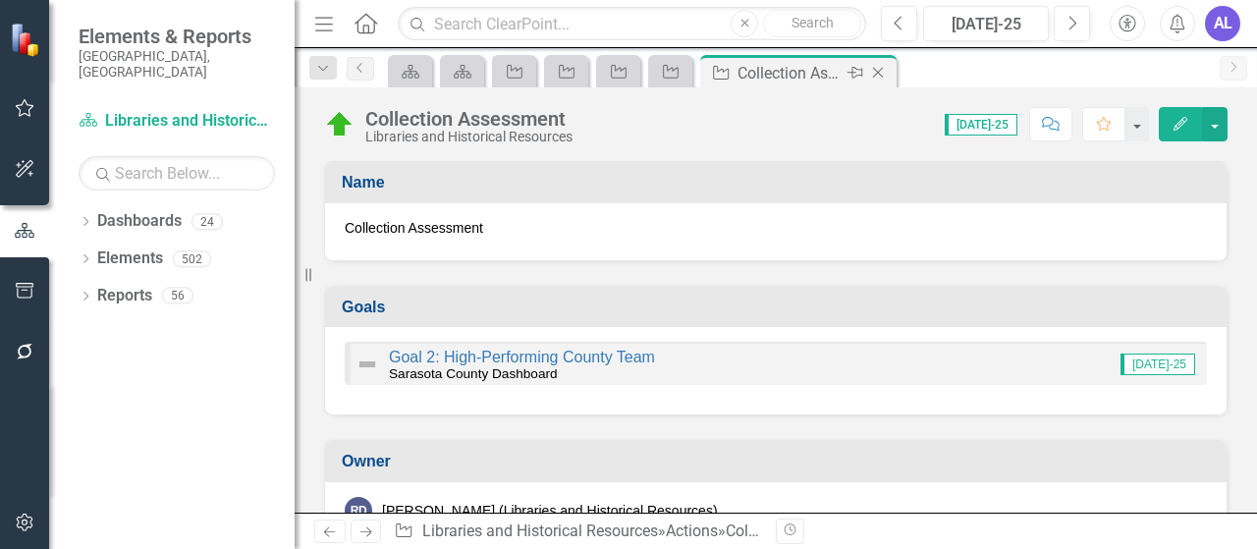
click at [876, 72] on icon at bounding box center [878, 73] width 11 height 11
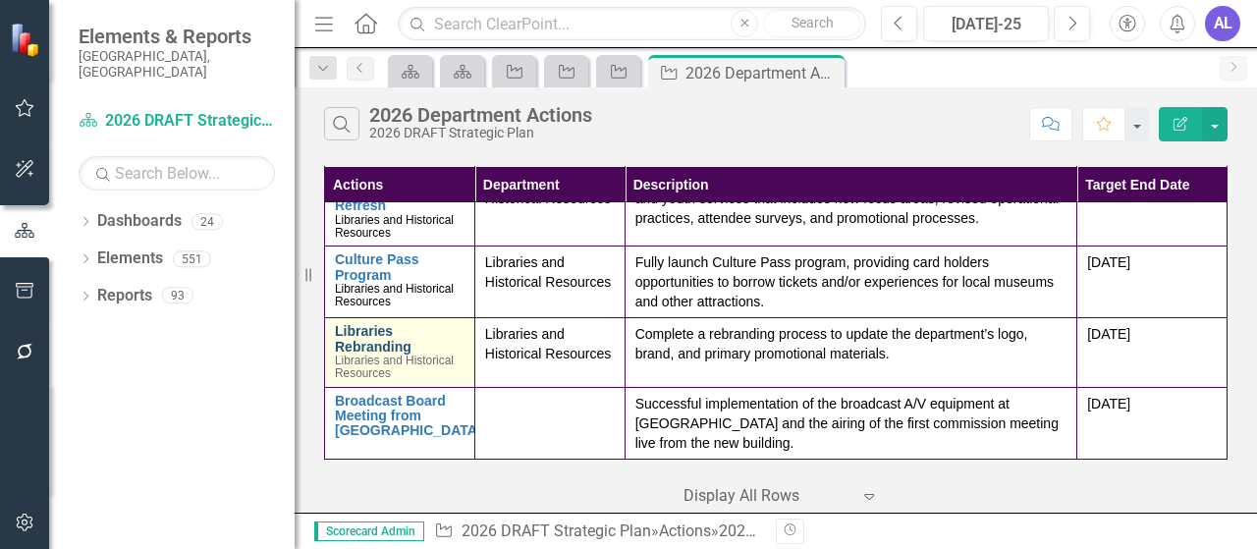
scroll to position [98, 0]
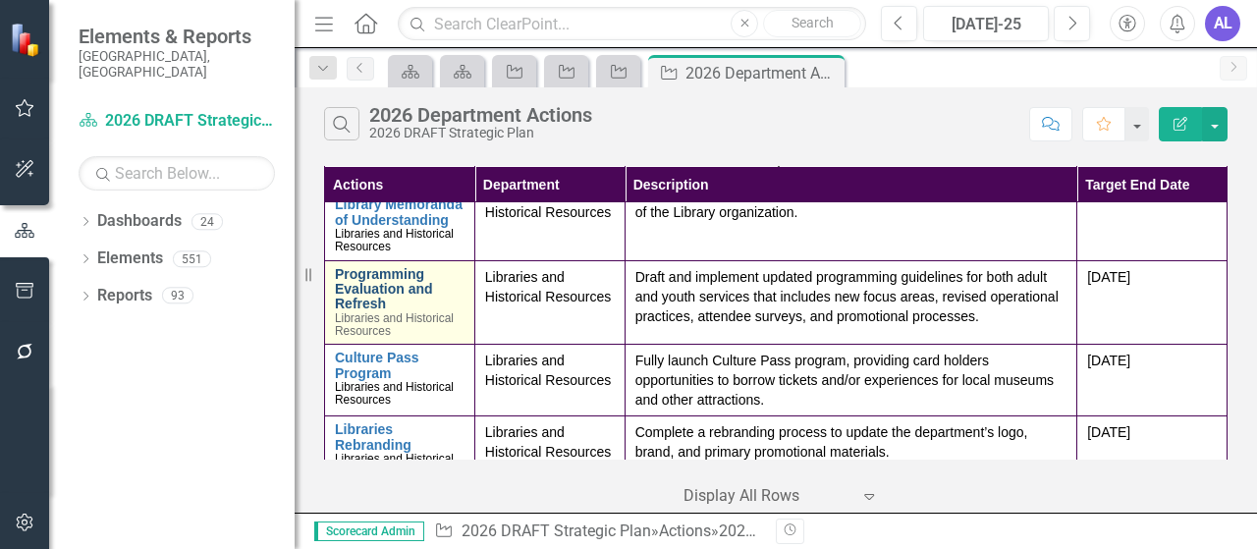
click at [359, 311] on link "Programming Evaluation and Refresh" at bounding box center [400, 289] width 130 height 45
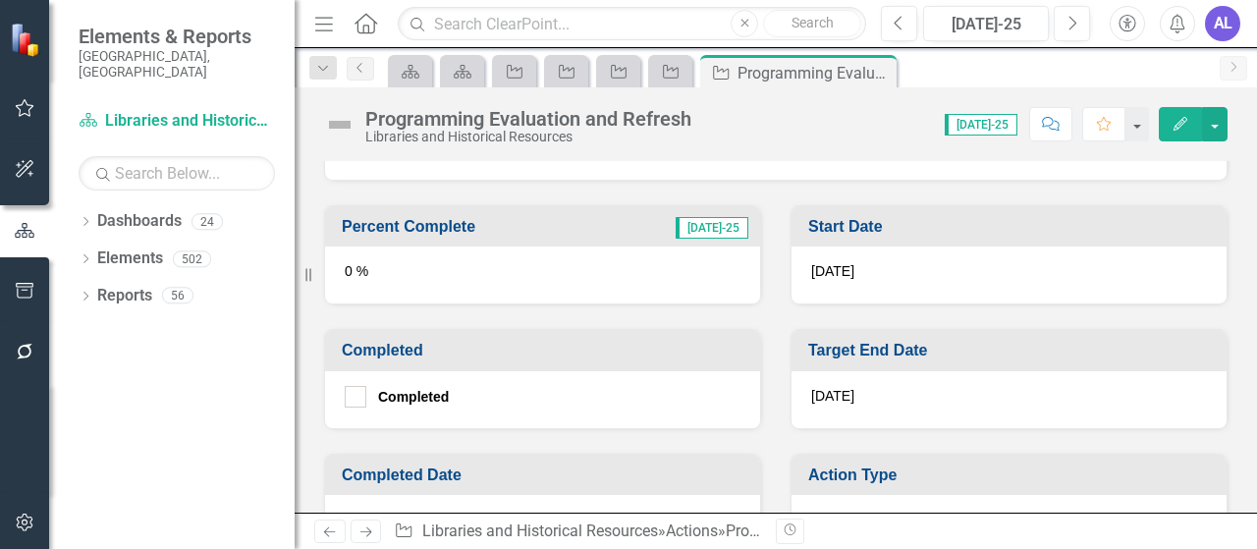
scroll to position [67, 0]
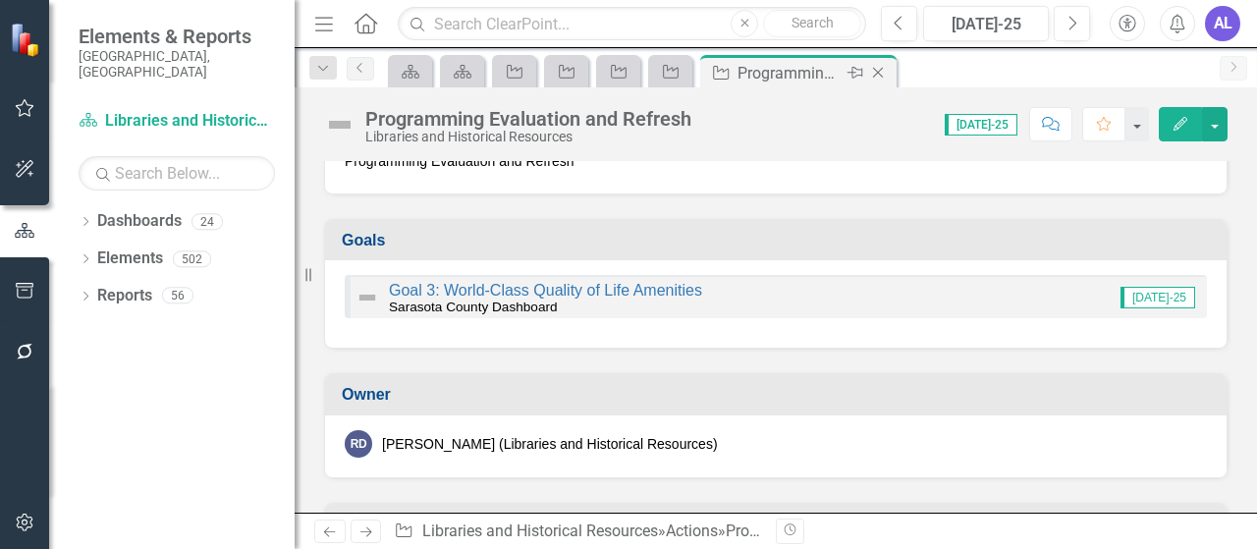
click at [878, 76] on icon "Close" at bounding box center [878, 73] width 20 height 16
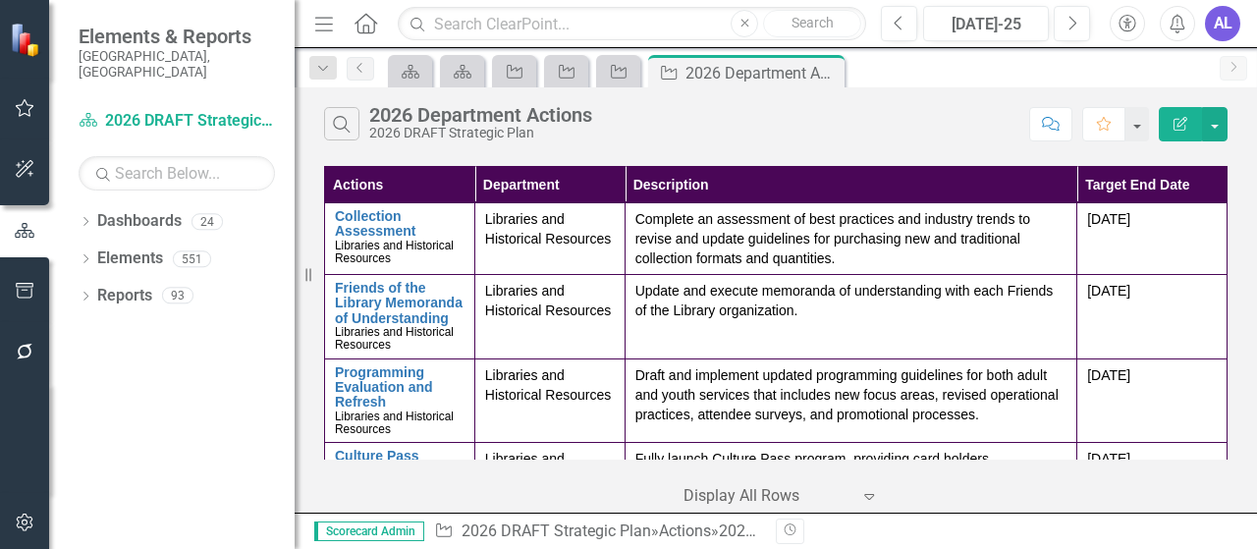
click at [1182, 126] on icon "Edit Report" at bounding box center [1181, 124] width 18 height 14
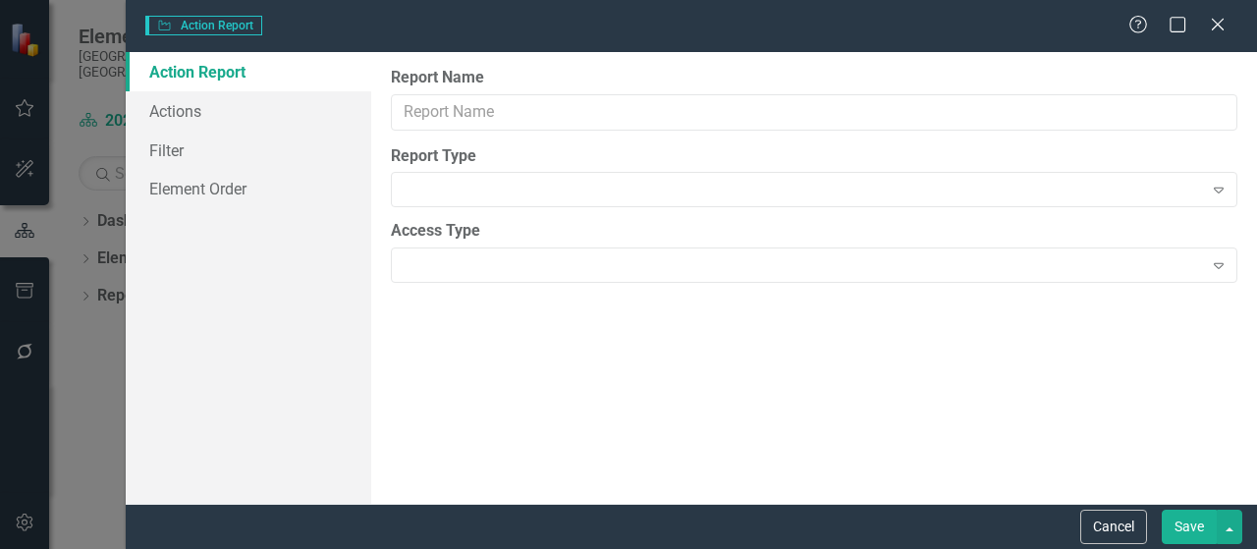
type input "2026 Department Actions"
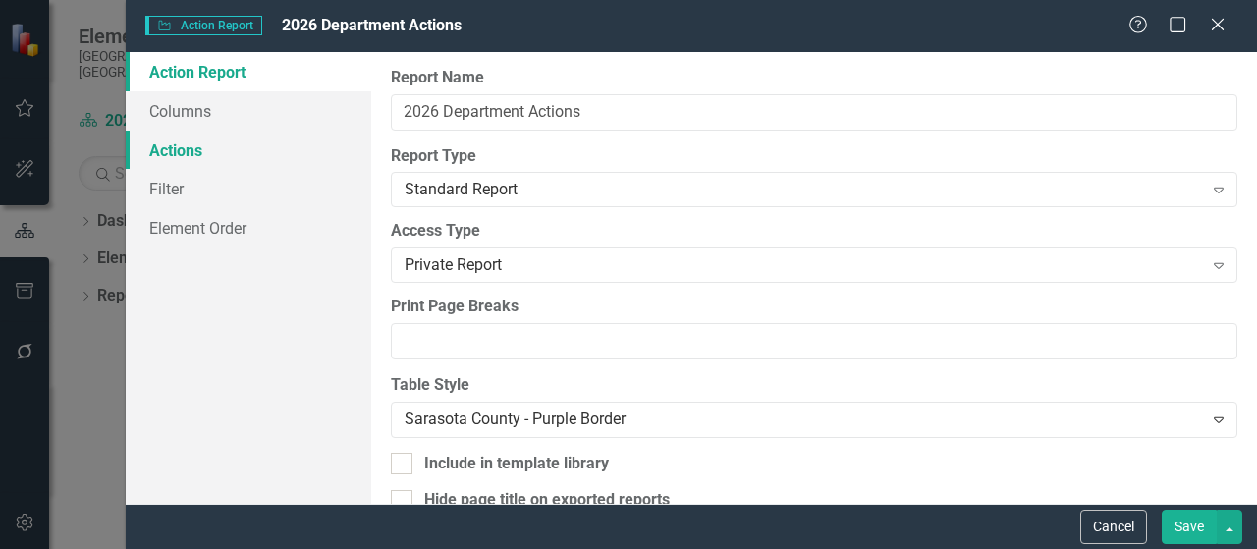
click at [171, 156] on link "Actions" at bounding box center [249, 150] width 246 height 39
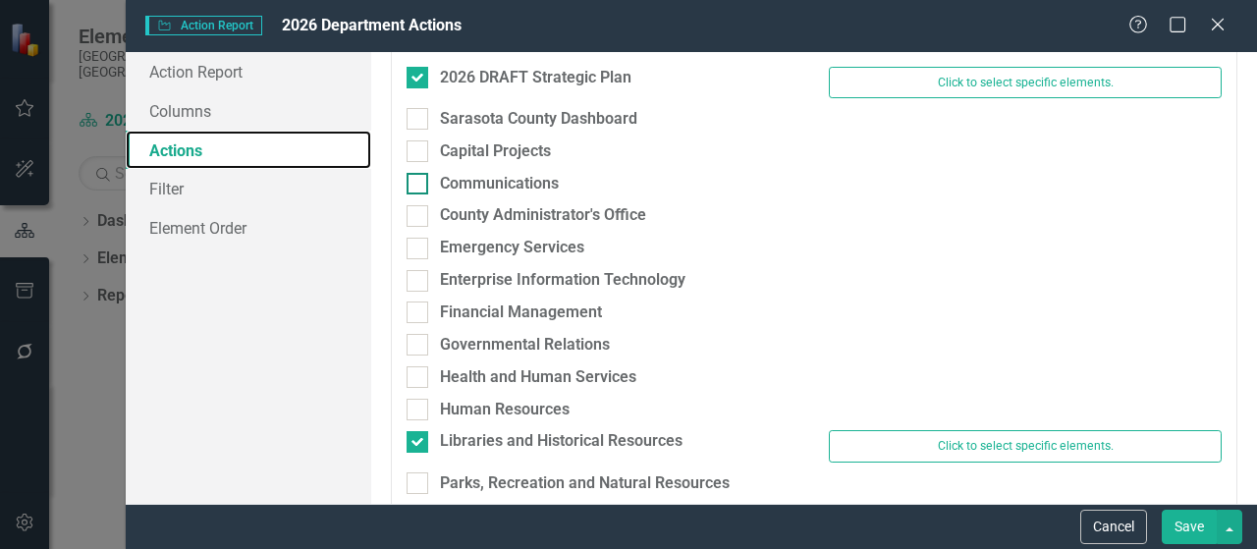
scroll to position [196, 0]
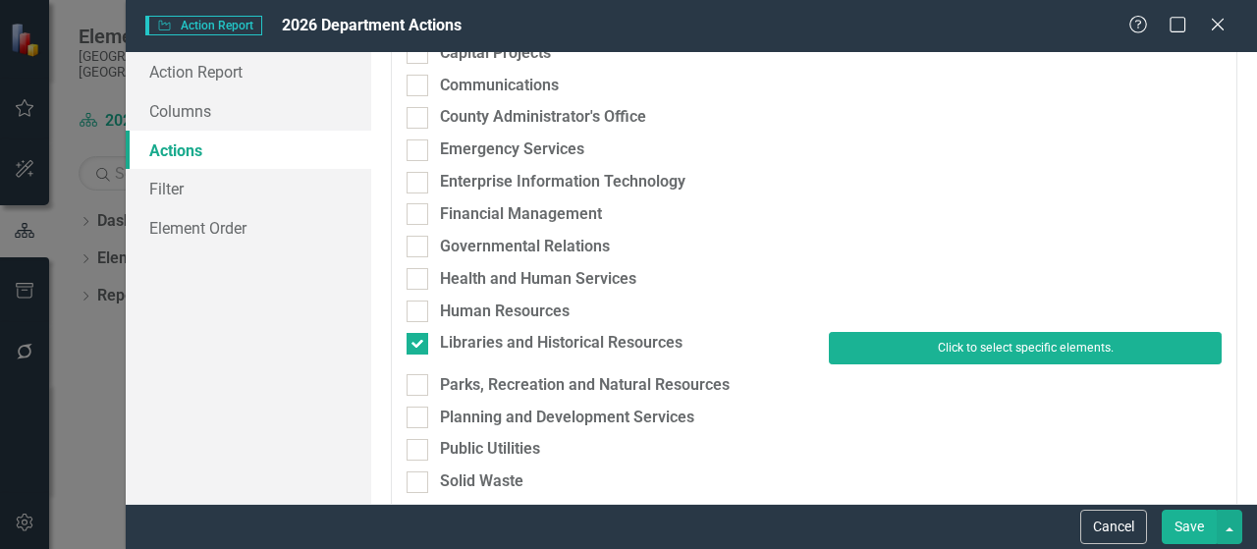
click at [1010, 353] on button "Click to select specific elements." at bounding box center [1025, 347] width 393 height 31
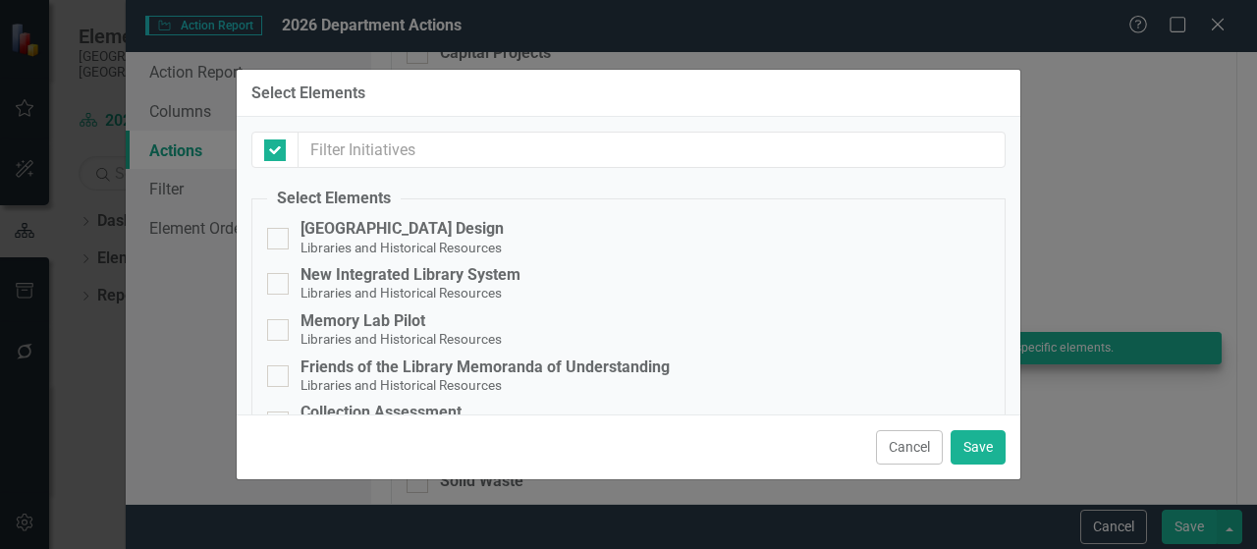
checkbox input "false"
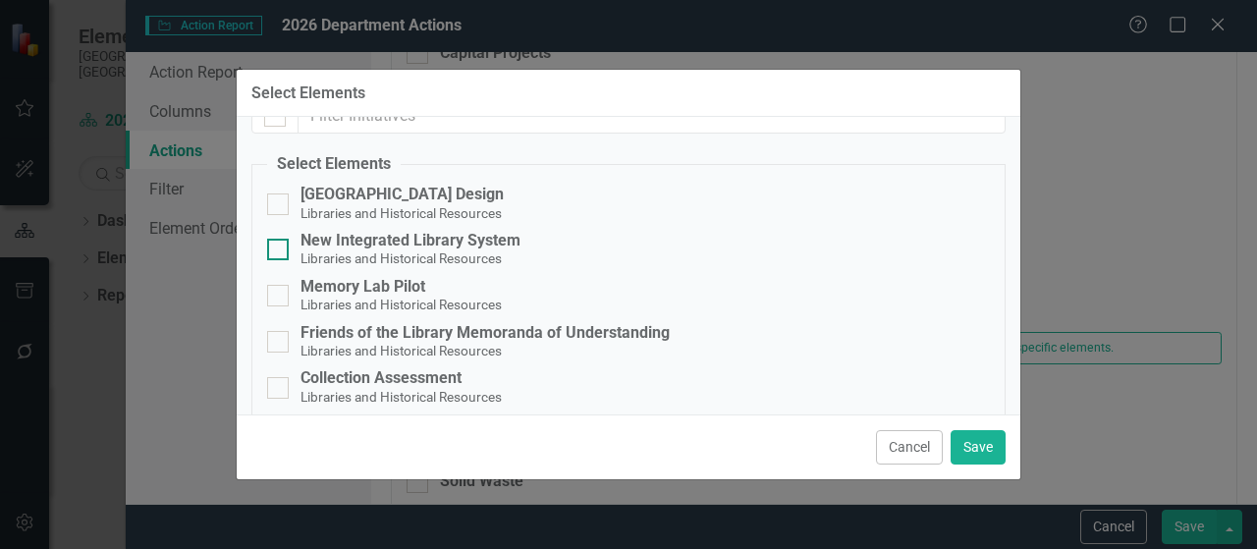
scroll to position [0, 0]
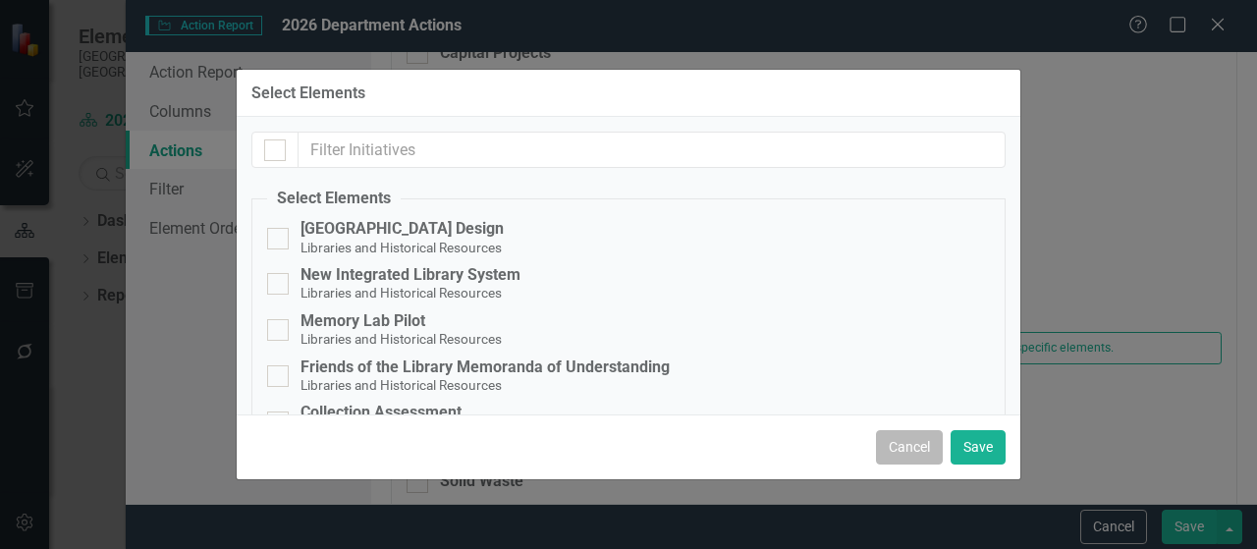
click at [892, 454] on button "Cancel" at bounding box center [909, 447] width 67 height 34
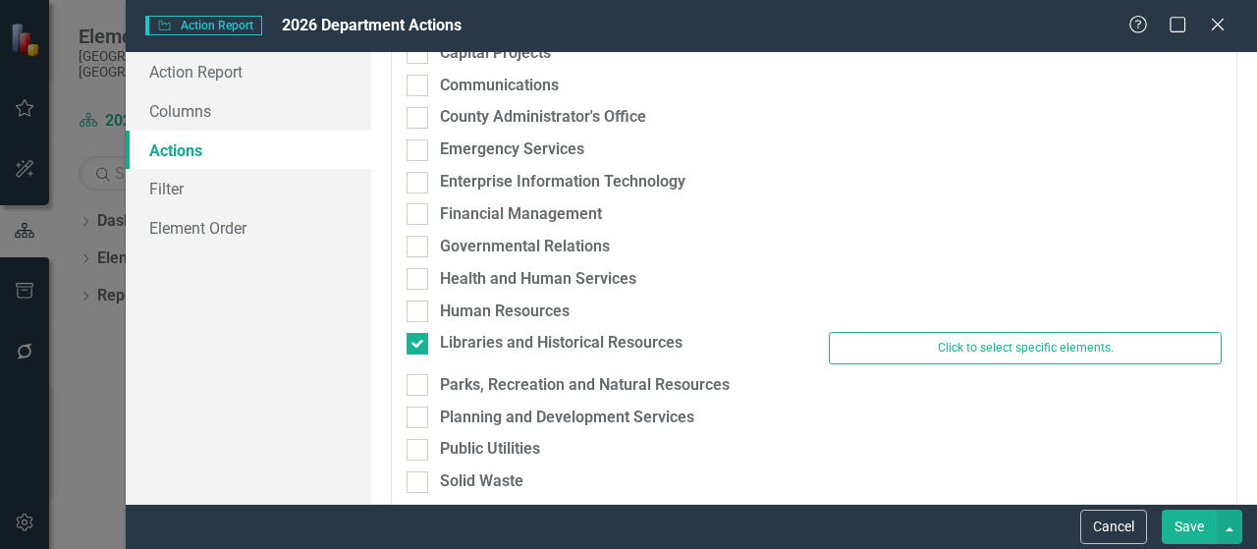
click at [227, 25] on span "Action Action Report" at bounding box center [203, 26] width 117 height 20
click at [1217, 27] on icon at bounding box center [1217, 24] width 15 height 15
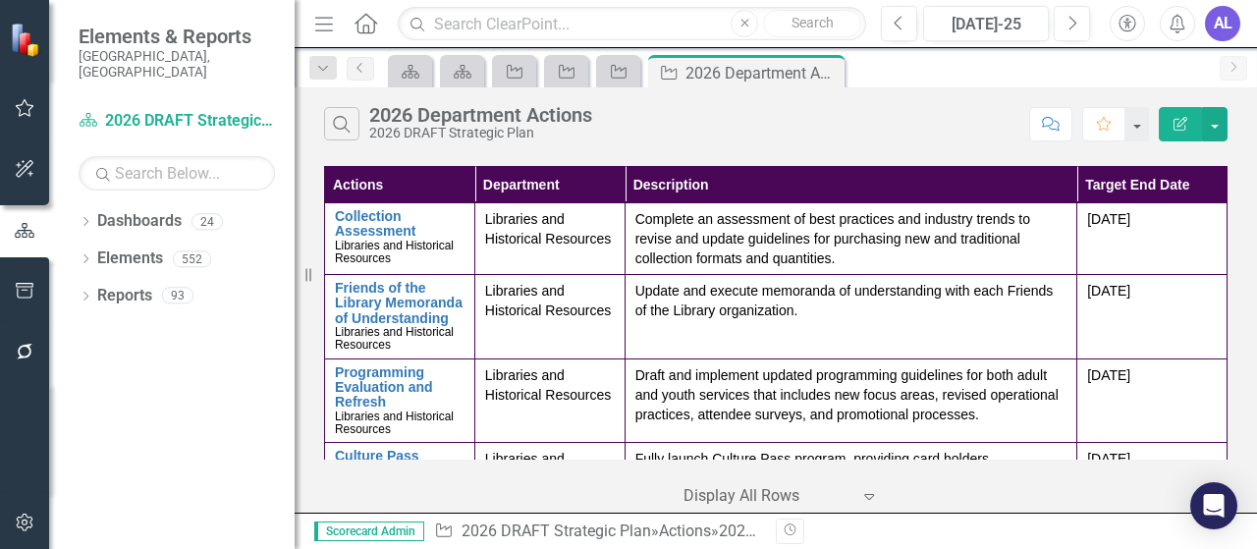
click at [354, 186] on th "Actions" at bounding box center [400, 185] width 150 height 36
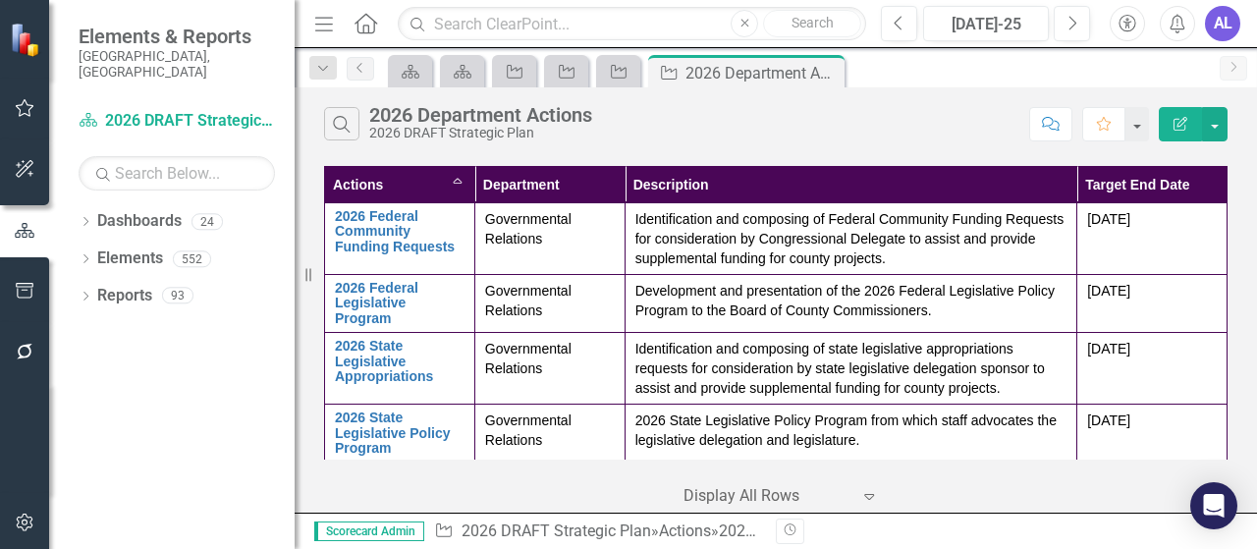
click at [454, 181] on th "Actions Sort Ascending" at bounding box center [400, 185] width 150 height 36
click at [348, 180] on th "Actions Sort Descending" at bounding box center [400, 185] width 150 height 36
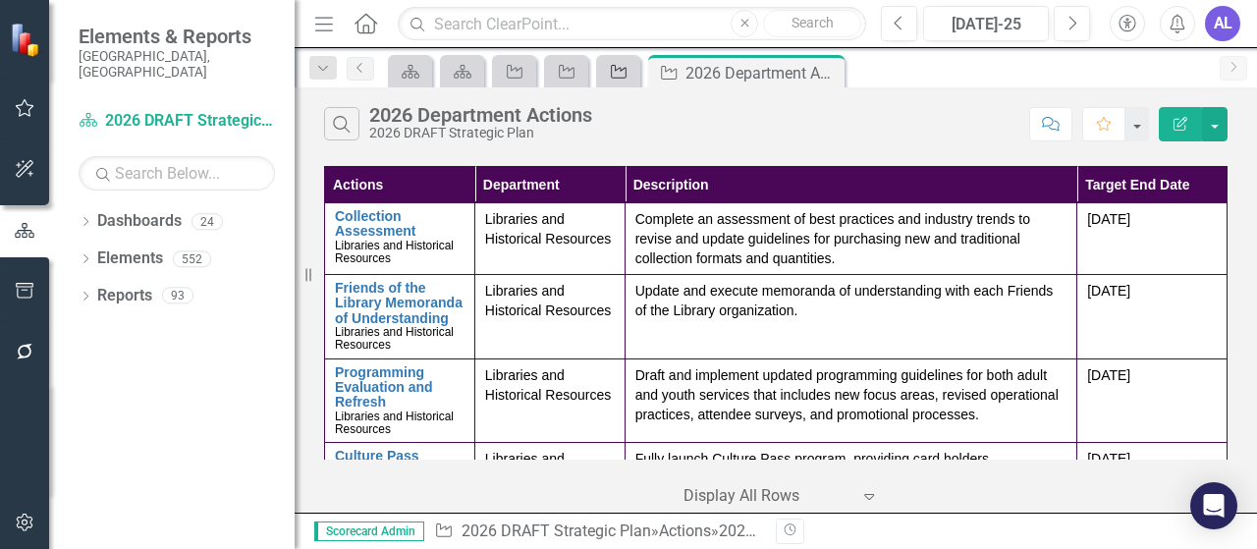
click at [616, 75] on icon "Action" at bounding box center [619, 72] width 20 height 16
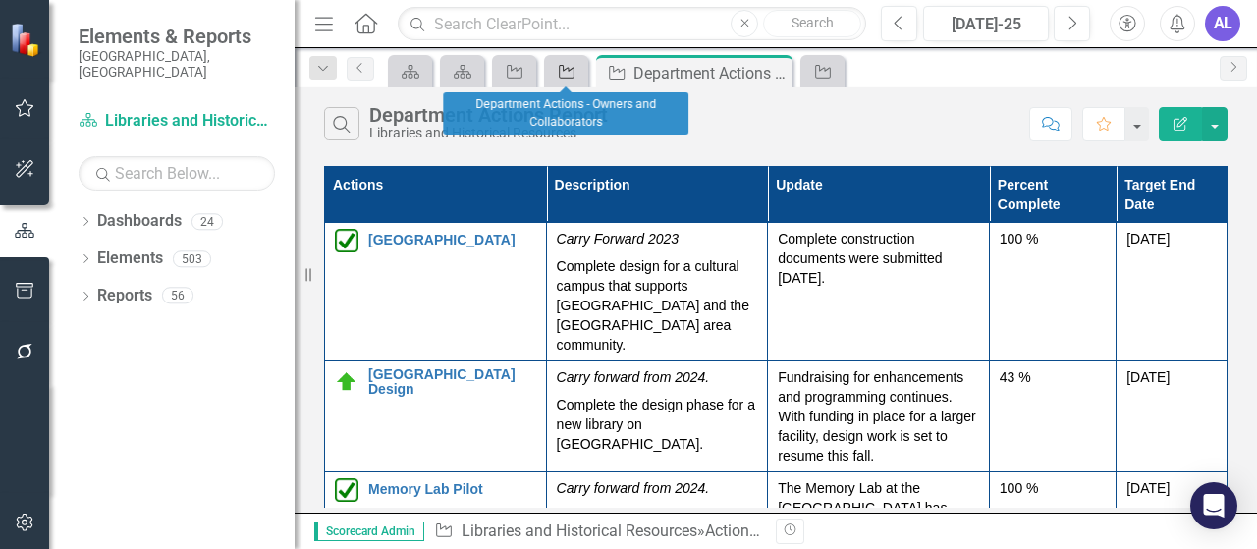
click at [564, 76] on icon "Action" at bounding box center [567, 72] width 20 height 16
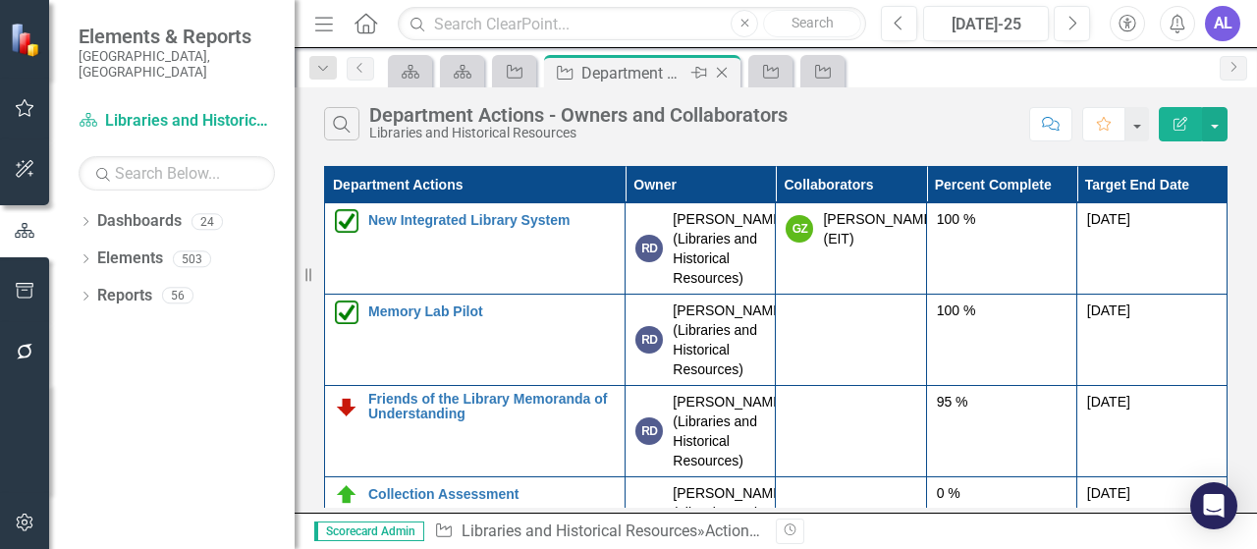
click at [725, 72] on icon "Close" at bounding box center [722, 73] width 20 height 16
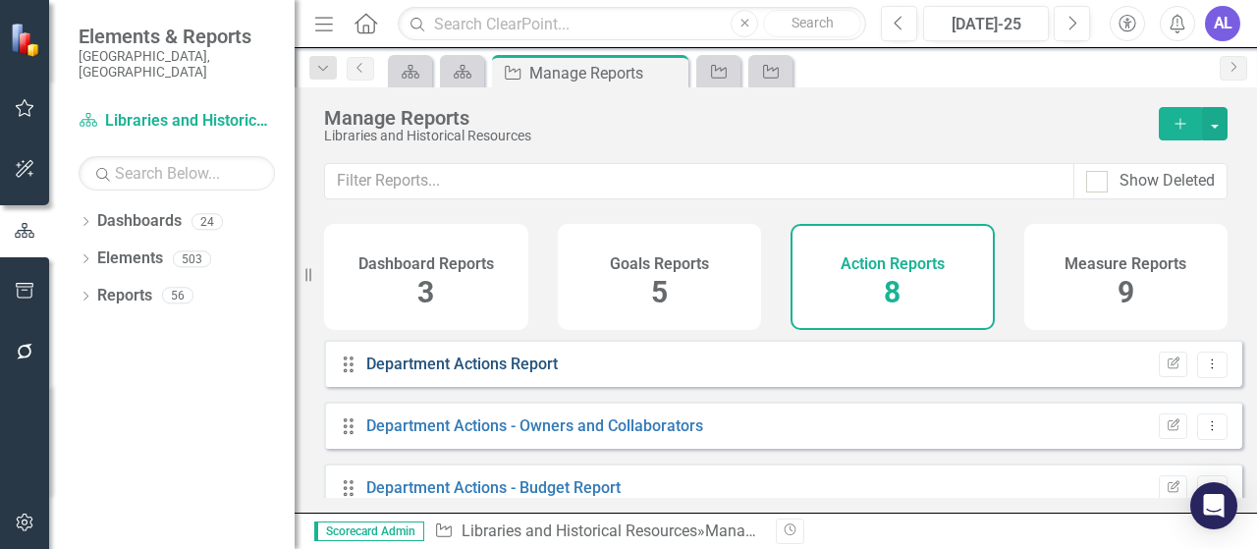
click at [515, 373] on link "Department Actions Report" at bounding box center [462, 364] width 192 height 19
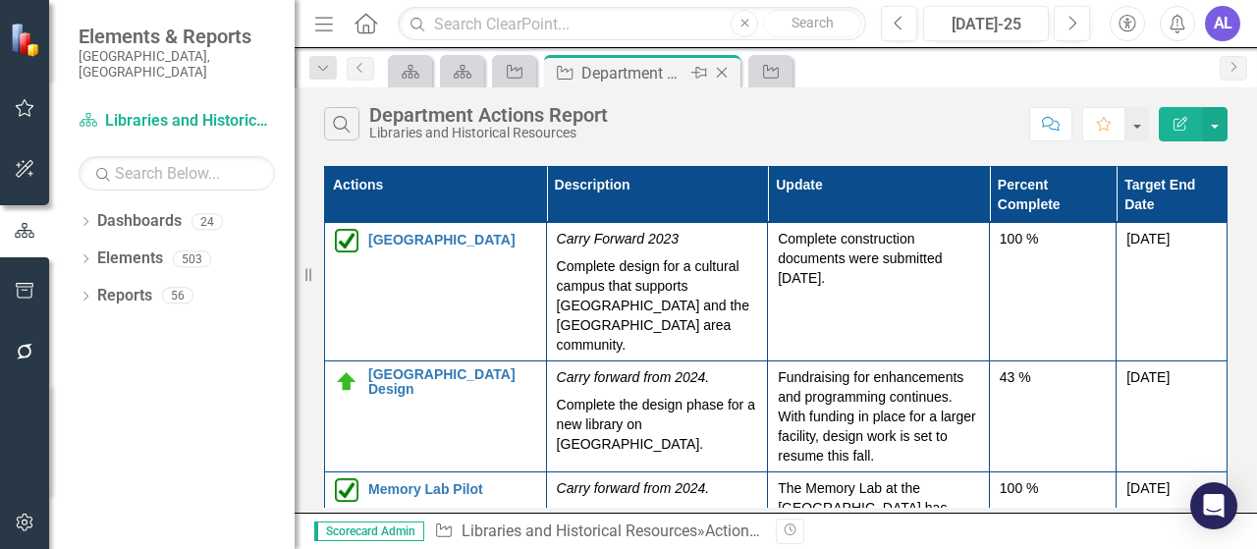
click at [721, 73] on icon at bounding box center [722, 73] width 11 height 11
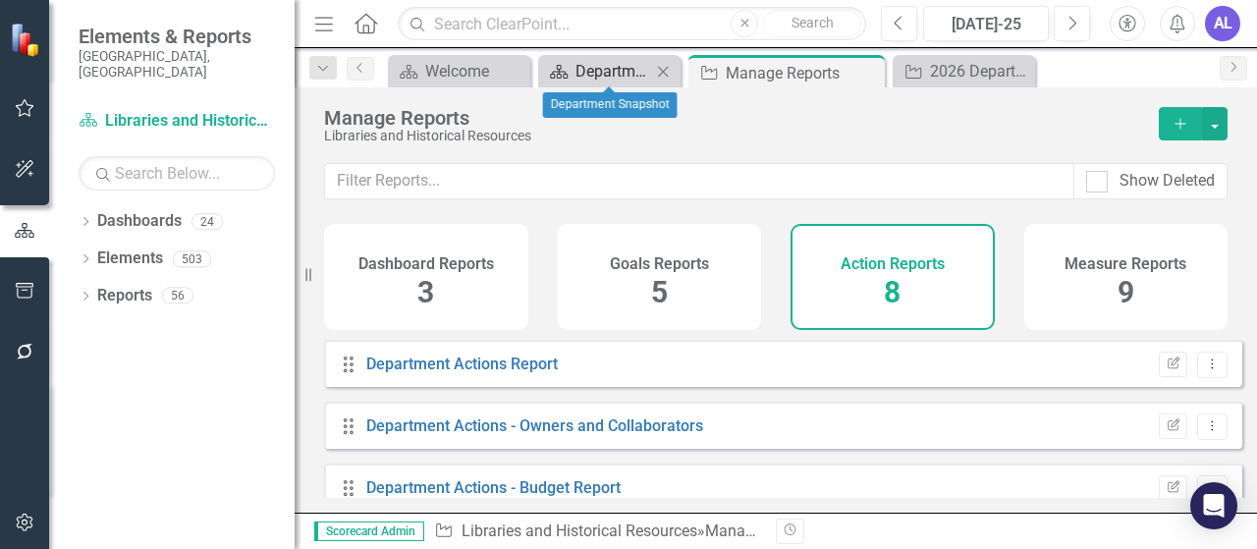
click at [616, 73] on div "Department Snapshot" at bounding box center [614, 71] width 76 height 25
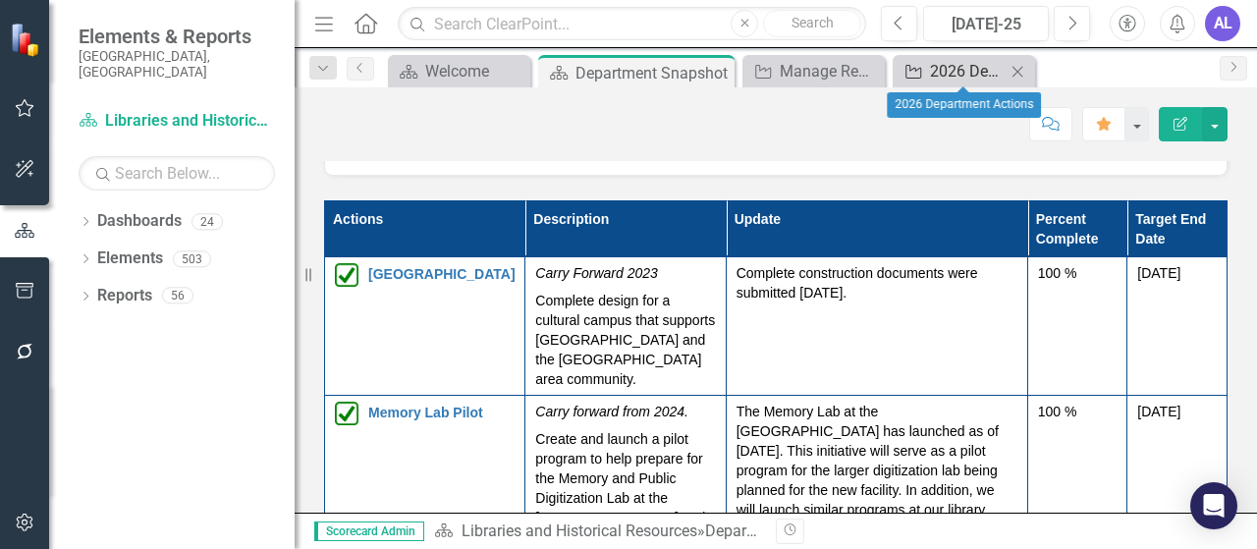
click at [971, 75] on div "2026 Department Actions" at bounding box center [968, 71] width 76 height 25
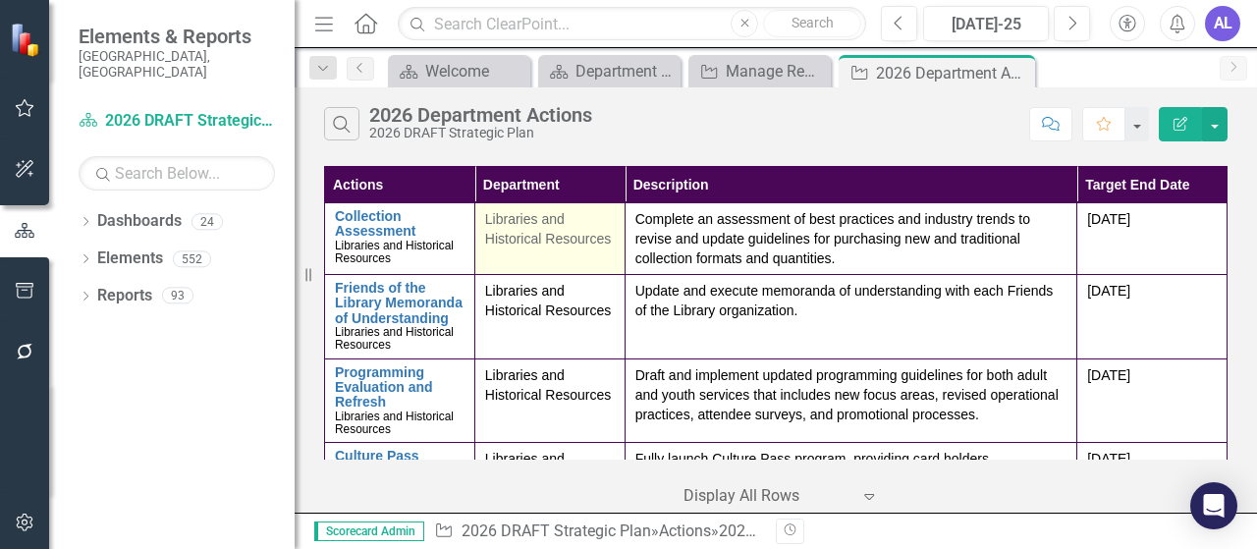
click at [550, 235] on span "Libraries and Historical Resources" at bounding box center [548, 228] width 126 height 35
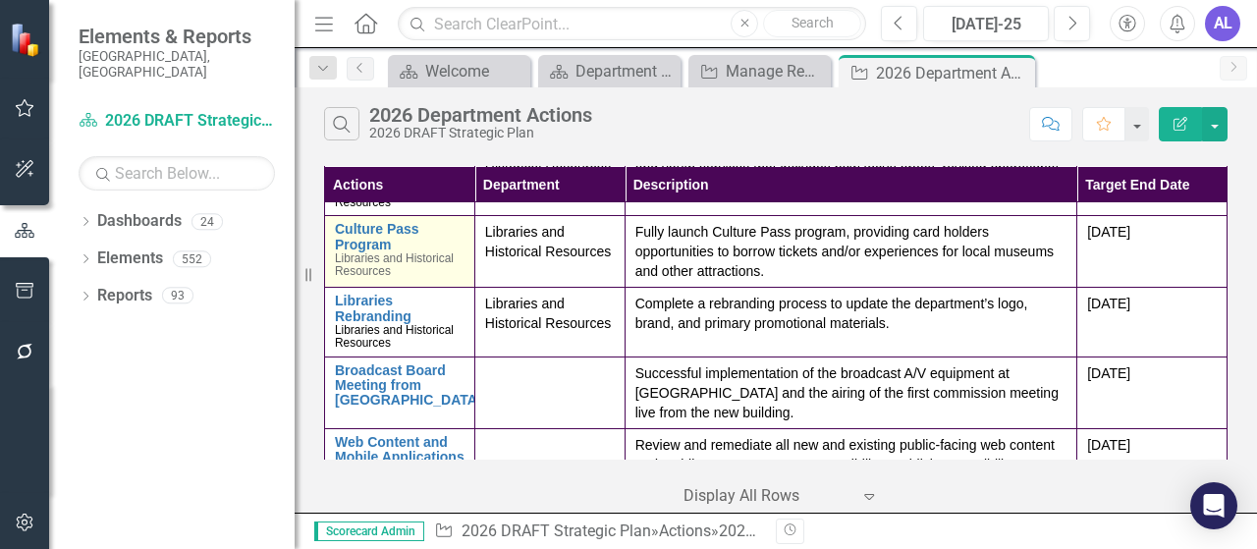
scroll to position [196, 0]
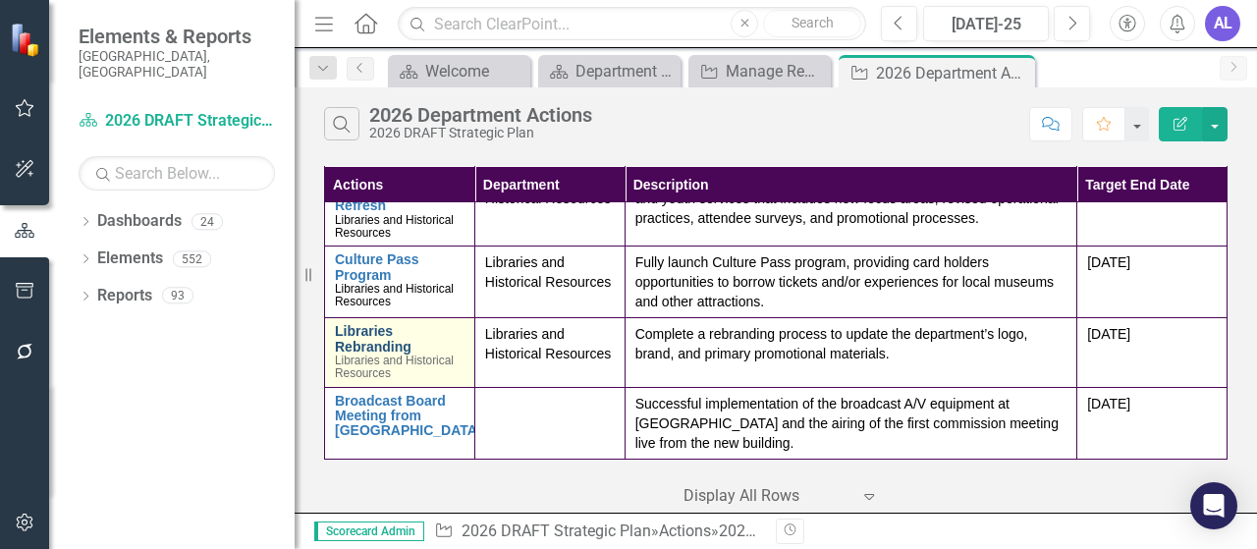
click at [369, 347] on link "Libraries Rebranding" at bounding box center [400, 339] width 130 height 30
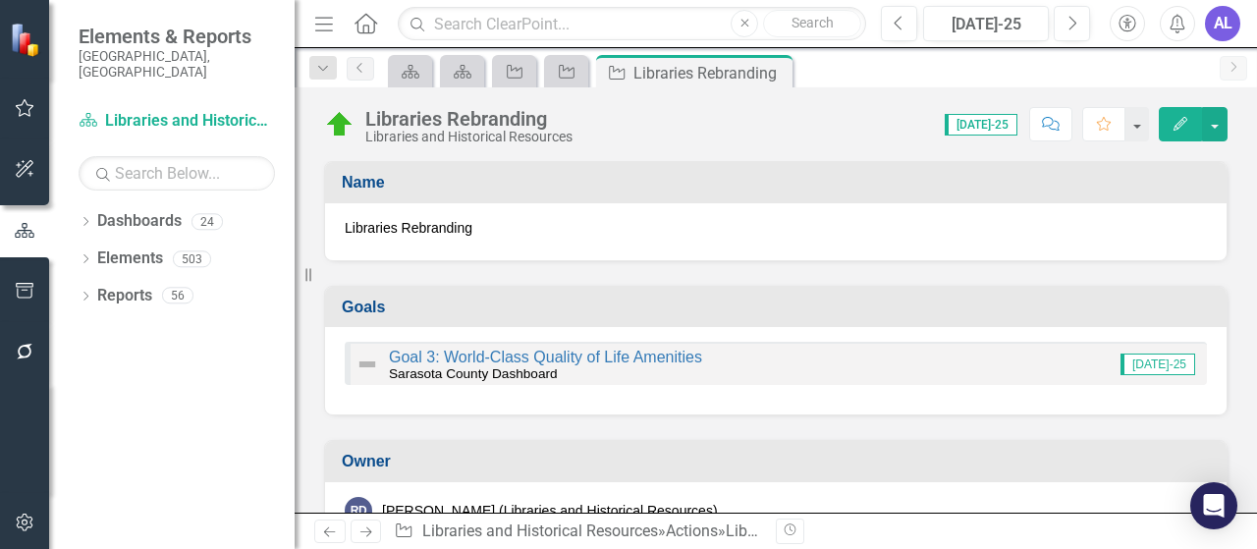
click at [338, 124] on img at bounding box center [339, 124] width 31 height 31
click at [1173, 128] on icon "Edit" at bounding box center [1181, 124] width 18 height 14
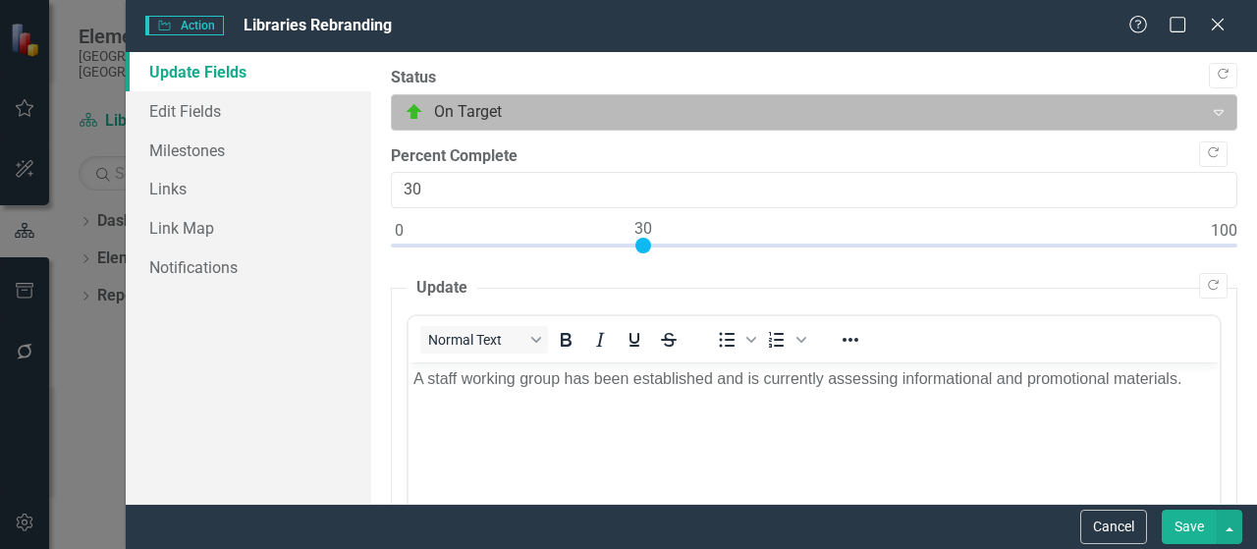
click at [550, 113] on div at bounding box center [798, 112] width 787 height 27
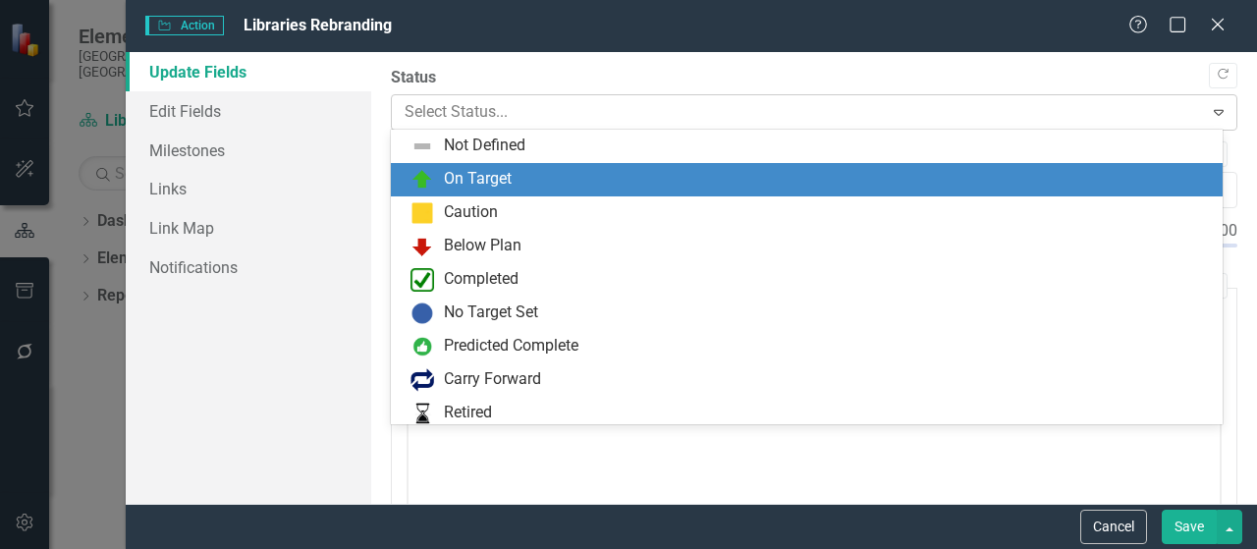
scroll to position [33, 0]
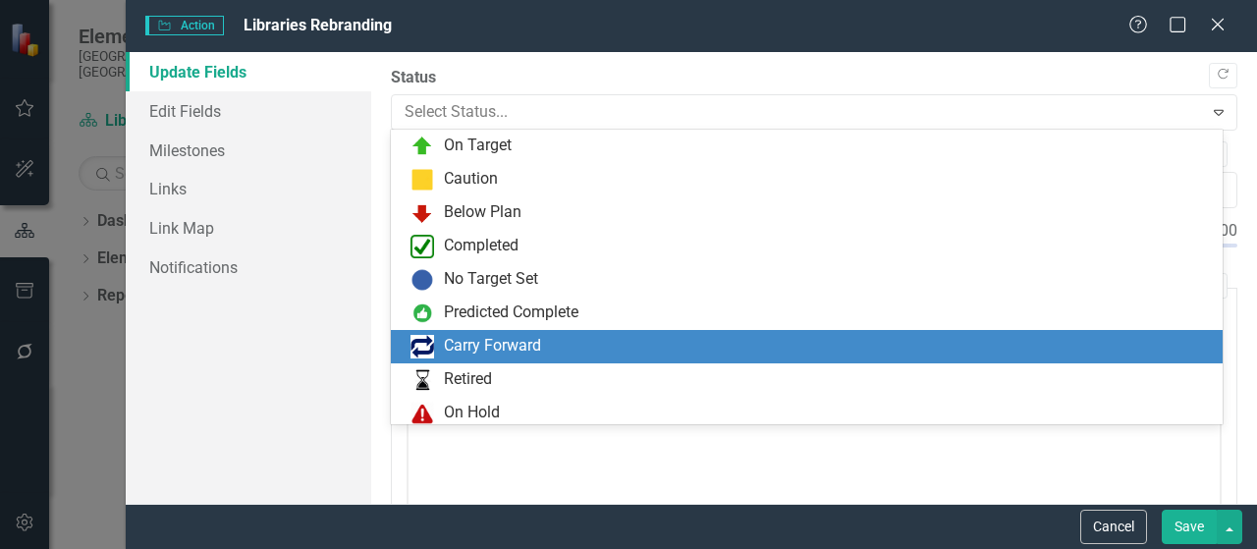
click at [511, 345] on div "Carry Forward" at bounding box center [492, 346] width 97 height 23
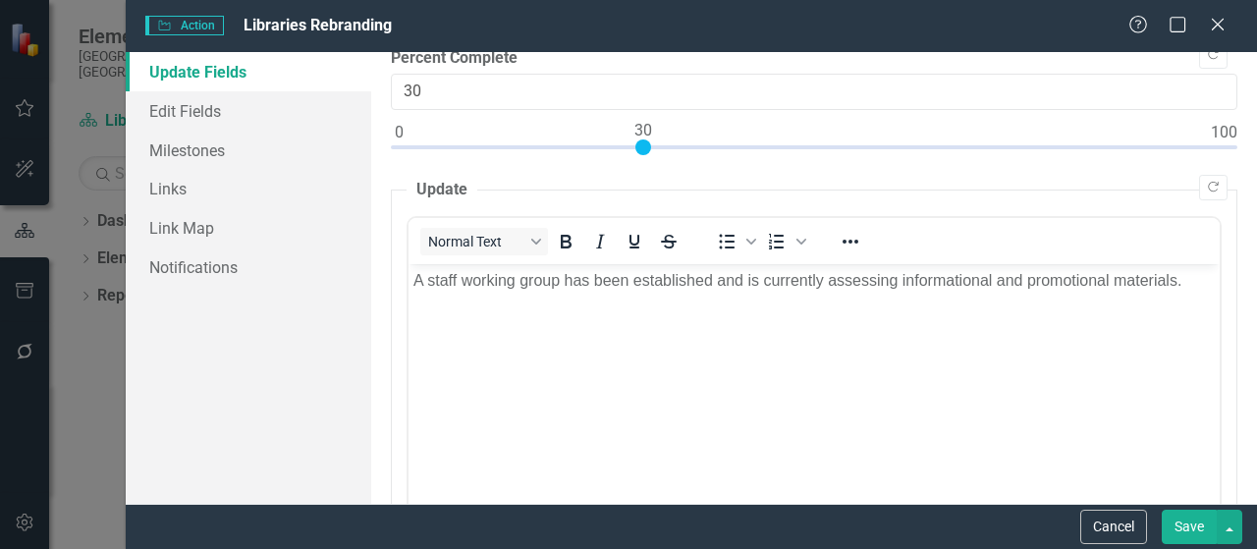
scroll to position [0, 0]
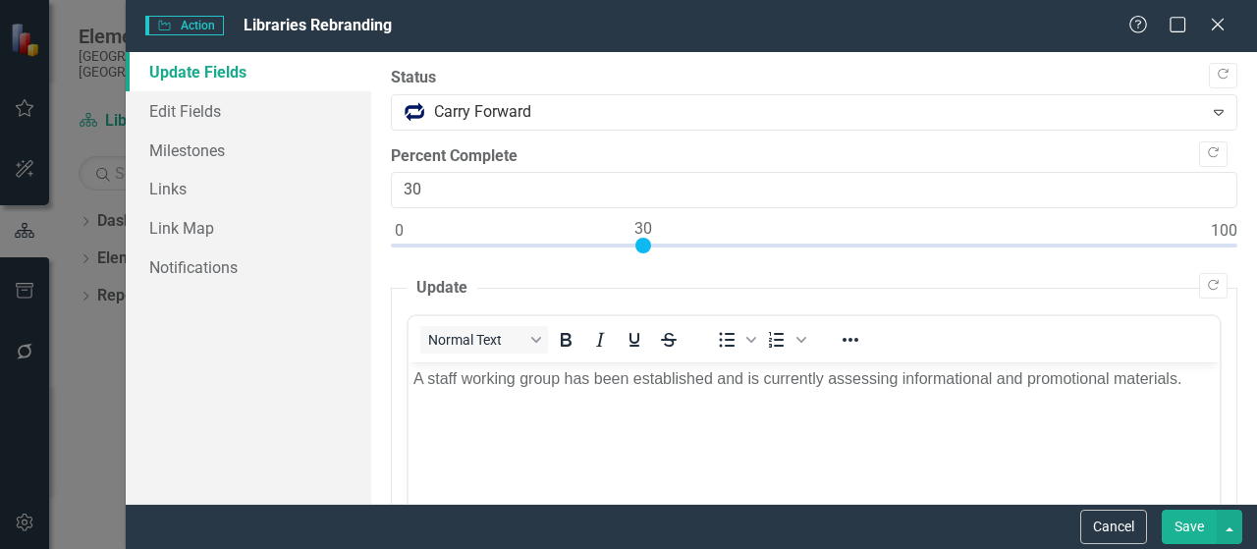
click at [1182, 528] on button "Save" at bounding box center [1189, 527] width 55 height 34
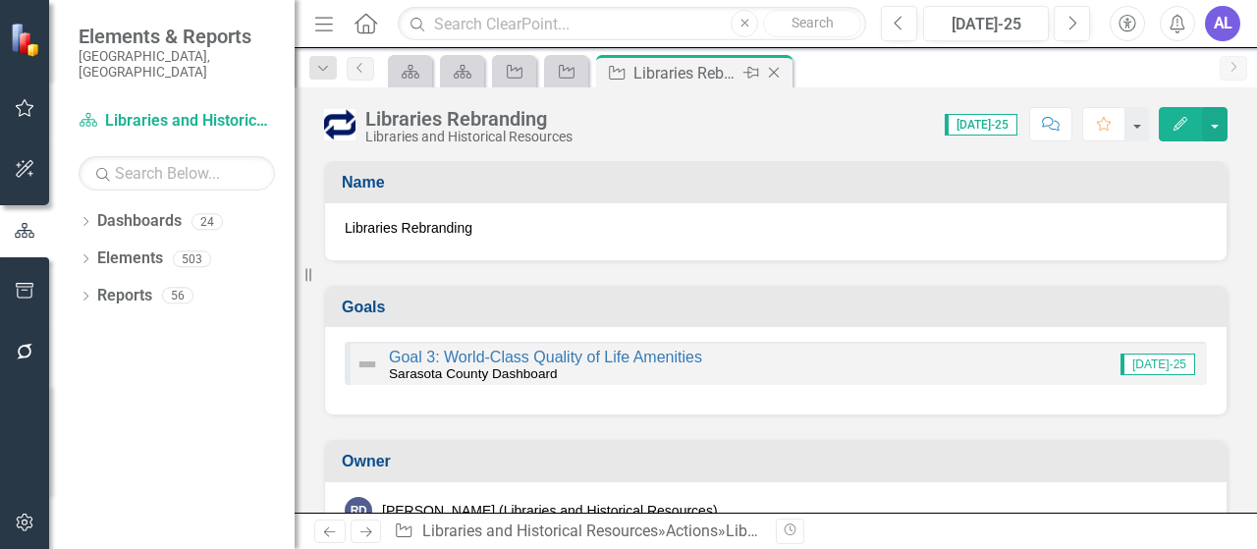
click at [776, 77] on icon "Close" at bounding box center [774, 73] width 20 height 16
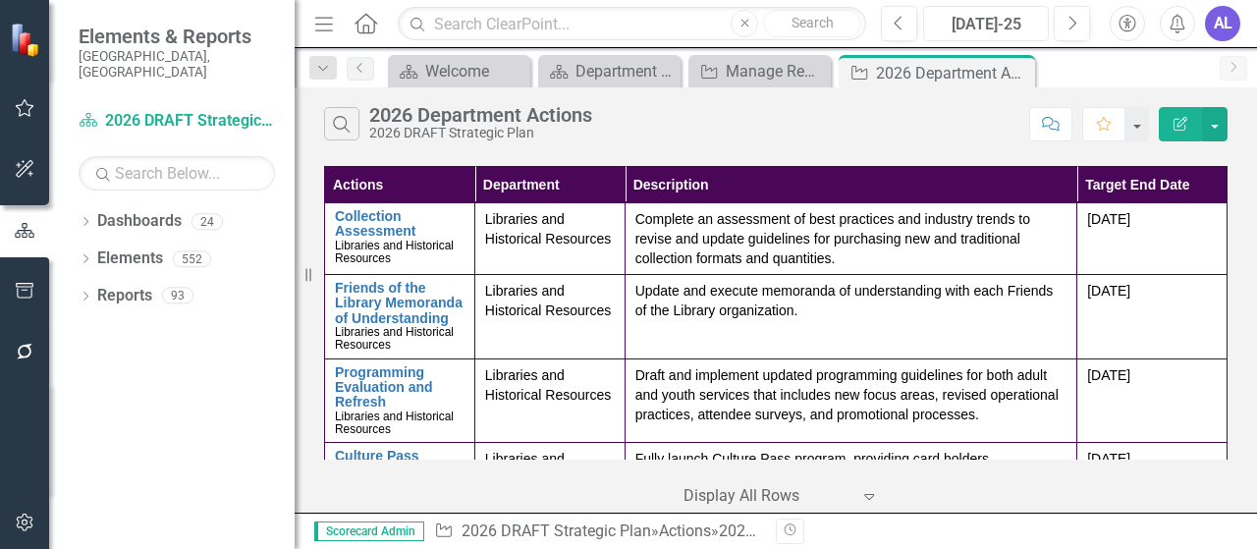
click at [982, 21] on div "[DATE]-25" at bounding box center [986, 25] width 112 height 24
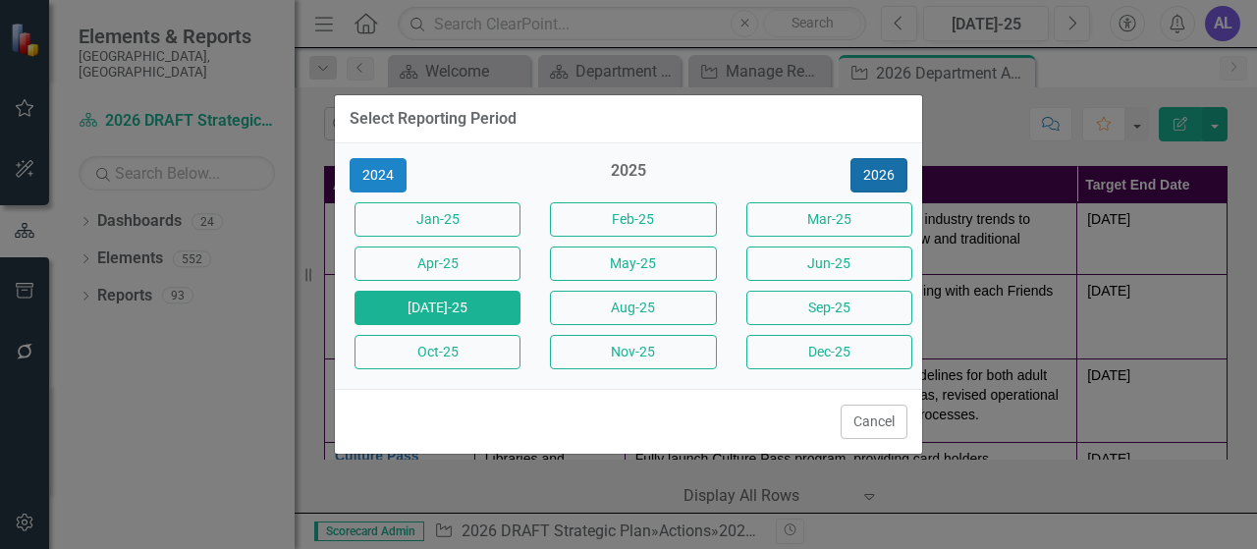
click at [874, 180] on button "2026" at bounding box center [879, 175] width 57 height 34
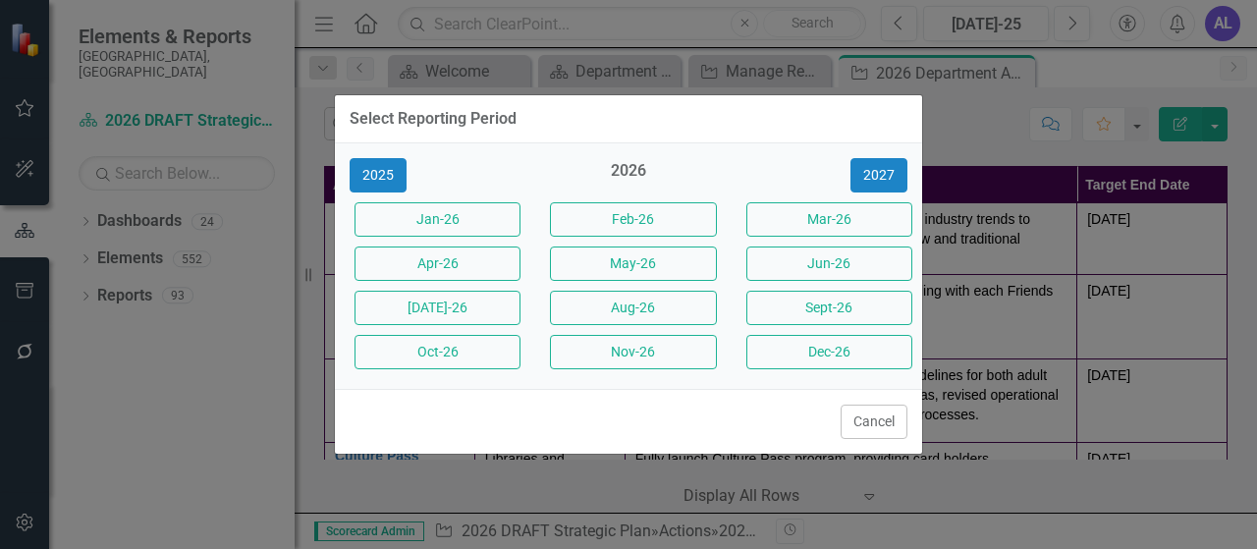
click at [629, 169] on div "2026" at bounding box center [628, 176] width 166 height 32
click at [638, 168] on div "2026" at bounding box center [628, 176] width 166 height 32
click at [377, 188] on button "2025" at bounding box center [378, 175] width 57 height 34
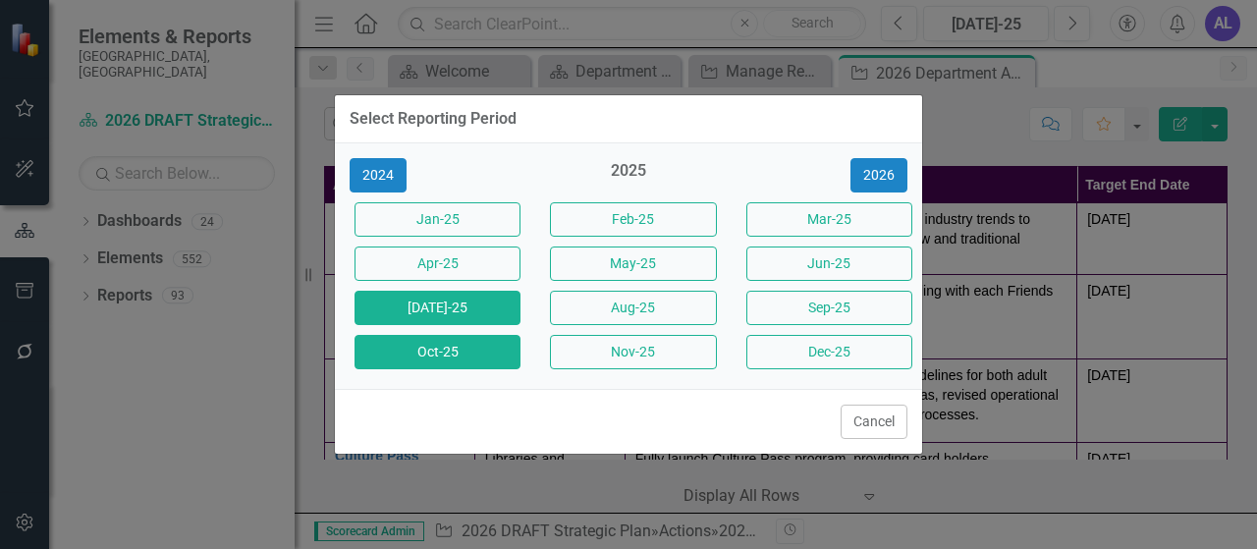
click at [481, 352] on button "Oct-25" at bounding box center [438, 352] width 166 height 34
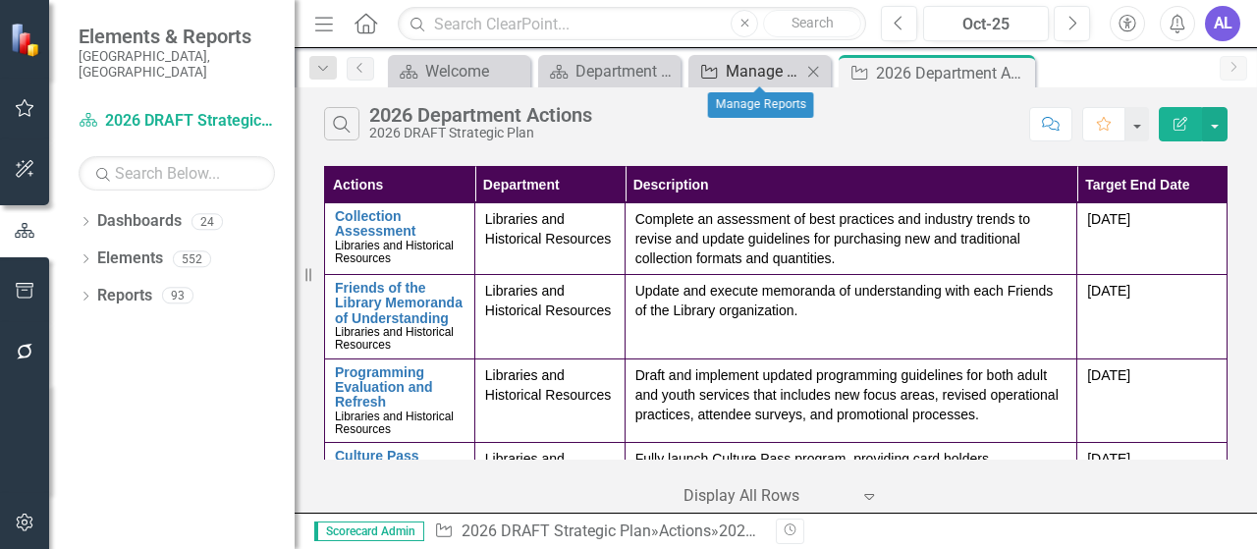
click at [766, 75] on div "Manage Reports" at bounding box center [764, 71] width 76 height 25
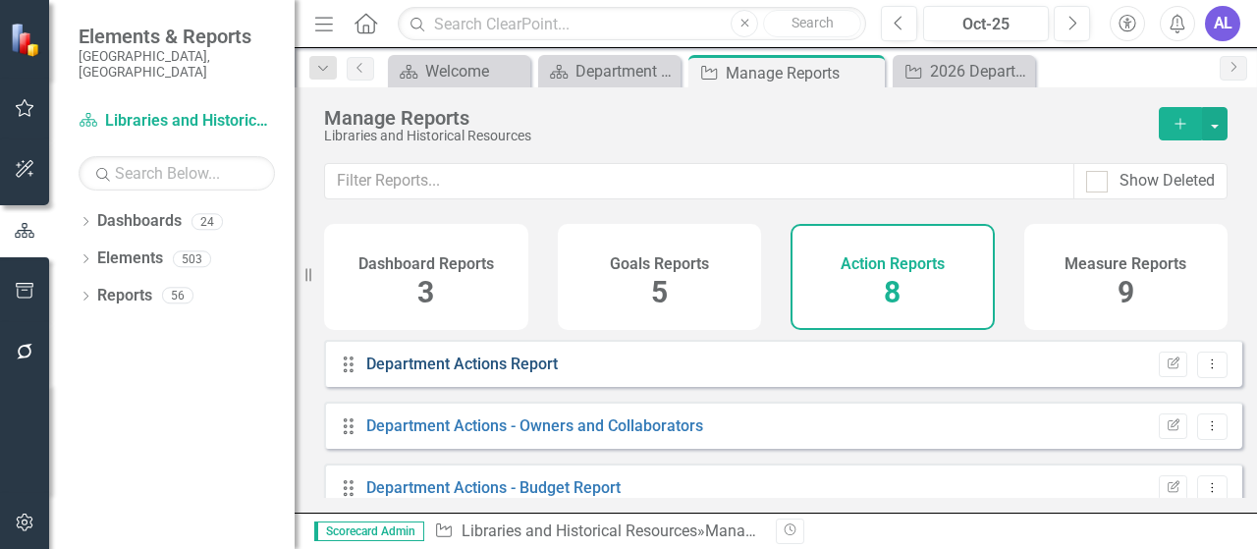
click at [444, 373] on link "Department Actions Report" at bounding box center [462, 364] width 192 height 19
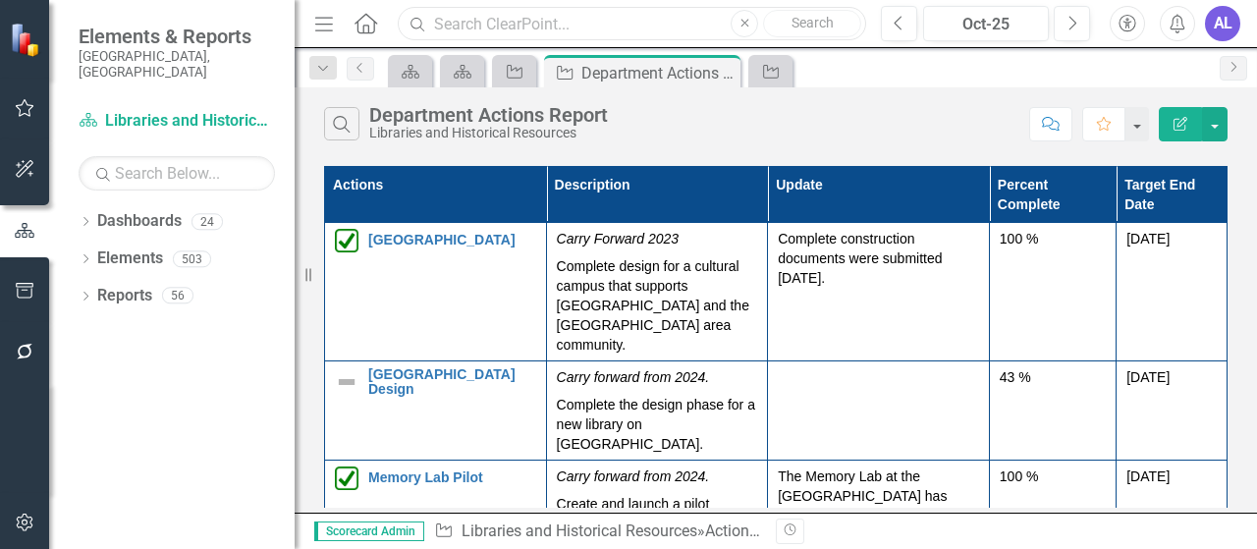
click at [545, 31] on input "text" at bounding box center [632, 24] width 468 height 34
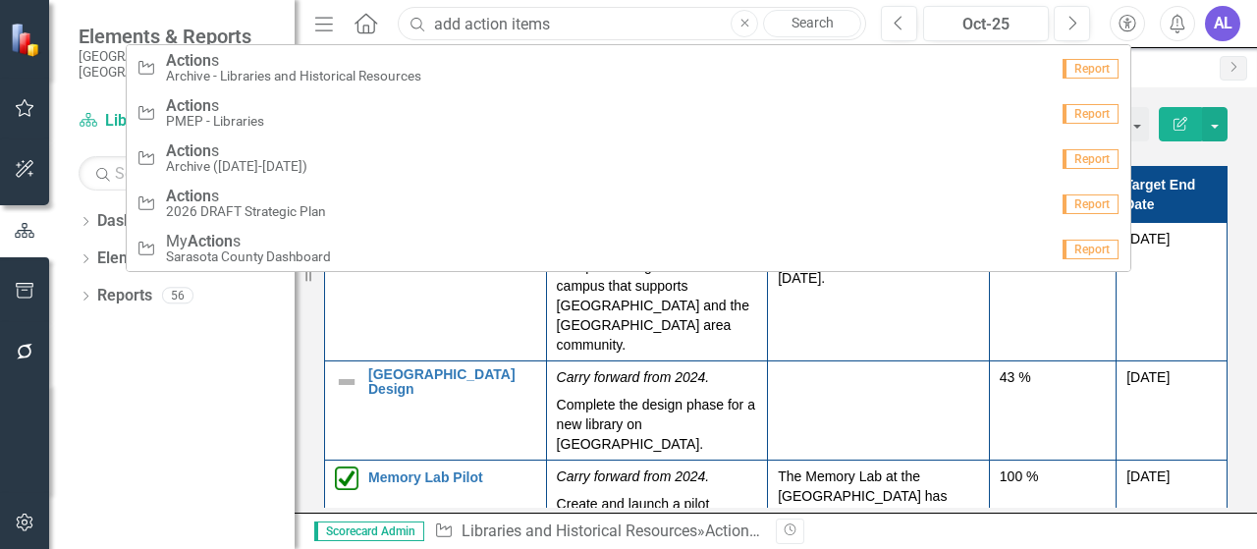
type input "add action items"
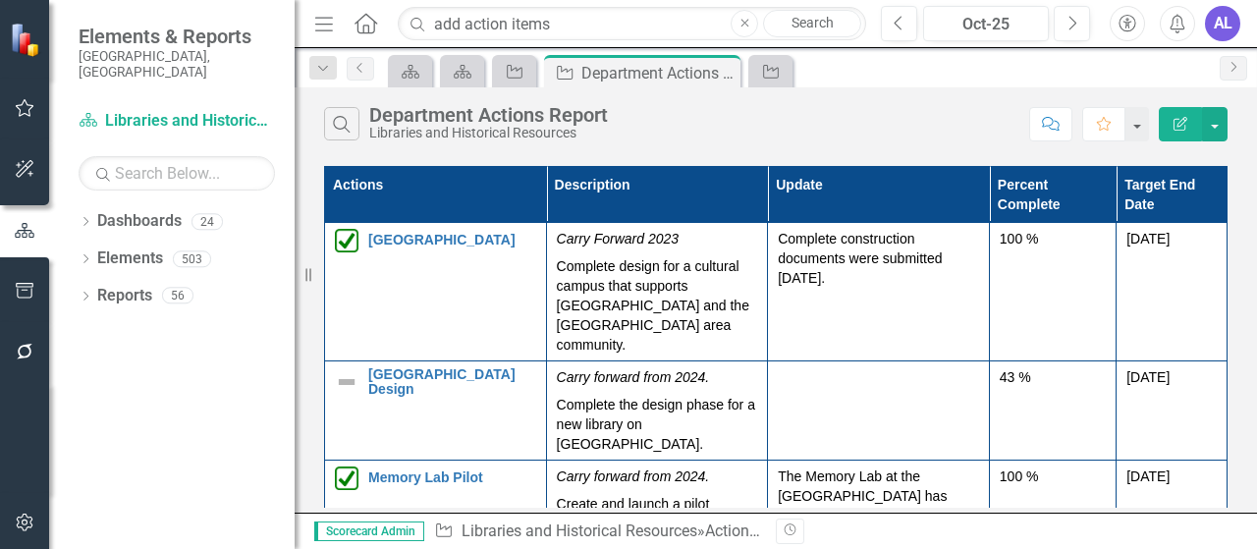
click at [177, 447] on div "Dropdown Dashboards 24 2026 DRAFT Strategic Plan Sarasota County Dashboard Capi…" at bounding box center [172, 377] width 246 height 344
click at [1213, 20] on div "AL" at bounding box center [1222, 23] width 35 height 35
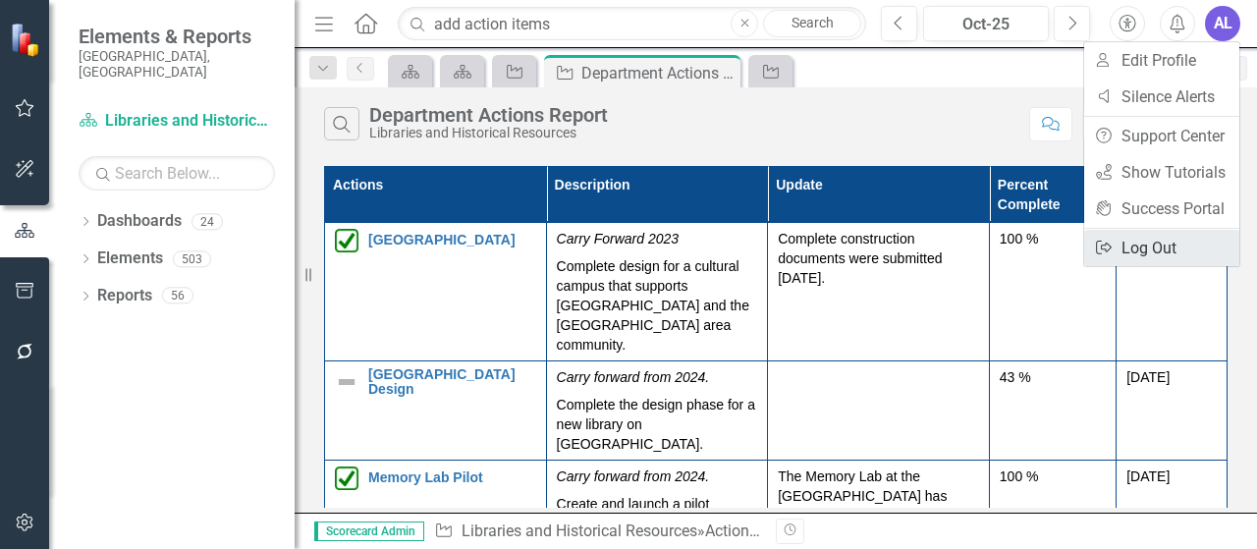
click at [1153, 241] on link "Logout Log Out" at bounding box center [1161, 248] width 155 height 36
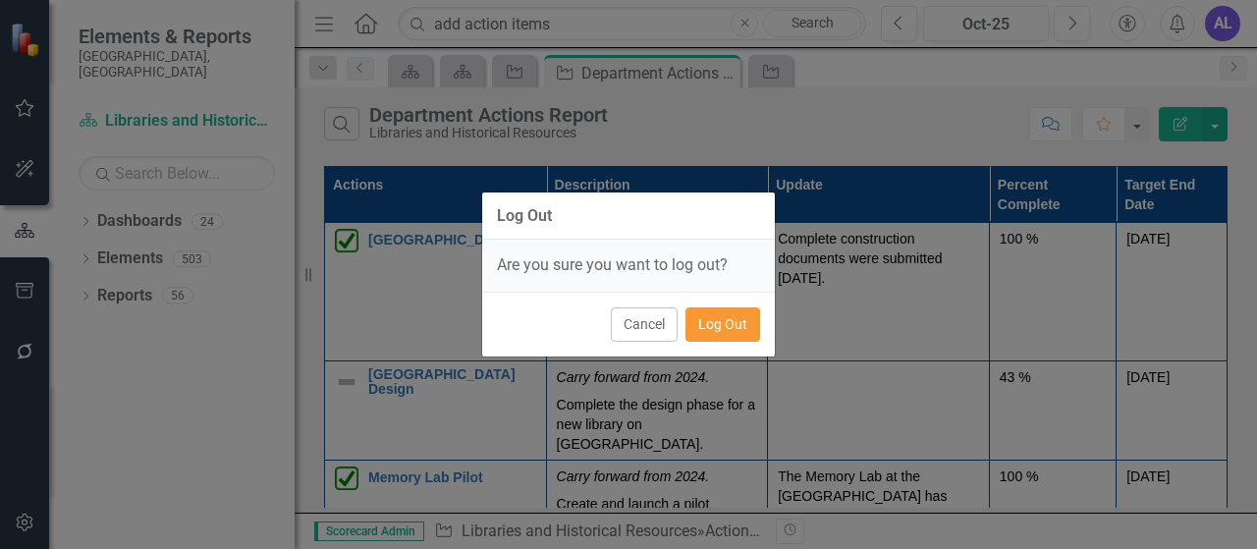
click at [720, 321] on button "Log Out" at bounding box center [723, 324] width 75 height 34
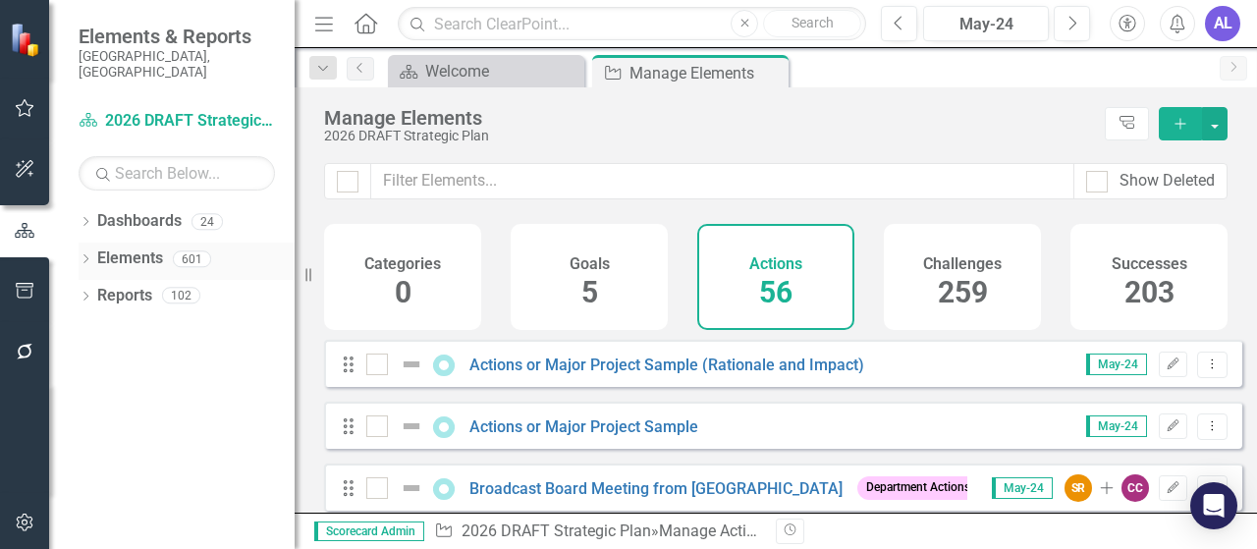
click at [123, 248] on link "Elements" at bounding box center [130, 259] width 66 height 23
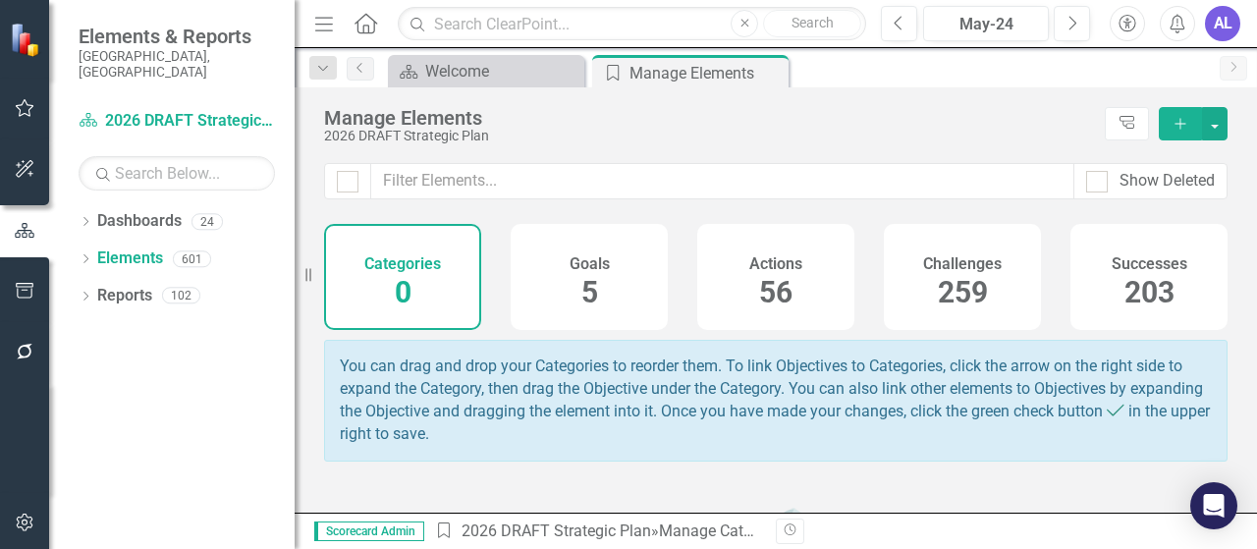
click at [780, 265] on h4 "Actions" at bounding box center [775, 264] width 53 height 18
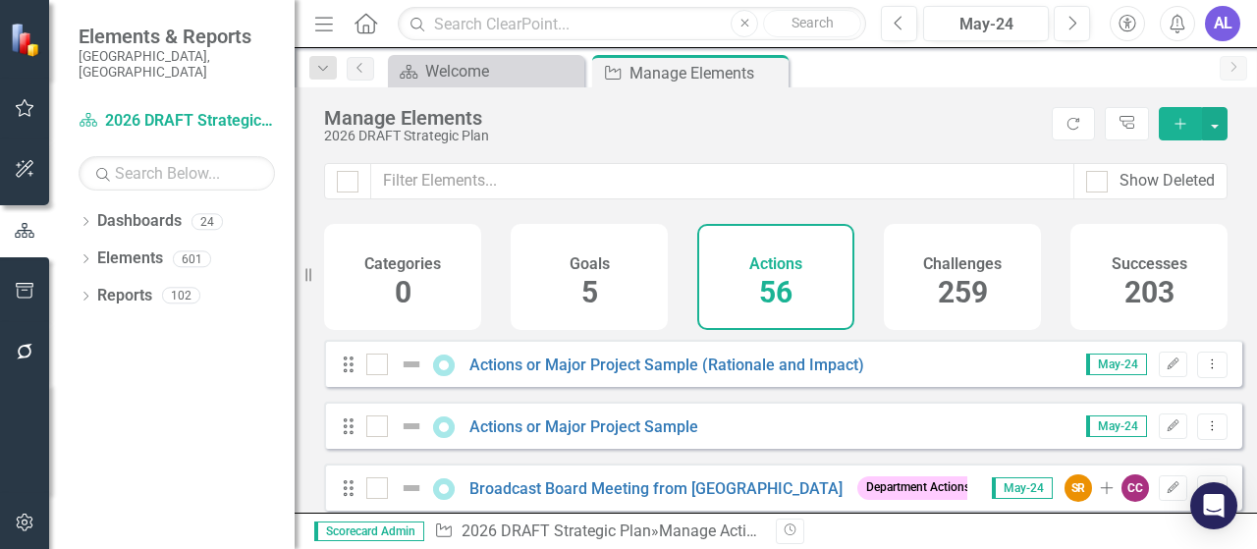
click at [1175, 127] on icon "Add" at bounding box center [1181, 124] width 18 height 14
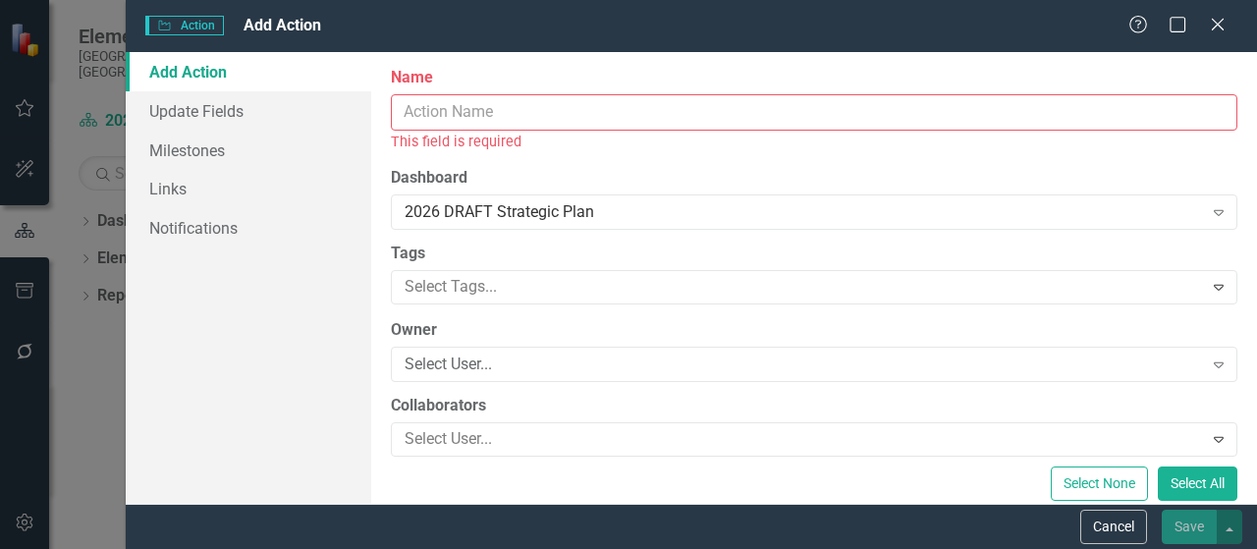
click at [430, 107] on input "Name" at bounding box center [814, 112] width 847 height 36
paste input "Chapter 66 Update and Revision"
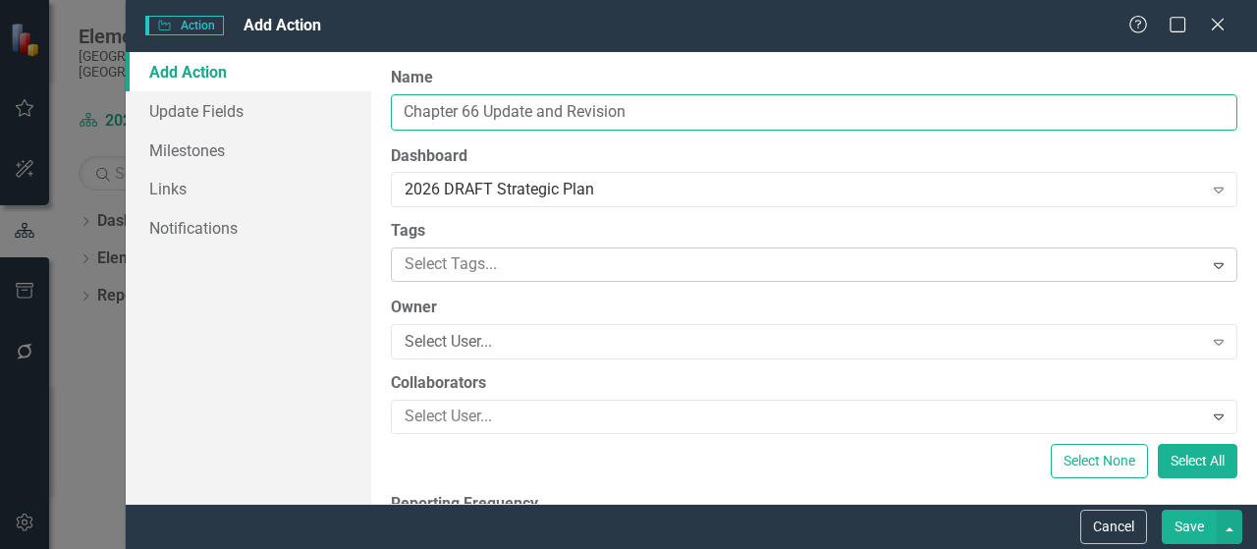
type input "Chapter 66 Update and Revision"
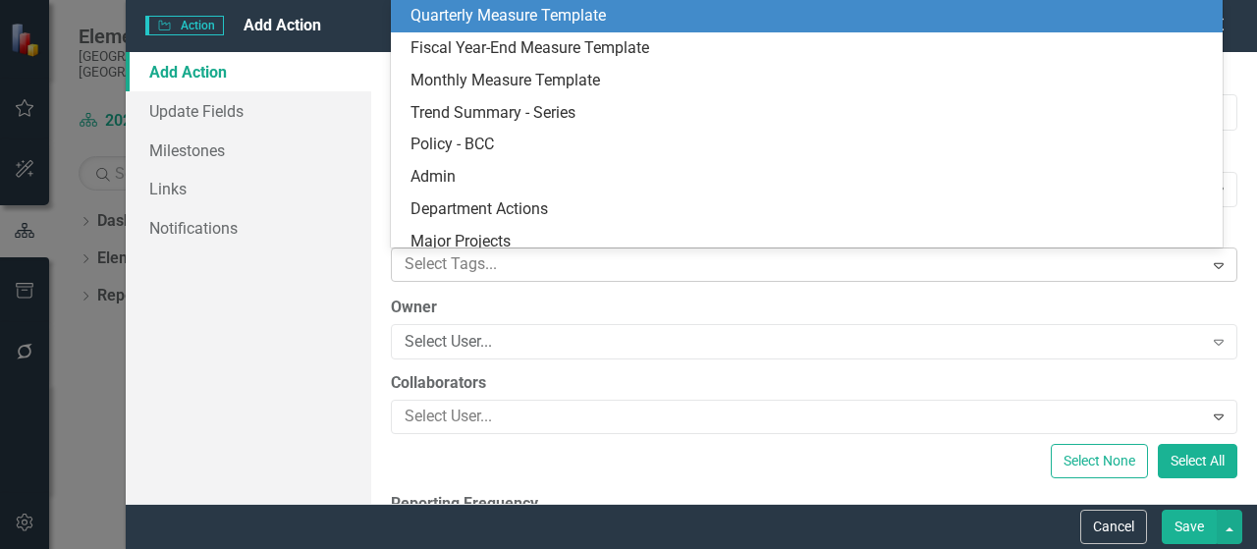
click at [482, 262] on div at bounding box center [800, 264] width 806 height 27
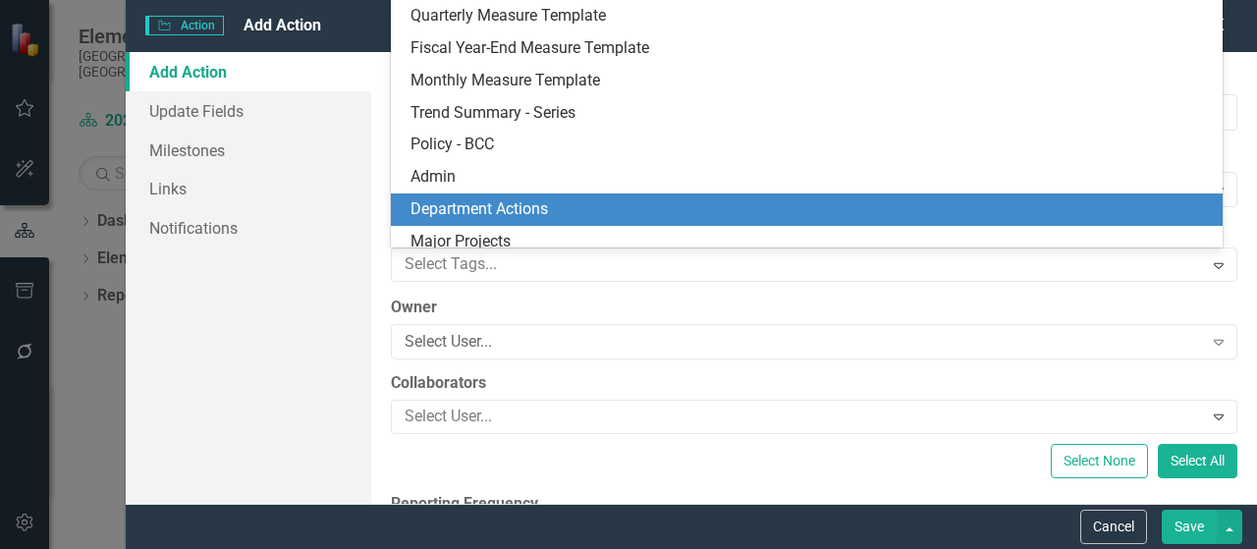
scroll to position [43, 0]
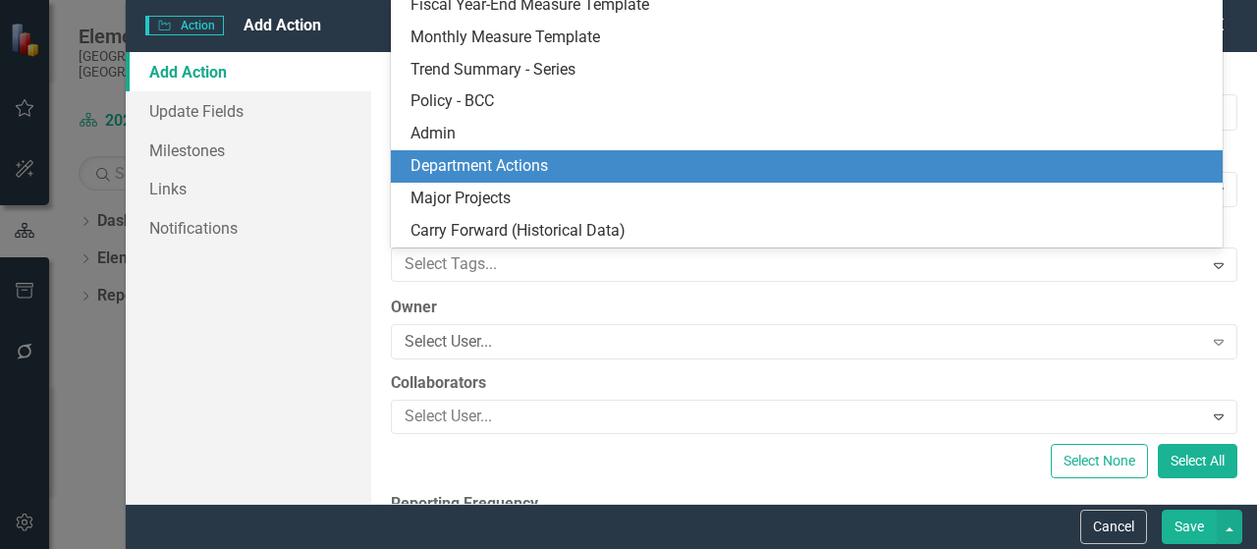
click at [513, 170] on span "Department Actions" at bounding box center [480, 165] width 138 height 19
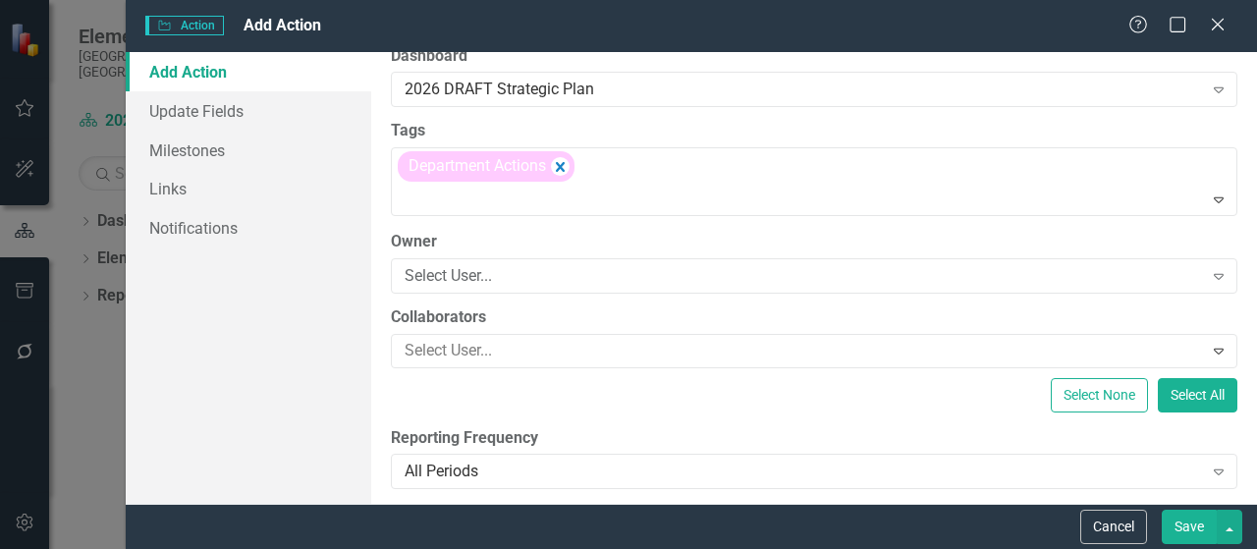
scroll to position [196, 0]
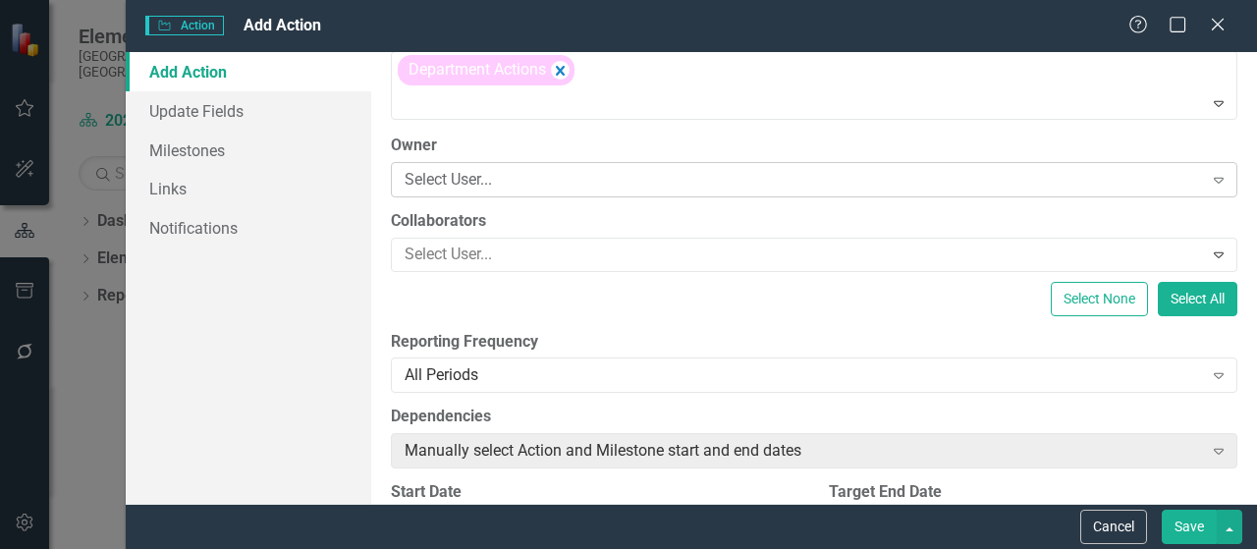
click at [468, 174] on div "Select User..." at bounding box center [804, 179] width 798 height 23
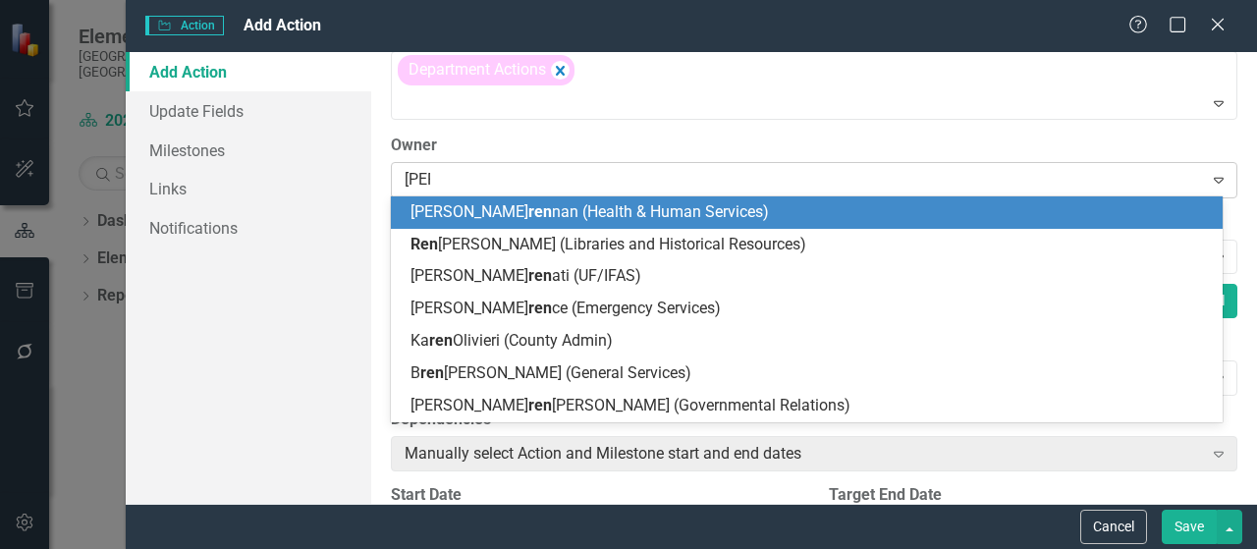
type input "renee"
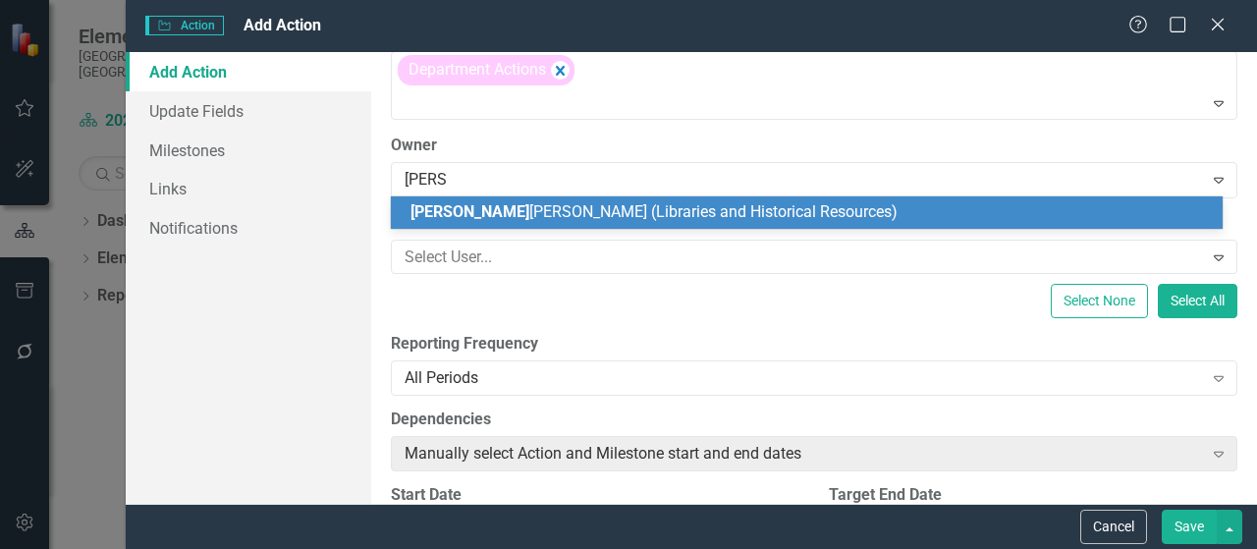
click at [509, 211] on span "Renee DiPilato (Libraries and Historical Resources)" at bounding box center [654, 211] width 487 height 19
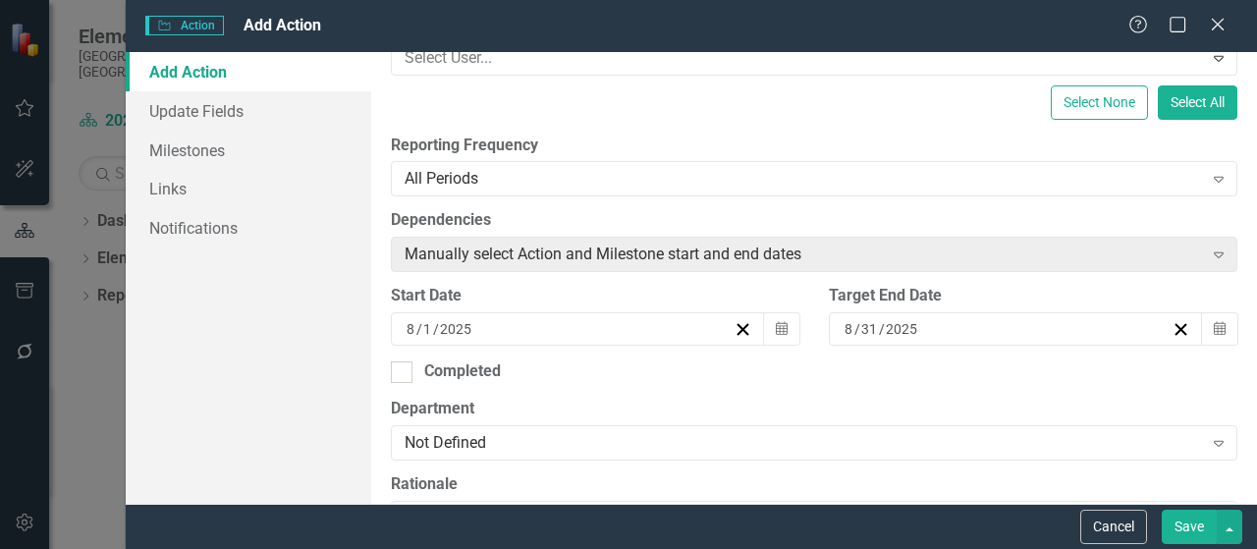
scroll to position [491, 0]
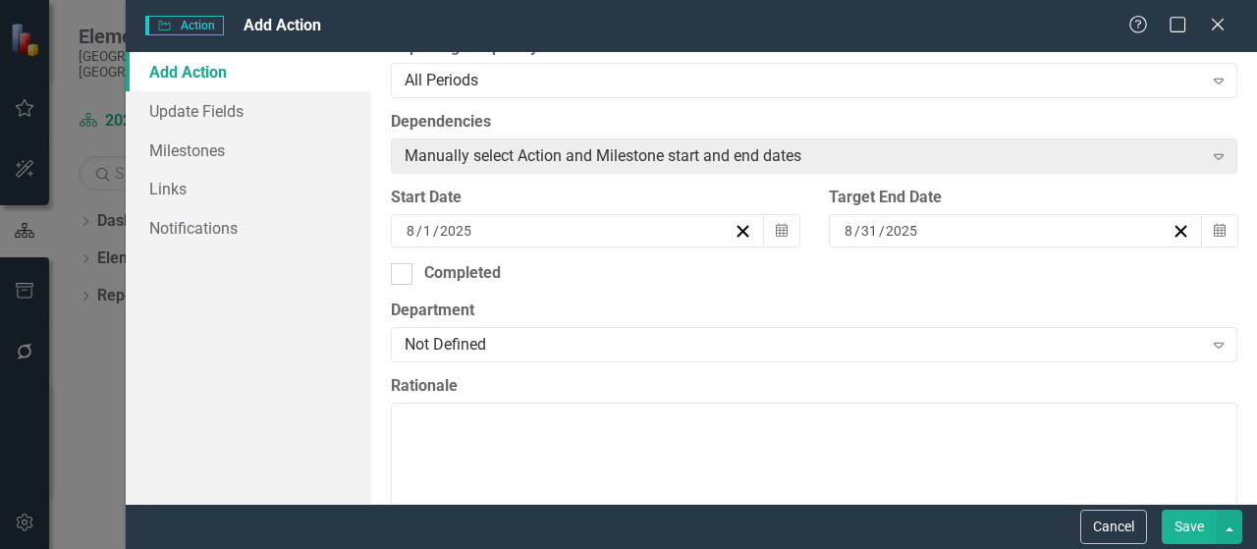
click at [1050, 221] on div "8 / 31 / 2025" at bounding box center [1007, 231] width 330 height 20
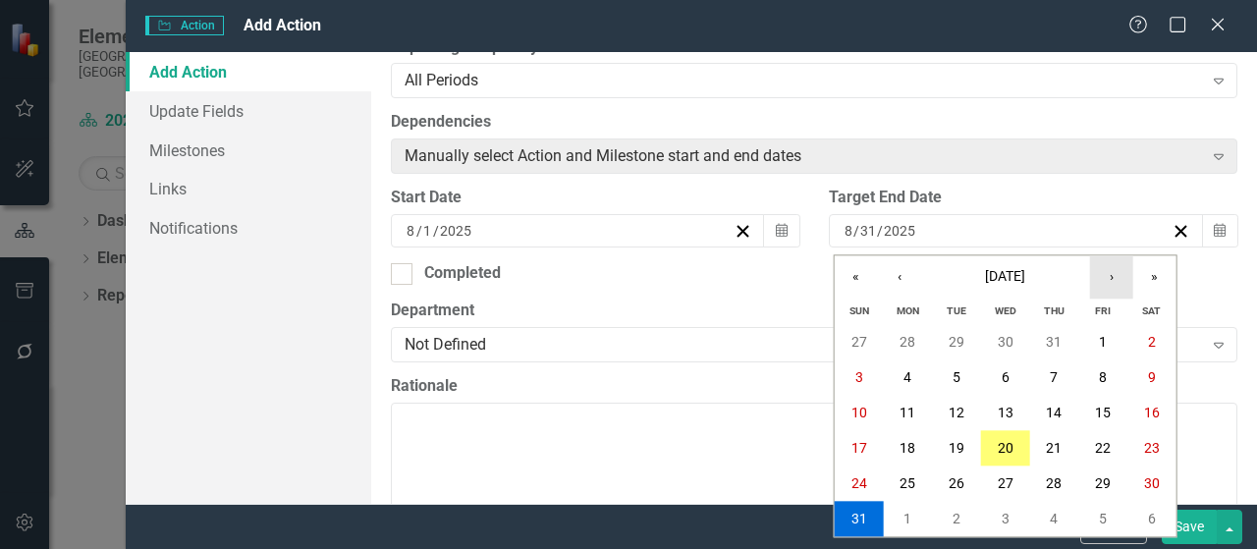
click at [1116, 277] on button "›" at bounding box center [1111, 276] width 43 height 43
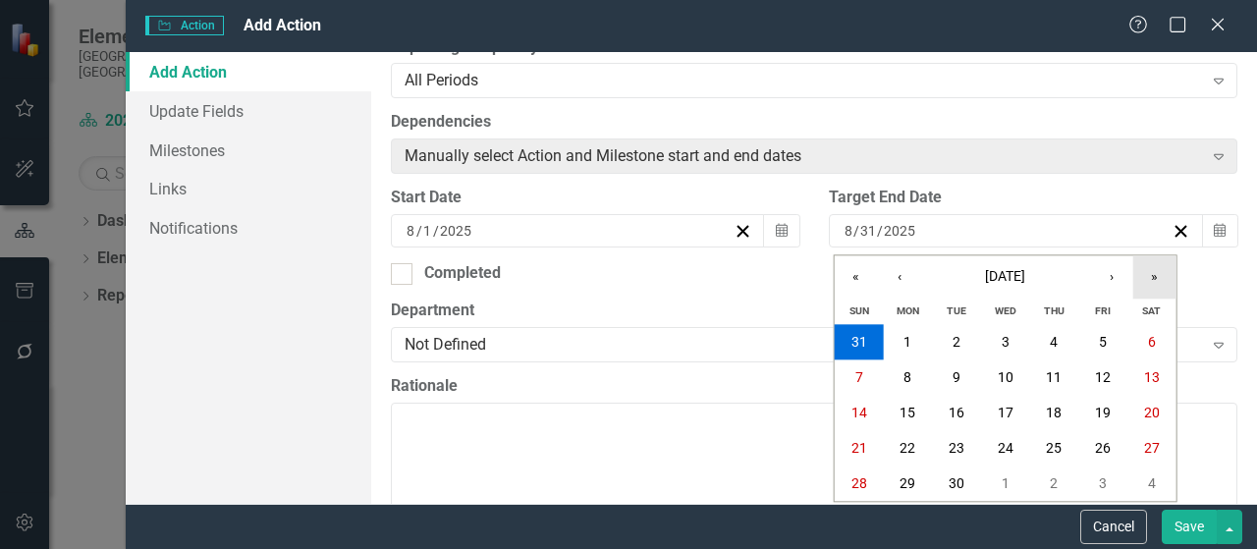
click at [1162, 277] on button "»" at bounding box center [1154, 276] width 43 height 43
click at [1018, 482] on button "30" at bounding box center [1005, 484] width 49 height 35
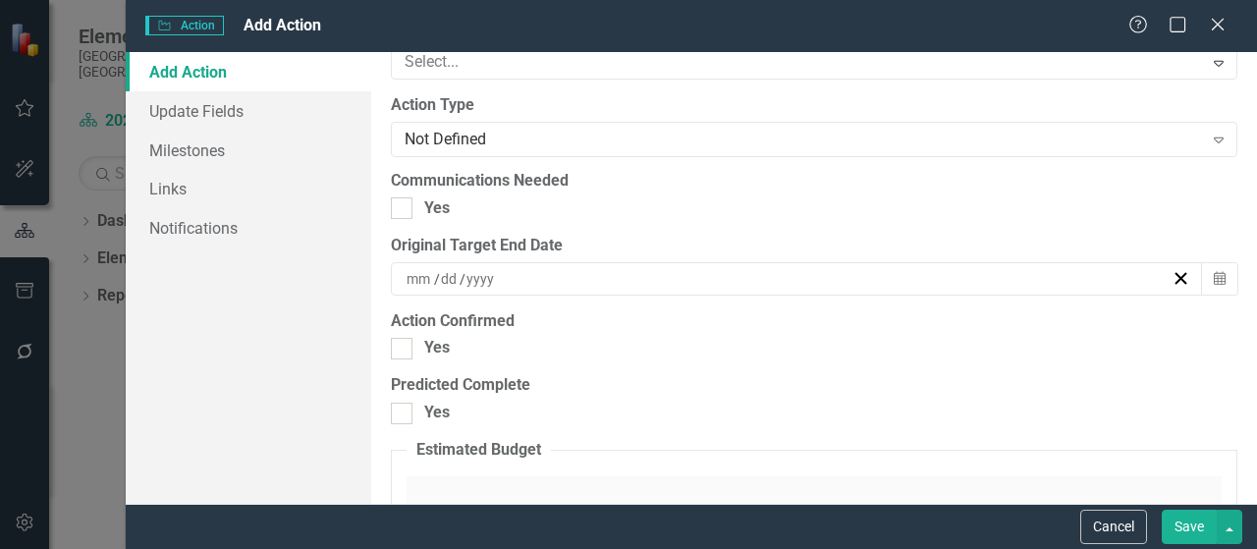
scroll to position [1964, 0]
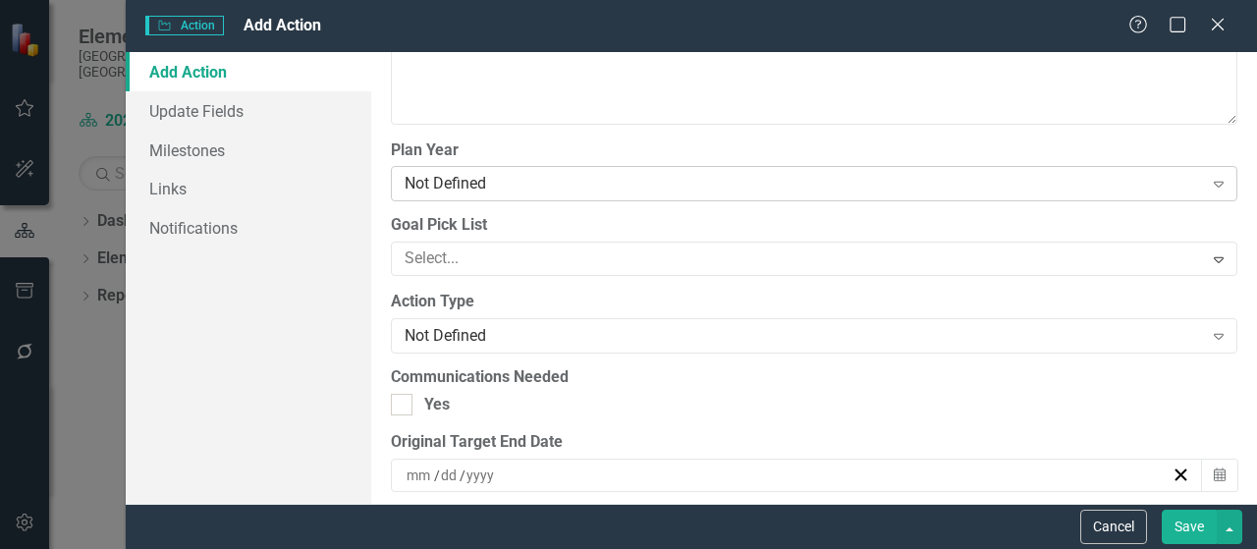
click at [495, 184] on div "Not Defined" at bounding box center [804, 184] width 798 height 23
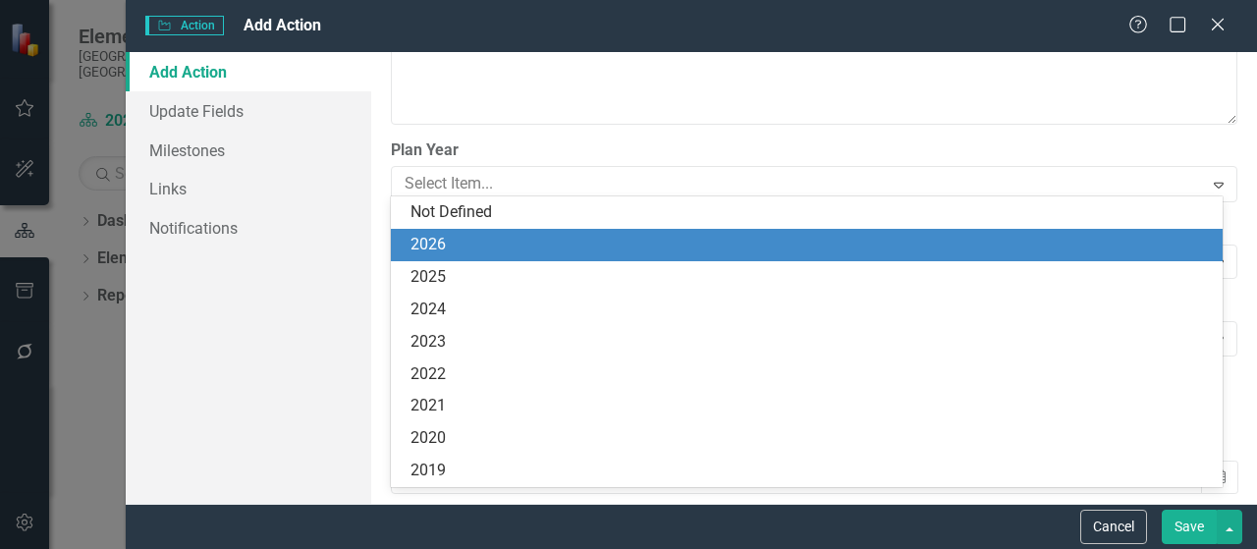
click at [465, 250] on div "2026" at bounding box center [811, 245] width 800 height 23
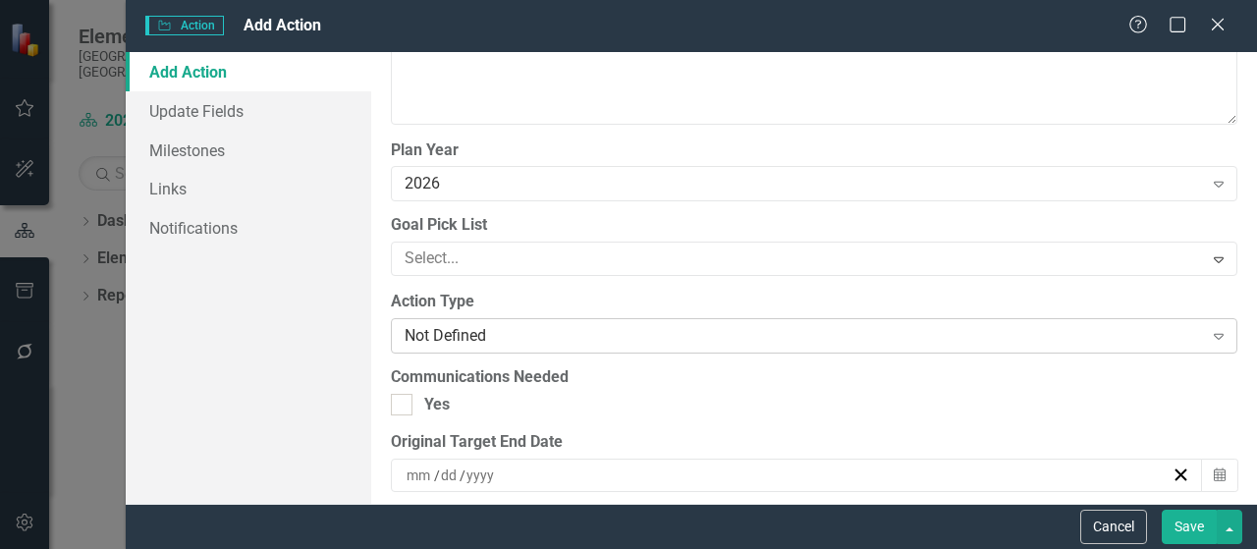
scroll to position [2063, 0]
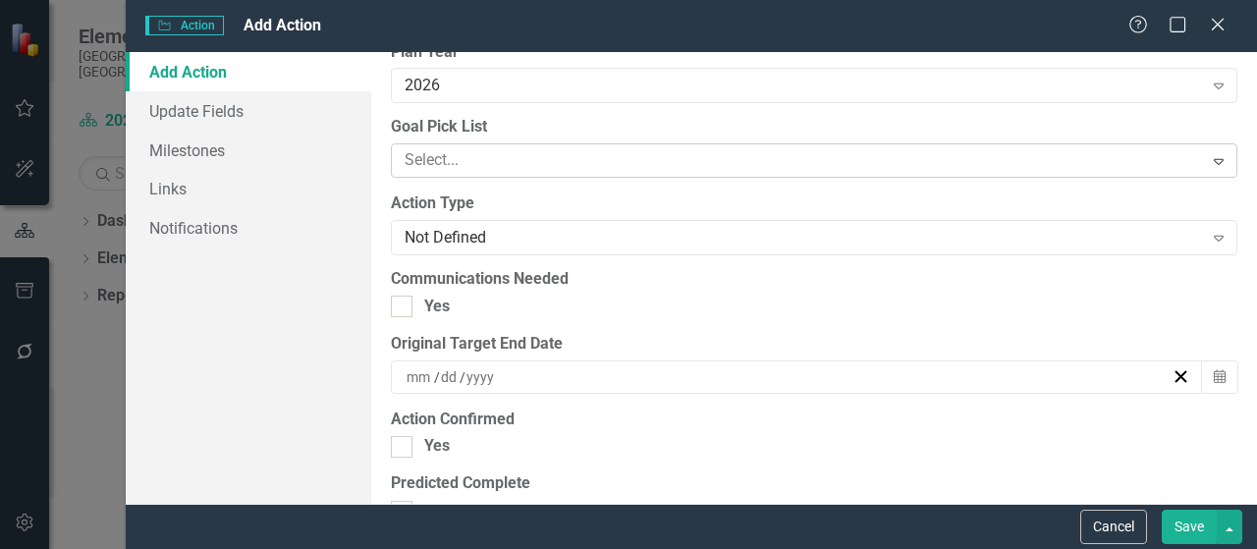
click at [536, 152] on div at bounding box center [800, 160] width 806 height 27
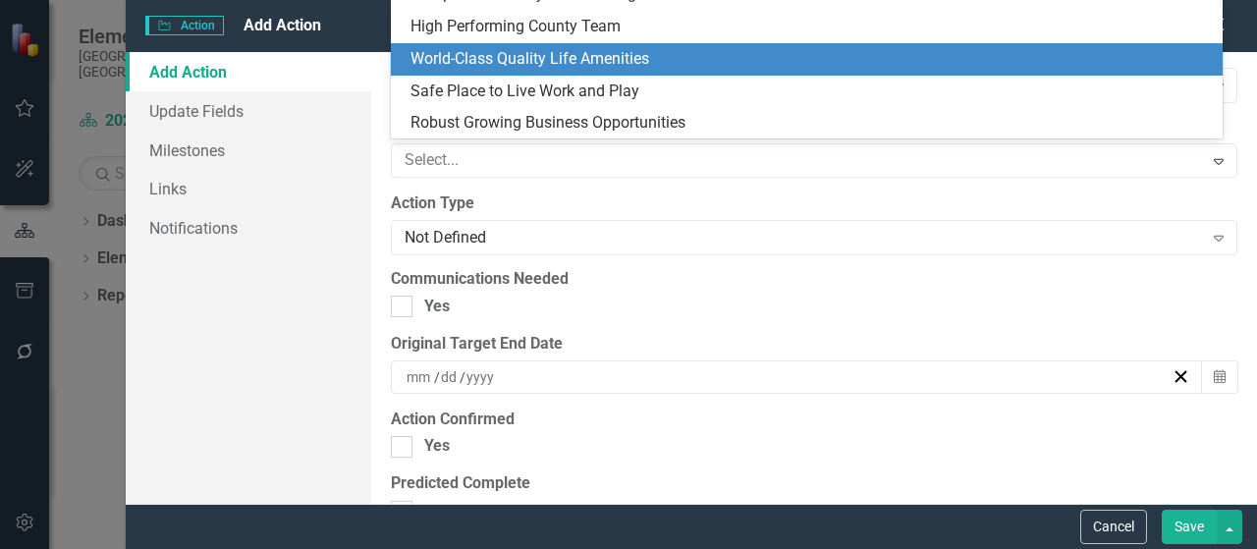
scroll to position [0, 0]
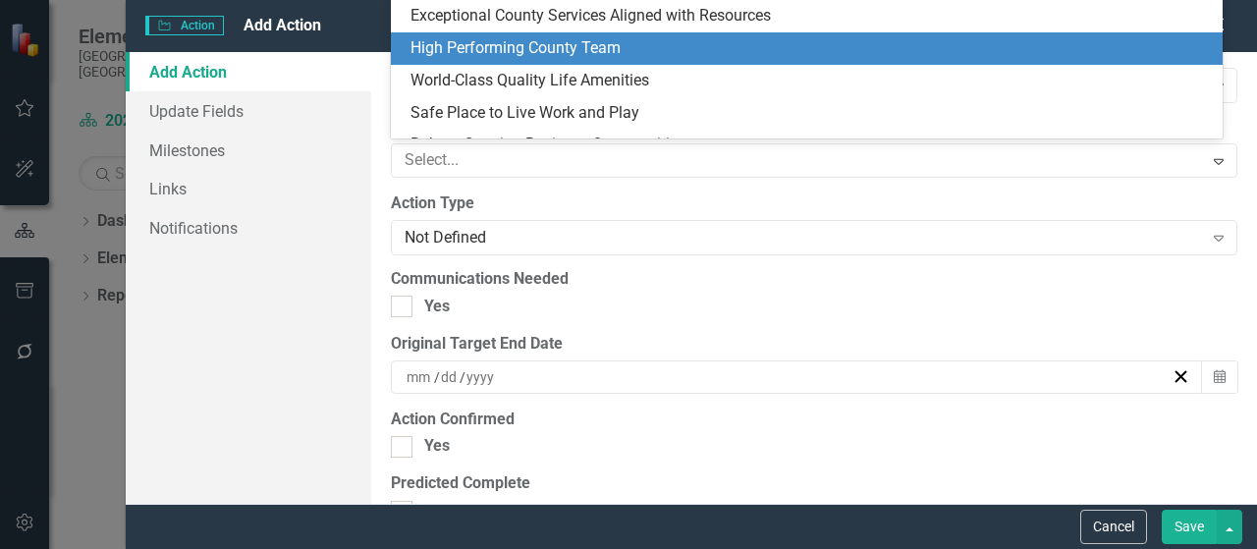
click at [510, 58] on div "High Performing County Team" at bounding box center [811, 48] width 800 height 23
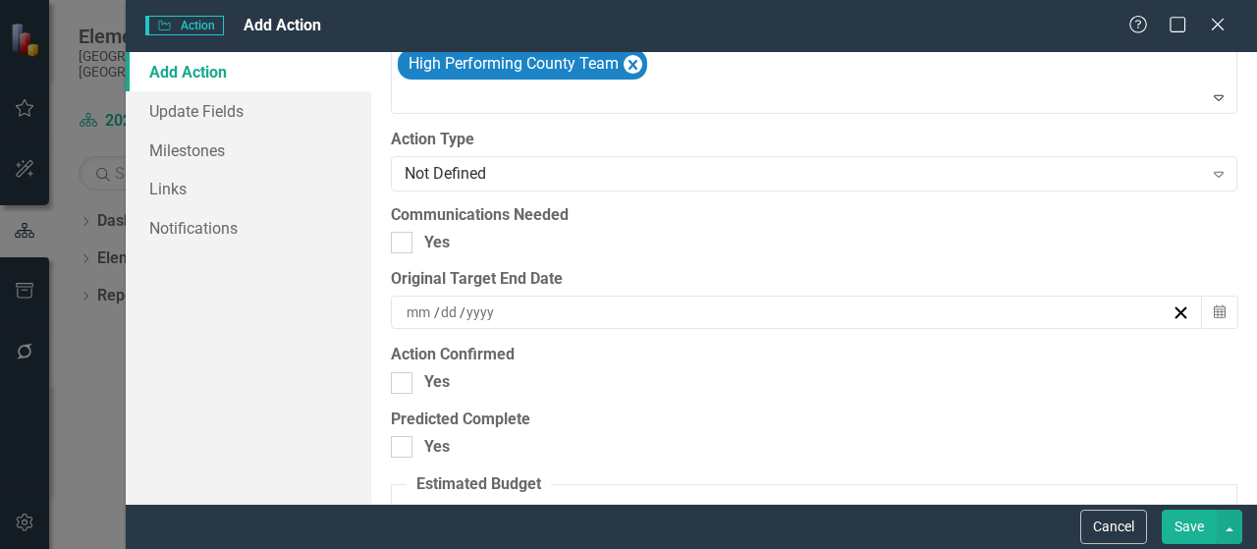
scroll to position [1964, 0]
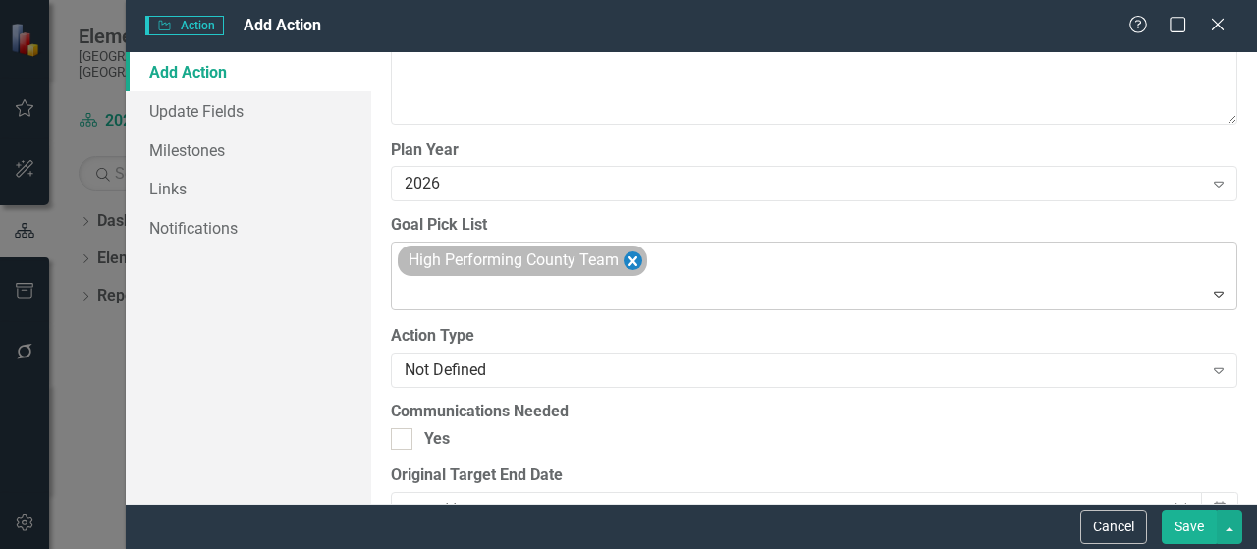
click at [638, 258] on icon "Remove High Performing County Team" at bounding box center [633, 260] width 19 height 25
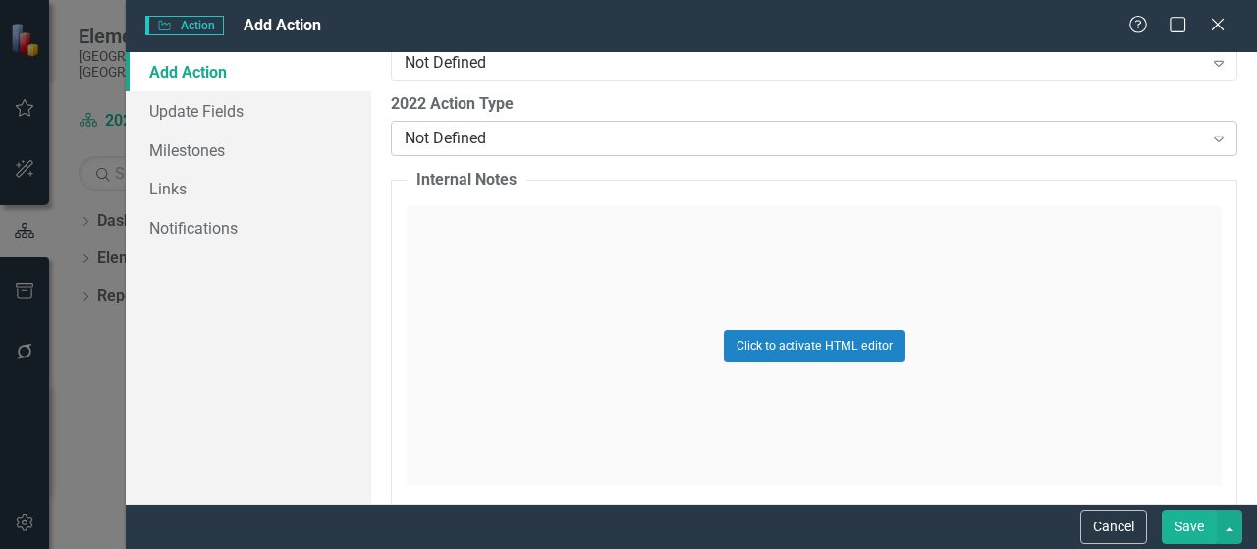
scroll to position [3121, 0]
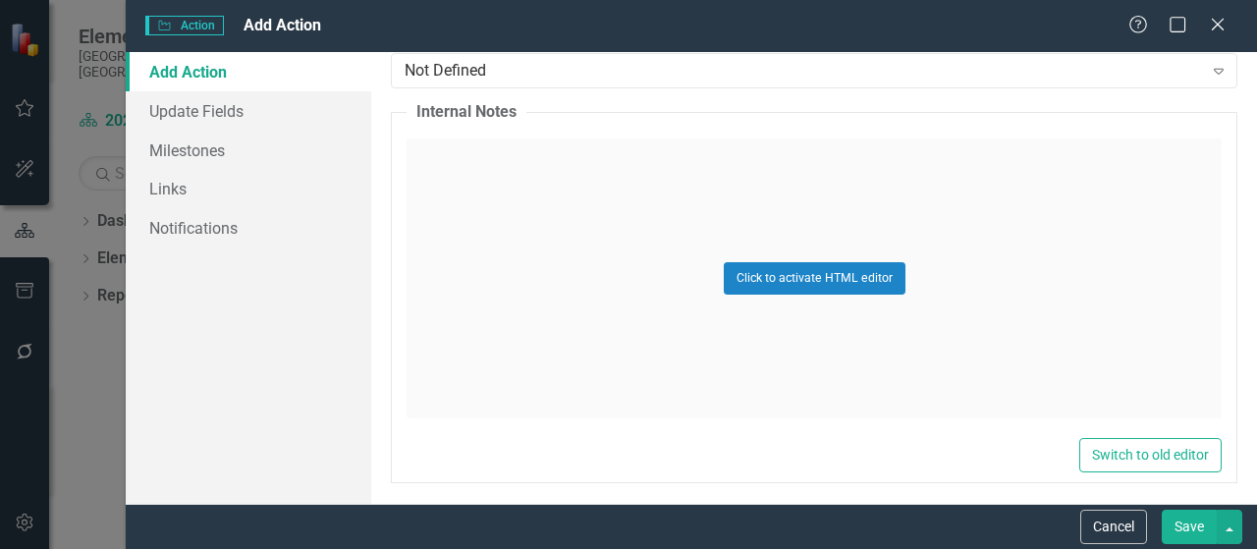
click at [1179, 535] on button "Save" at bounding box center [1189, 527] width 55 height 34
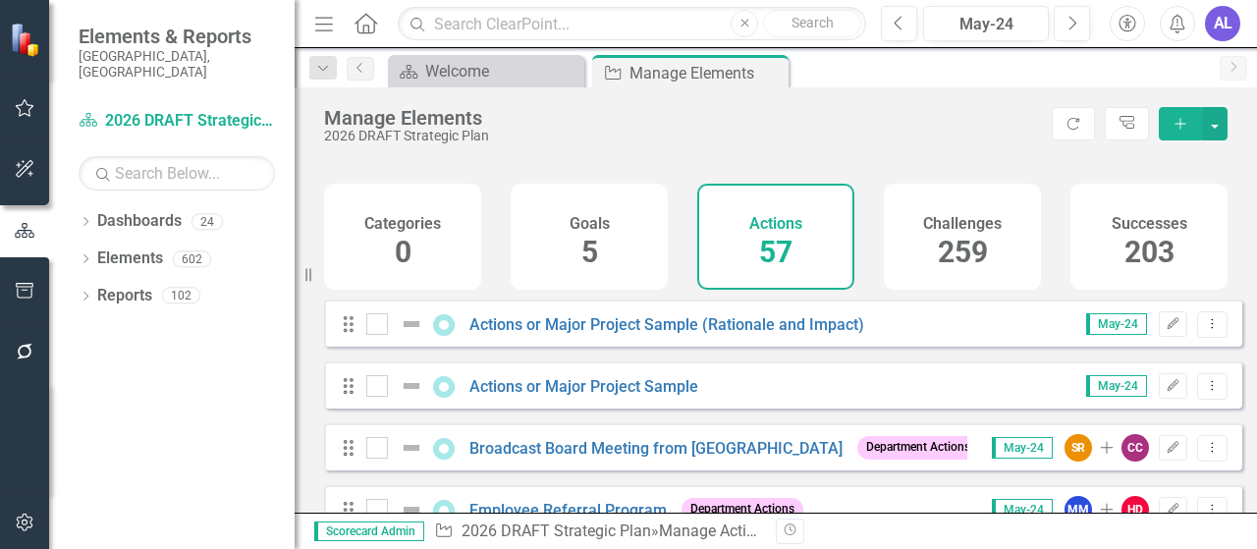
scroll to position [0, 0]
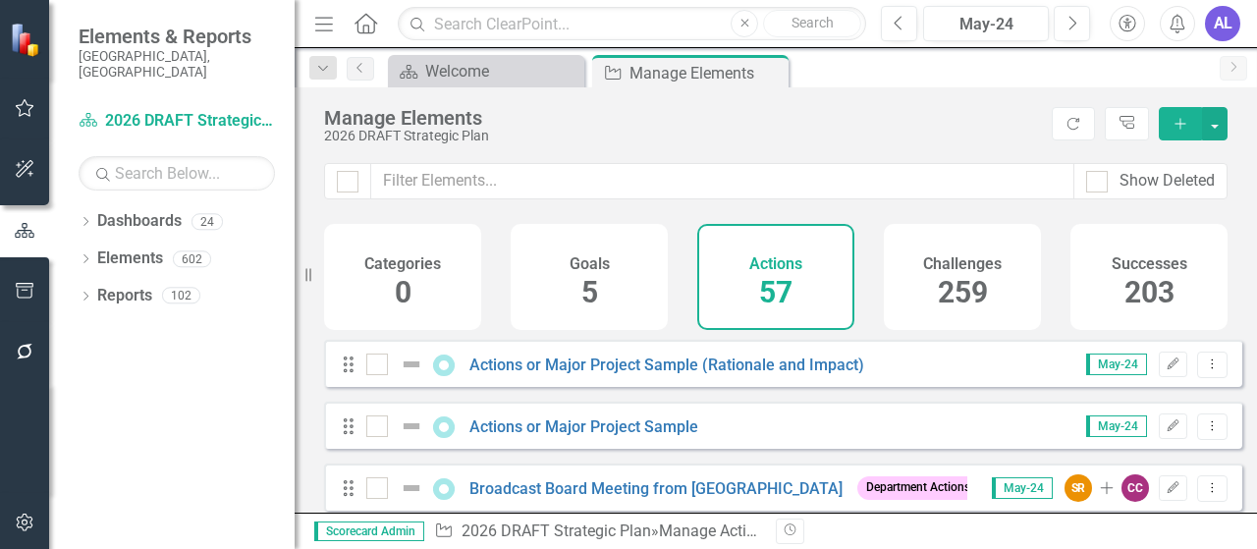
click at [1181, 125] on icon "button" at bounding box center [1180, 123] width 11 height 11
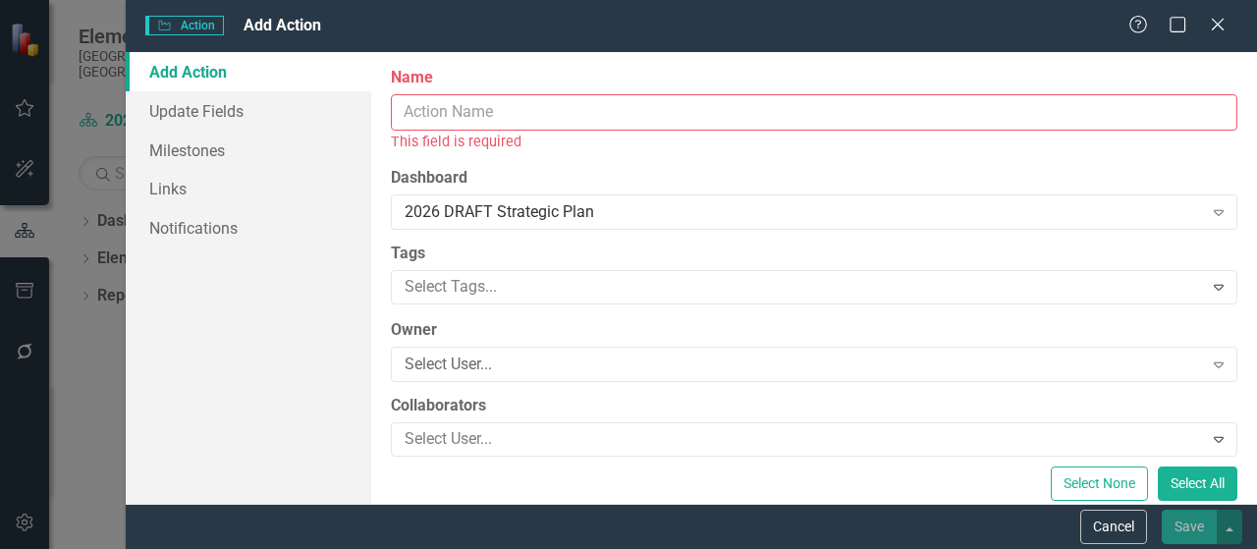
click at [472, 116] on input "Name" at bounding box center [814, 112] width 847 height 36
click at [434, 112] on input "Name" at bounding box center [814, 112] width 847 height 36
paste input "Digitization Equipment"
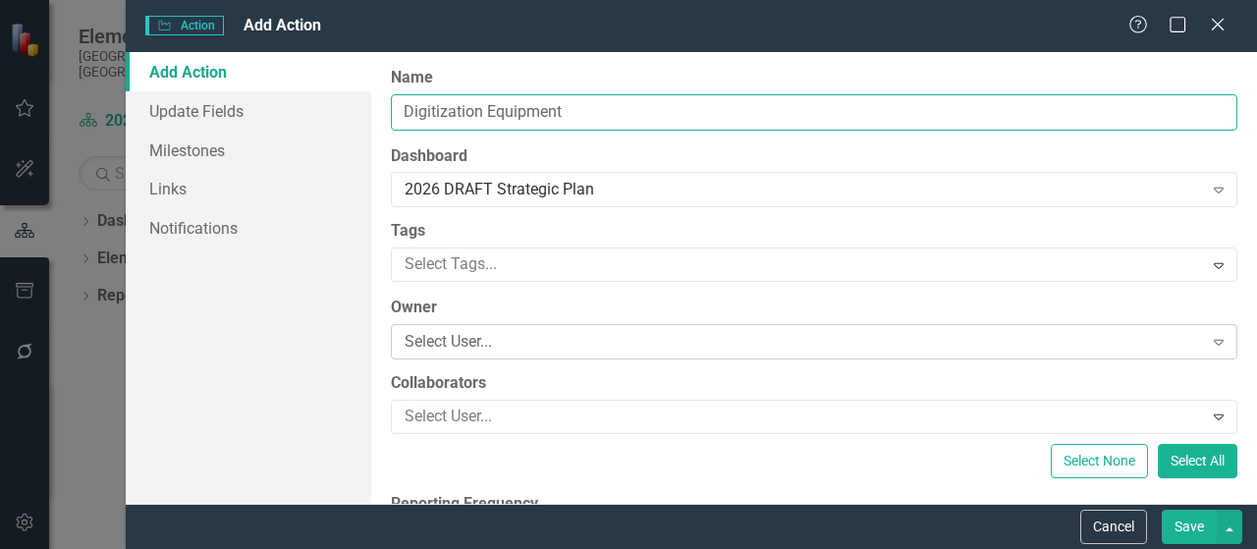
type input "Digitization Equipment"
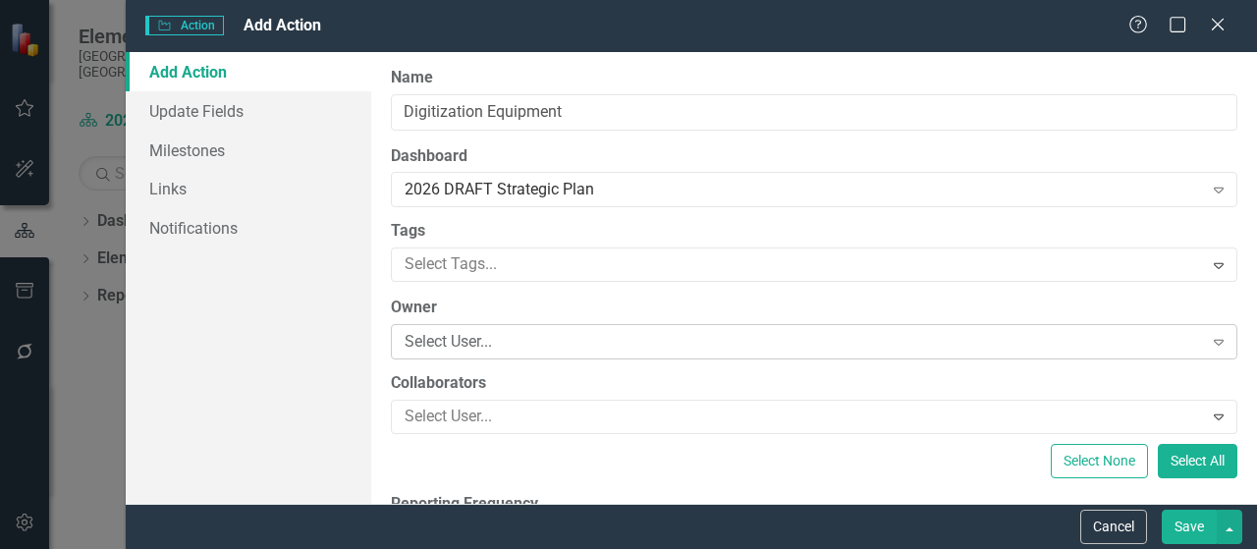
click at [450, 348] on div "Select User..." at bounding box center [804, 342] width 798 height 23
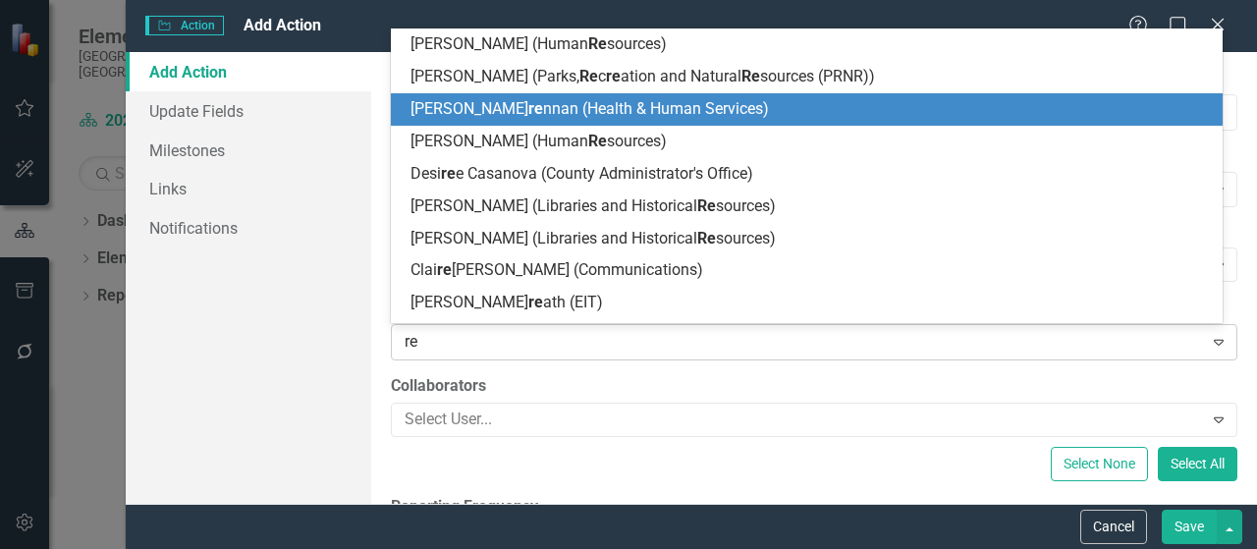
type input "ren"
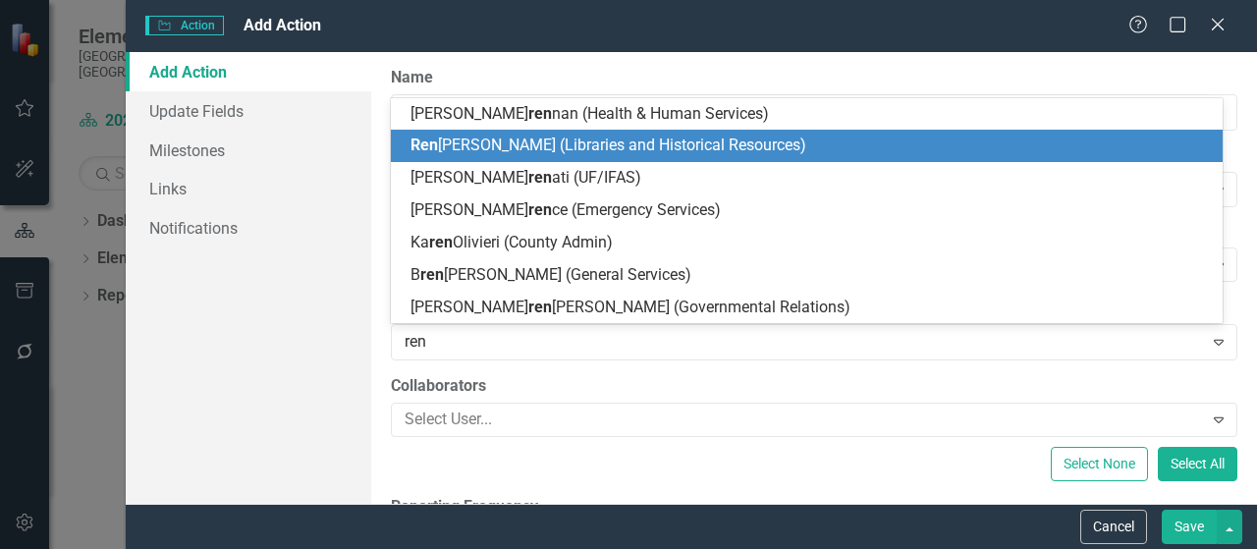
click at [504, 147] on span "Ren ee DiPilato (Libraries and Historical Resources)" at bounding box center [609, 145] width 396 height 19
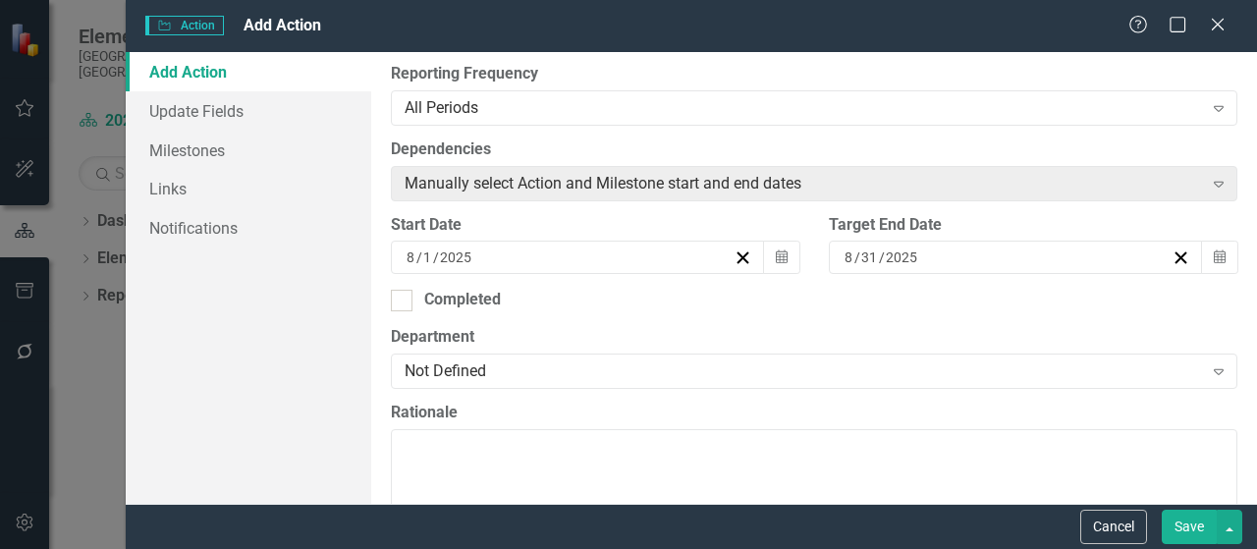
scroll to position [393, 0]
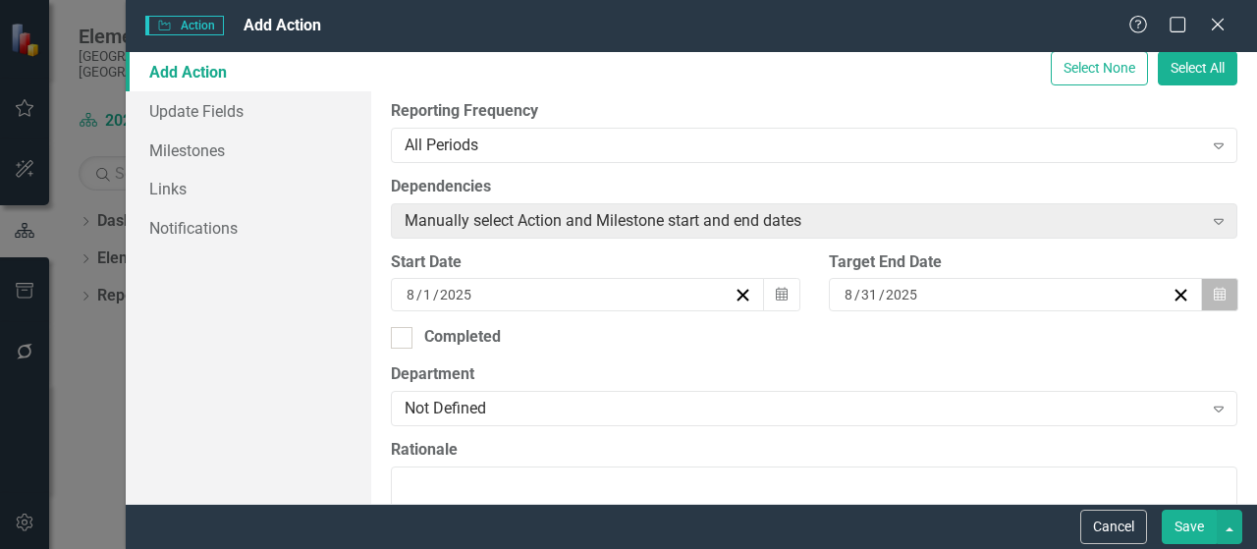
click at [1201, 294] on button "Calendar" at bounding box center [1219, 294] width 37 height 33
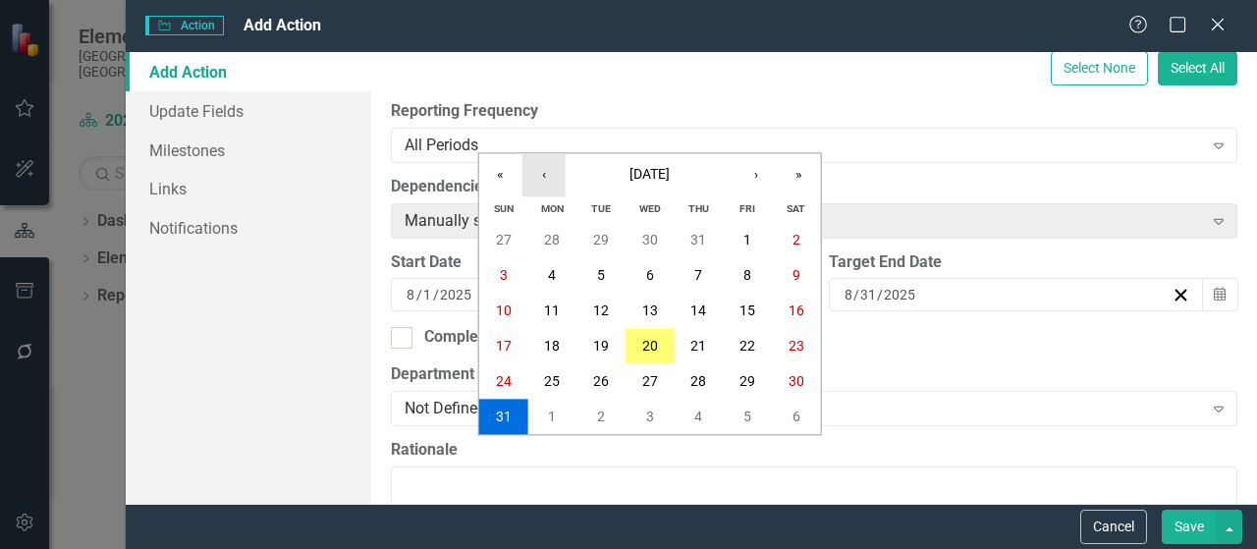
click at [542, 180] on button "‹" at bounding box center [544, 174] width 43 height 43
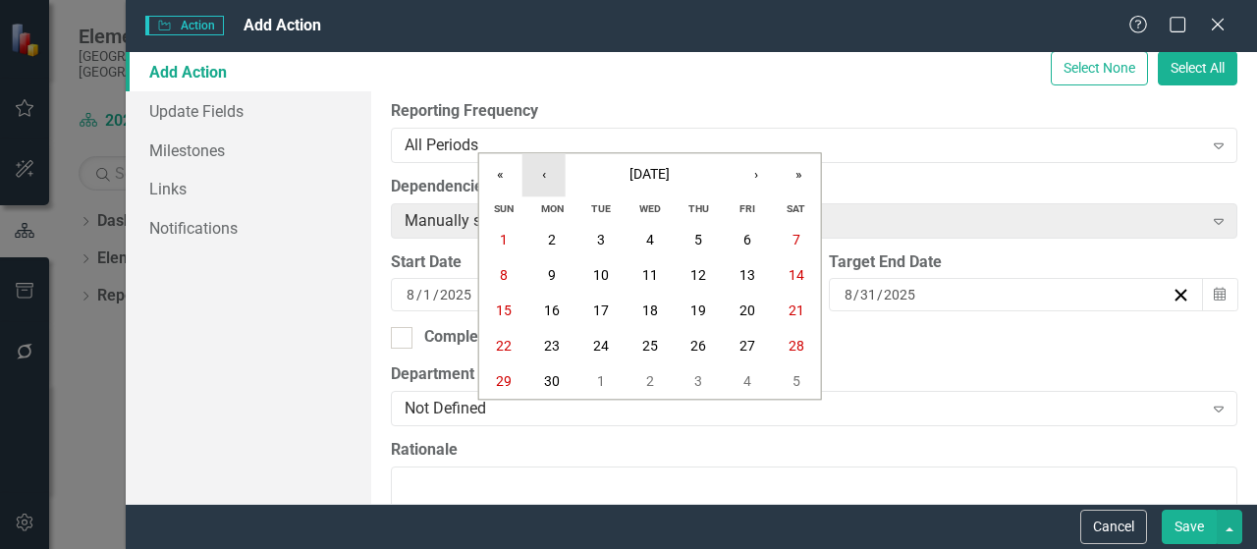
click at [542, 180] on button "‹" at bounding box center [544, 174] width 43 height 43
click at [754, 173] on button "›" at bounding box center [756, 174] width 43 height 43
click at [798, 176] on button "»" at bounding box center [799, 174] width 43 height 43
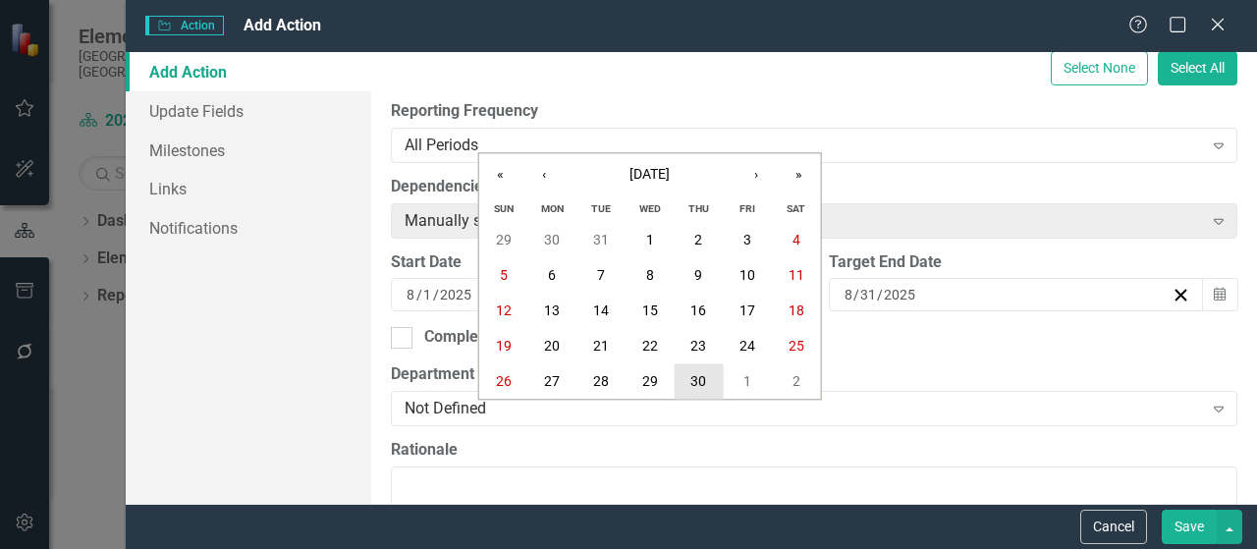
click at [711, 383] on button "30" at bounding box center [698, 381] width 49 height 35
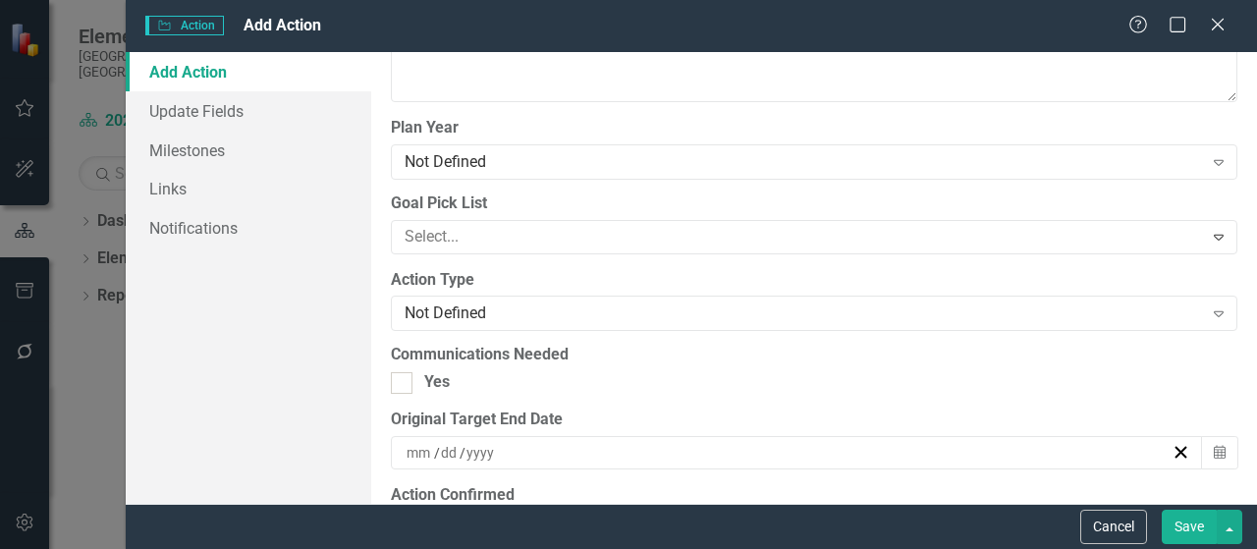
scroll to position [1964, 0]
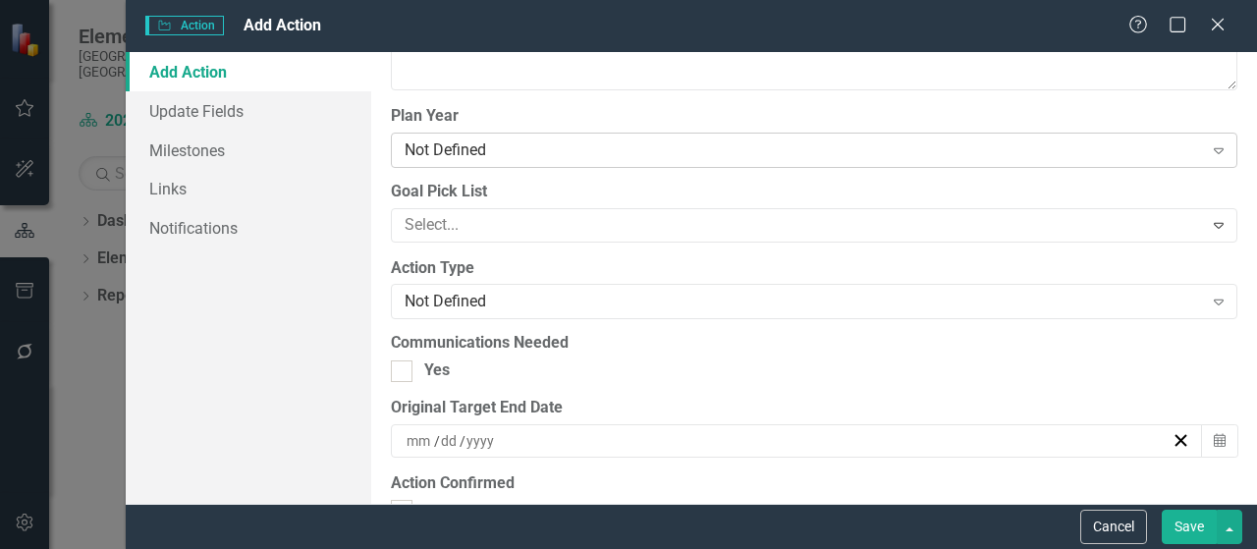
click at [550, 144] on div "Not Defined" at bounding box center [804, 149] width 798 height 23
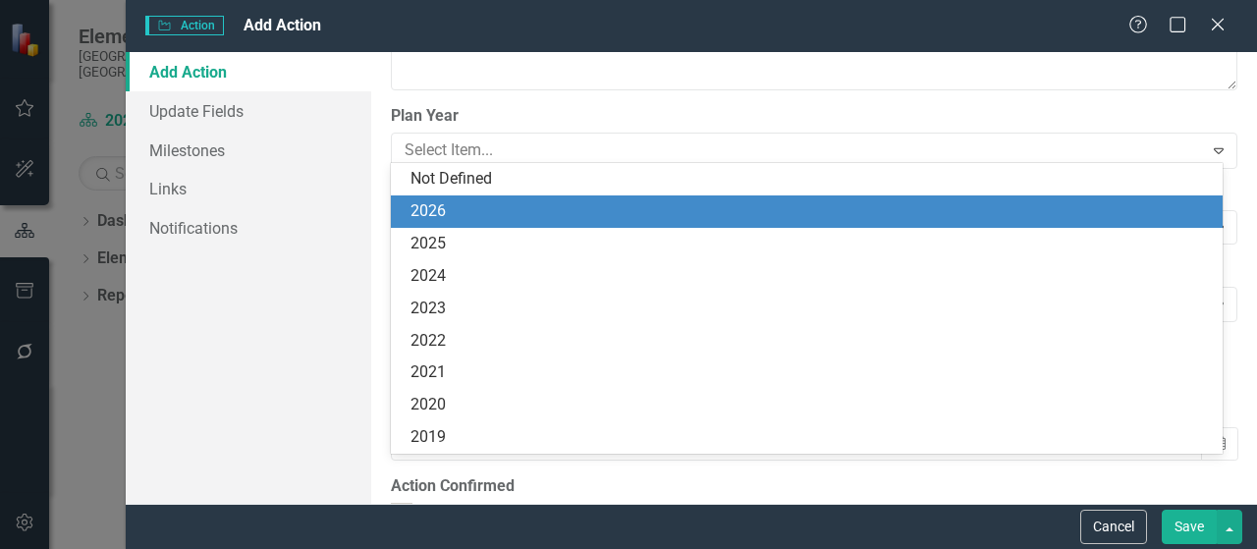
click at [499, 216] on div "2026" at bounding box center [811, 211] width 800 height 23
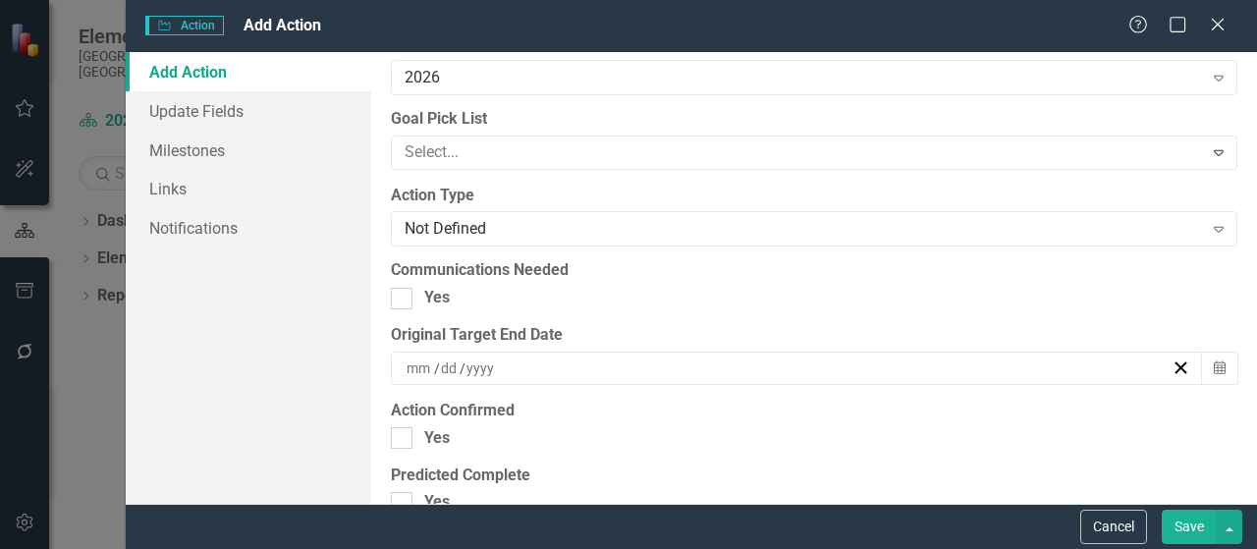
scroll to position [2063, 0]
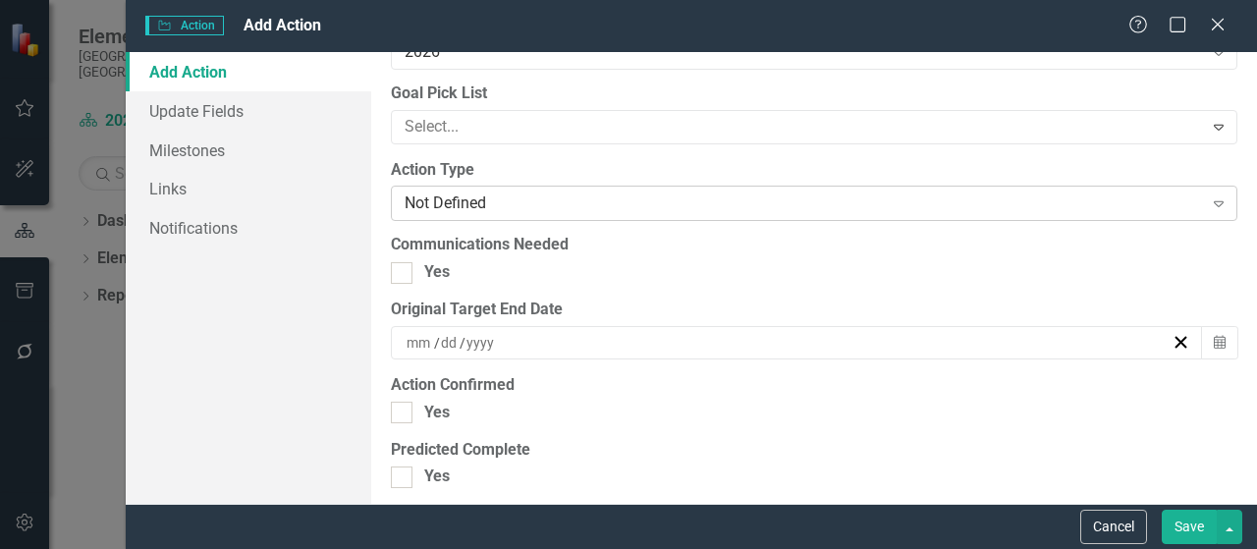
click at [515, 194] on div "Not Defined" at bounding box center [804, 204] width 798 height 23
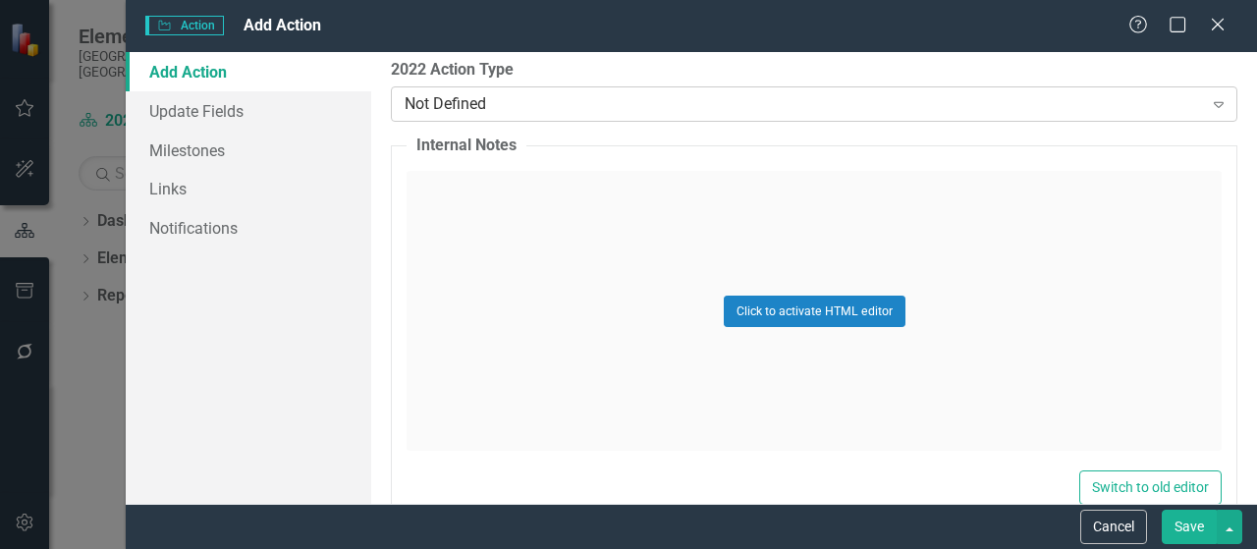
scroll to position [3088, 0]
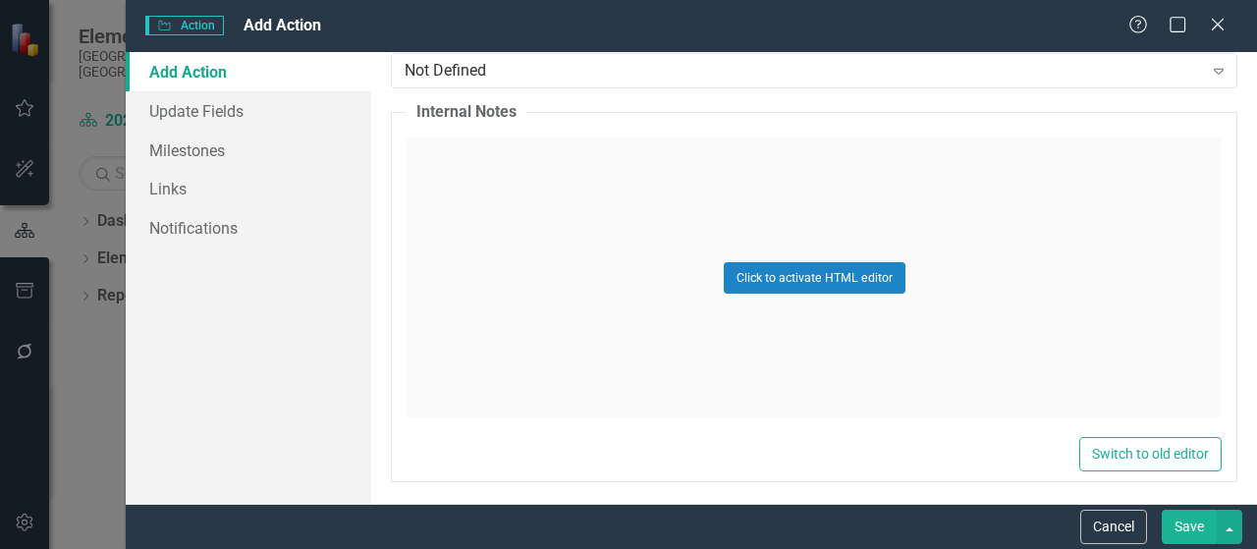
click at [1195, 529] on button "Save" at bounding box center [1189, 527] width 55 height 34
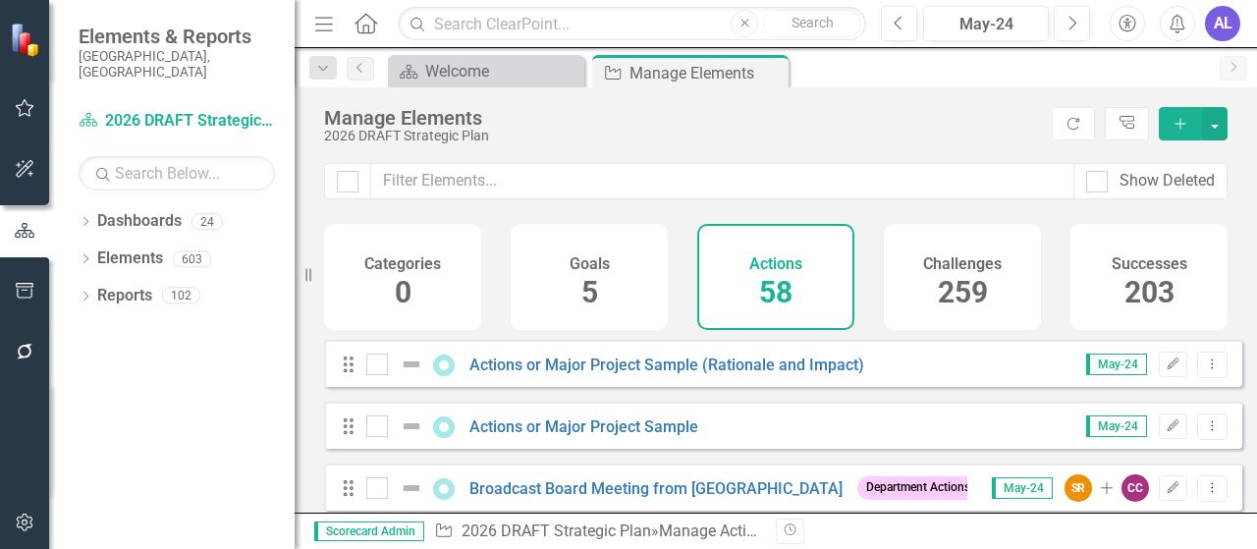
click at [1180, 130] on icon "Add" at bounding box center [1181, 124] width 18 height 14
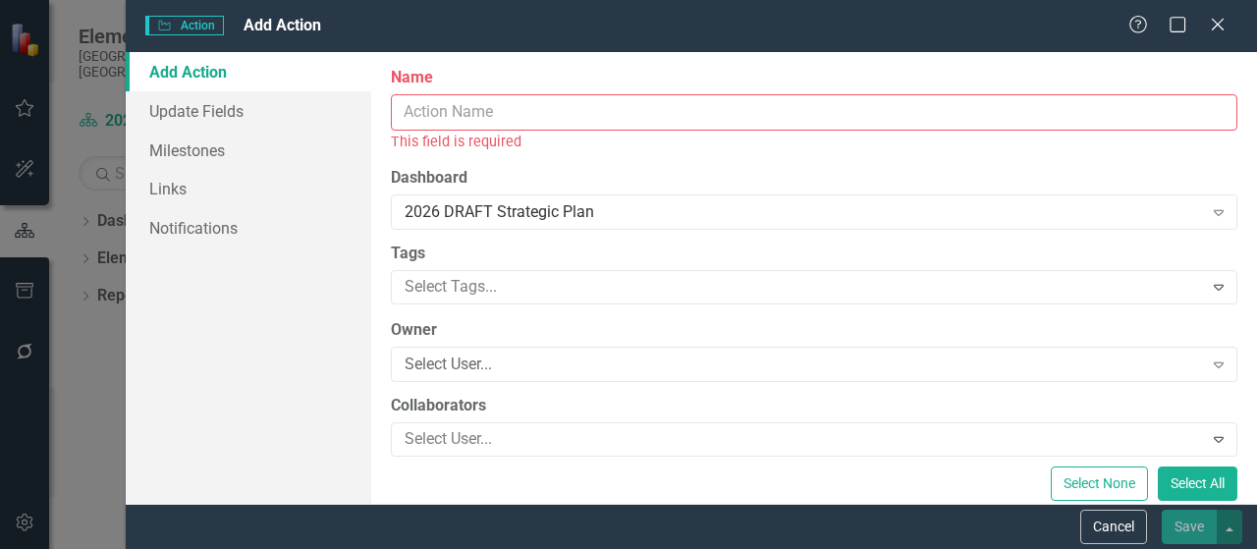
click at [453, 124] on input "Name" at bounding box center [814, 112] width 847 height 36
paste input "History Center Outreach and Programming Plan"
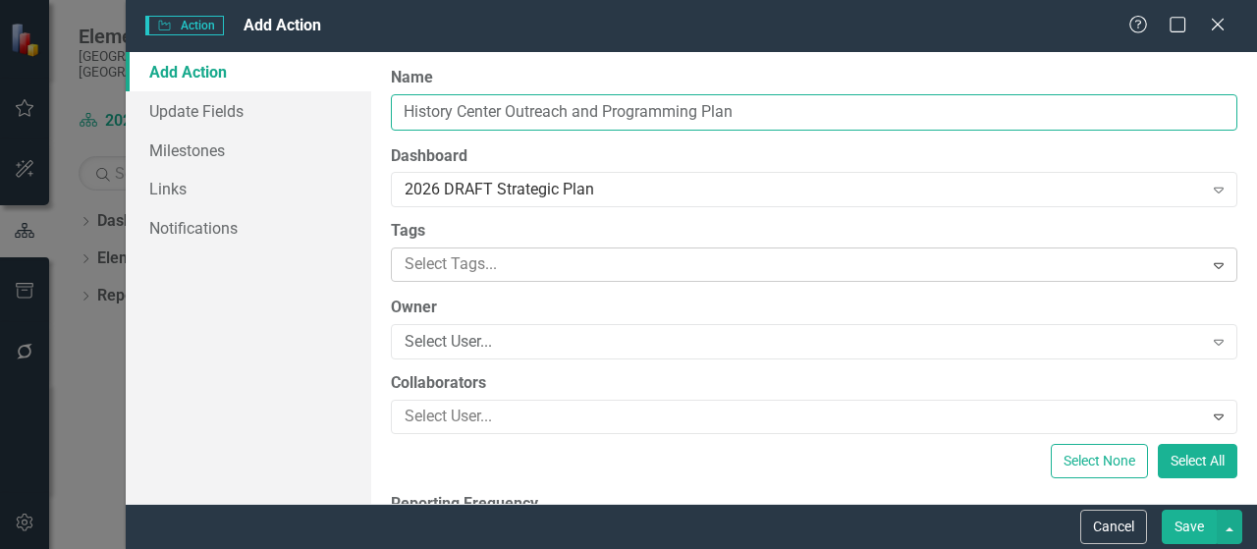
type input "History Center Outreach and Programming Plan"
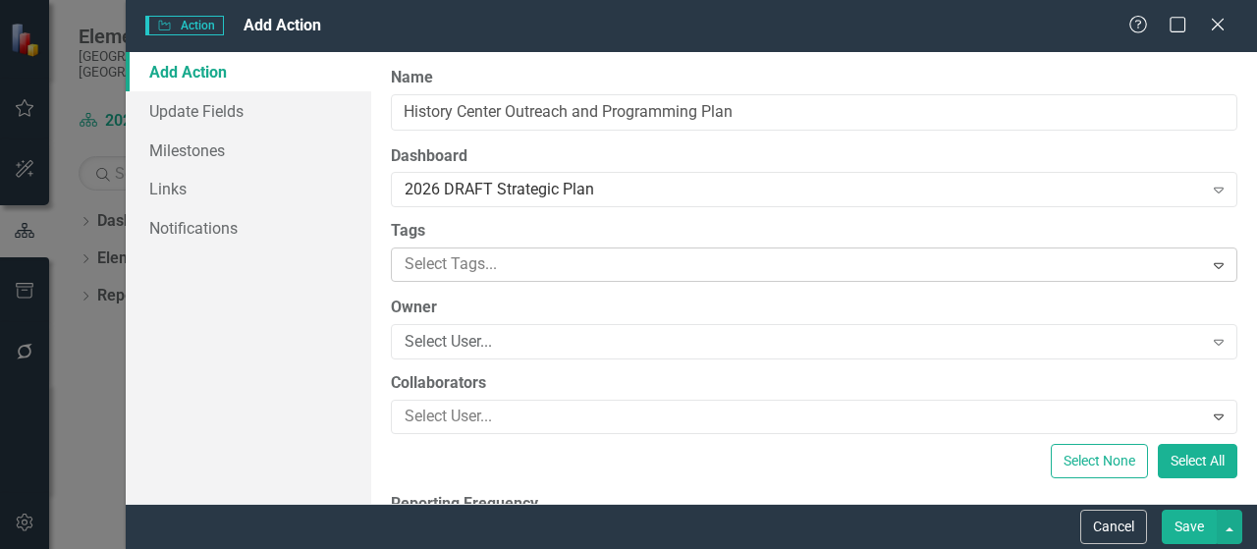
click at [499, 266] on div at bounding box center [800, 264] width 806 height 27
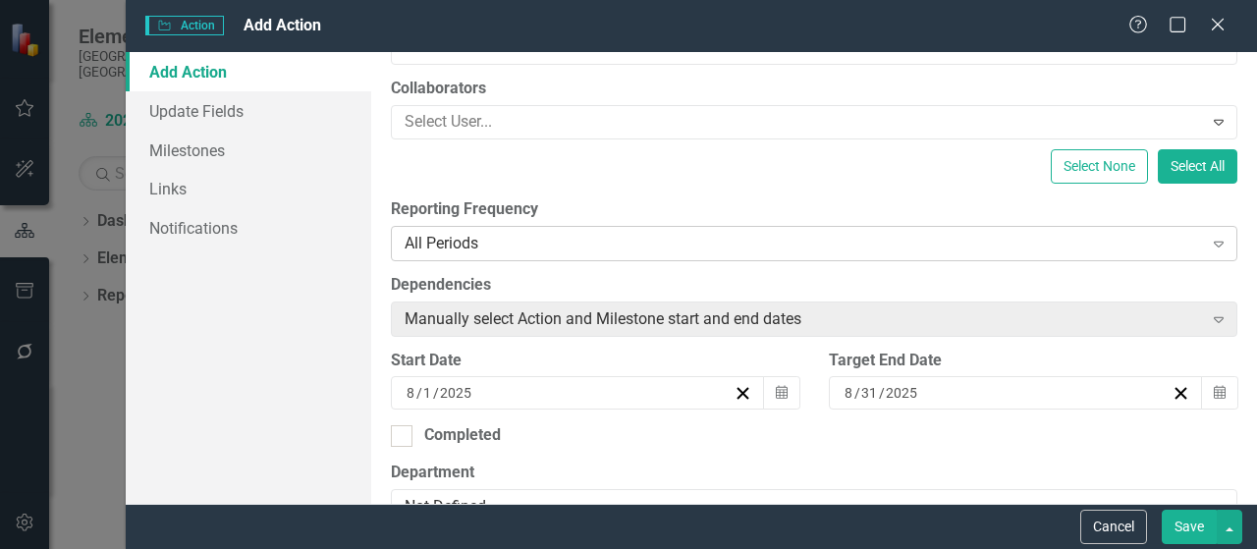
scroll to position [393, 0]
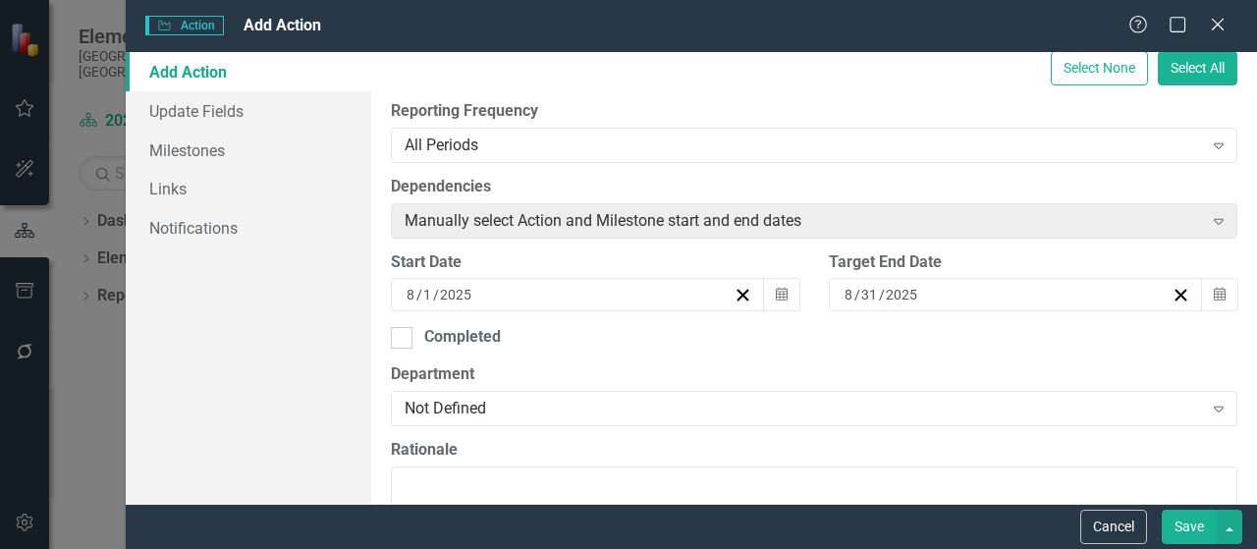
click at [973, 290] on div "8 / 31 / 2025" at bounding box center [1007, 295] width 330 height 20
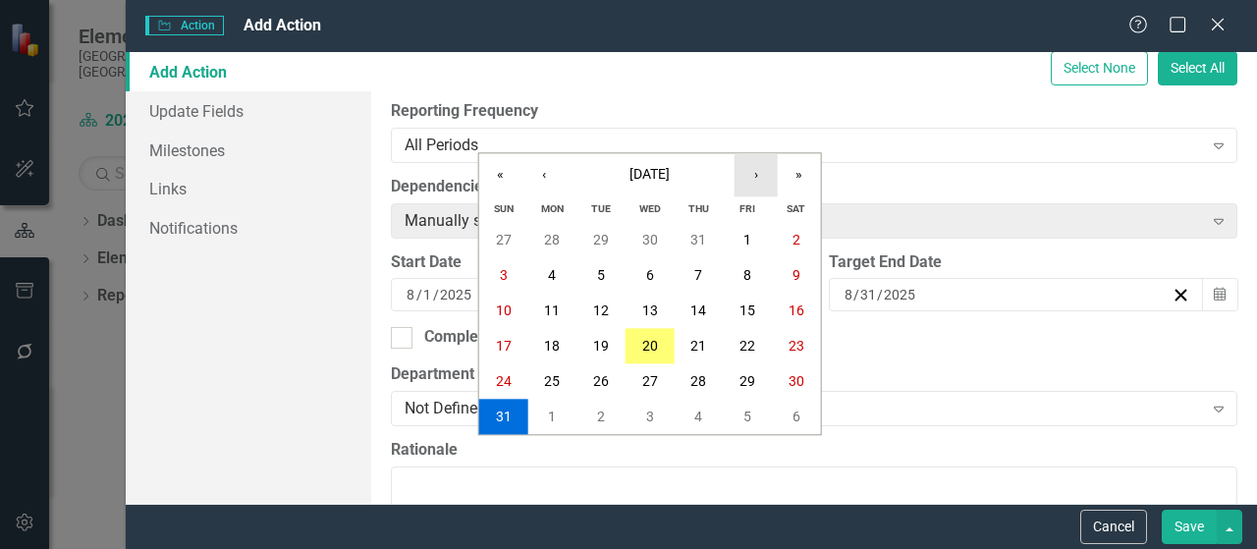
click at [746, 174] on button "›" at bounding box center [756, 174] width 43 height 43
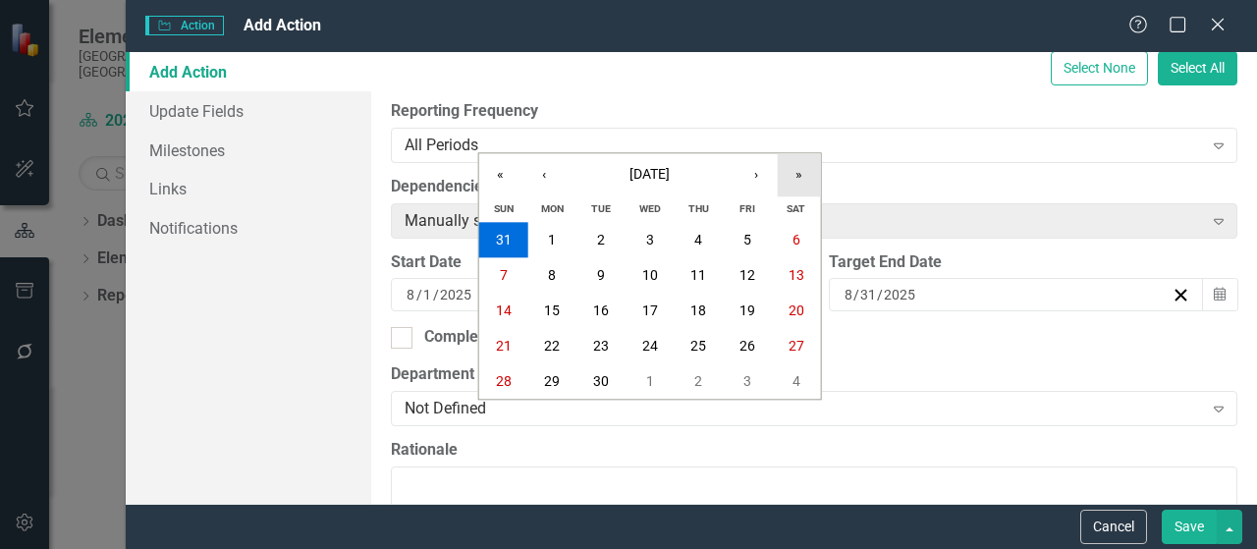
click at [801, 180] on button "»" at bounding box center [799, 174] width 43 height 43
click at [656, 384] on abbr "30" at bounding box center [650, 382] width 16 height 16
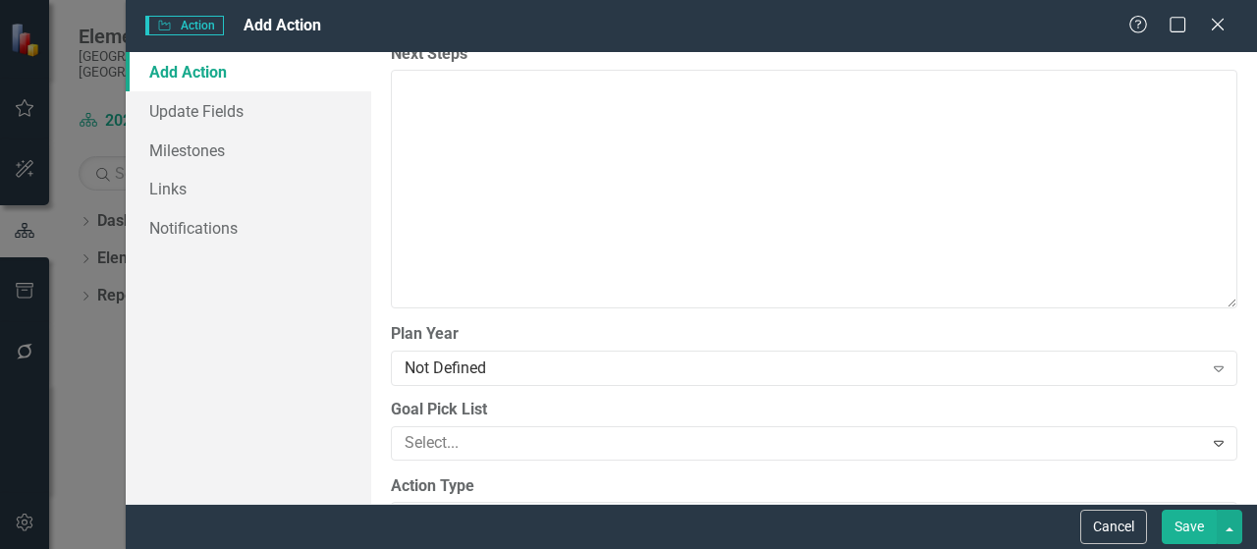
scroll to position [1866, 0]
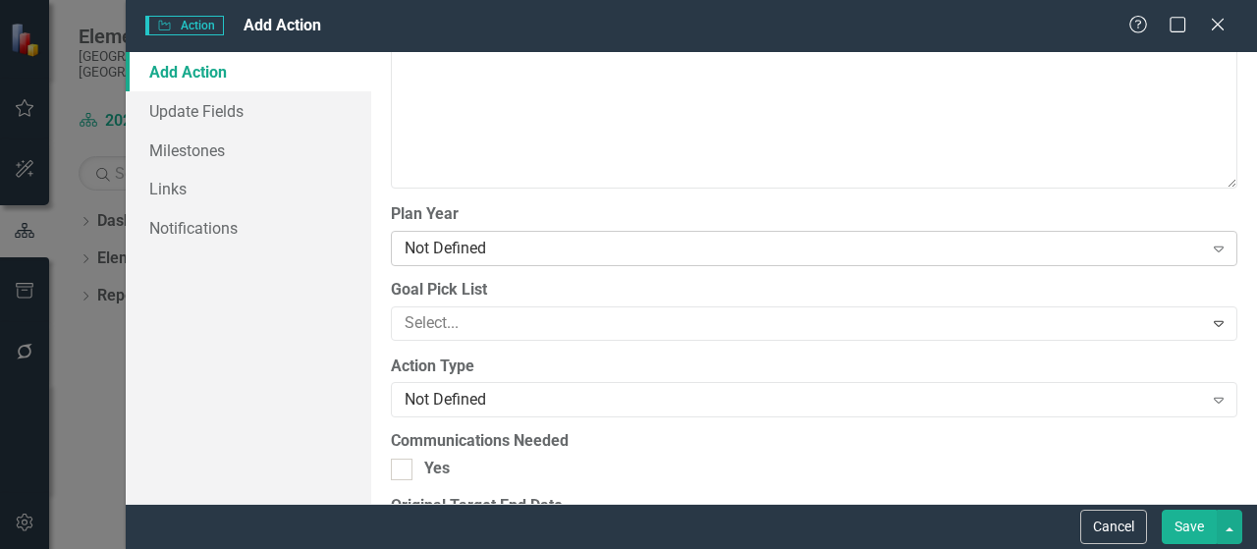
click at [533, 251] on div "Not Defined" at bounding box center [804, 248] width 798 height 23
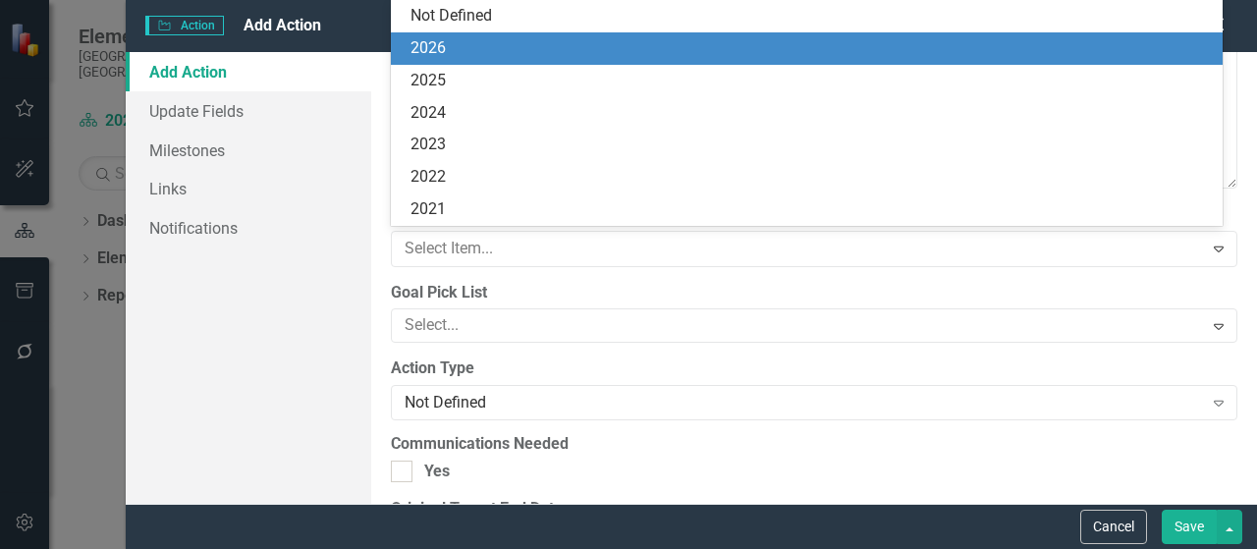
click at [472, 45] on div "2026" at bounding box center [811, 48] width 800 height 23
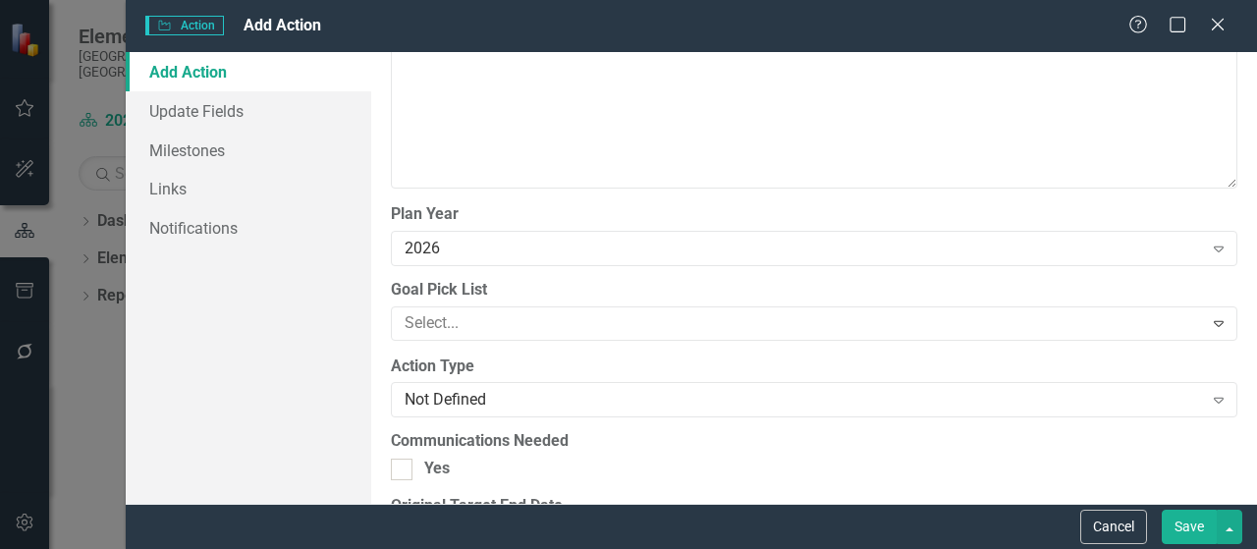
scroll to position [1964, 0]
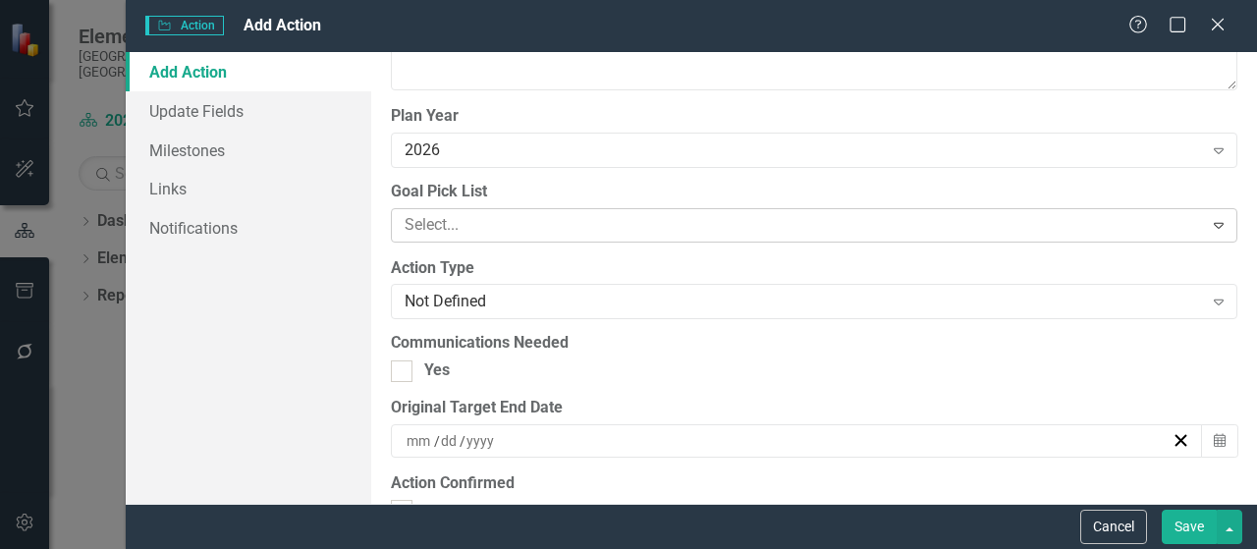
click at [478, 220] on div at bounding box center [800, 225] width 806 height 27
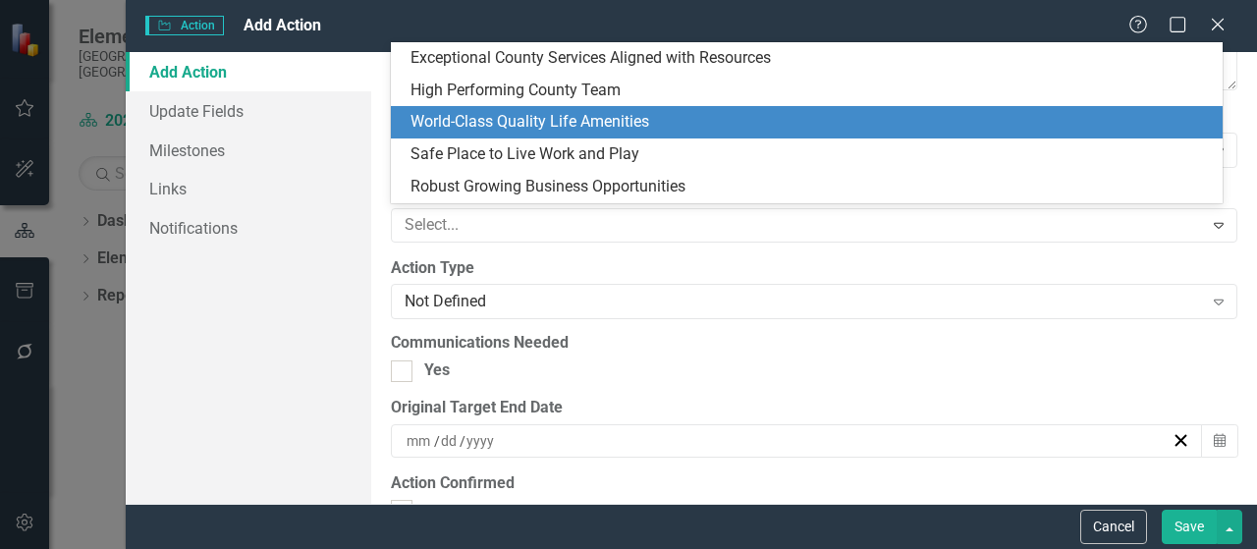
click at [515, 132] on div "World-Class Quality Life Amenities" at bounding box center [811, 122] width 800 height 23
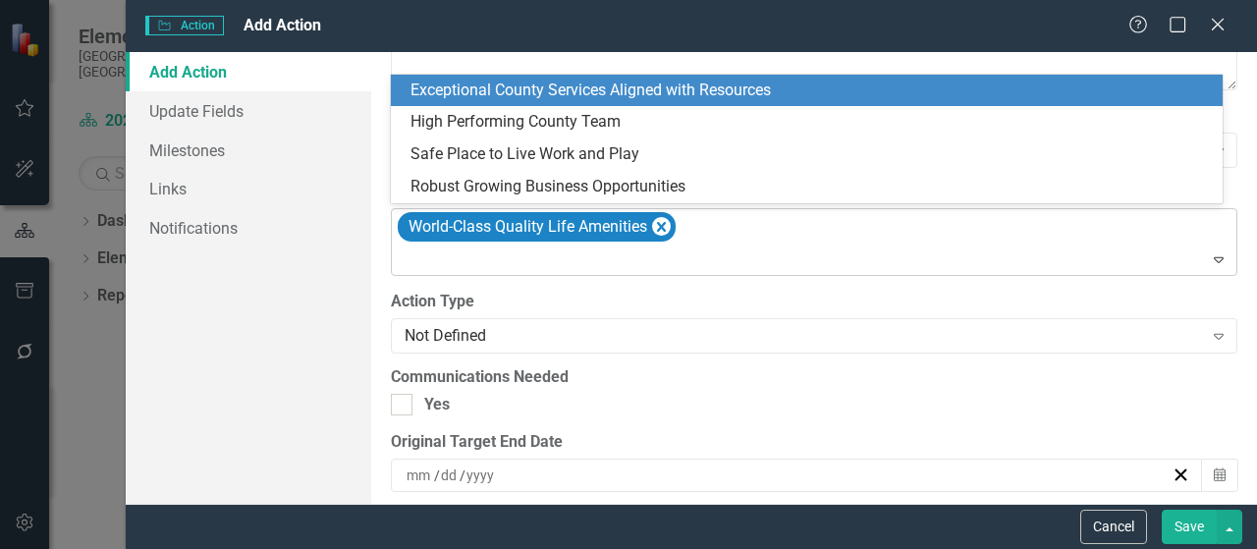
click at [1209, 251] on icon "Expand" at bounding box center [1219, 259] width 20 height 16
click at [853, 85] on div "Exceptional County Services Aligned with Resources" at bounding box center [811, 91] width 800 height 23
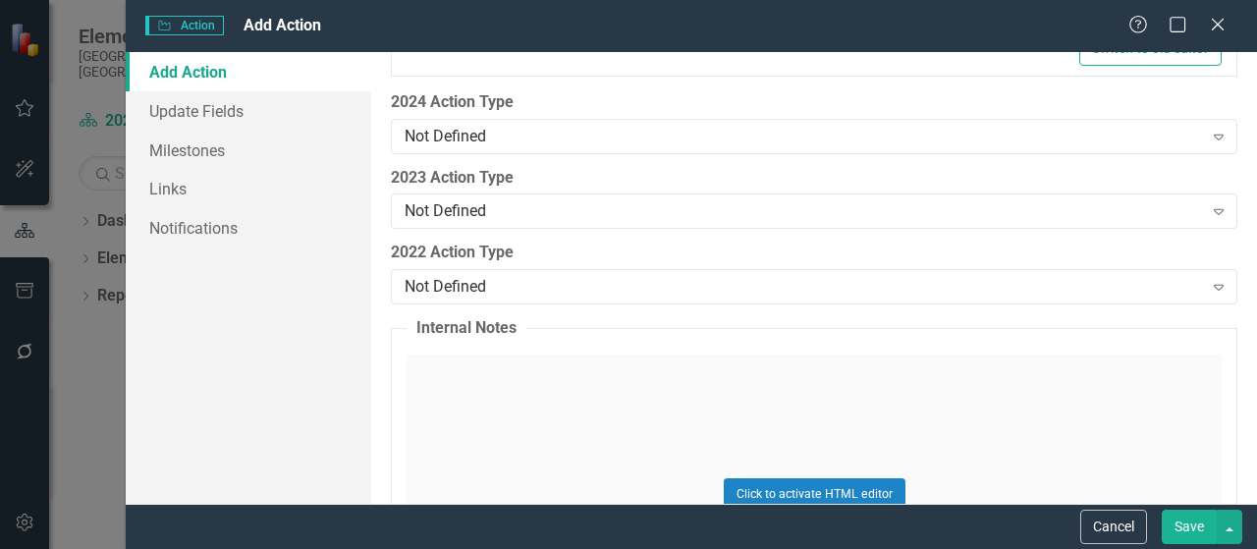
scroll to position [2946, 0]
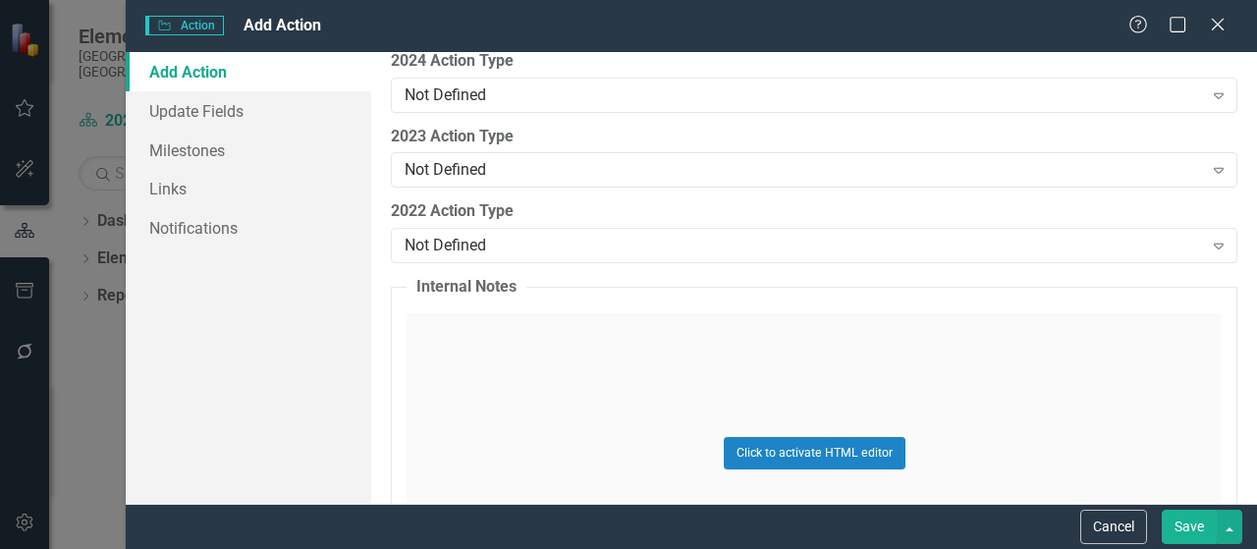
click at [1193, 533] on button "Save" at bounding box center [1189, 527] width 55 height 34
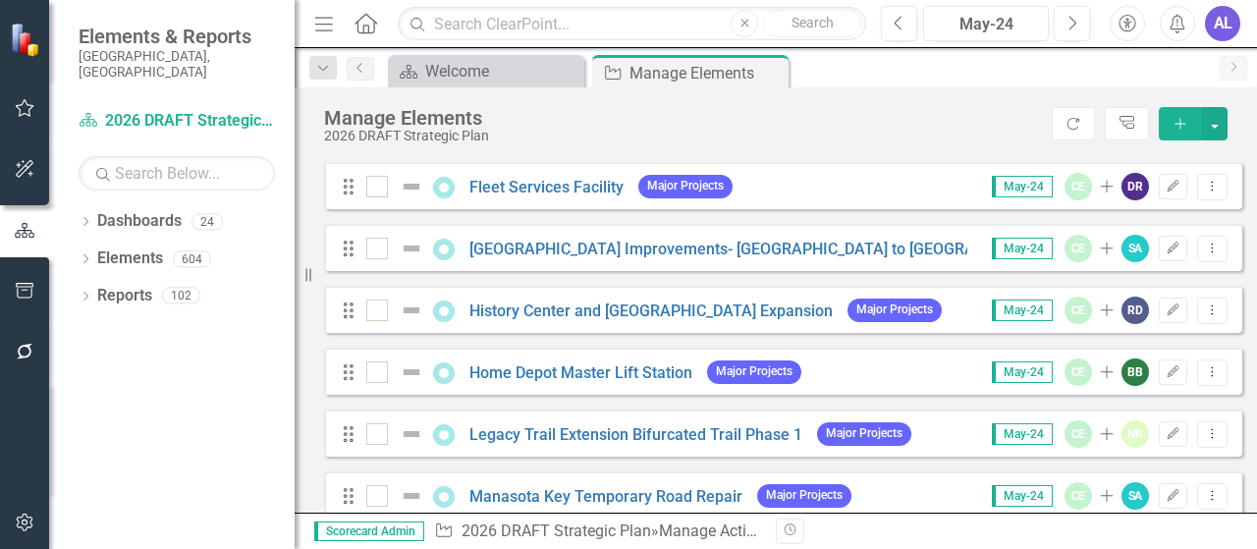
scroll to position [1179, 0]
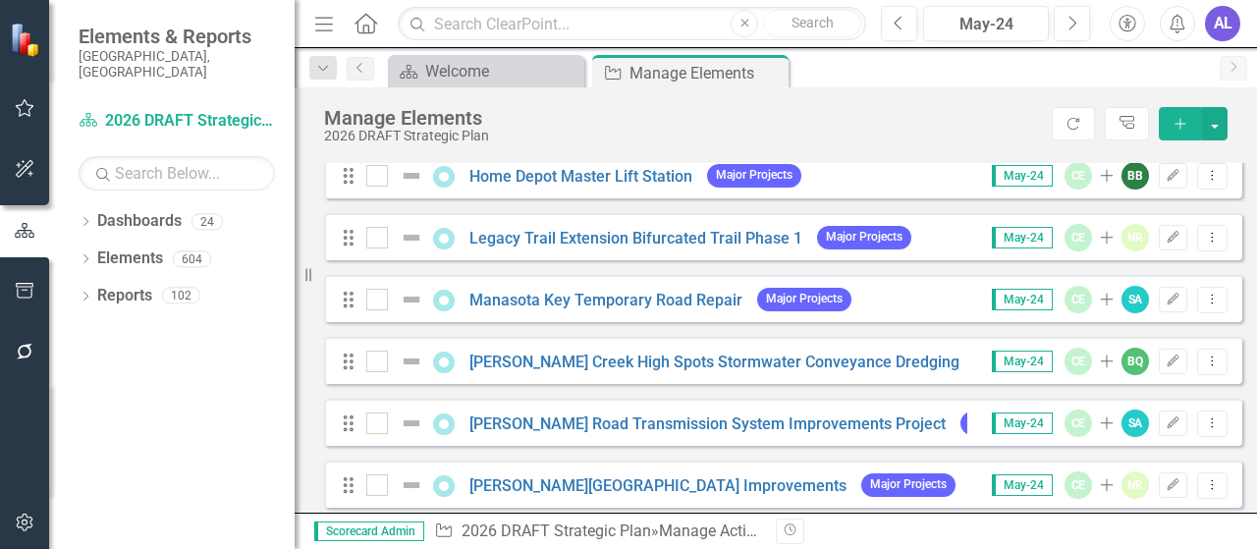
click at [1220, 28] on div "AL" at bounding box center [1222, 23] width 35 height 35
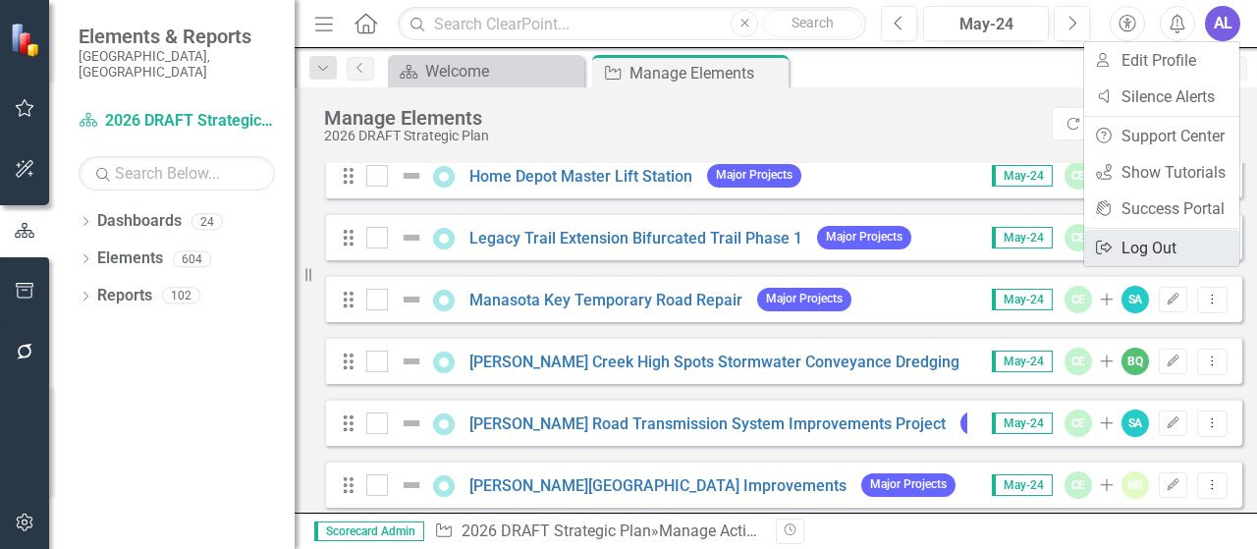
click at [1159, 241] on link "Logout Log Out" at bounding box center [1161, 248] width 155 height 36
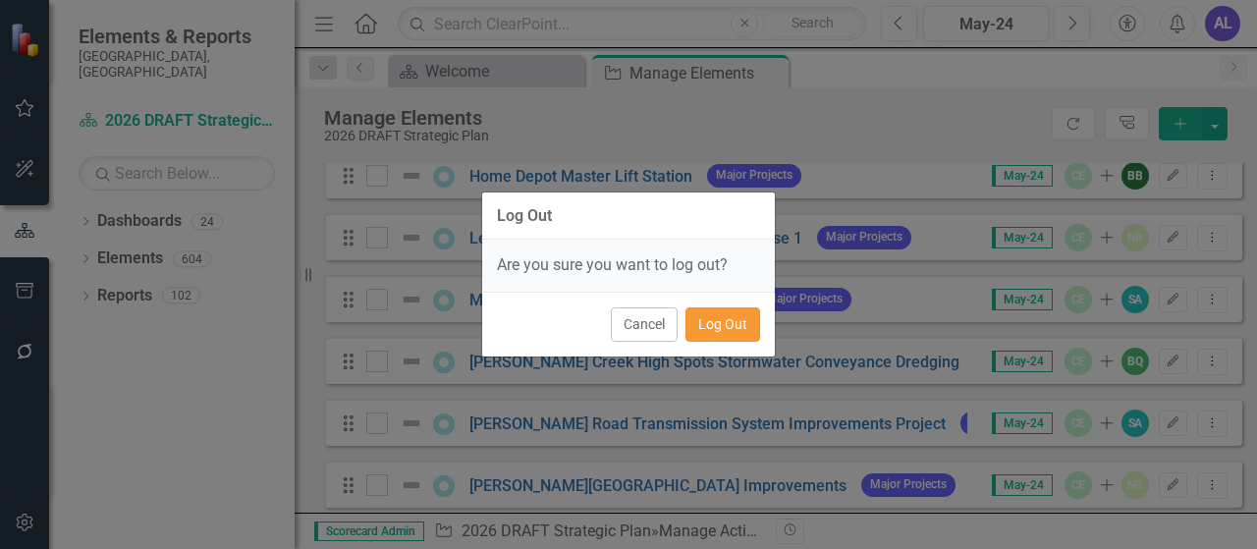
click at [721, 326] on button "Log Out" at bounding box center [723, 324] width 75 height 34
